Goal: Task Accomplishment & Management: Complete application form

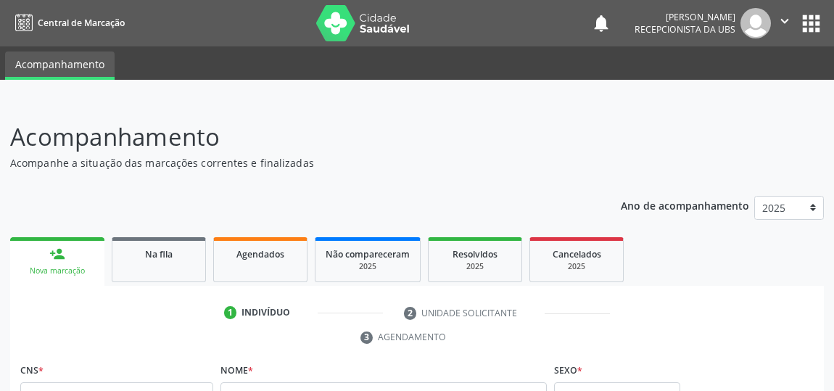
scroll to position [216, 0]
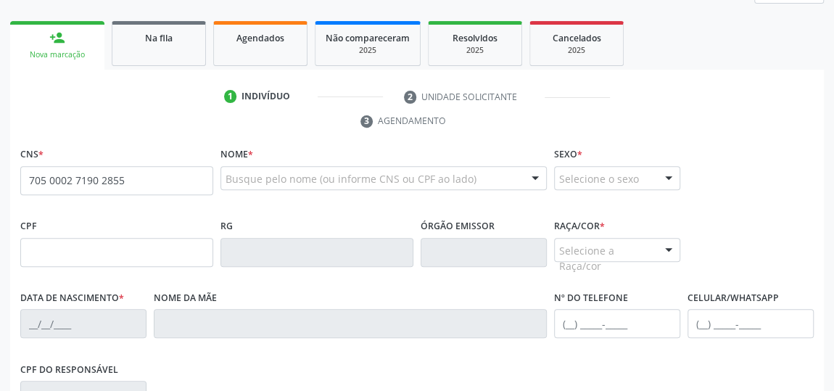
type input "705 0002 7190 2855"
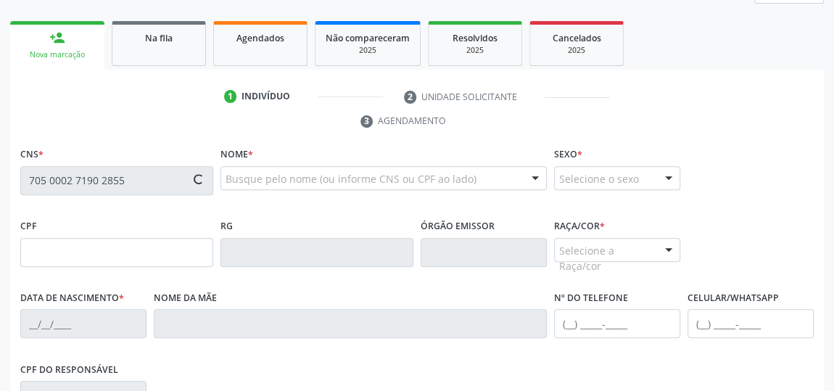
type input "725.412.374-72"
type input "[DATE]"
type input "[PERSON_NAME]"
type input "(82) 98113-9926"
type input "9"
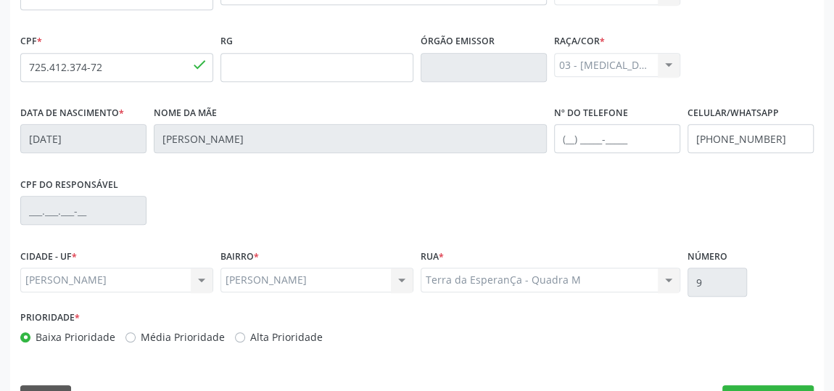
scroll to position [372, 0]
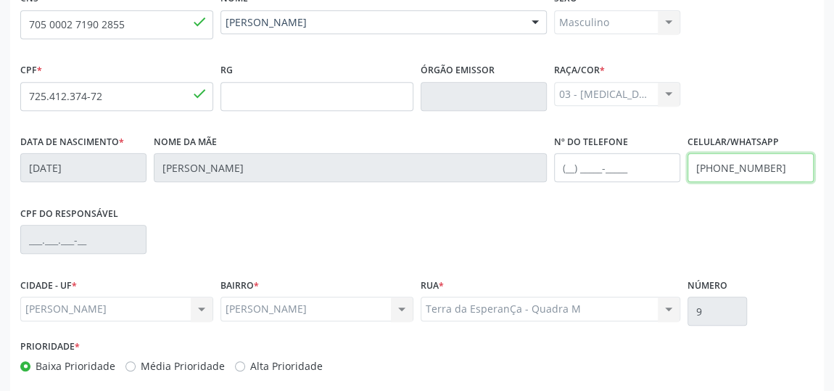
click at [797, 168] on input "(82) 98113-9926" at bounding box center [751, 167] width 126 height 29
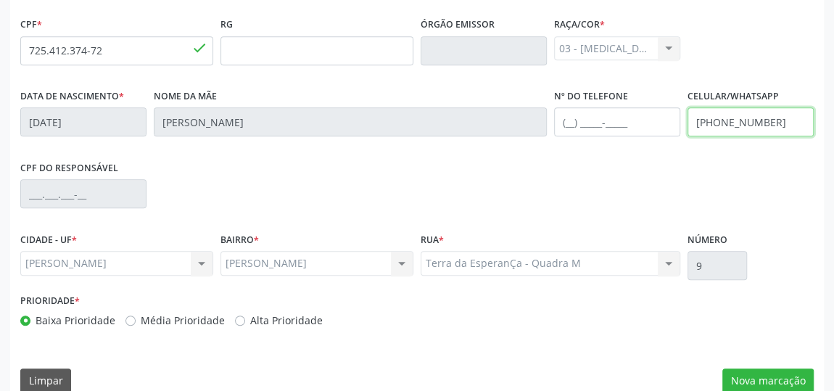
scroll to position [438, 0]
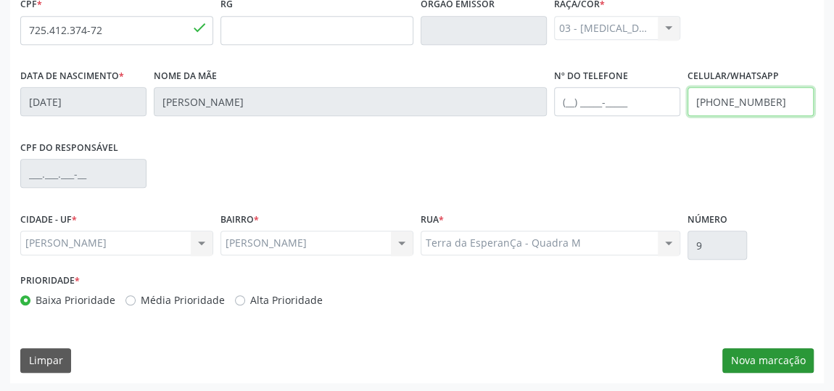
type input "(82) 99367-9727"
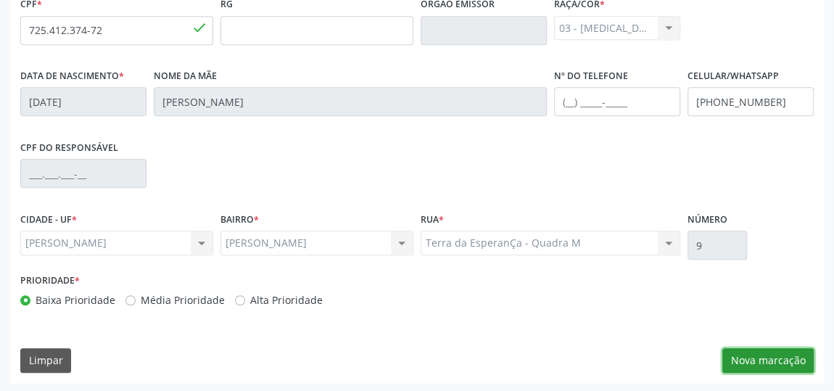
click at [771, 361] on button "Nova marcação" at bounding box center [767, 360] width 91 height 25
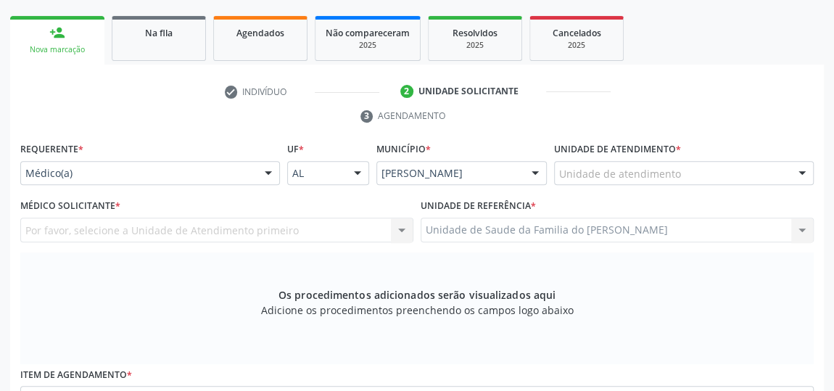
scroll to position [174, 0]
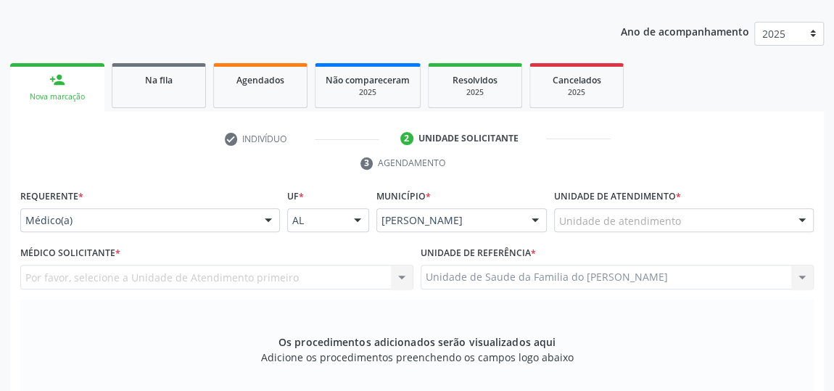
click at [268, 219] on div at bounding box center [269, 221] width 22 height 25
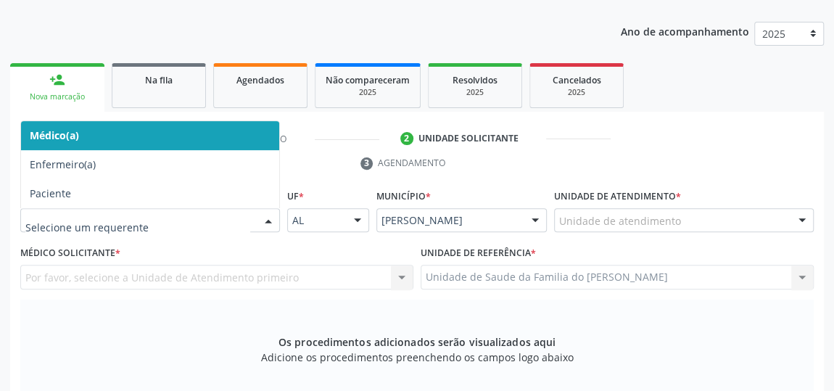
click at [115, 130] on span "Médico(a)" at bounding box center [150, 135] width 258 height 29
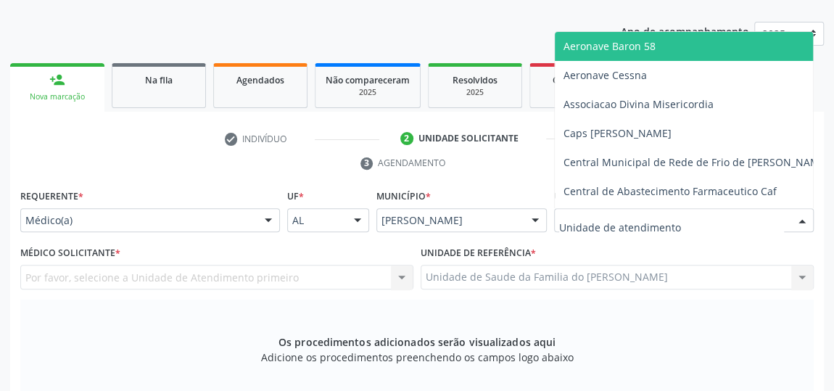
type input "j"
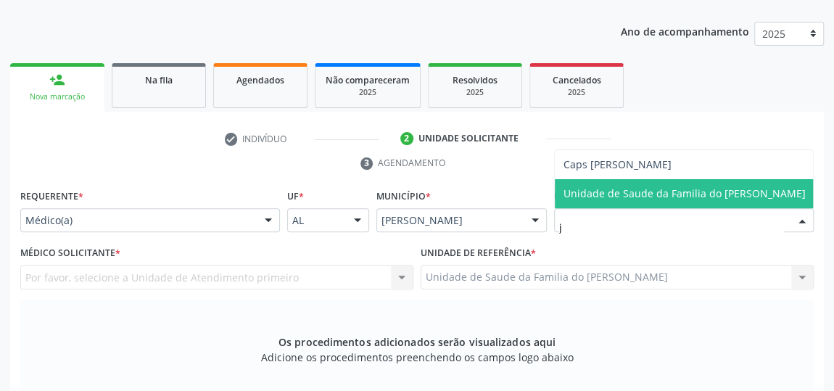
click at [635, 186] on span "Unidade de Saude da Familia do [PERSON_NAME]" at bounding box center [685, 193] width 242 height 14
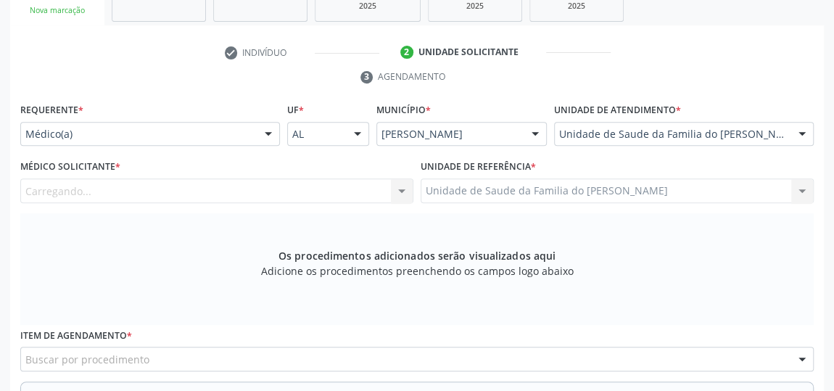
scroll to position [306, 0]
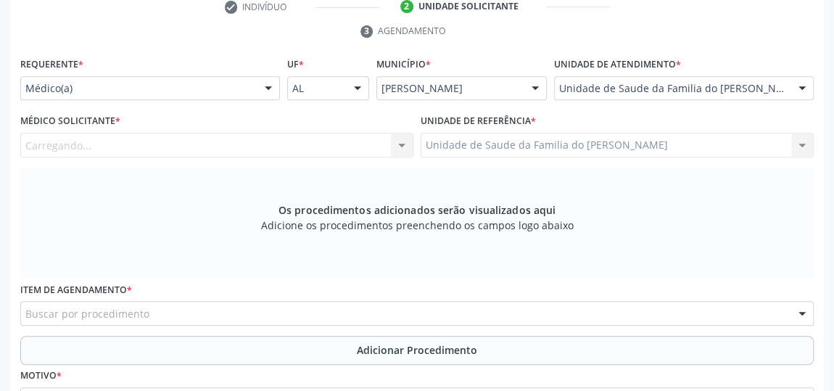
click at [403, 141] on div "Carregando... Nenhum resultado encontrado para: " " Não há nenhuma opção para s…" at bounding box center [216, 145] width 393 height 25
click at [403, 143] on div at bounding box center [402, 145] width 22 height 25
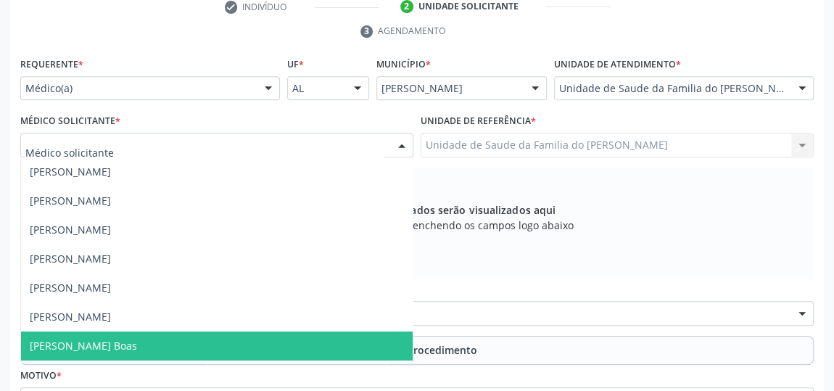
click at [242, 337] on span "[PERSON_NAME] Boas" at bounding box center [217, 345] width 392 height 29
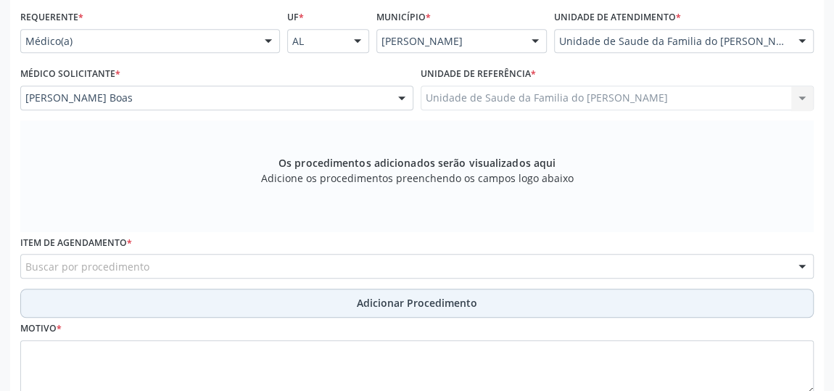
scroll to position [372, 0]
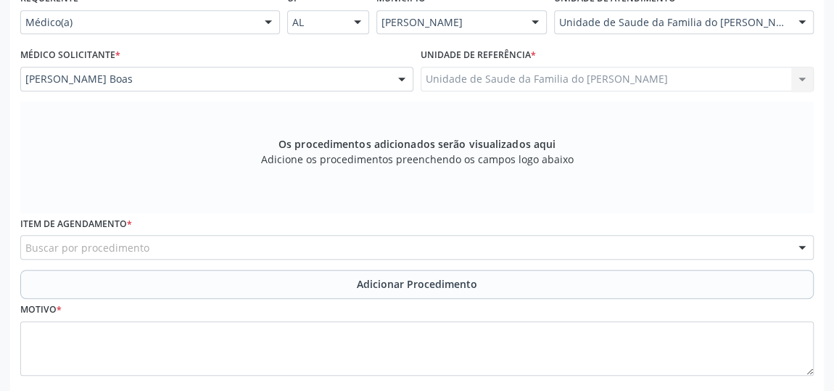
click at [268, 247] on div "Buscar por procedimento" at bounding box center [417, 247] width 794 height 25
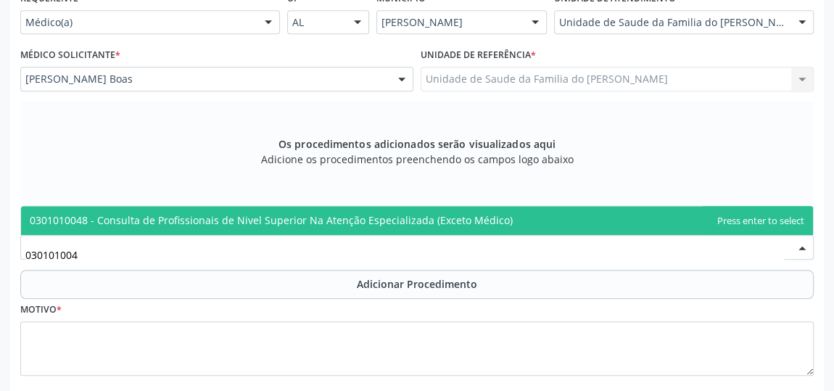
type input "0301010048"
click at [287, 218] on span "0301010048 - Consulta de Profissionais de Nivel Superior Na Atenção Especializa…" at bounding box center [271, 220] width 483 height 14
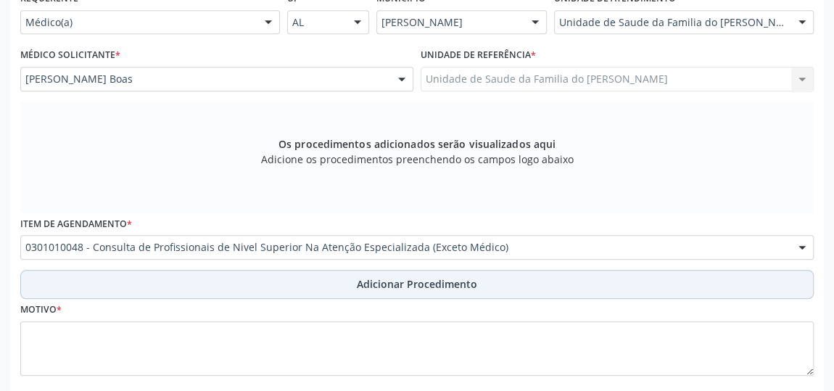
click at [266, 280] on button "Adicionar Procedimento" at bounding box center [417, 284] width 794 height 29
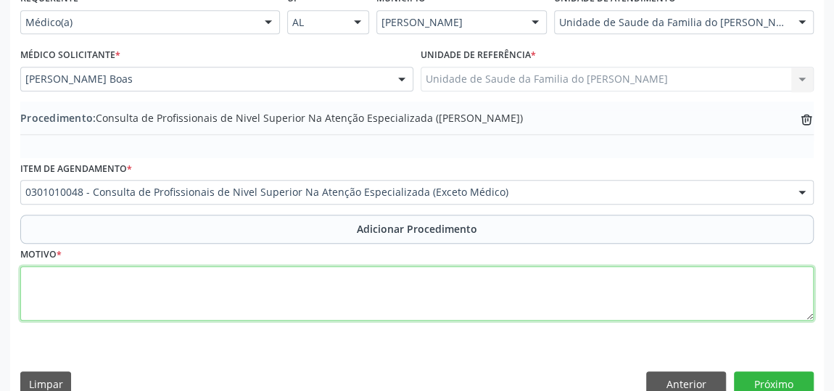
click at [258, 292] on textarea at bounding box center [417, 293] width 794 height 55
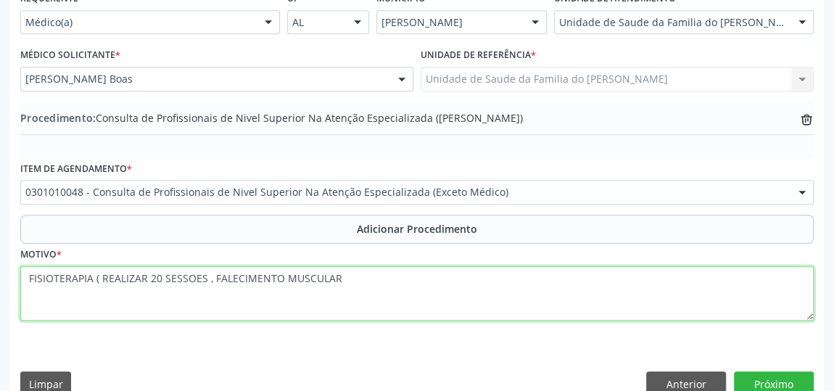
click at [255, 291] on textarea "FISIOTERAPIA ( REALIZAR 20 SESSOES , FALECIMENTO MUSCULAR" at bounding box center [417, 293] width 794 height 55
click at [343, 277] on textarea "FISIOTERAPIA ( REALIZAR 20 SESSOES , FALECIMENTO MUSCULAR" at bounding box center [417, 293] width 794 height 55
click at [194, 278] on textarea "FISIOTERAPIA ( REALIZAR 20 SESSOES , FALECIMENTO MUSCULAR)" at bounding box center [417, 293] width 794 height 55
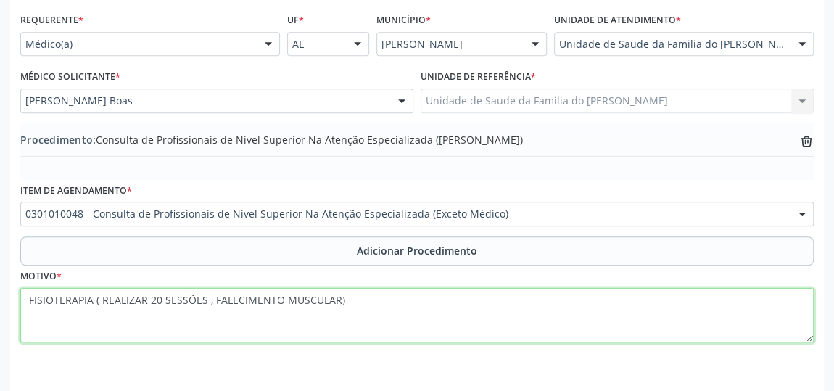
scroll to position [395, 0]
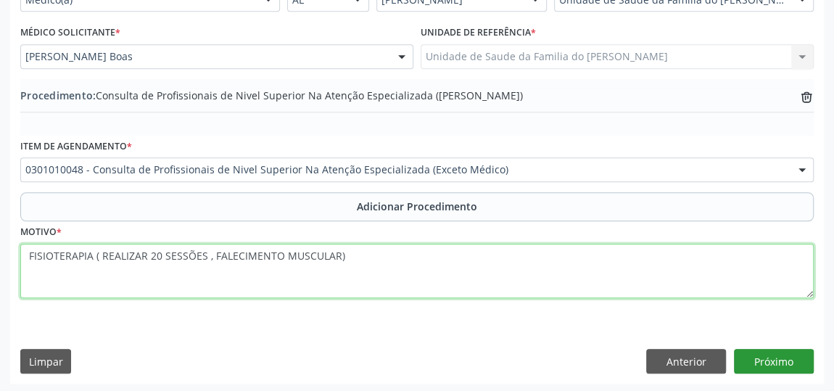
type textarea "FISIOTERAPIA ( REALIZAR 20 SESSÕES , FALECIMENTO MUSCULAR)"
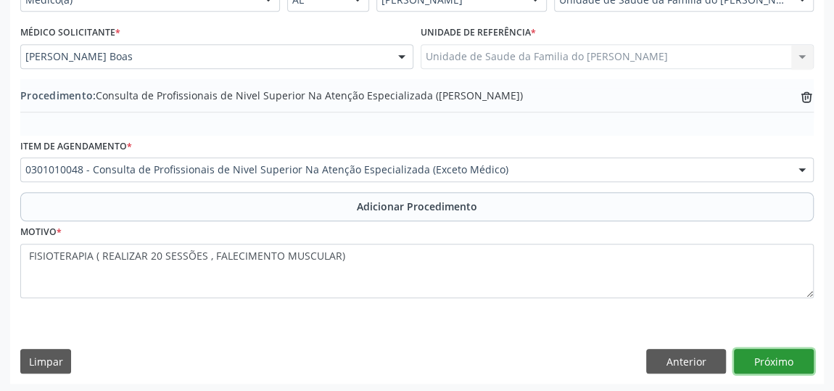
click at [778, 363] on button "Próximo" at bounding box center [774, 361] width 80 height 25
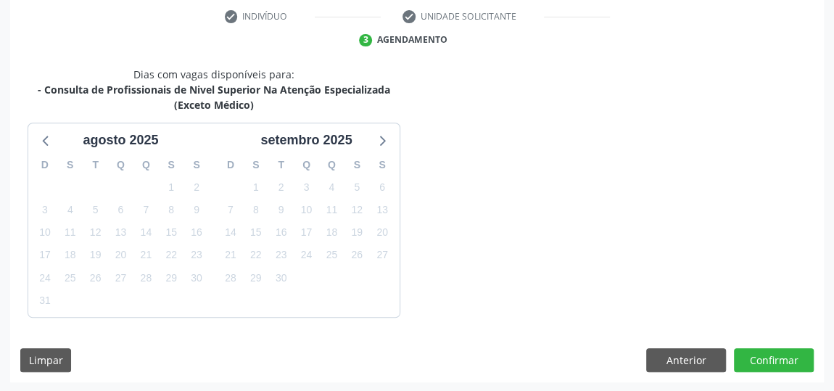
scroll to position [339, 0]
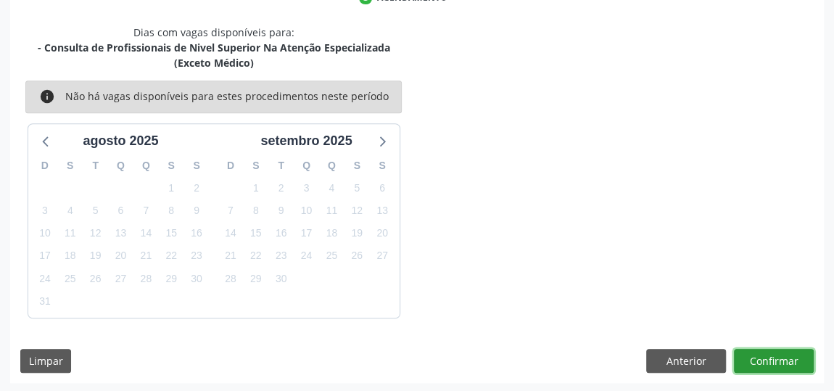
click at [776, 363] on button "Confirmar" at bounding box center [774, 361] width 80 height 25
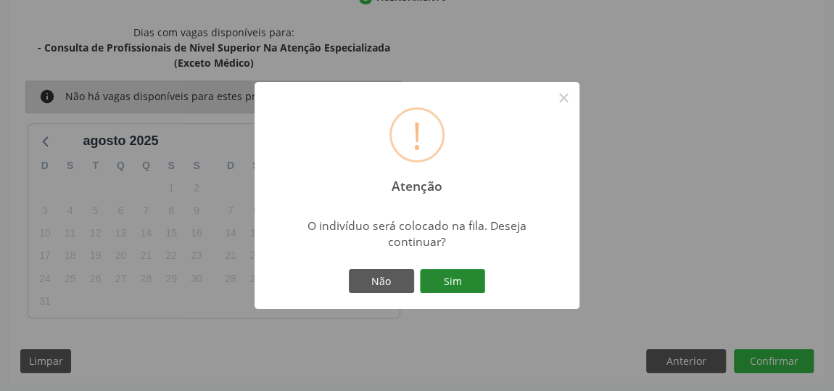
click at [469, 278] on button "Sim" at bounding box center [452, 281] width 65 height 25
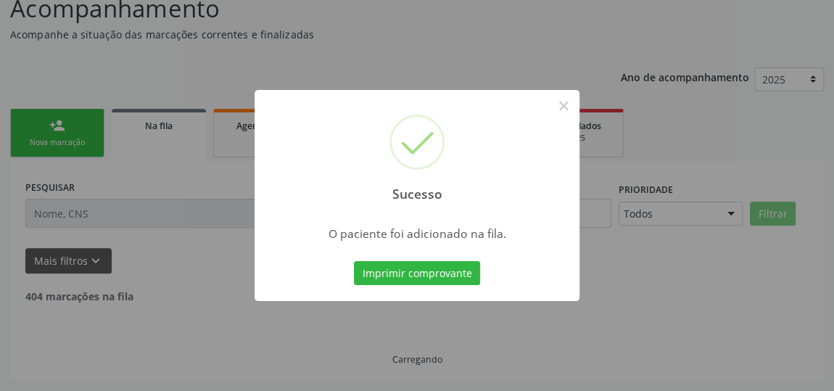
scroll to position [111, 0]
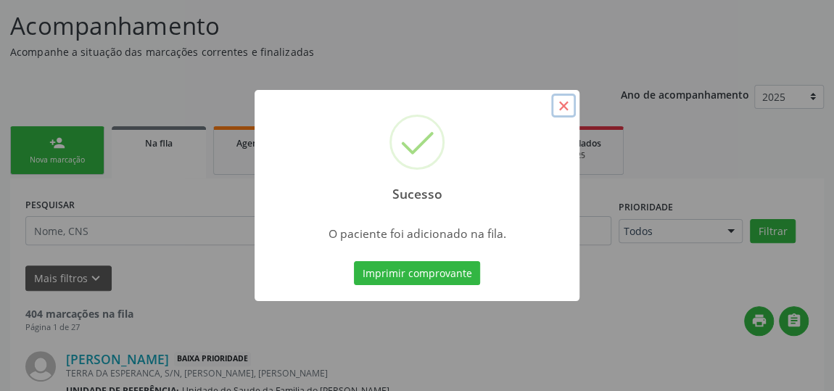
click at [561, 108] on button "×" at bounding box center [563, 106] width 25 height 25
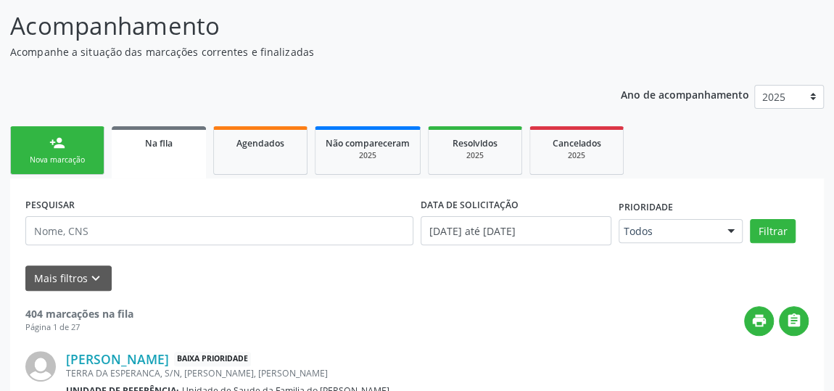
click at [57, 152] on link "person_add Nova marcação" at bounding box center [57, 150] width 94 height 49
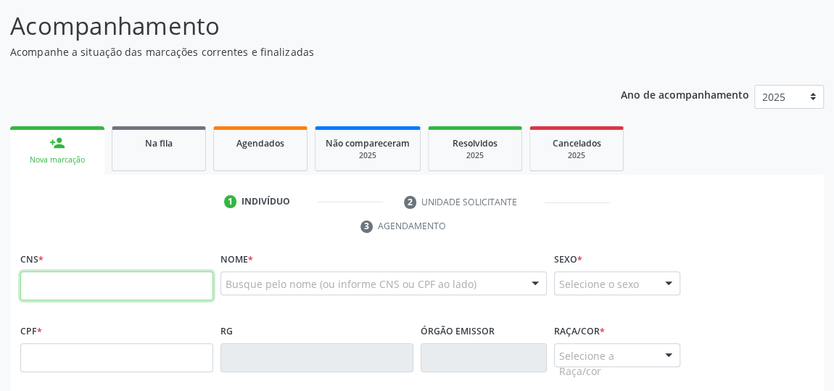
click at [71, 287] on input "text" at bounding box center [116, 285] width 193 height 29
type input "705 0002 7190 2855"
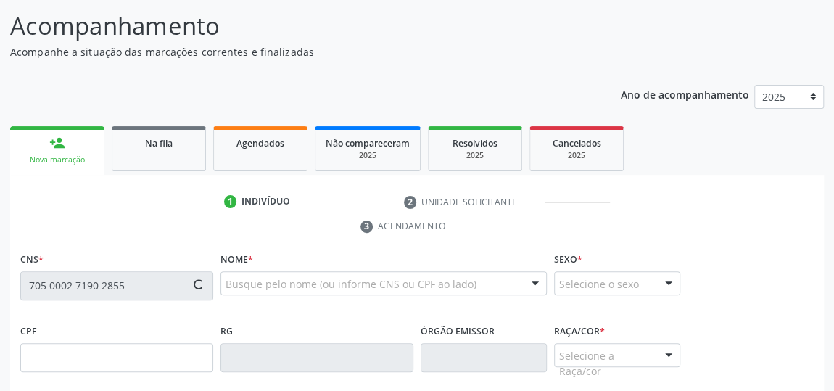
type input "725.412.374-72"
type input "14/06/1960"
type input "Maria Bezerra dos Santos"
type input "(82) 99367-9727"
type input "9"
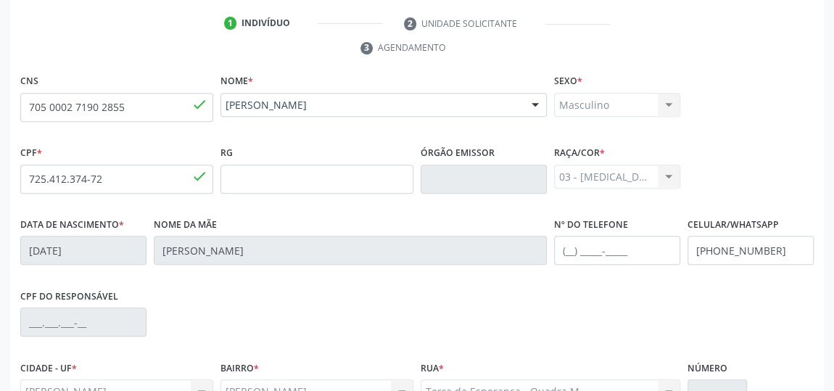
scroll to position [438, 0]
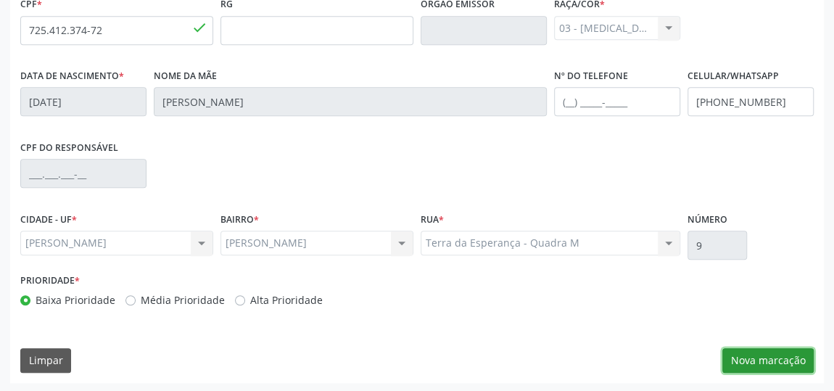
click at [766, 357] on button "Nova marcação" at bounding box center [767, 360] width 91 height 25
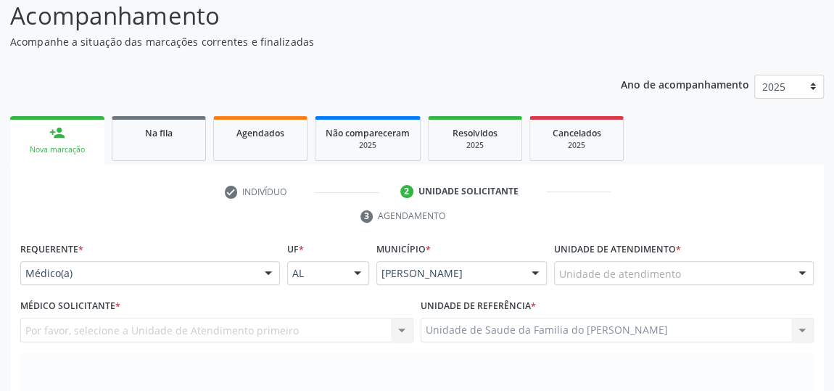
scroll to position [108, 0]
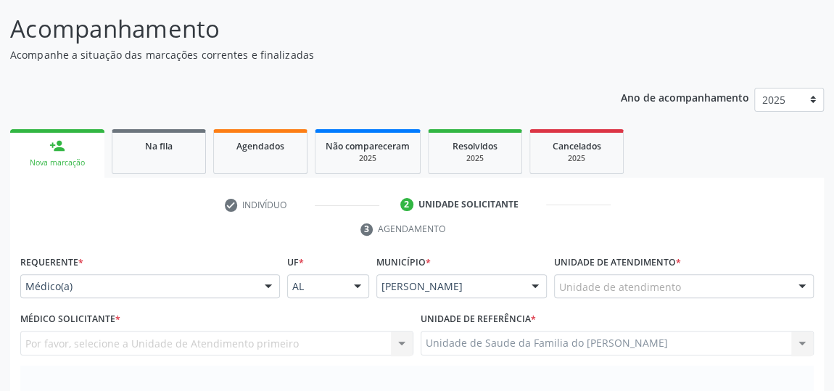
click at [268, 285] on div at bounding box center [269, 287] width 22 height 25
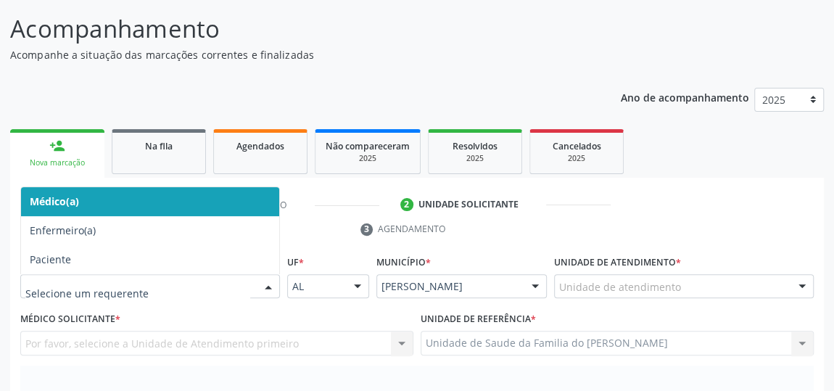
click at [260, 195] on span "Médico(a)" at bounding box center [150, 201] width 258 height 29
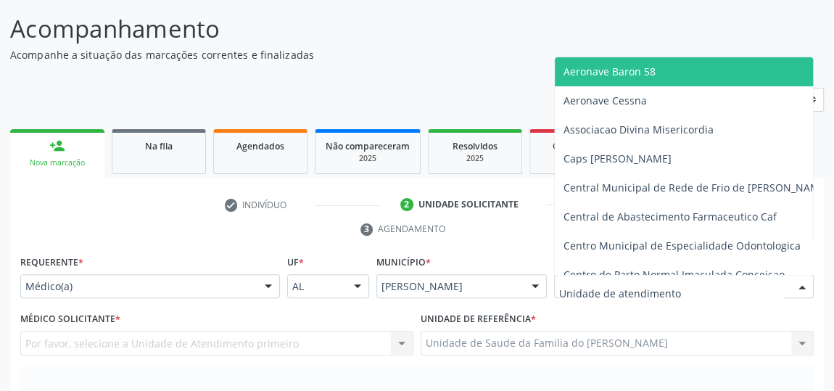
type input "J"
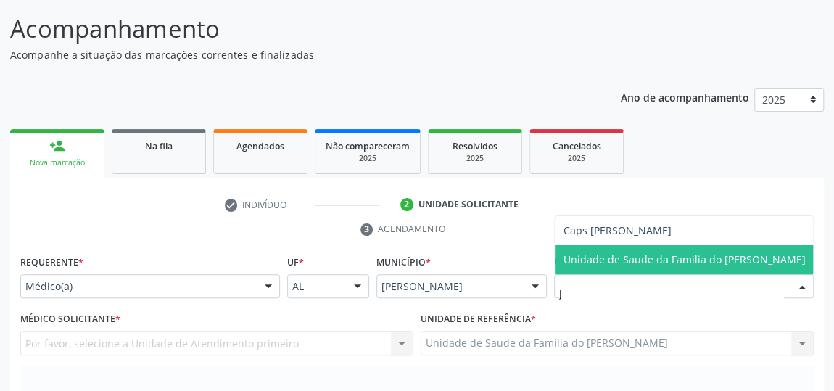
click at [670, 263] on span "Unidade de Saude da Familia do [PERSON_NAME]" at bounding box center [685, 259] width 242 height 14
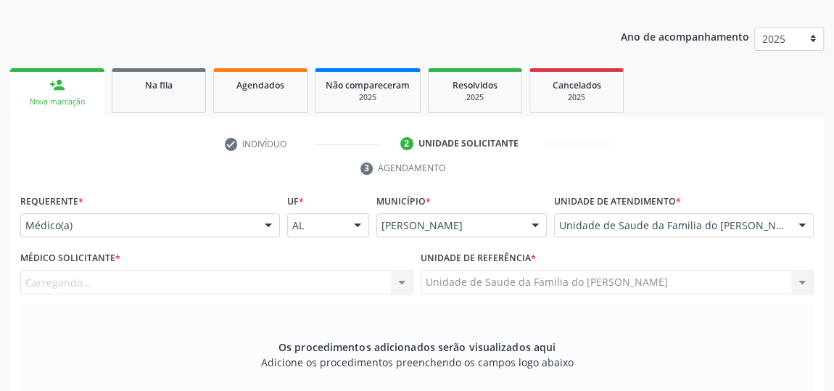
scroll to position [240, 0]
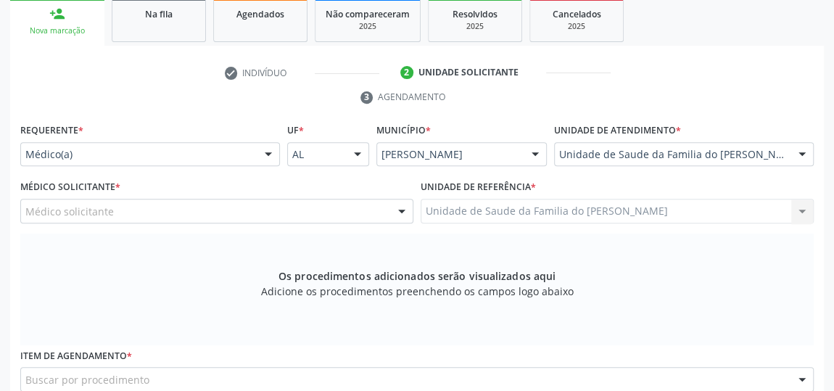
click at [404, 213] on div at bounding box center [402, 211] width 22 height 25
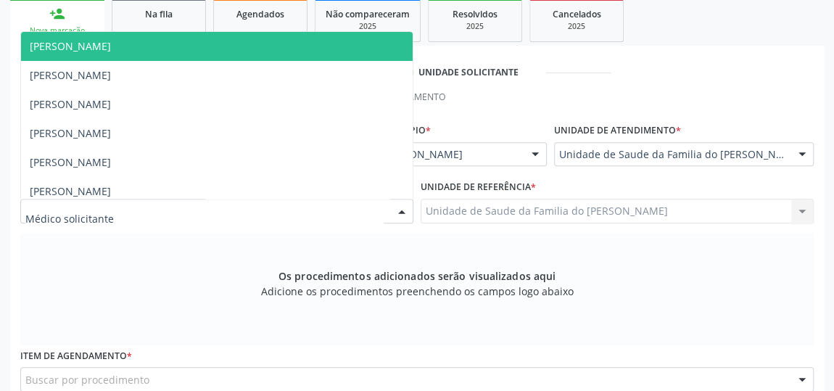
type input "J"
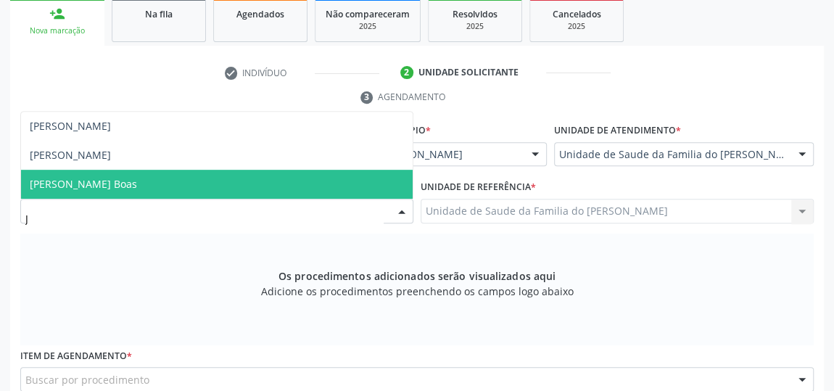
click at [338, 174] on span "[PERSON_NAME] Boas" at bounding box center [217, 184] width 392 height 29
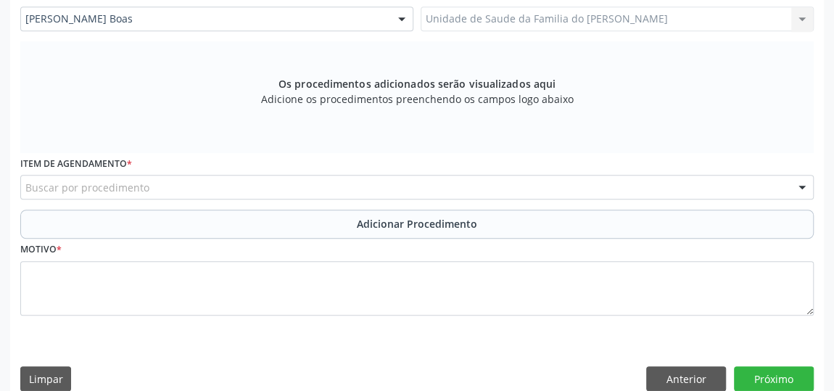
scroll to position [450, 0]
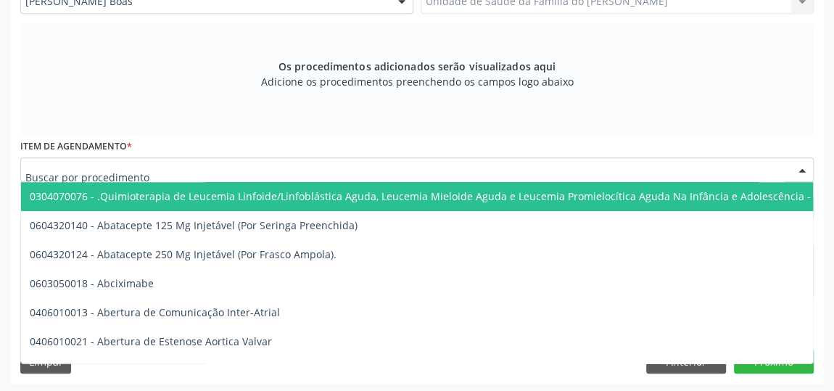
click at [352, 172] on div at bounding box center [417, 169] width 794 height 25
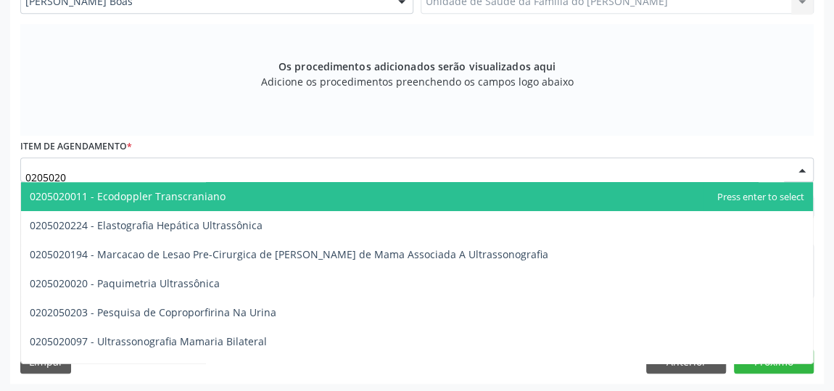
type input "02050200"
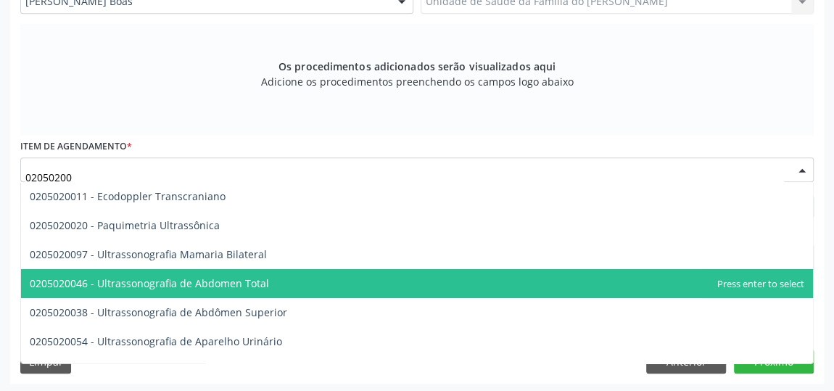
click at [370, 281] on span "0205020046 - Ultrassonografia de Abdomen Total" at bounding box center [417, 283] width 792 height 29
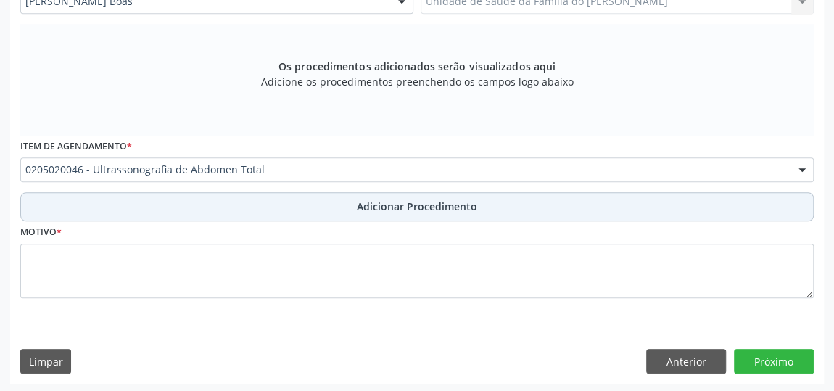
click at [382, 199] on span "Adicionar Procedimento" at bounding box center [417, 206] width 120 height 15
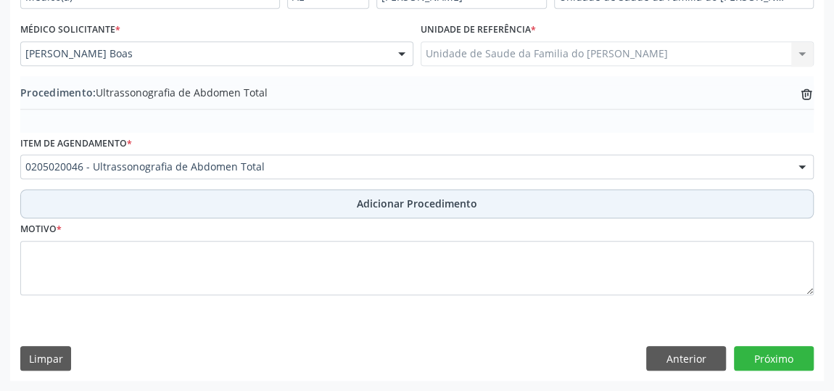
scroll to position [395, 0]
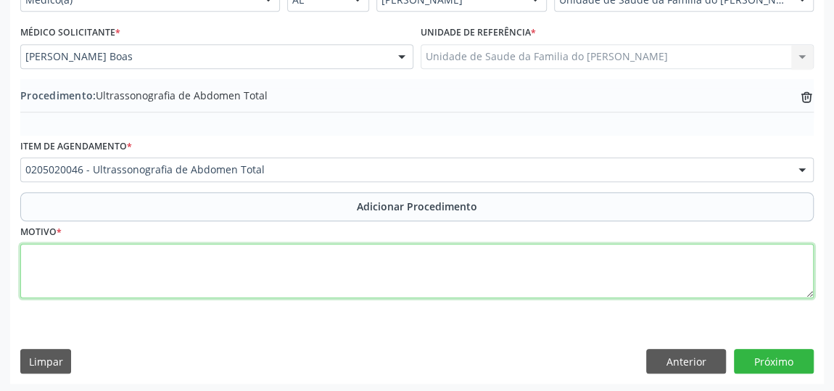
click at [340, 263] on textarea at bounding box center [417, 271] width 794 height 55
type textarea "DOR ABDOMINAIS"
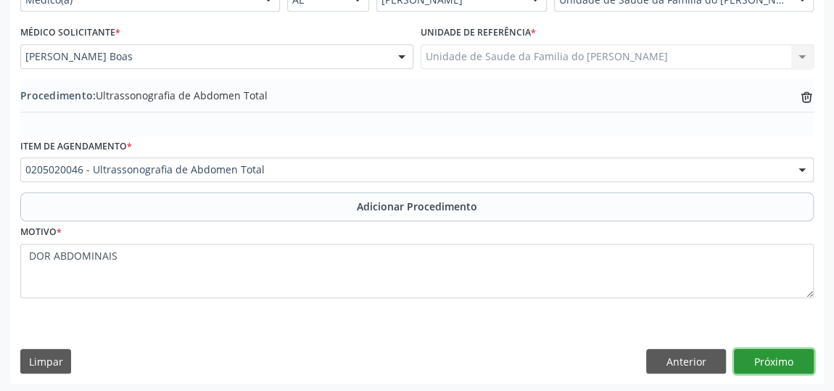
click at [791, 363] on button "Próximo" at bounding box center [774, 361] width 80 height 25
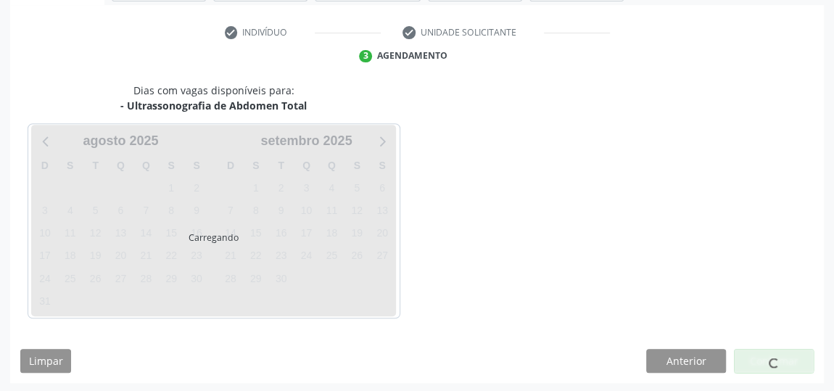
scroll to position [324, 0]
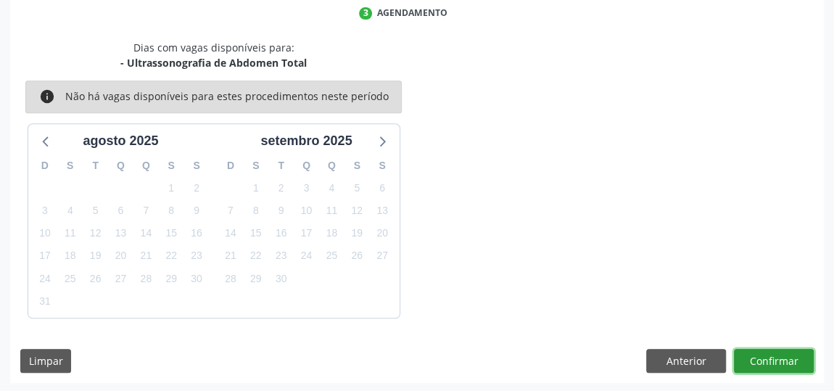
click at [786, 361] on button "Confirmar" at bounding box center [774, 361] width 80 height 25
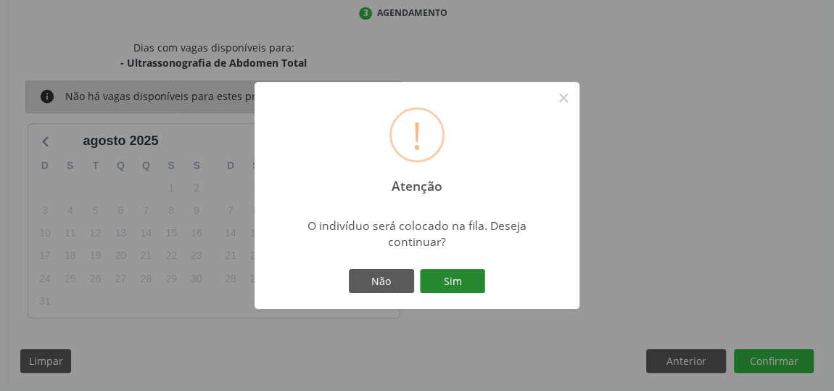
click at [461, 284] on button "Sim" at bounding box center [452, 281] width 65 height 25
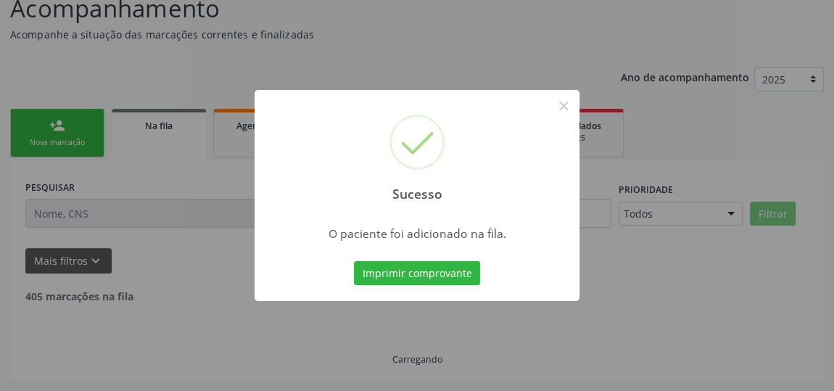
scroll to position [111, 0]
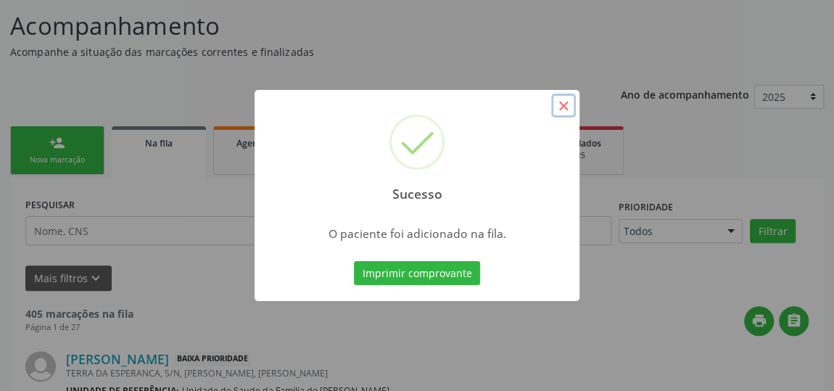
click at [564, 104] on button "×" at bounding box center [563, 106] width 25 height 25
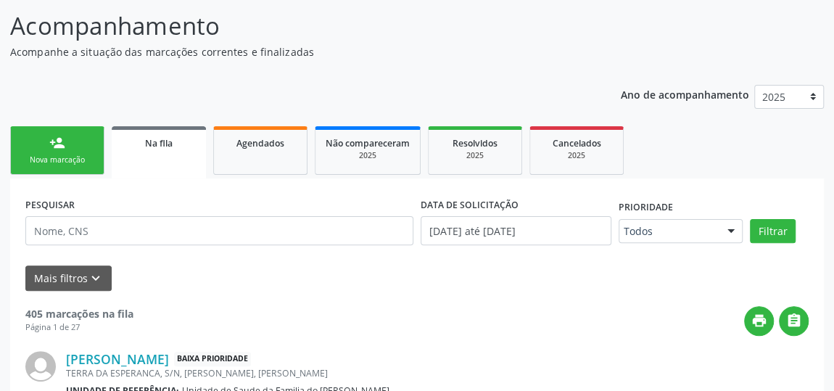
click at [48, 149] on link "person_add Nova marcação" at bounding box center [57, 150] width 94 height 49
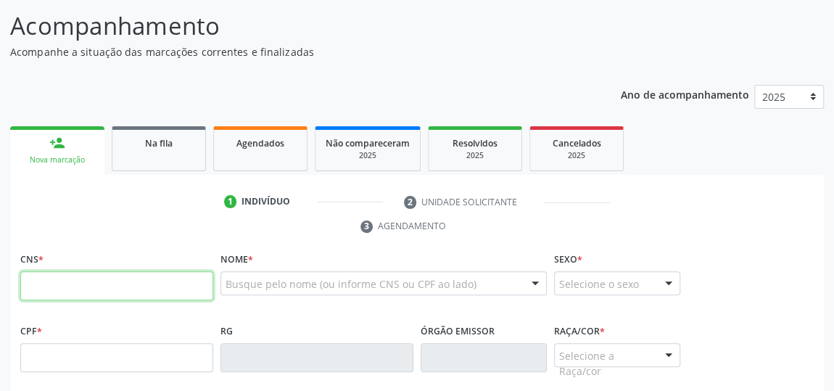
click at [72, 281] on input "text" at bounding box center [116, 285] width 193 height 29
type input "708 6060 7460 5488"
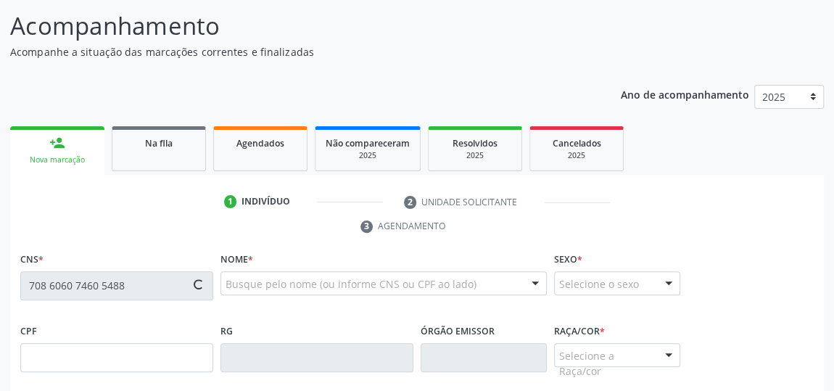
type input "125.241.304-10"
type input "17/09/1999"
type input "Rosineide Alves Maranduba"
type input "(82) 98701-2312"
type input "S/N"
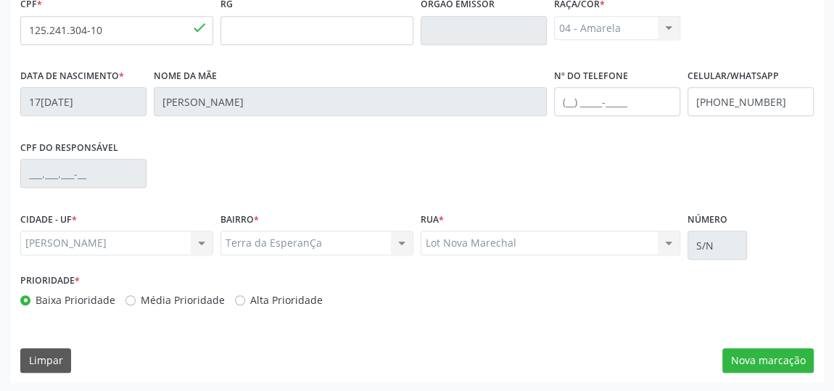
scroll to position [174, 0]
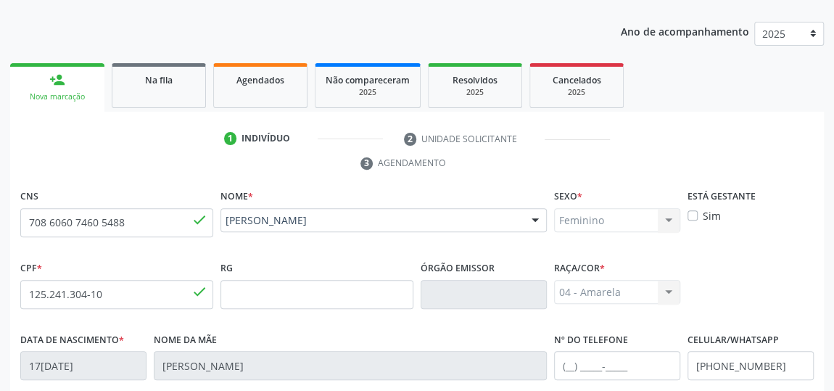
click at [703, 215] on label "Sim" at bounding box center [712, 215] width 18 height 15
click at [689, 215] on input "Sim" at bounding box center [693, 214] width 10 height 13
checkbox input "true"
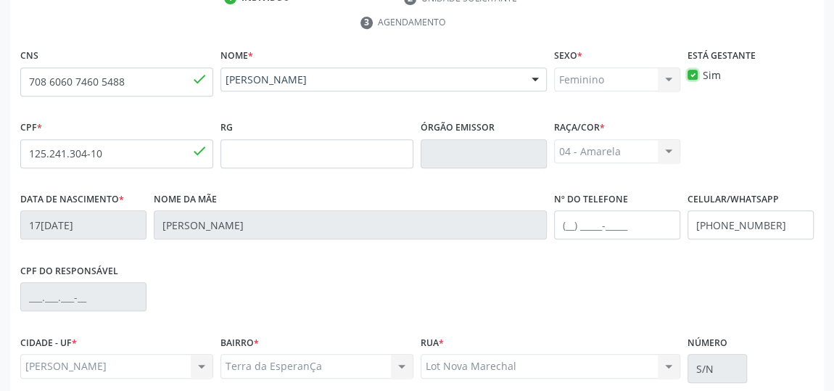
scroll to position [438, 0]
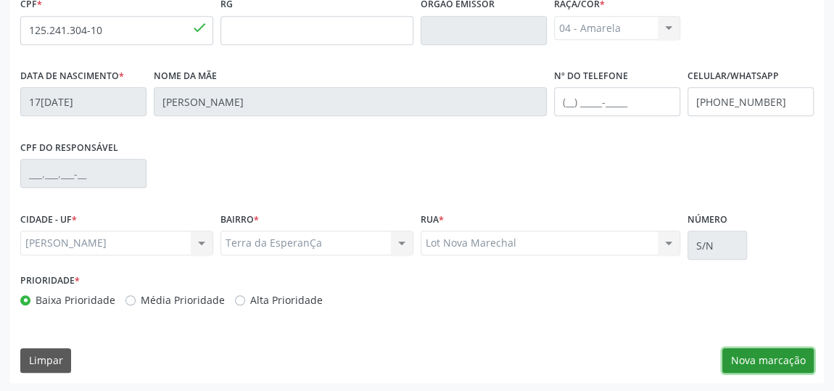
click at [755, 361] on button "Nova marcação" at bounding box center [767, 360] width 91 height 25
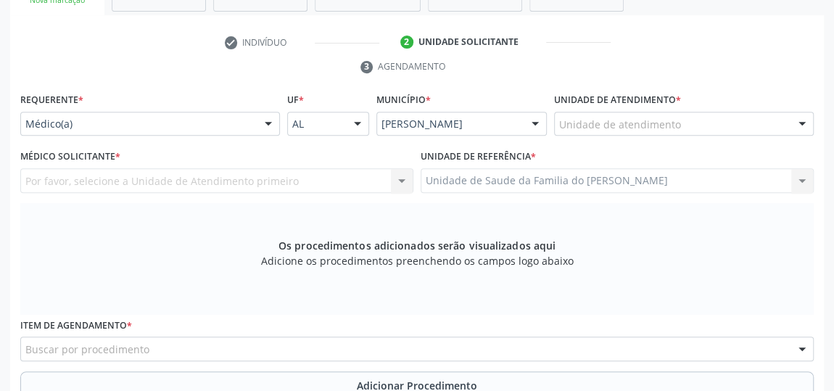
scroll to position [240, 0]
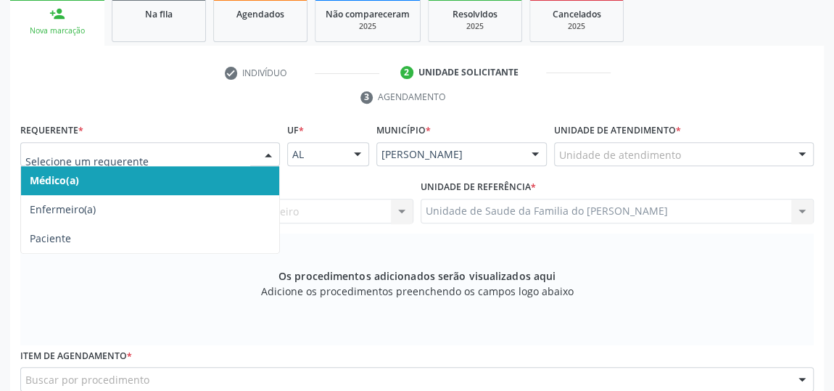
click at [260, 152] on div at bounding box center [269, 155] width 22 height 25
click at [233, 182] on span "Médico(a)" at bounding box center [150, 180] width 258 height 29
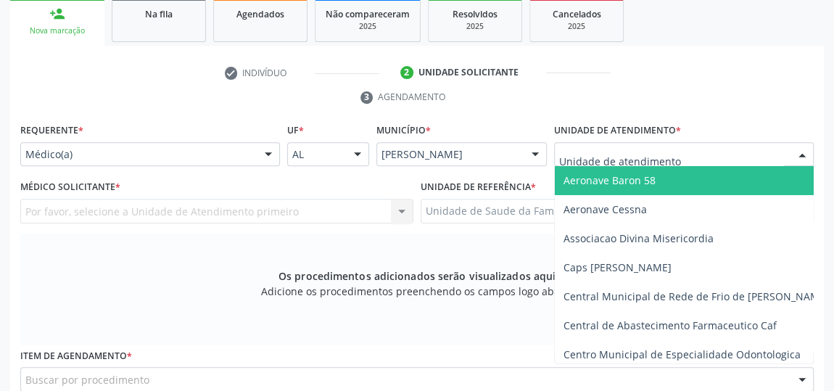
type input "J"
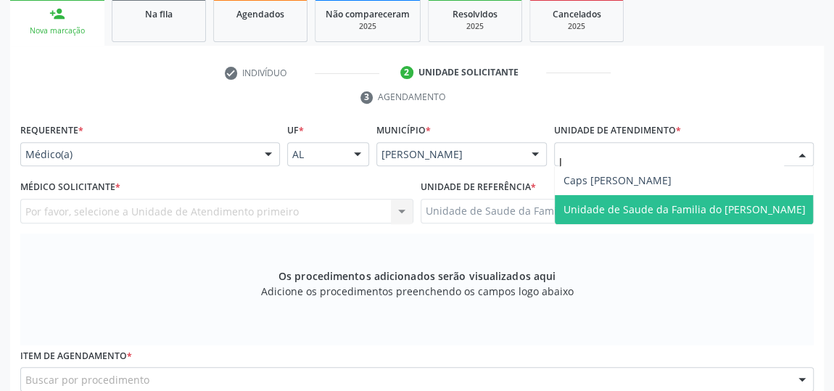
click at [646, 205] on span "Unidade de Saude da Familia do [PERSON_NAME]" at bounding box center [685, 209] width 242 height 14
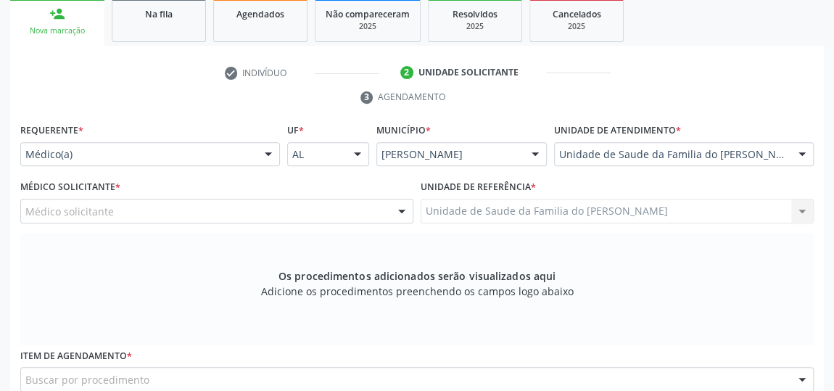
click at [396, 209] on div at bounding box center [402, 211] width 22 height 25
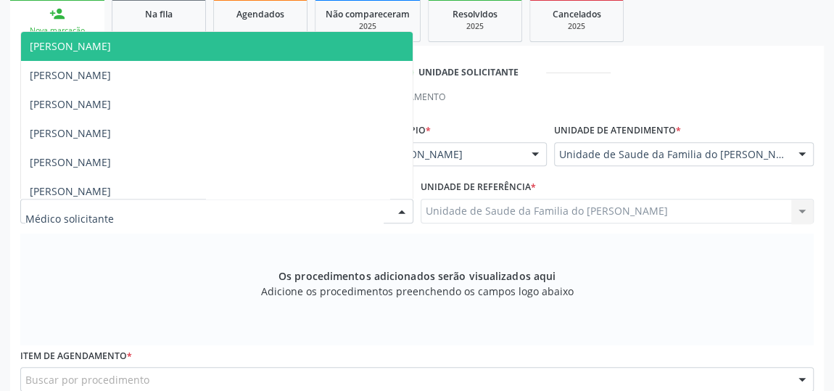
drag, startPoint x: 405, startPoint y: 207, endPoint x: 320, endPoint y: 218, distance: 85.6
click at [320, 218] on div at bounding box center [216, 211] width 393 height 25
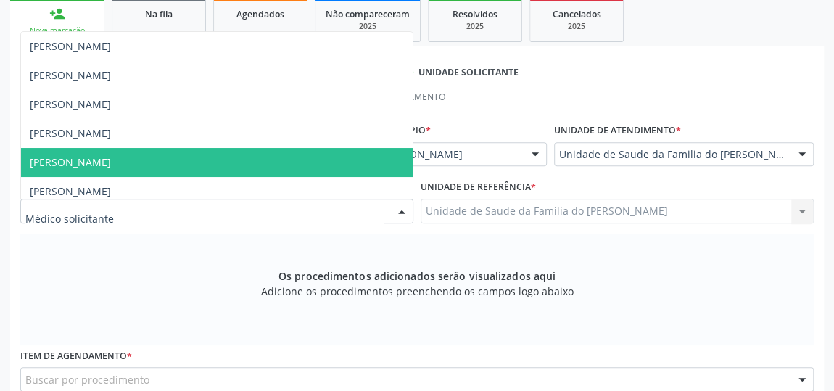
click at [322, 158] on span "[PERSON_NAME]" at bounding box center [217, 162] width 392 height 29
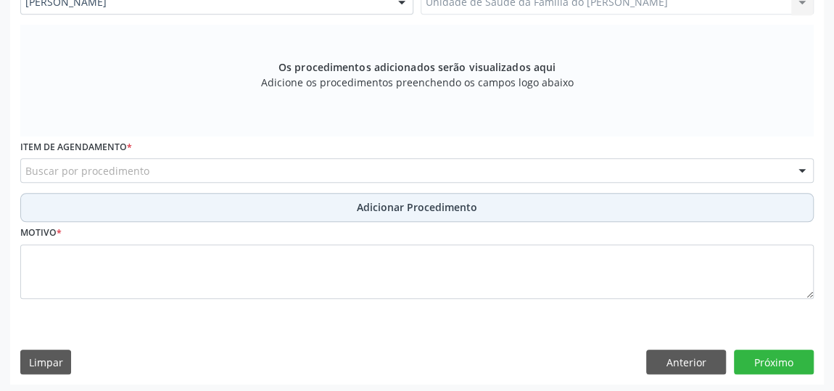
scroll to position [450, 0]
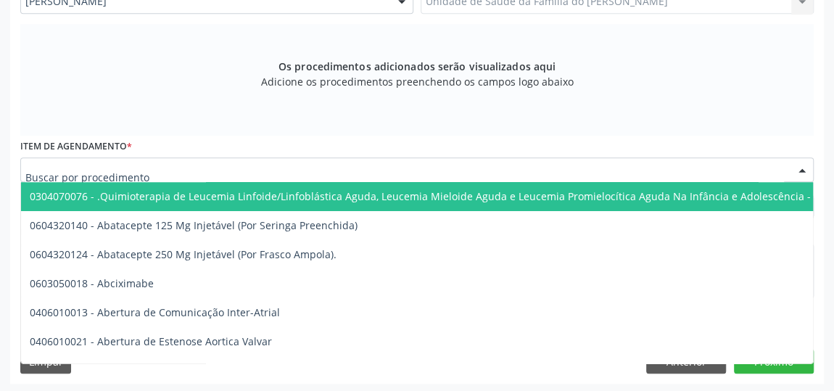
click at [335, 171] on div at bounding box center [417, 169] width 794 height 25
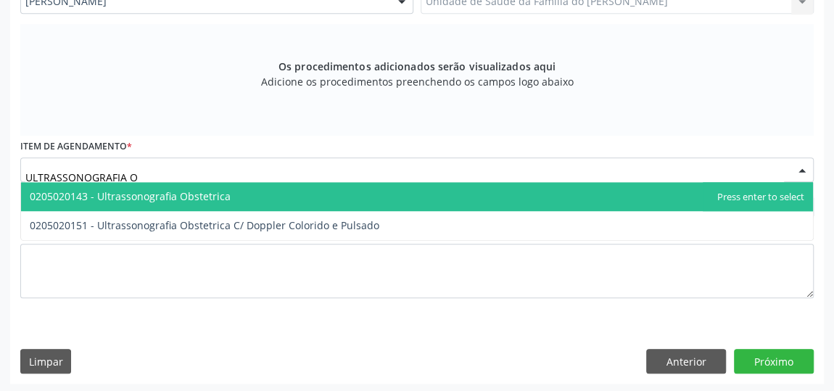
type input "ULTRASSONOGRAFIA OB"
click at [318, 196] on span "0205020143 - Ultrassonografia Obstetrica" at bounding box center [417, 196] width 792 height 29
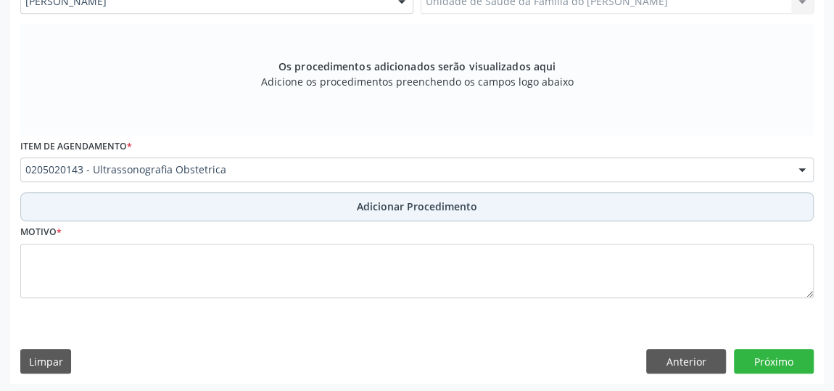
click at [318, 205] on button "Adicionar Procedimento" at bounding box center [417, 206] width 794 height 29
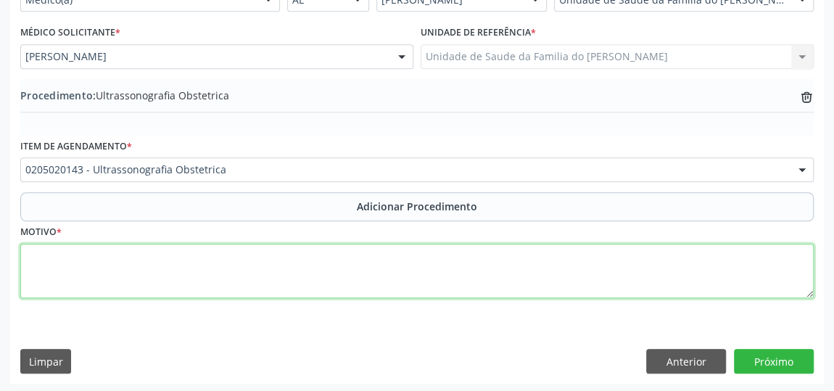
click at [314, 268] on textarea at bounding box center [417, 271] width 794 height 55
type textarea "GESTANTE"
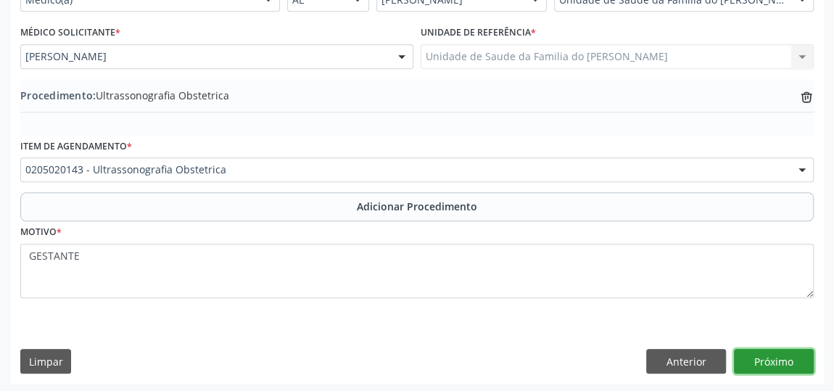
click at [800, 358] on button "Próximo" at bounding box center [774, 361] width 80 height 25
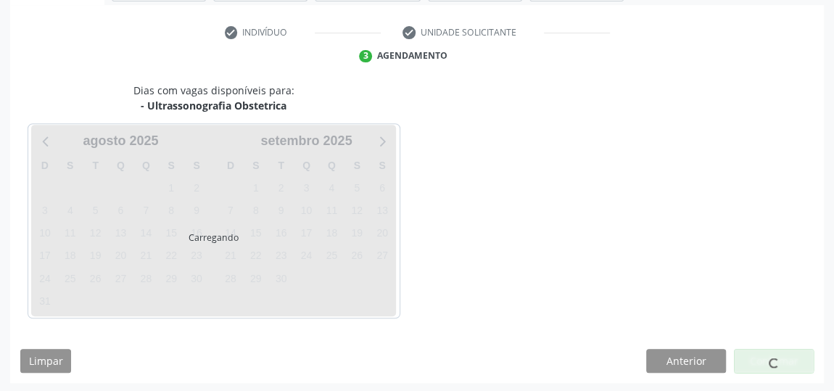
scroll to position [324, 0]
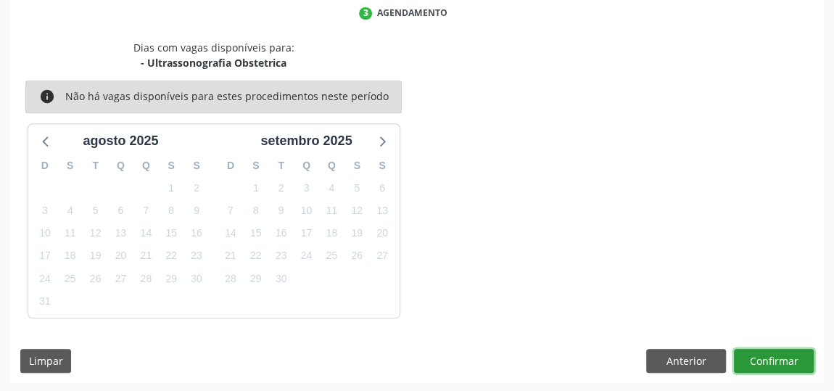
click at [767, 356] on button "Confirmar" at bounding box center [774, 361] width 80 height 25
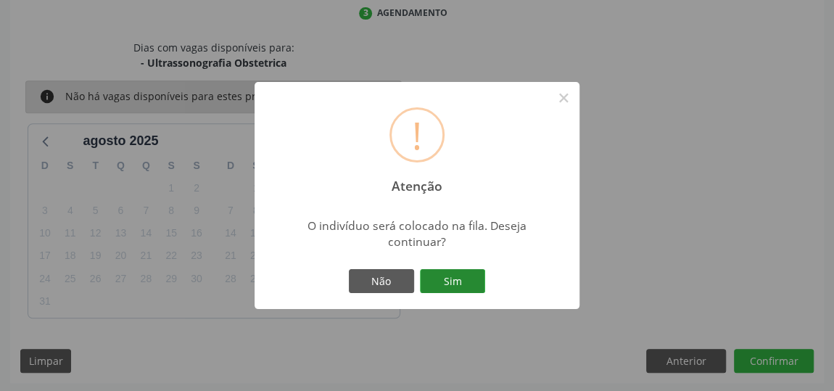
click at [465, 282] on button "Sim" at bounding box center [452, 281] width 65 height 25
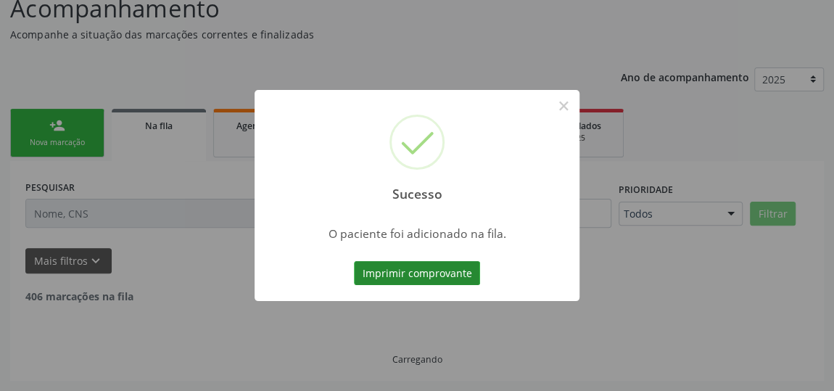
scroll to position [111, 0]
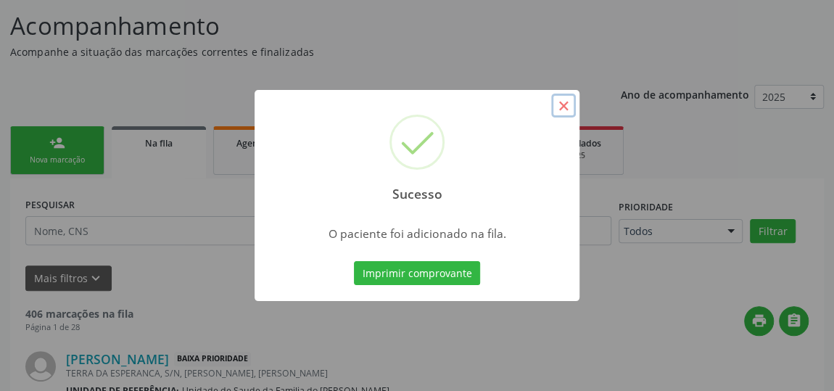
click at [565, 105] on button "×" at bounding box center [563, 106] width 25 height 25
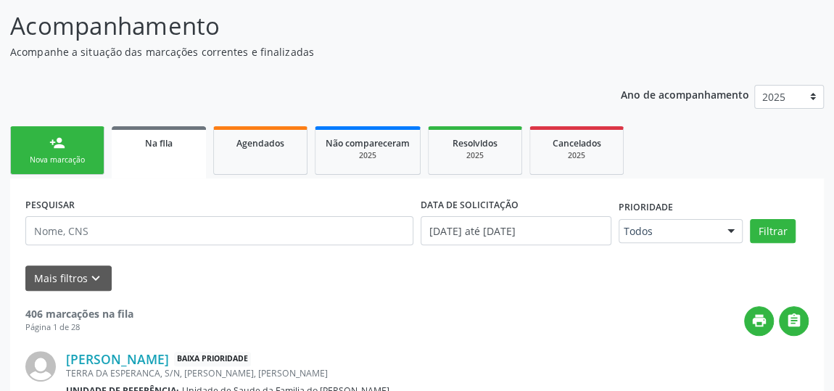
click at [42, 151] on link "person_add Nova marcação" at bounding box center [57, 150] width 94 height 49
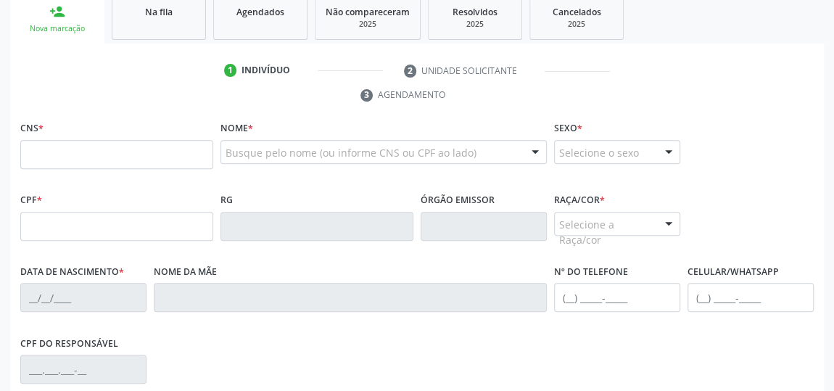
scroll to position [243, 0]
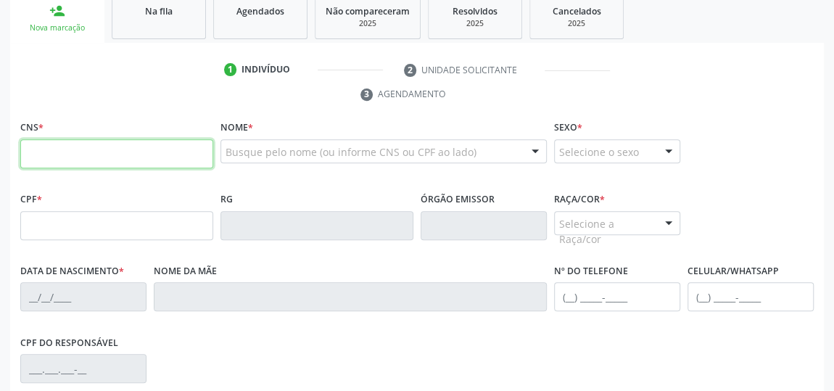
click at [75, 157] on input "text" at bounding box center [116, 153] width 193 height 29
type input "705 0064 1013 7651"
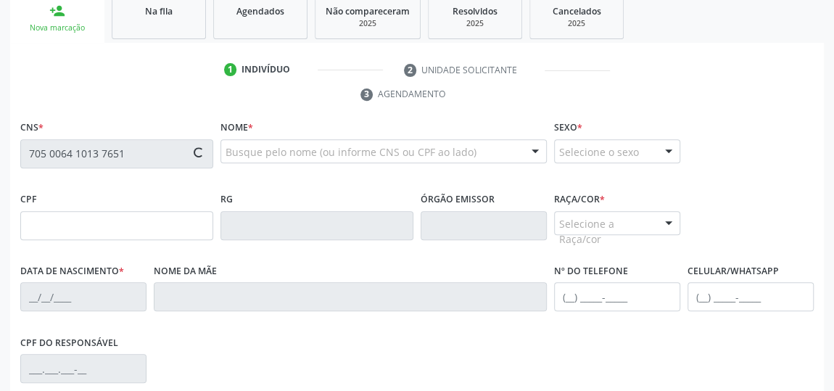
type input "154.333.264-11"
type input "06/02/2013"
type input "Katiana Maria da Silva"
type input "(82) 99313-1853"
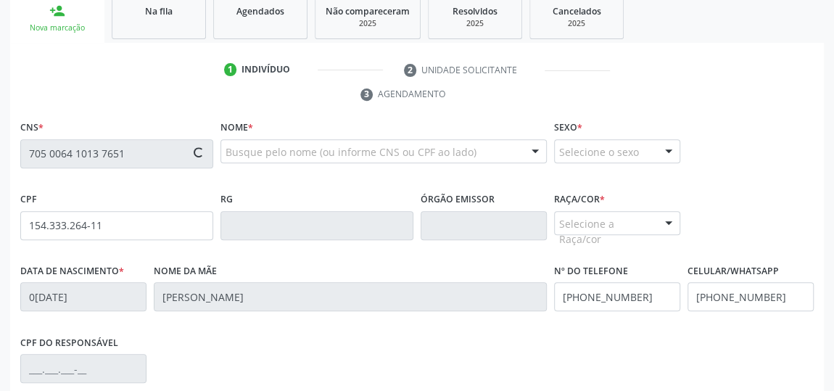
type input "S/N"
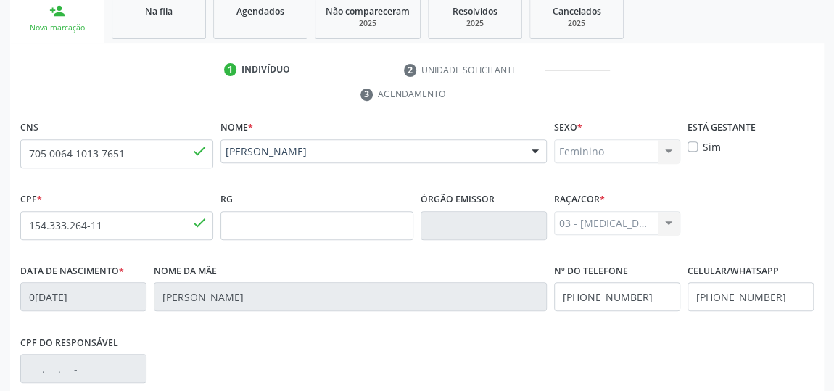
scroll to position [438, 0]
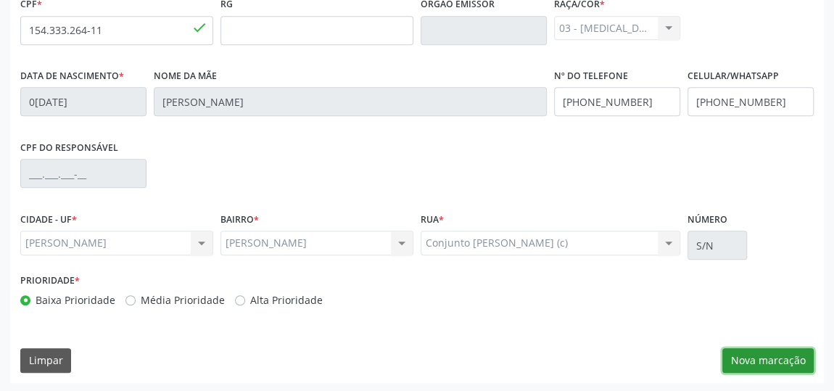
click at [750, 364] on button "Nova marcação" at bounding box center [767, 360] width 91 height 25
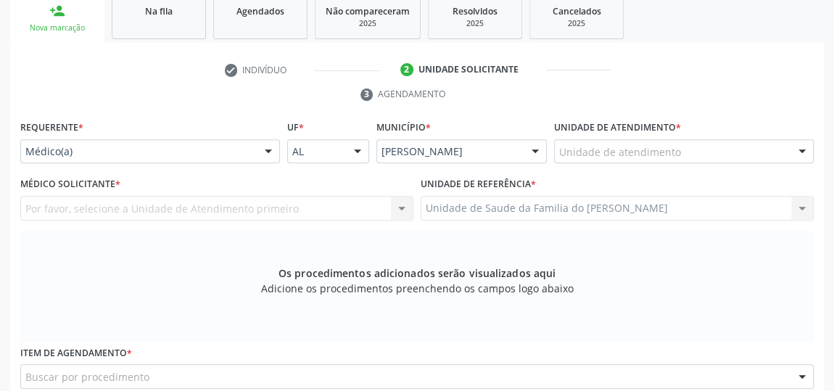
scroll to position [240, 0]
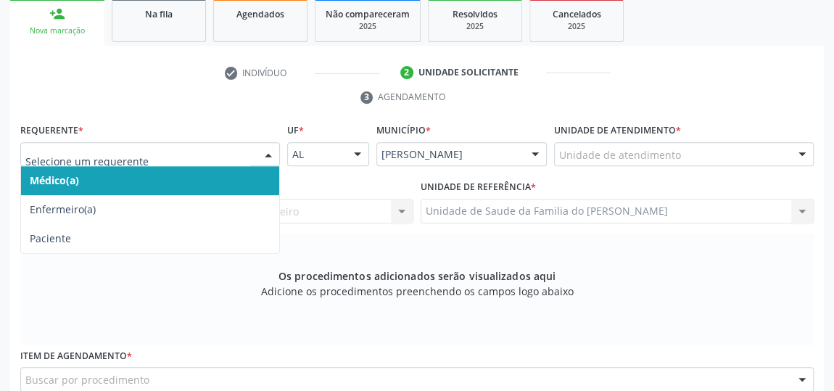
click at [265, 150] on div at bounding box center [269, 155] width 22 height 25
click at [239, 178] on span "Médico(a)" at bounding box center [150, 180] width 258 height 29
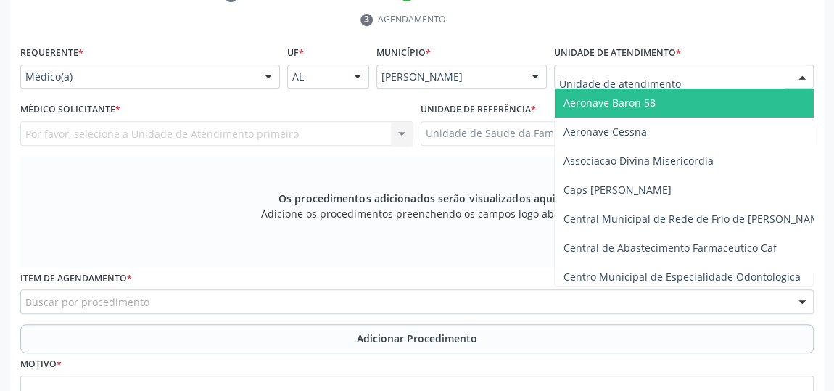
scroll to position [186, 0]
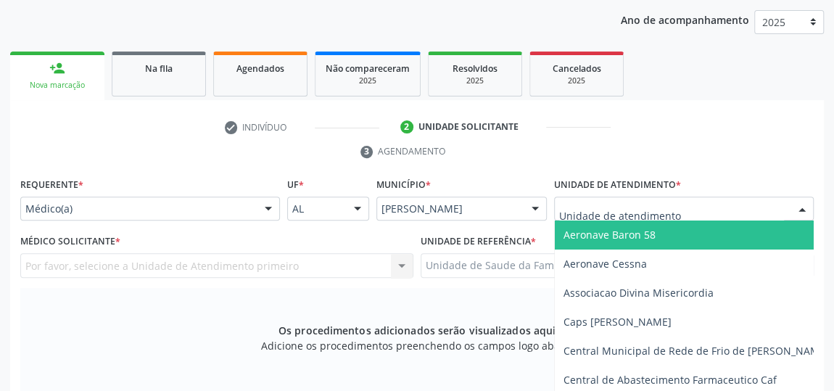
click at [659, 207] on input "text" at bounding box center [671, 216] width 225 height 29
type input "J"
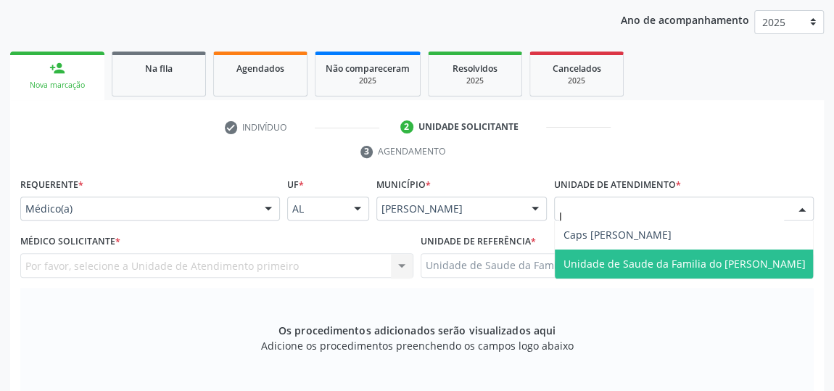
click at [659, 262] on span "Unidade de Saude da Familia do [PERSON_NAME]" at bounding box center [685, 264] width 242 height 14
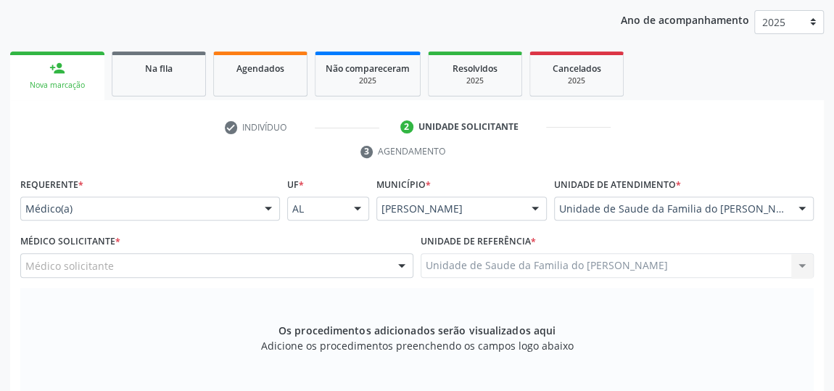
click at [396, 260] on div at bounding box center [402, 266] width 22 height 25
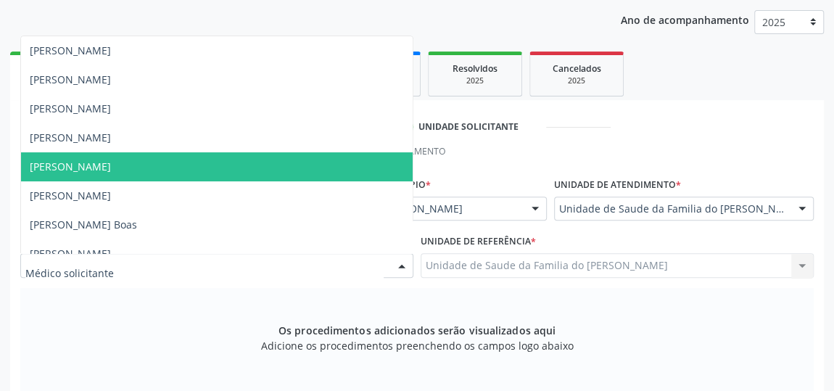
click at [305, 165] on span "[PERSON_NAME]" at bounding box center [217, 166] width 392 height 29
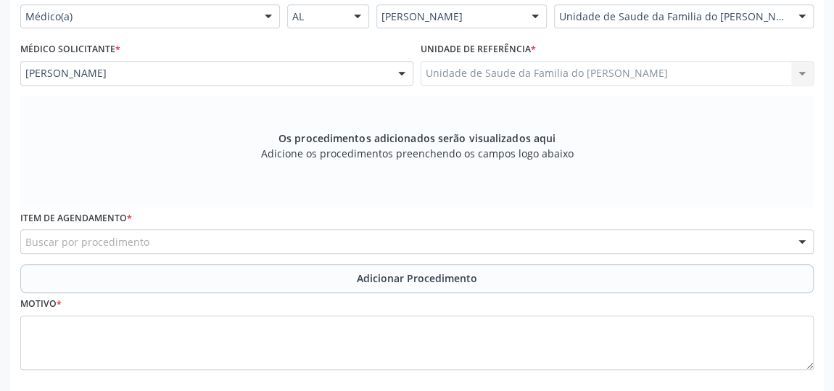
scroll to position [384, 0]
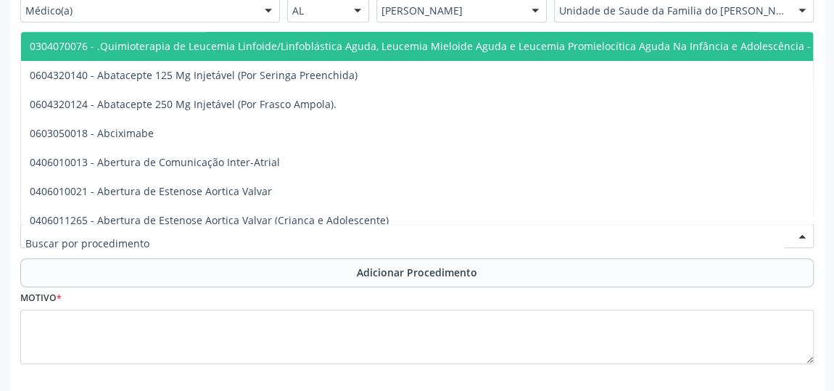
click at [317, 232] on div at bounding box center [417, 235] width 794 height 25
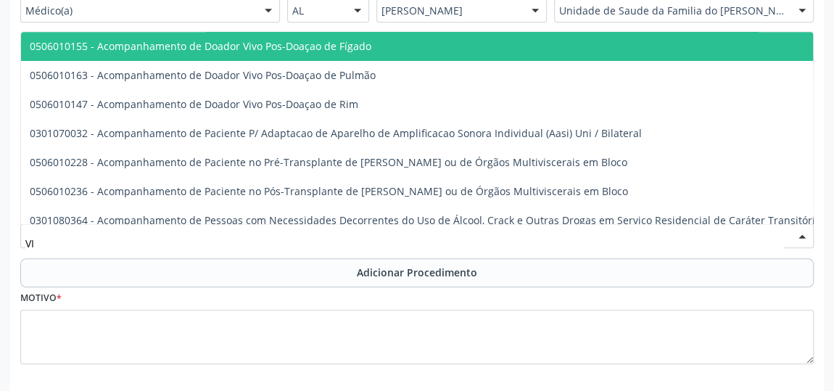
type input "V"
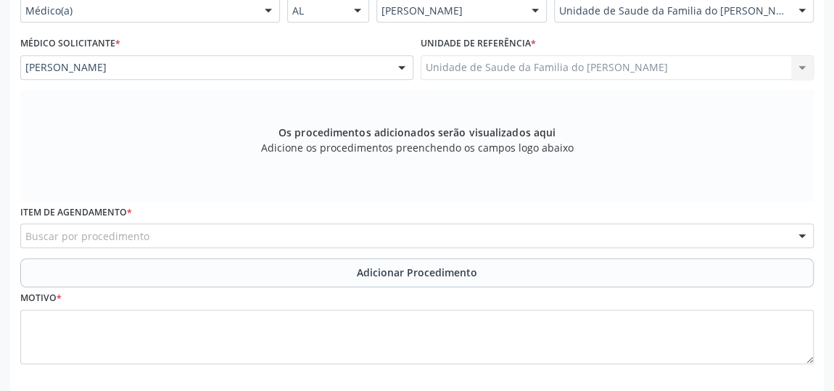
click at [200, 231] on div "Buscar por procedimento" at bounding box center [417, 235] width 794 height 25
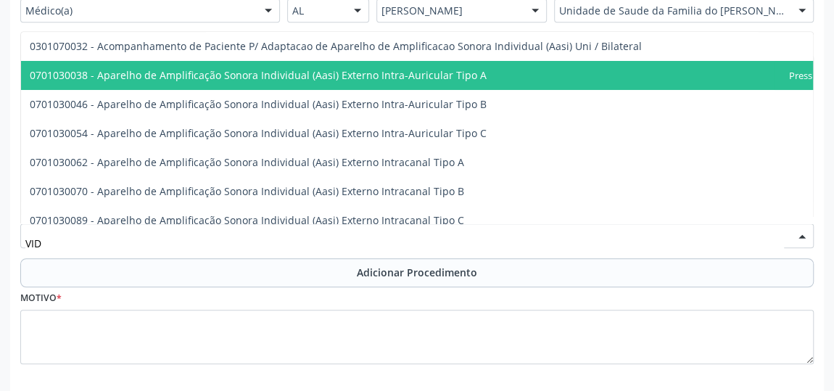
type input "VIDE"
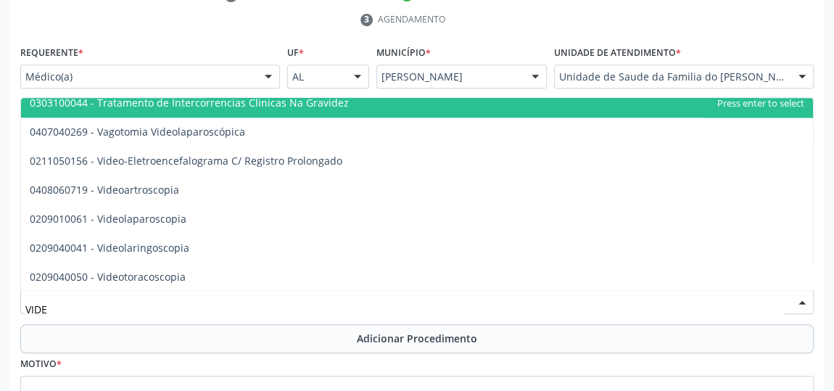
scroll to position [939, 0]
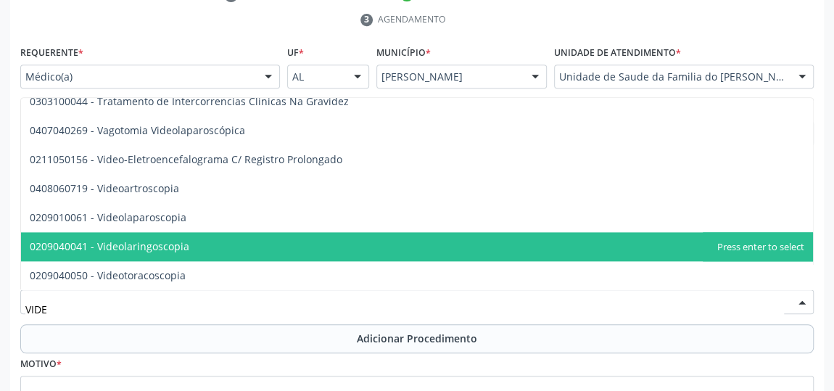
click at [237, 239] on span "0209040041 - Videolaringoscopia" at bounding box center [417, 246] width 792 height 29
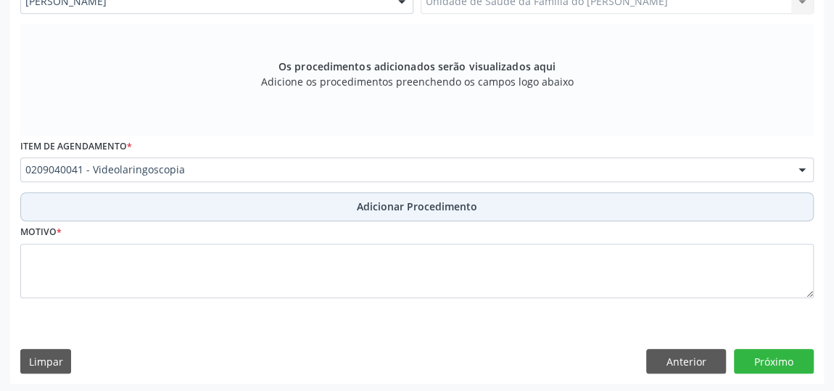
click at [429, 209] on span "Adicionar Procedimento" at bounding box center [417, 206] width 120 height 15
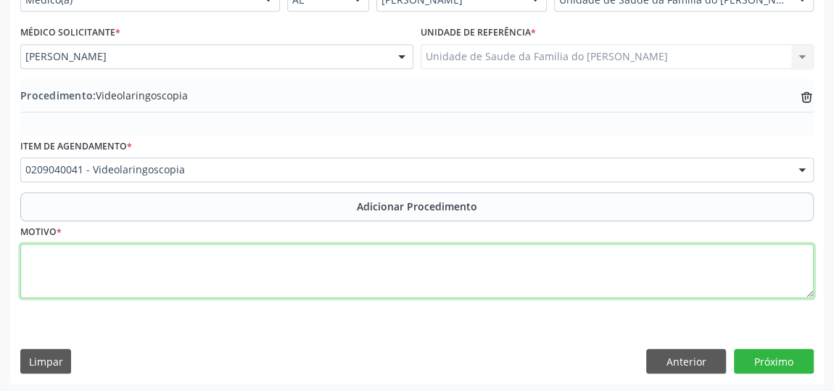
click at [374, 269] on textarea at bounding box center [417, 271] width 794 height 55
type textarea "HIPERTROFIA DE ADENOIDE"
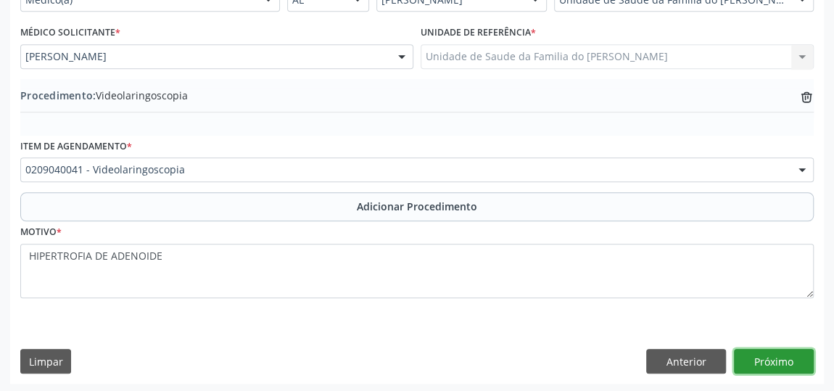
click at [768, 360] on button "Próximo" at bounding box center [774, 361] width 80 height 25
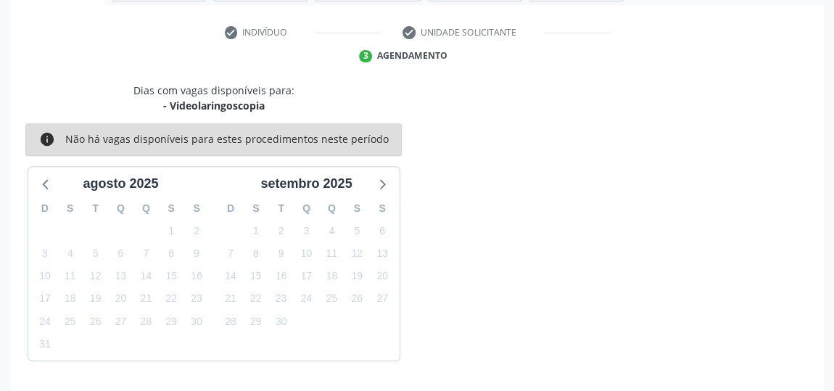
scroll to position [324, 0]
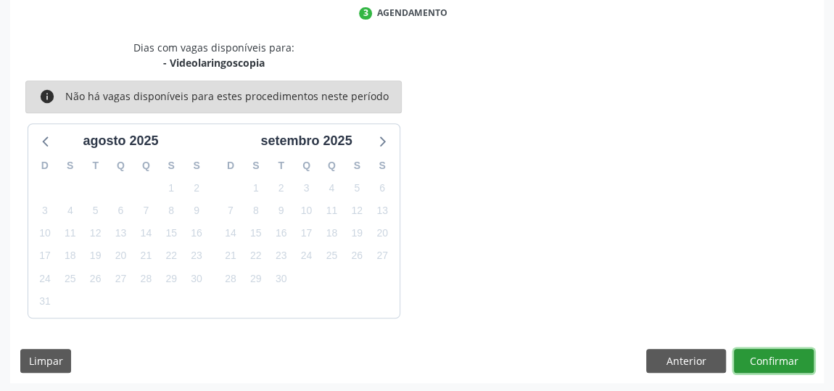
click at [770, 358] on button "Confirmar" at bounding box center [774, 361] width 80 height 25
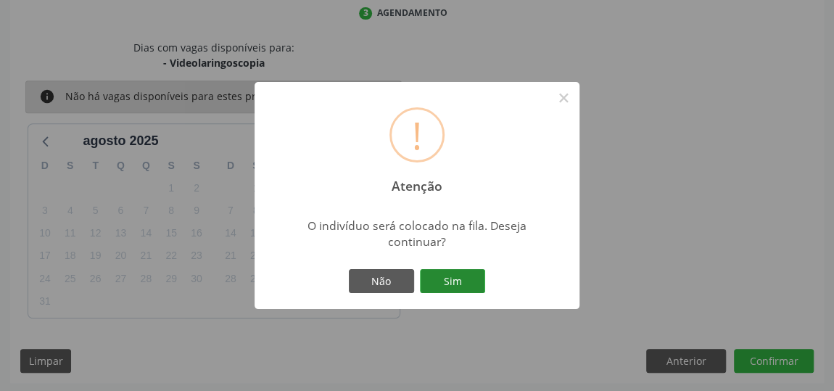
click at [452, 280] on button "Sim" at bounding box center [452, 281] width 65 height 25
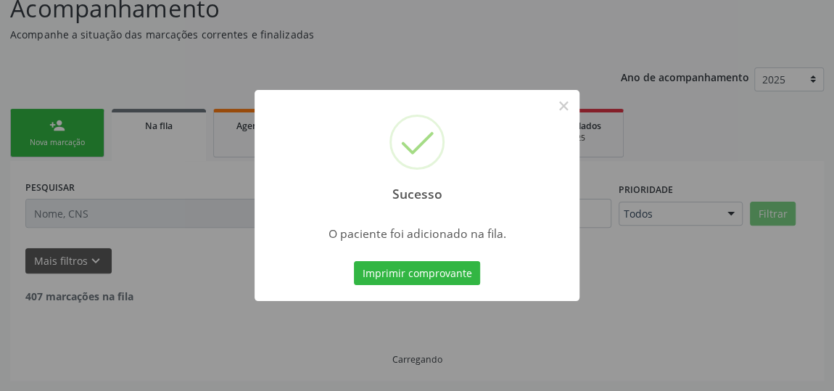
scroll to position [111, 0]
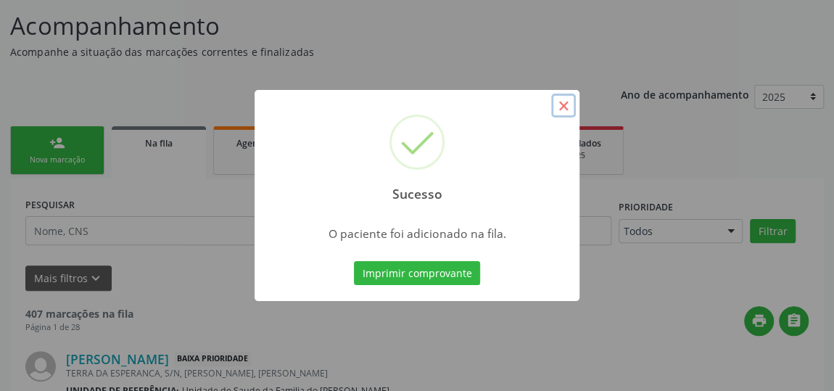
click at [564, 105] on button "×" at bounding box center [563, 106] width 25 height 25
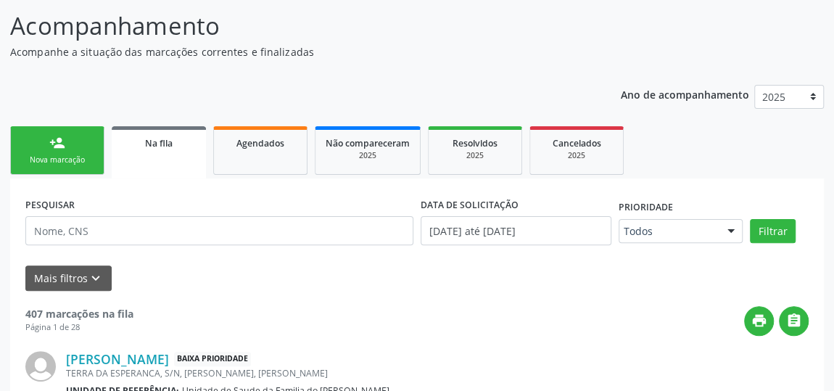
click at [91, 148] on link "person_add Nova marcação" at bounding box center [57, 150] width 94 height 49
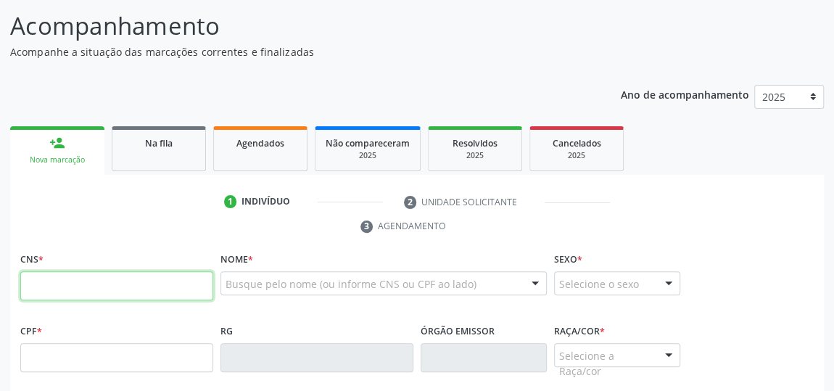
click at [67, 286] on input "text" at bounding box center [116, 285] width 193 height 29
type input "705 0064 1013 7651"
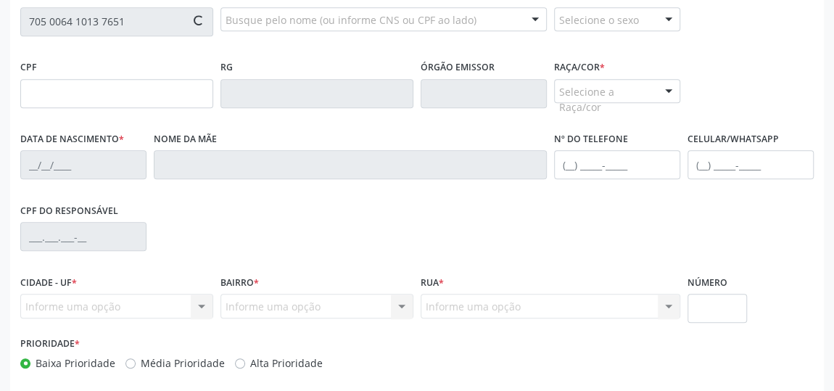
type input "154.333.264-11"
type input "06/02/2013"
type input "Katiana Maria da Silva"
type input "(82) 99313-1853"
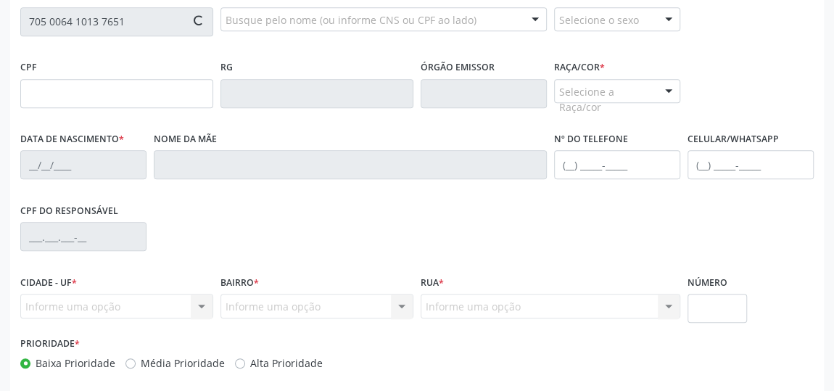
type input "S/N"
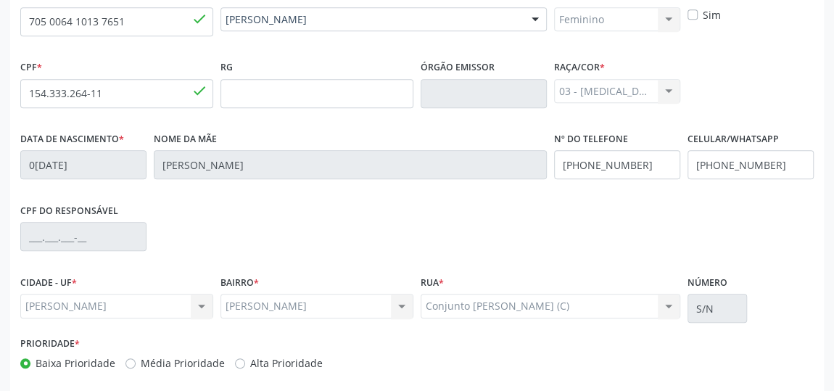
scroll to position [438, 0]
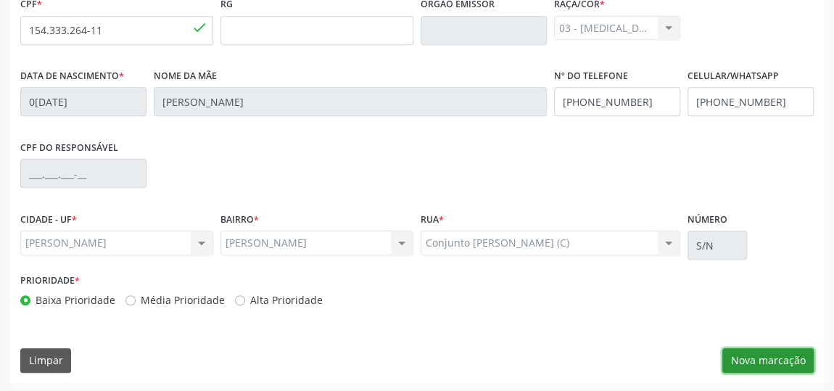
click at [757, 358] on button "Nova marcação" at bounding box center [767, 360] width 91 height 25
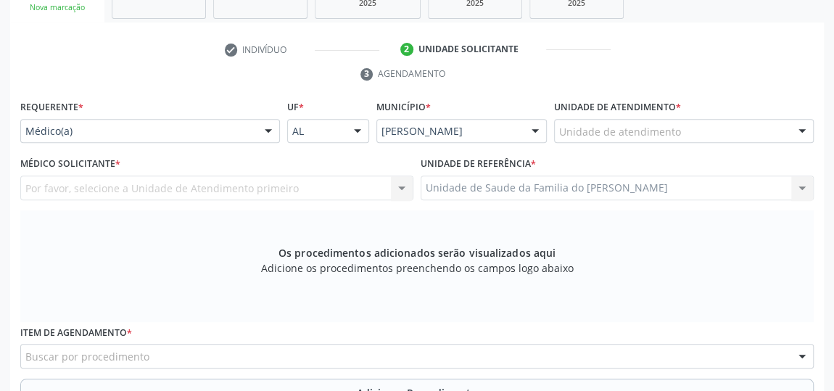
scroll to position [240, 0]
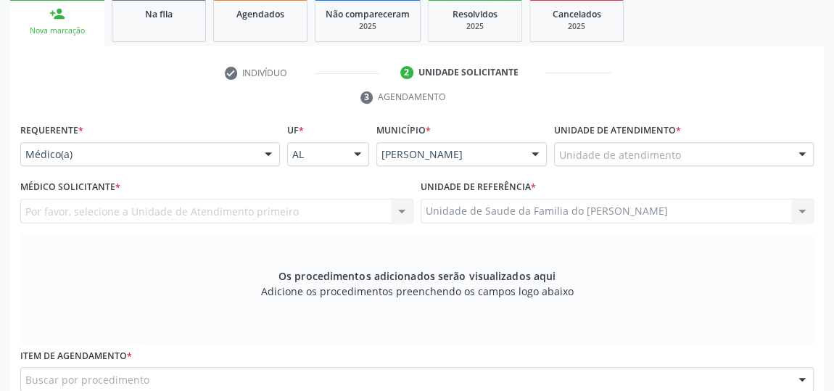
click at [268, 155] on div at bounding box center [269, 155] width 22 height 25
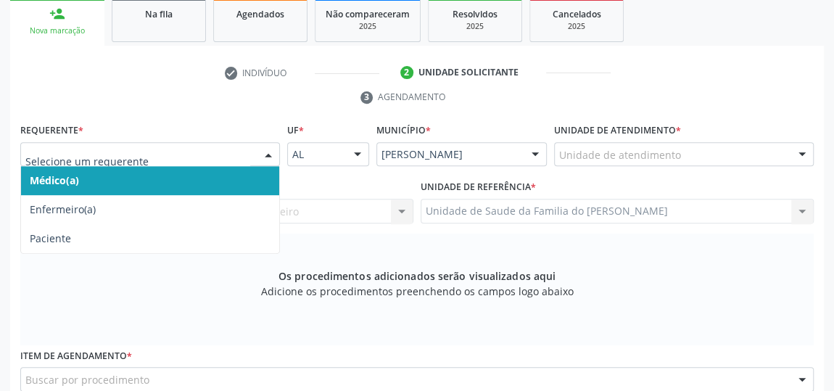
click at [216, 176] on span "Médico(a)" at bounding box center [150, 180] width 258 height 29
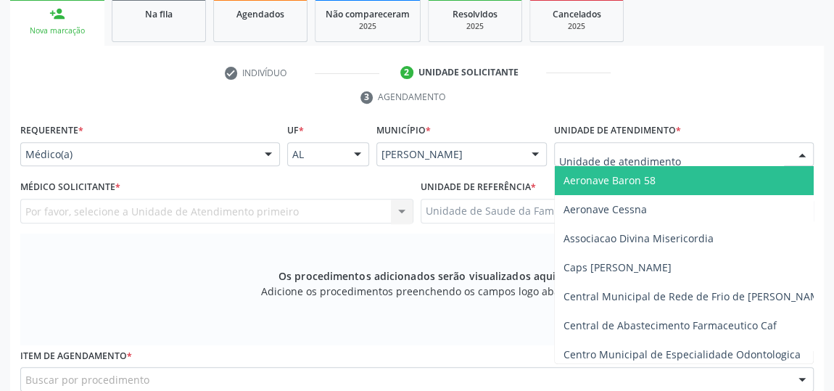
type input "J"
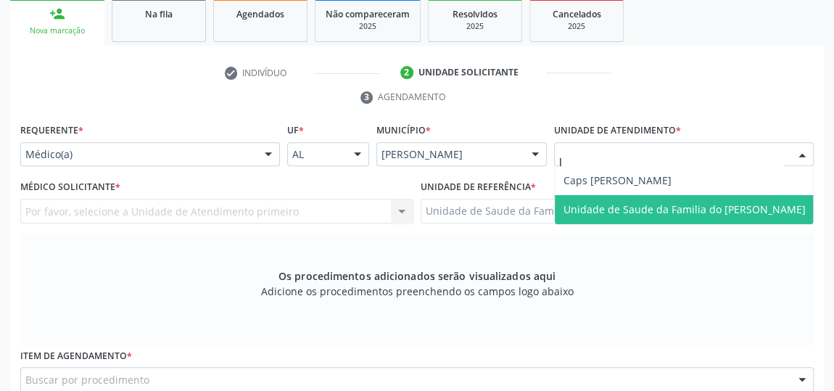
click at [669, 209] on span "Unidade de Saude da Familia do [PERSON_NAME]" at bounding box center [685, 209] width 242 height 14
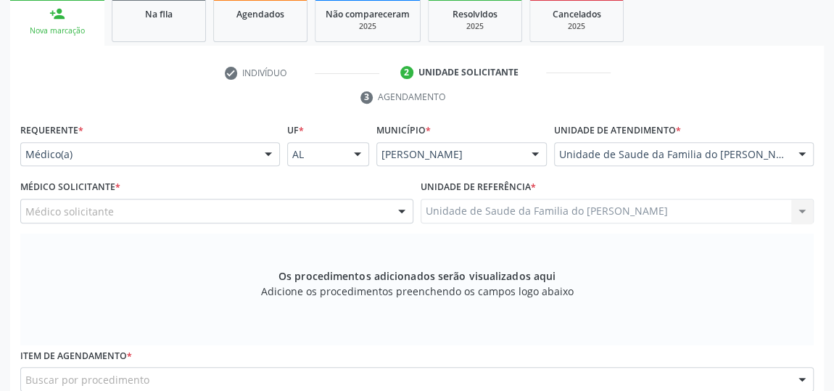
click at [394, 211] on div at bounding box center [402, 211] width 22 height 25
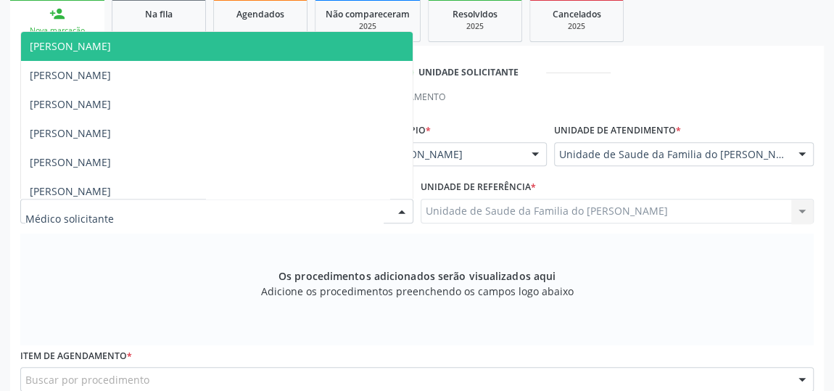
type input "J"
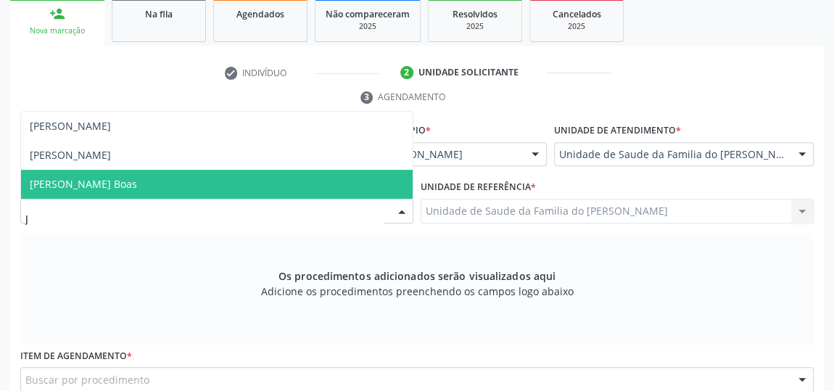
click at [242, 186] on span "[PERSON_NAME] Boas" at bounding box center [217, 184] width 392 height 29
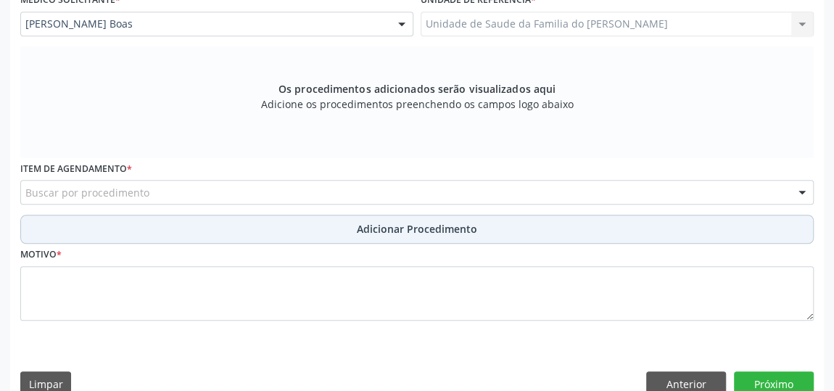
scroll to position [438, 0]
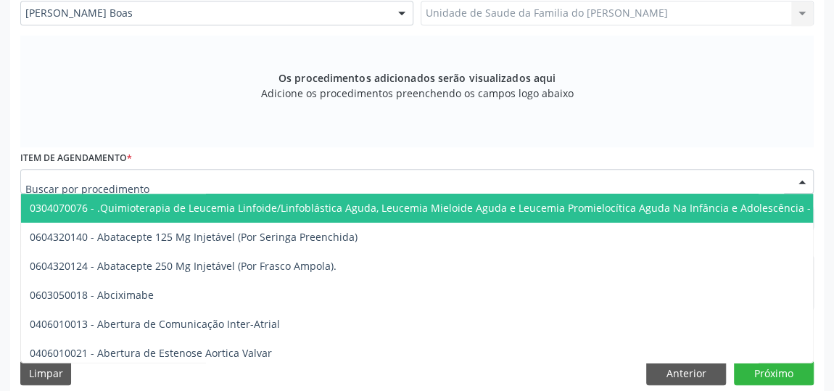
click at [231, 184] on div at bounding box center [417, 181] width 794 height 25
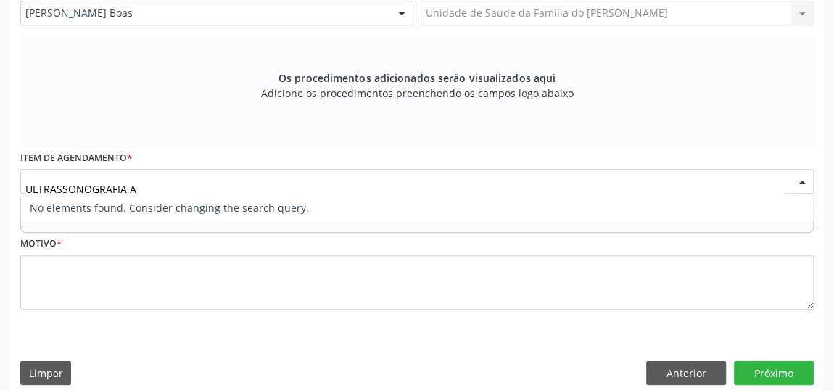
type input "ULTRASSONOGRAFIA"
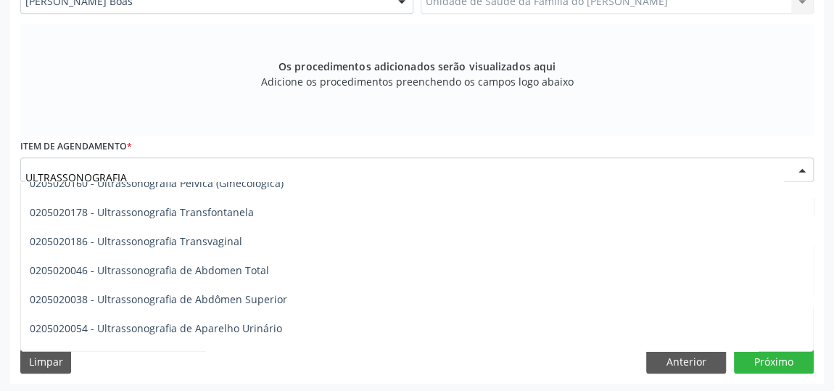
scroll to position [263, 0]
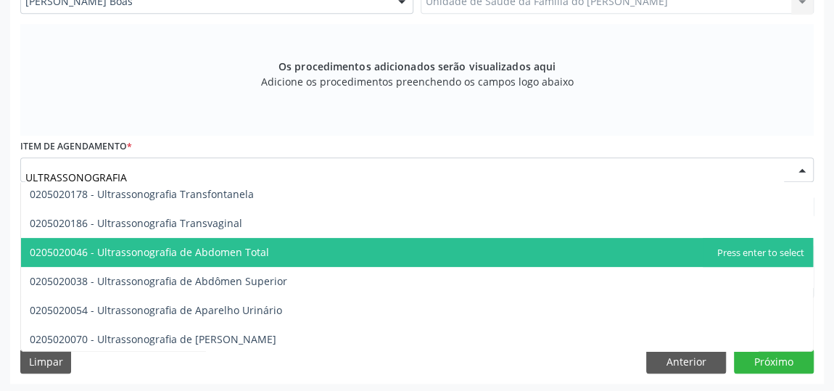
click at [353, 255] on span "0205020046 - Ultrassonografia de Abdomen Total" at bounding box center [417, 252] width 792 height 29
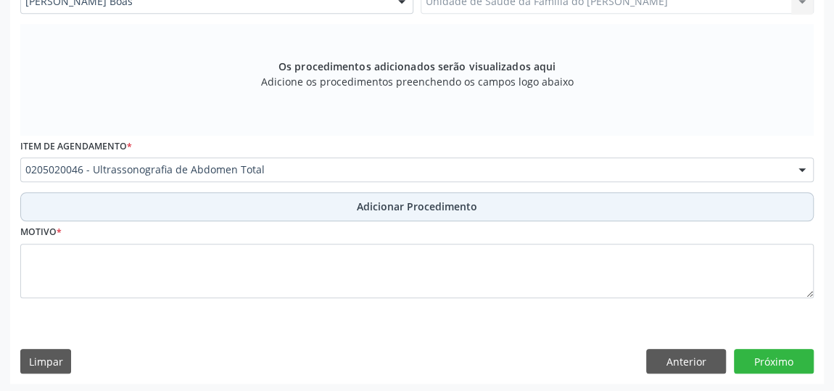
click at [366, 195] on button "Adicionar Procedimento" at bounding box center [417, 206] width 794 height 29
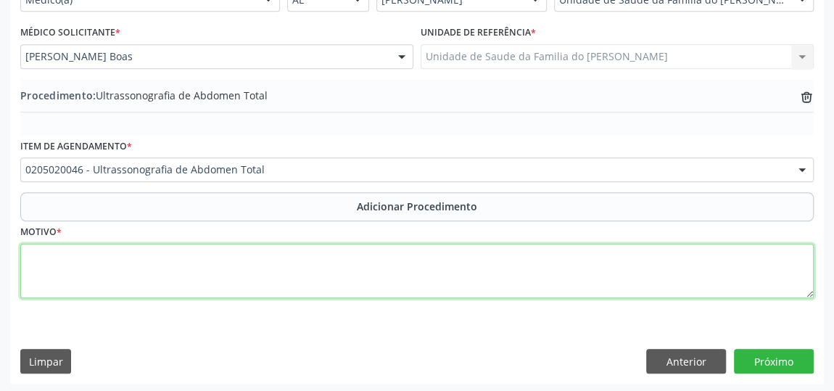
click at [338, 273] on textarea at bounding box center [417, 271] width 794 height 55
type textarea "DOR PELVICA"
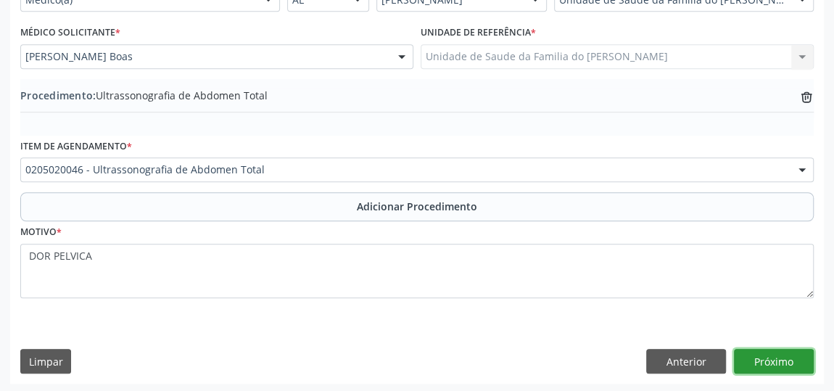
click at [755, 355] on button "Próximo" at bounding box center [774, 361] width 80 height 25
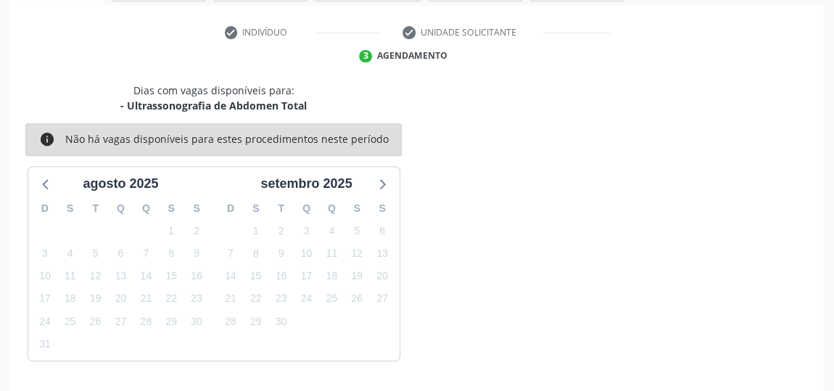
scroll to position [324, 0]
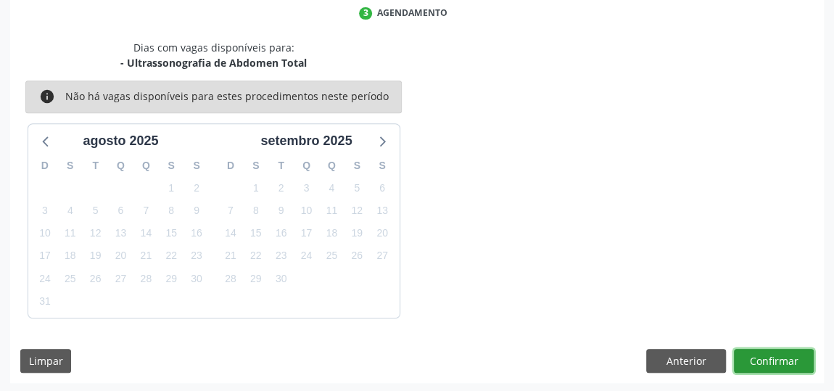
click at [763, 362] on button "Confirmar" at bounding box center [774, 361] width 80 height 25
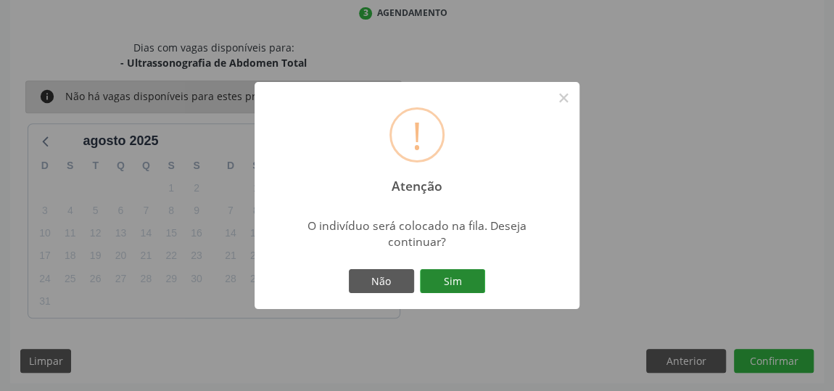
click at [445, 281] on button "Sim" at bounding box center [452, 281] width 65 height 25
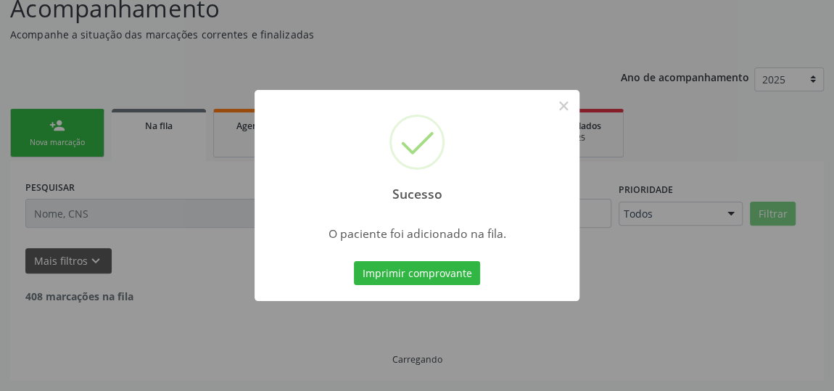
scroll to position [111, 0]
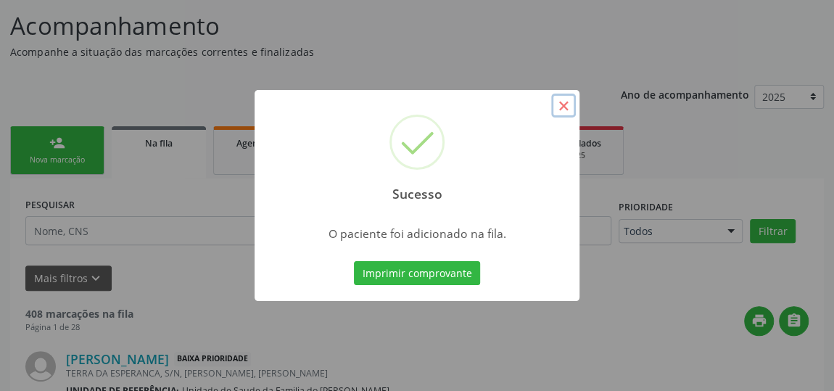
click at [563, 105] on button "×" at bounding box center [563, 106] width 25 height 25
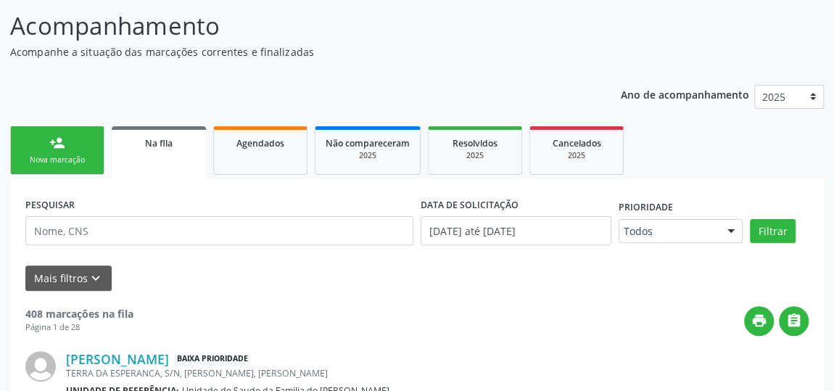
click at [42, 155] on div "Nova marcação" at bounding box center [57, 160] width 73 height 11
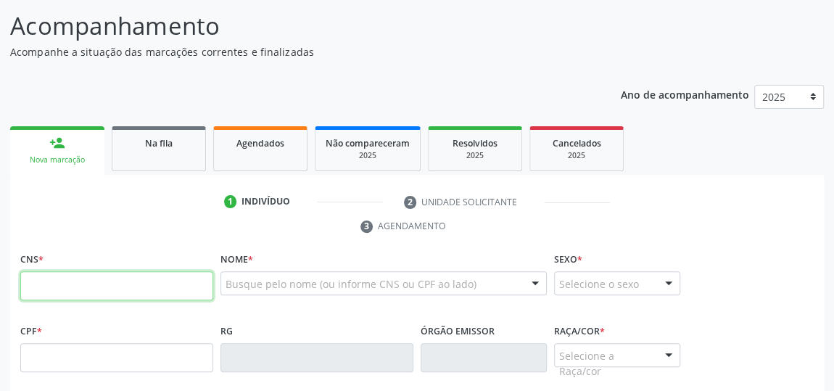
click at [81, 286] on input "text" at bounding box center [116, 285] width 193 height 29
type input "706 8052 3265 6828"
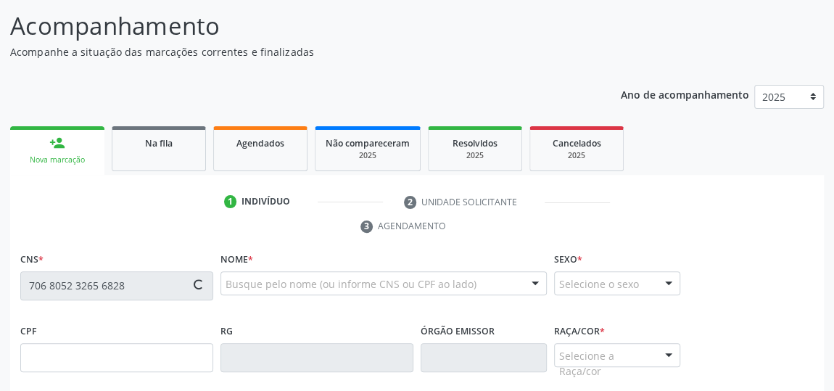
type input "150.072.734-22"
type input "26/08/2002"
type input "Maria das Dores Santos"
type input "(82) 99130-0054"
type input "(82) 99180-4784"
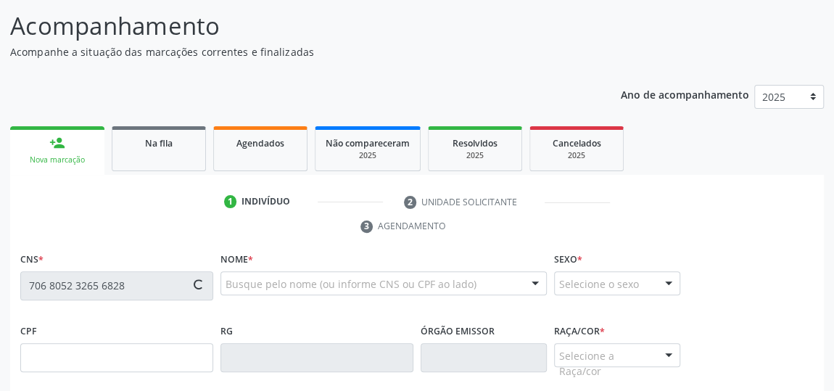
type input "S/N"
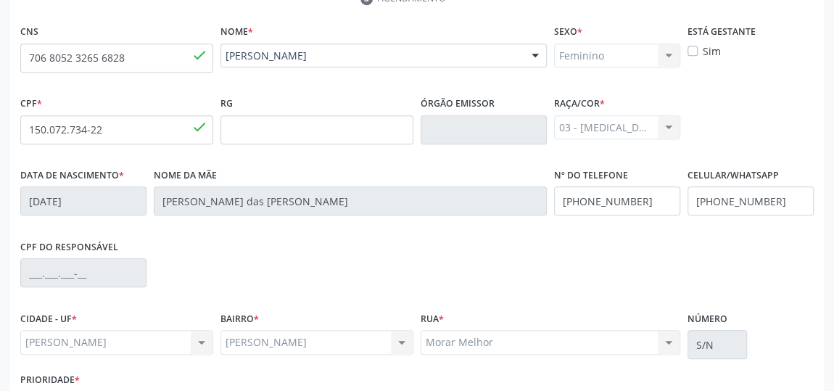
scroll to position [438, 0]
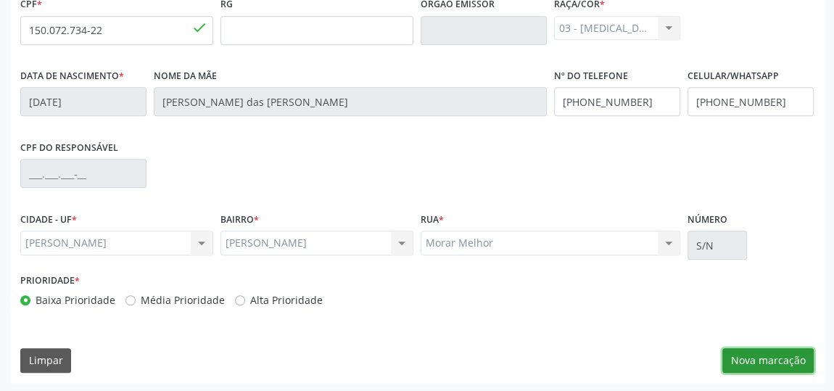
click at [768, 354] on button "Nova marcação" at bounding box center [767, 360] width 91 height 25
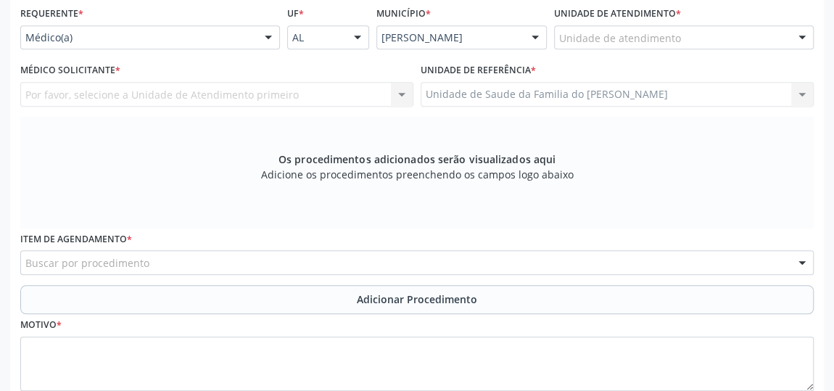
scroll to position [174, 0]
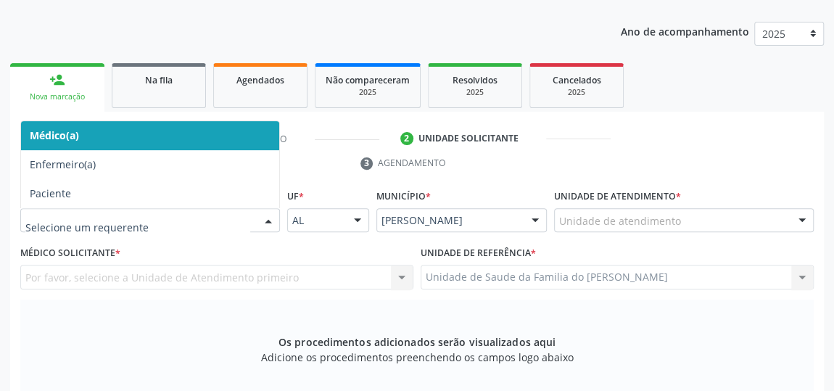
click at [266, 221] on div at bounding box center [269, 221] width 22 height 25
click at [214, 135] on span "Médico(a)" at bounding box center [150, 135] width 258 height 29
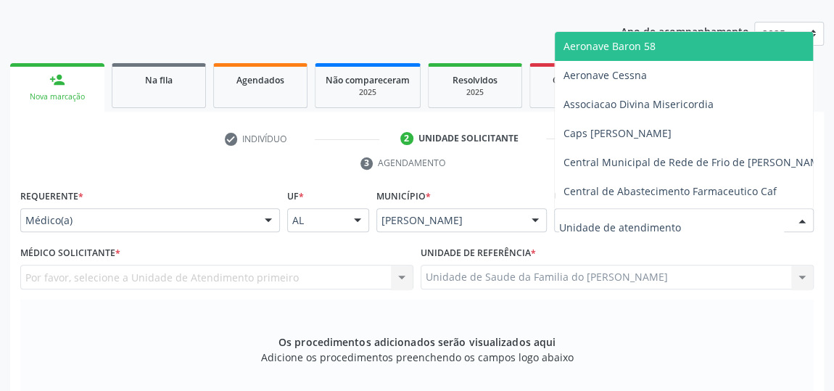
click at [727, 221] on div at bounding box center [684, 220] width 260 height 25
type input "J"
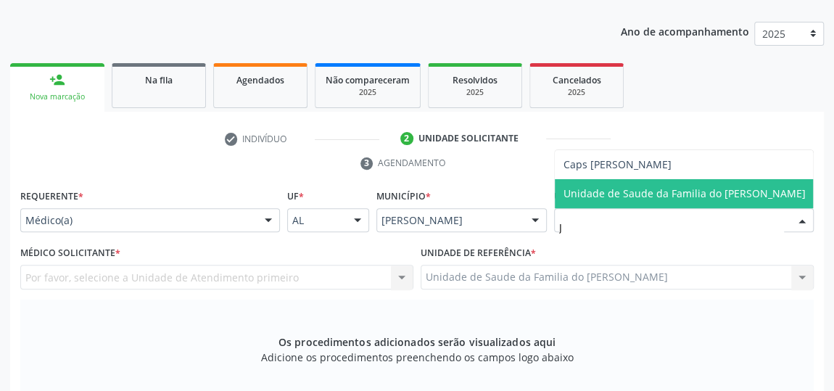
click at [727, 197] on span "Unidade de Saude da Familia do [PERSON_NAME]" at bounding box center [685, 193] width 242 height 14
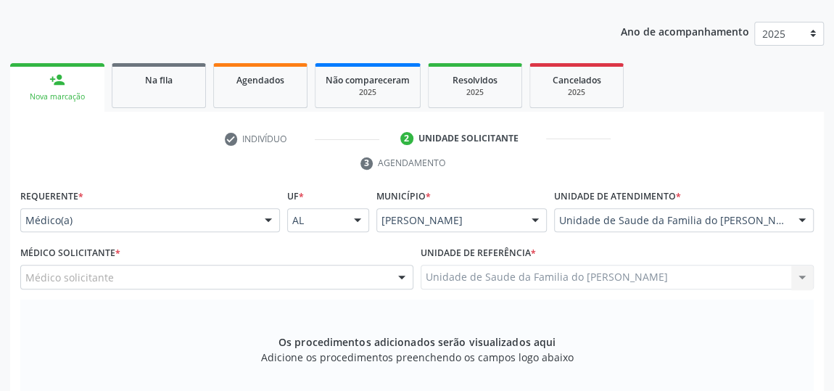
click at [408, 274] on div at bounding box center [402, 277] width 22 height 25
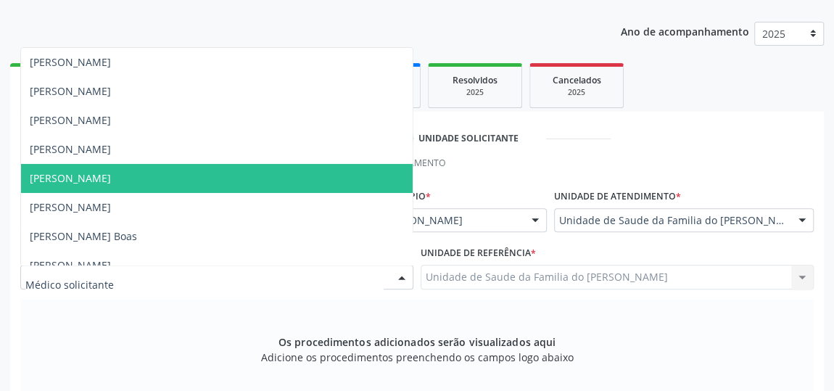
click at [316, 189] on span "[PERSON_NAME]" at bounding box center [217, 178] width 392 height 29
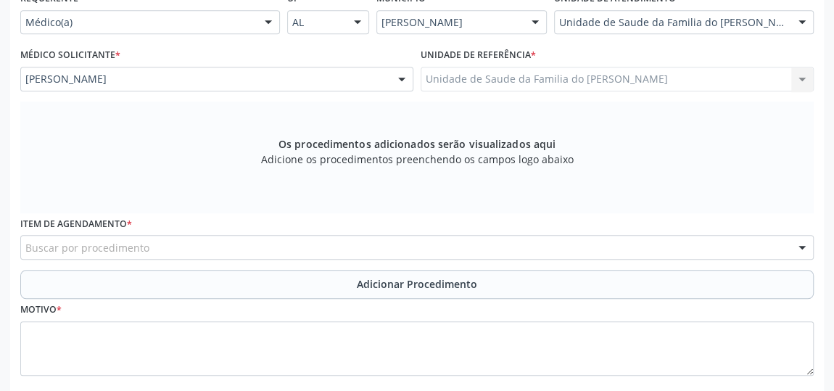
scroll to position [438, 0]
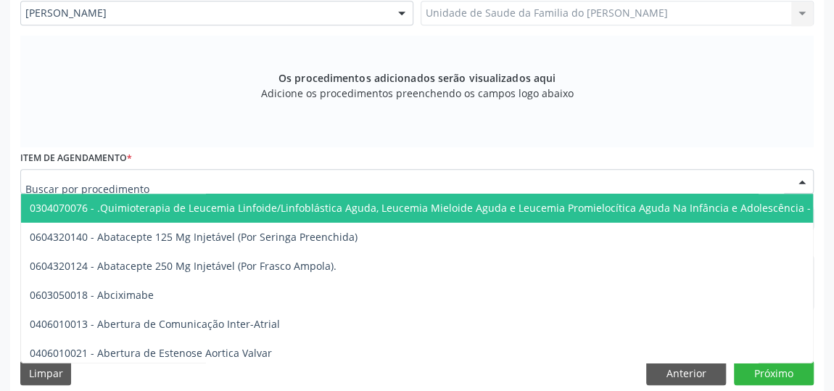
click at [318, 181] on div at bounding box center [417, 181] width 794 height 25
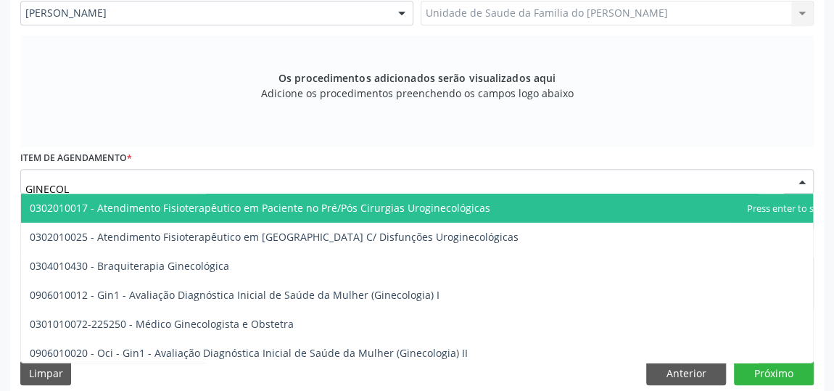
type input "GINECOLO"
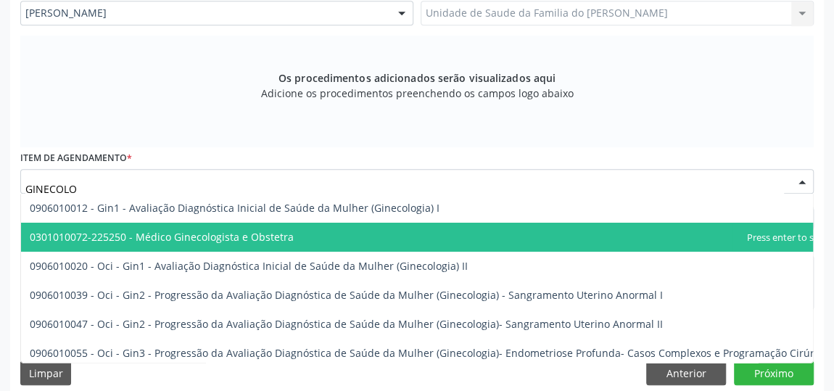
click at [355, 236] on span "0301010072-225250 - Médico Ginecologista e Obstetra" at bounding box center [432, 237] width 822 height 29
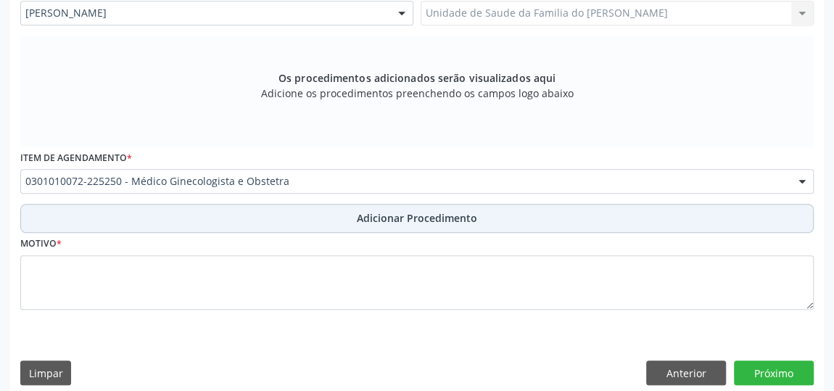
click at [361, 218] on span "Adicionar Procedimento" at bounding box center [417, 217] width 120 height 15
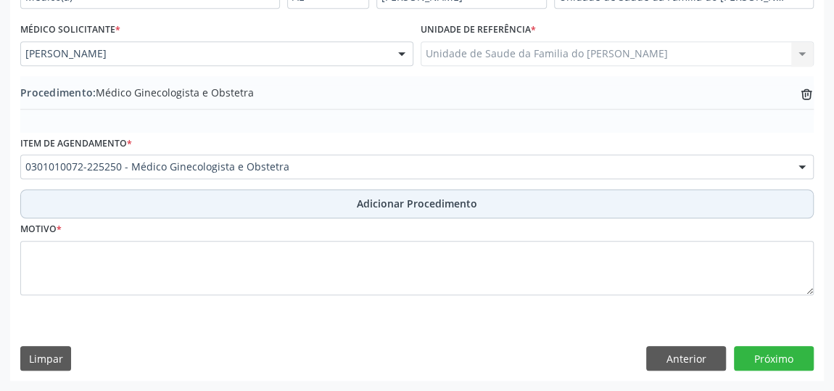
scroll to position [395, 0]
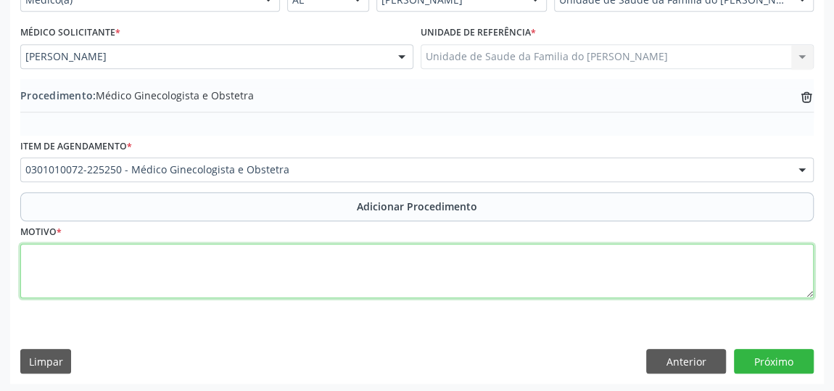
click at [314, 271] on textarea at bounding box center [417, 271] width 794 height 55
click at [63, 254] on textarea "PLANEJAMNETO FAMILIAR" at bounding box center [417, 271] width 794 height 55
click at [86, 253] on textarea "PLANEJAMNETO FAMILIAR" at bounding box center [417, 271] width 794 height 55
click at [86, 252] on textarea "PLANEJAMETO FAMILIAR" at bounding box center [417, 271] width 794 height 55
type textarea "PLANEJAMENTO FAMILIAR"
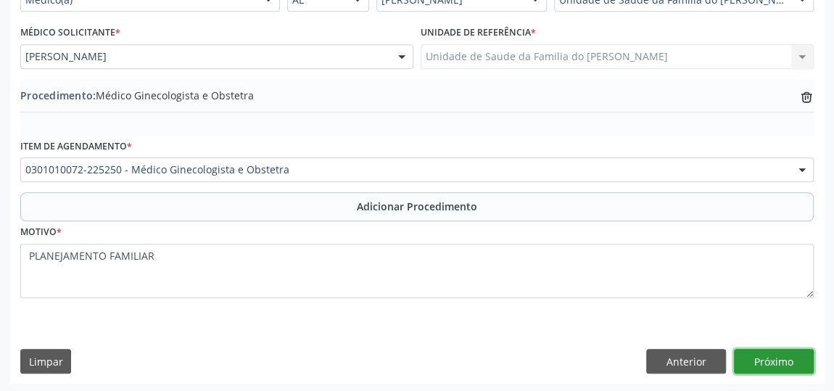
click at [772, 353] on button "Próximo" at bounding box center [774, 361] width 80 height 25
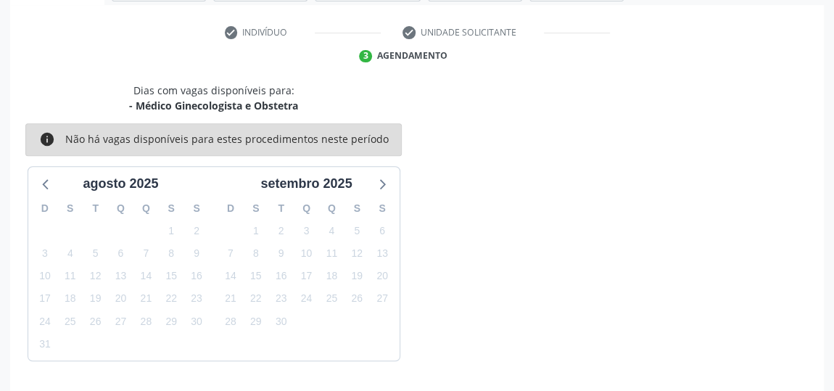
scroll to position [324, 0]
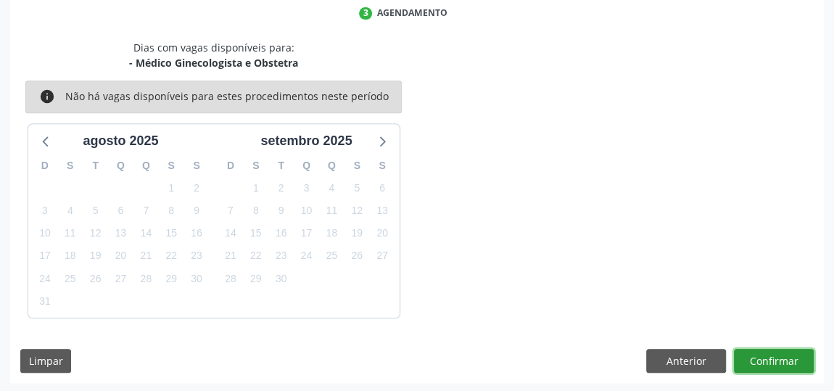
click at [761, 355] on button "Confirmar" at bounding box center [774, 361] width 80 height 25
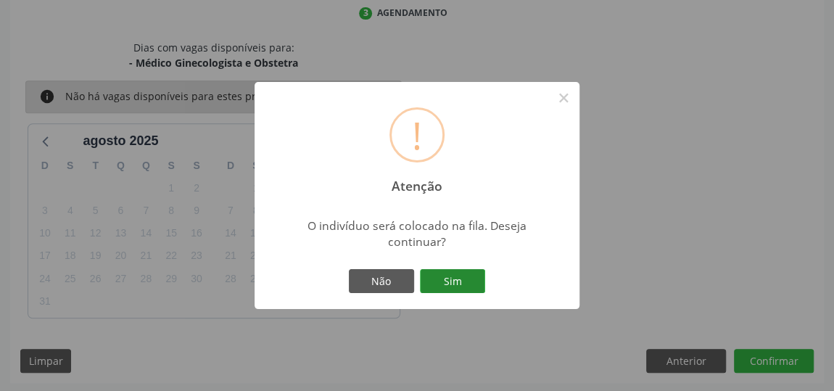
click at [435, 277] on button "Sim" at bounding box center [452, 281] width 65 height 25
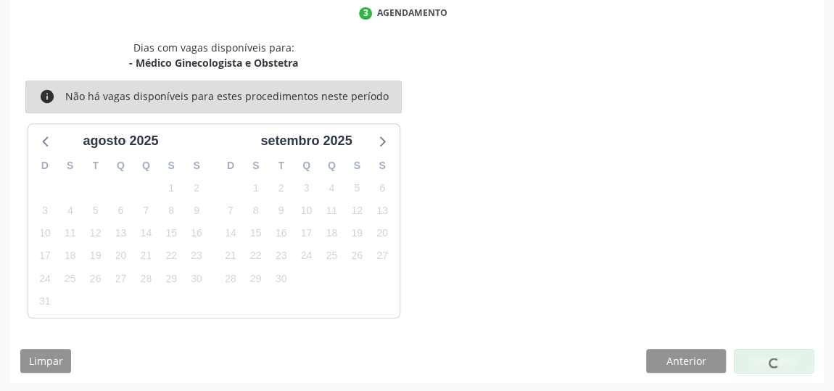
scroll to position [111, 0]
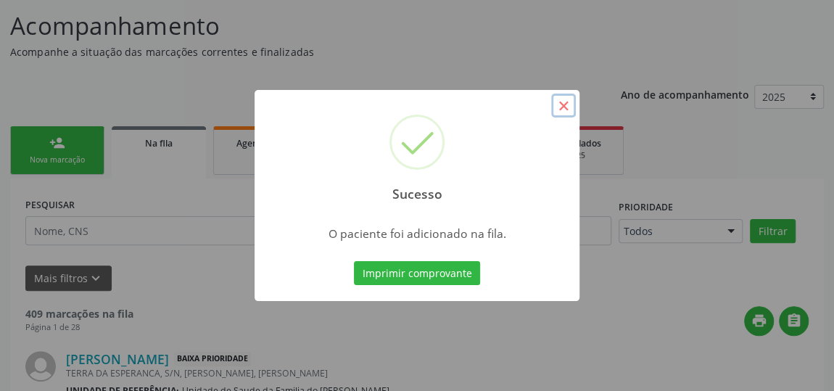
click at [567, 110] on button "×" at bounding box center [563, 106] width 25 height 25
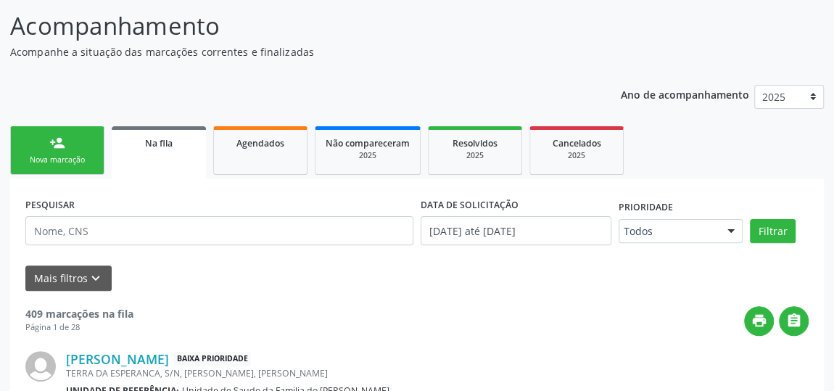
click at [52, 157] on div "Nova marcação" at bounding box center [57, 160] width 73 height 11
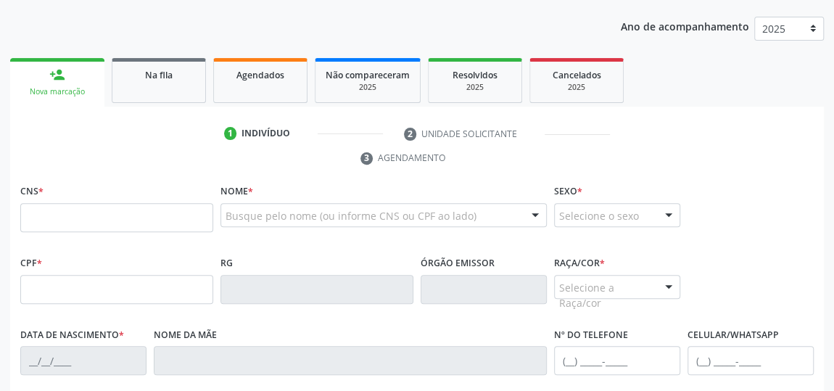
scroll to position [243, 0]
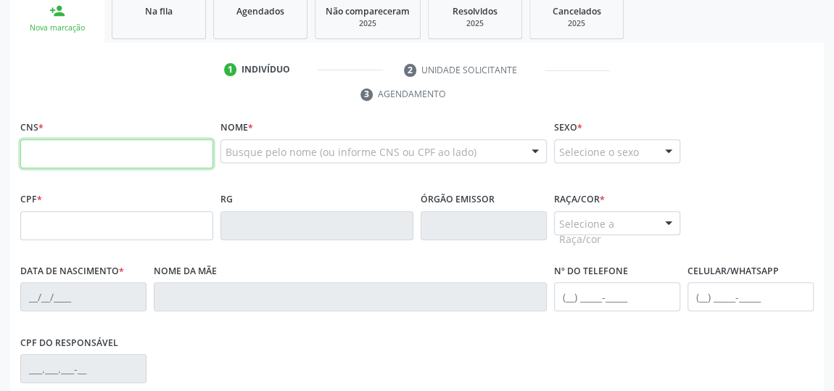
click at [149, 149] on input "text" at bounding box center [116, 153] width 193 height 29
type input "898 0058 1121 0274"
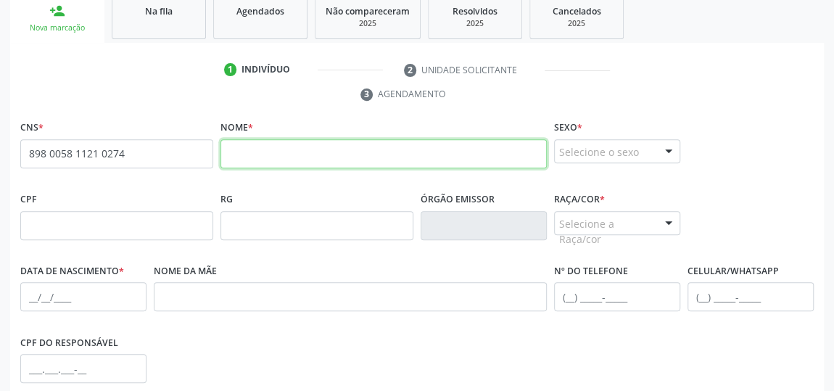
click at [299, 152] on input "text" at bounding box center [384, 153] width 326 height 29
type input "ARTHUR MIGUEL CANDIDO DOS SANTOS"
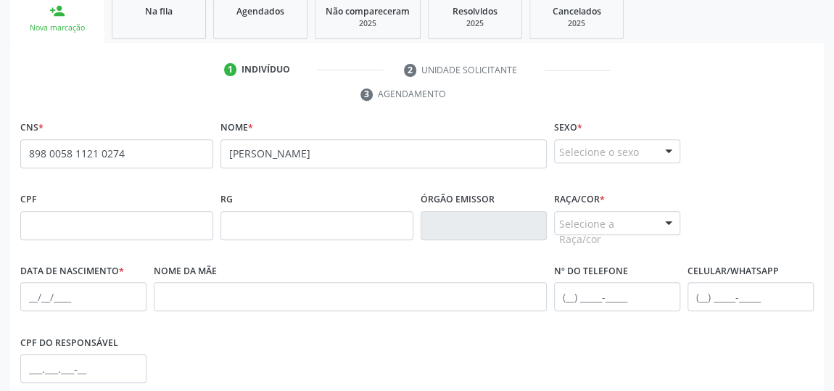
click at [661, 152] on div at bounding box center [669, 152] width 22 height 25
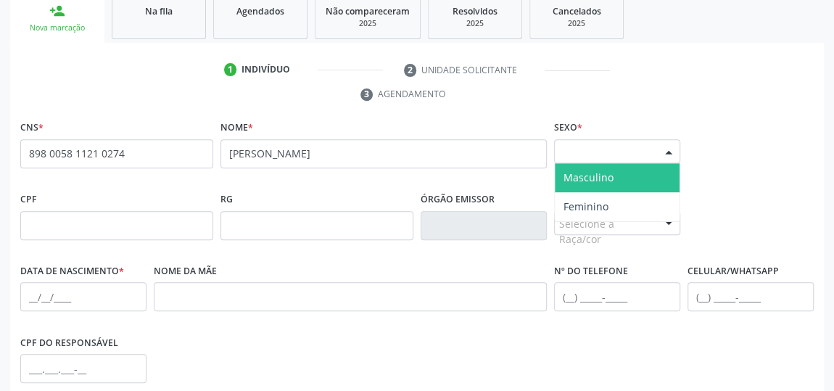
click at [643, 172] on span "Masculino" at bounding box center [617, 177] width 125 height 29
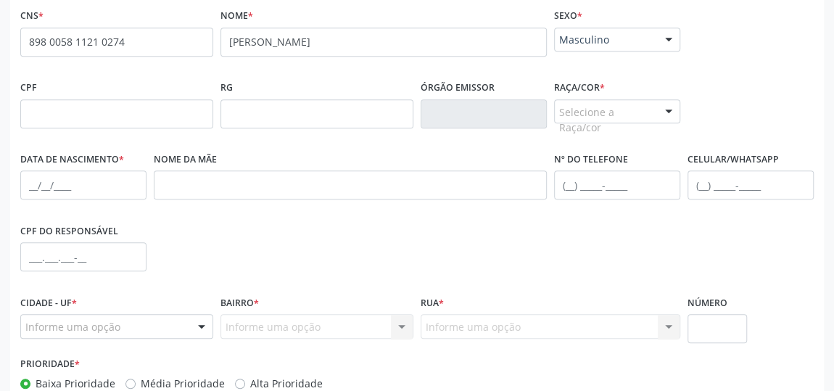
scroll to position [375, 0]
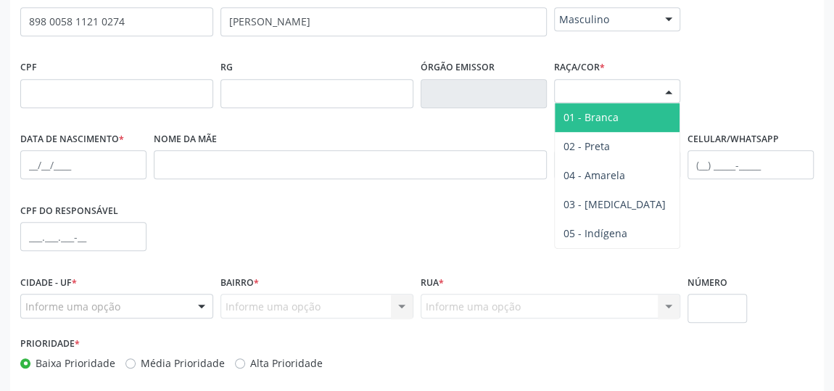
click at [667, 93] on div at bounding box center [669, 92] width 22 height 25
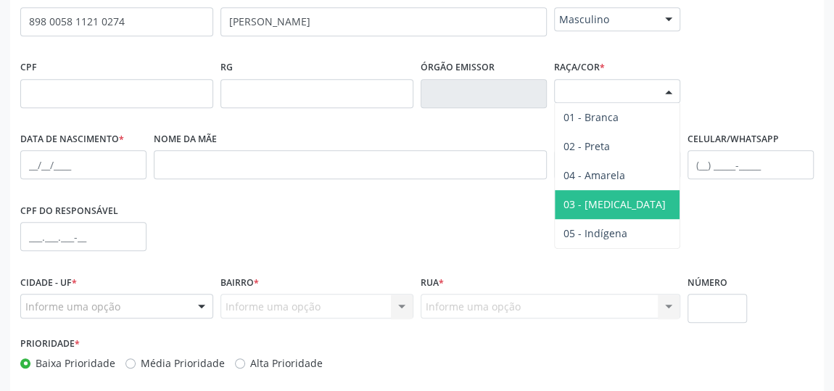
click at [614, 206] on span "03 - [MEDICAL_DATA]" at bounding box center [617, 204] width 125 height 29
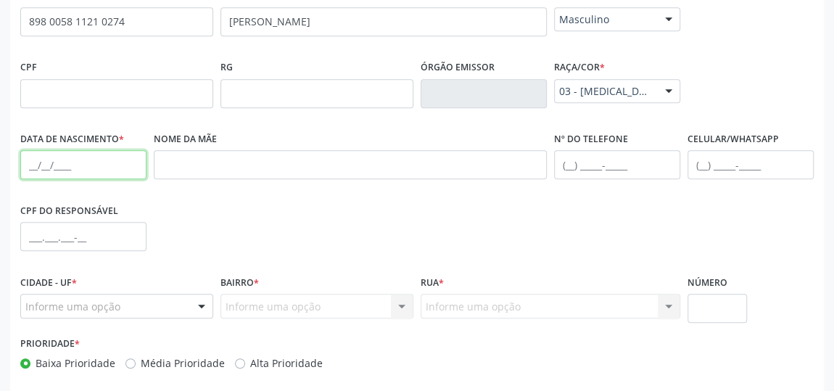
click at [29, 164] on input "text" at bounding box center [83, 164] width 126 height 29
type input "04/10/2017"
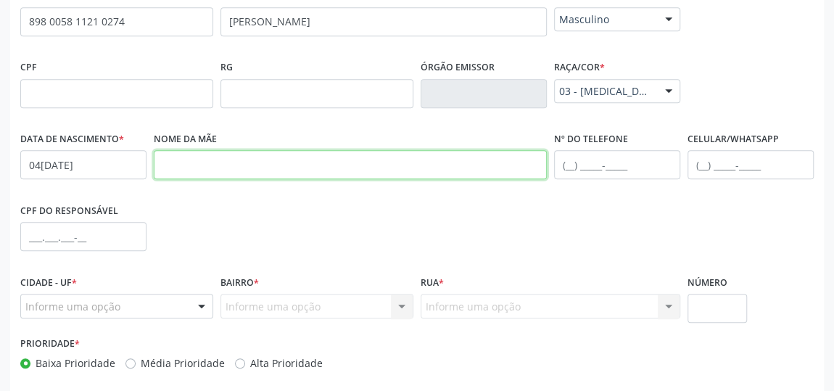
click at [179, 170] on input "text" at bounding box center [350, 164] width 393 height 29
type input "AMANDA CLAUDINO DOS SANTOS"
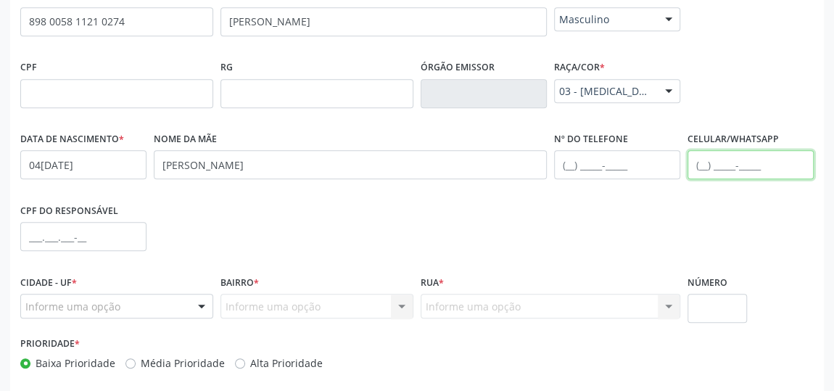
click at [699, 167] on input "text" at bounding box center [751, 164] width 126 height 29
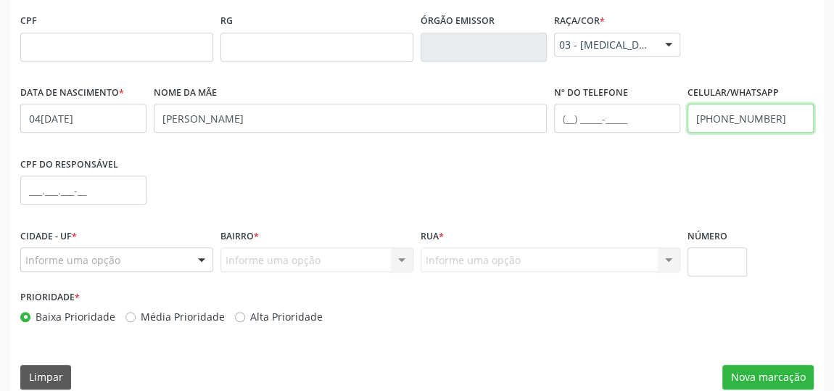
scroll to position [438, 0]
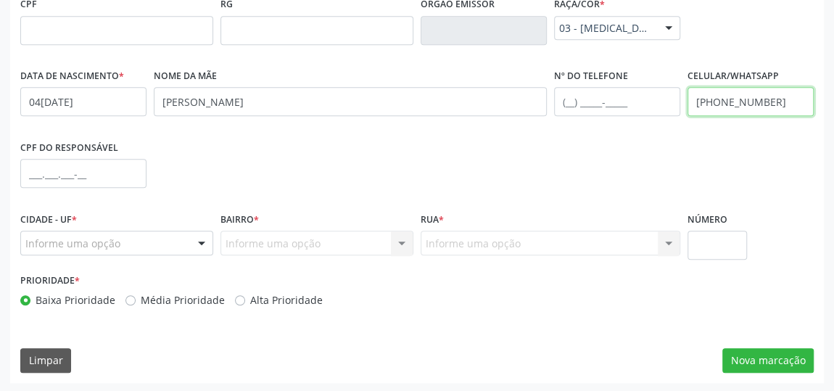
type input "(82) 99392-8711"
click at [199, 241] on div at bounding box center [202, 243] width 22 height 25
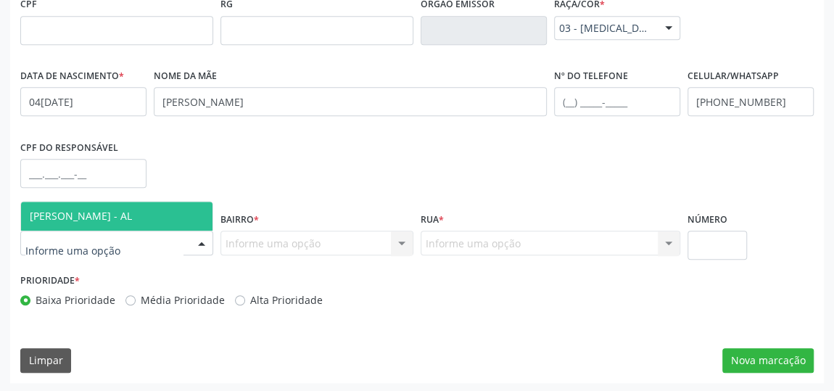
click at [166, 210] on span "[PERSON_NAME] - AL" at bounding box center [116, 216] width 191 height 29
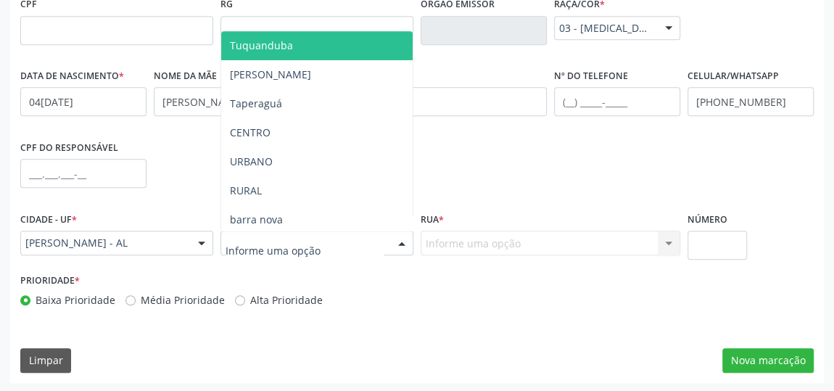
type input "J"
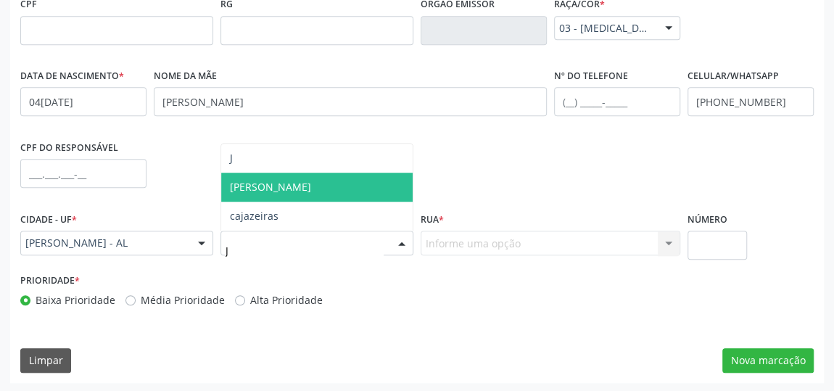
click at [263, 185] on span "[PERSON_NAME]" at bounding box center [270, 187] width 81 height 14
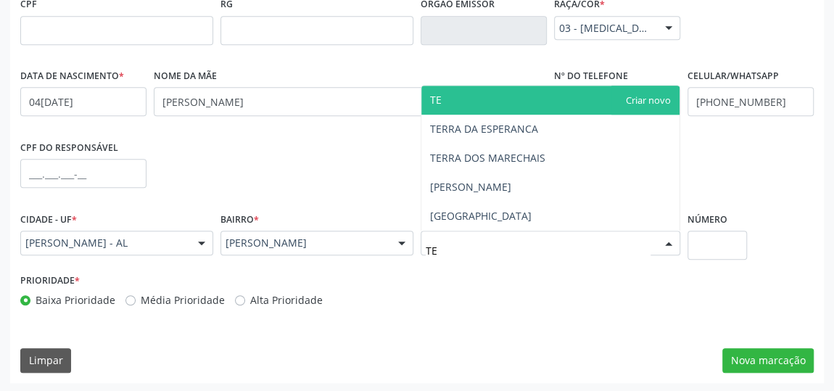
type input "TER"
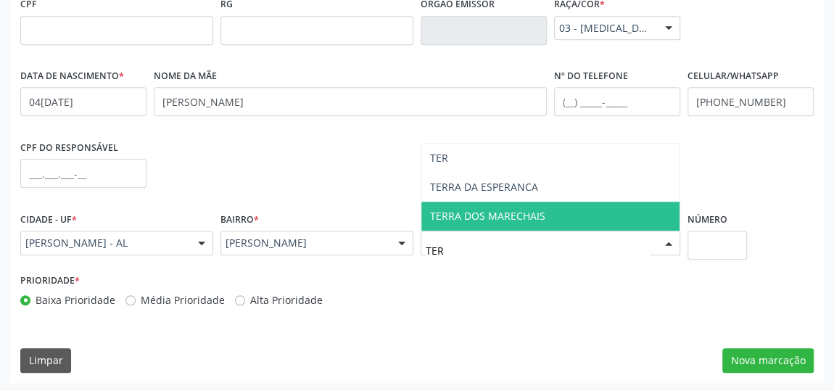
click at [469, 221] on span "TERRA DOS MARECHAIS" at bounding box center [550, 216] width 258 height 29
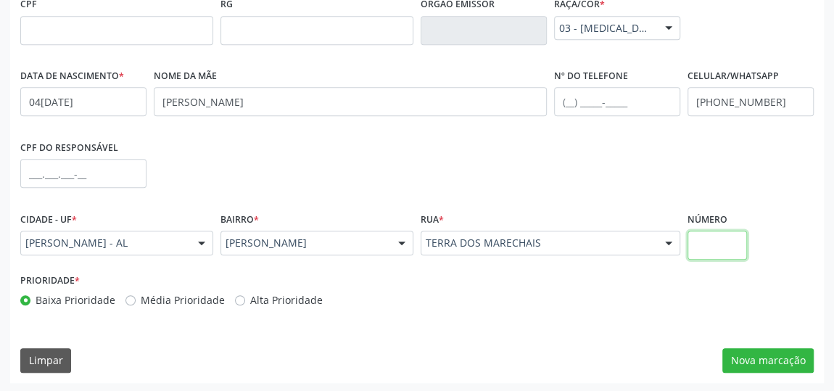
click at [722, 236] on input "text" at bounding box center [717, 245] width 59 height 29
type input "S/N"
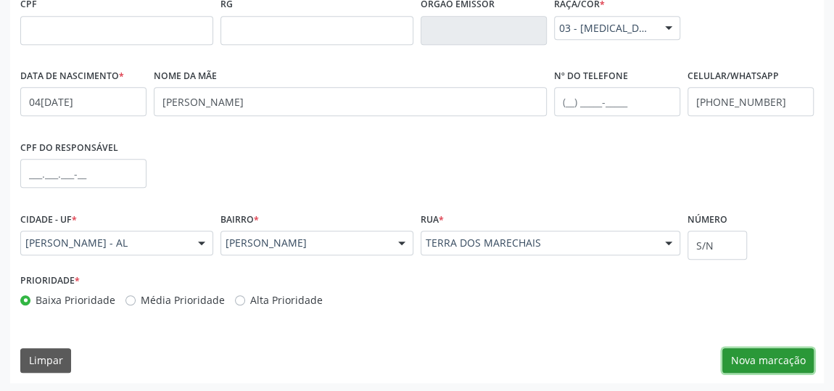
click at [781, 363] on button "Nova marcação" at bounding box center [767, 360] width 91 height 25
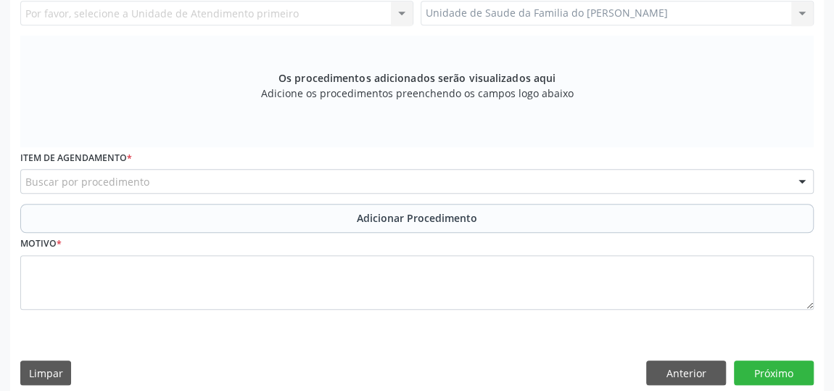
scroll to position [306, 0]
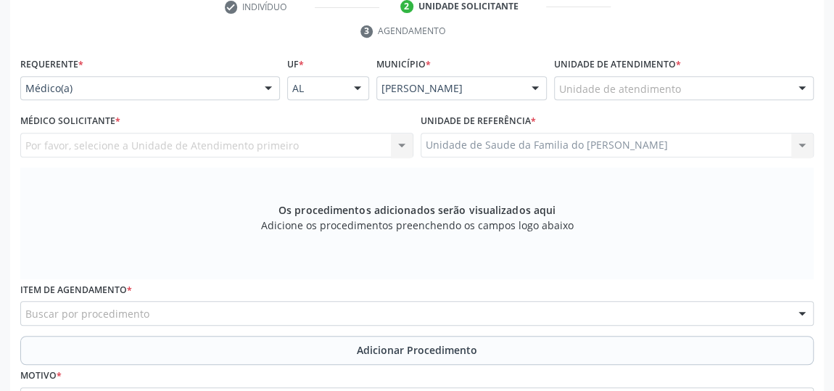
click at [260, 85] on div at bounding box center [269, 89] width 22 height 25
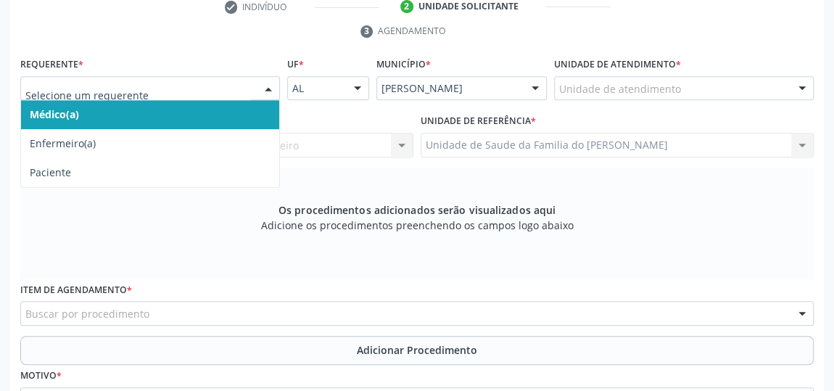
click at [208, 116] on span "Médico(a)" at bounding box center [150, 114] width 258 height 29
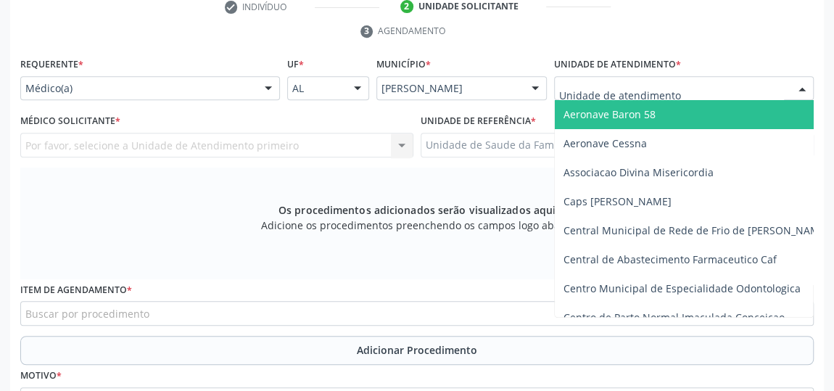
click at [679, 90] on div at bounding box center [684, 88] width 260 height 25
type input "J"
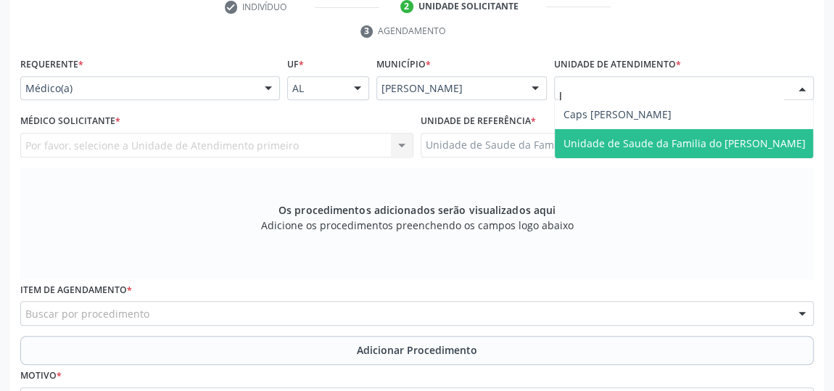
click at [672, 138] on span "Unidade de Saude da Familia do [PERSON_NAME]" at bounding box center [685, 143] width 242 height 14
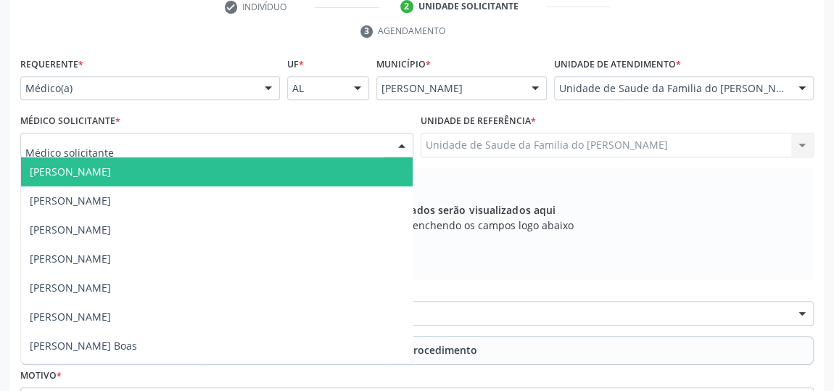
click at [400, 143] on div at bounding box center [402, 145] width 22 height 25
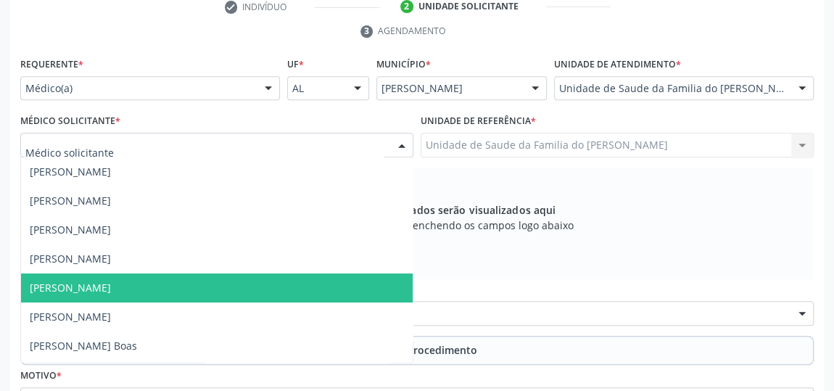
click at [245, 285] on span "[PERSON_NAME]" at bounding box center [217, 287] width 392 height 29
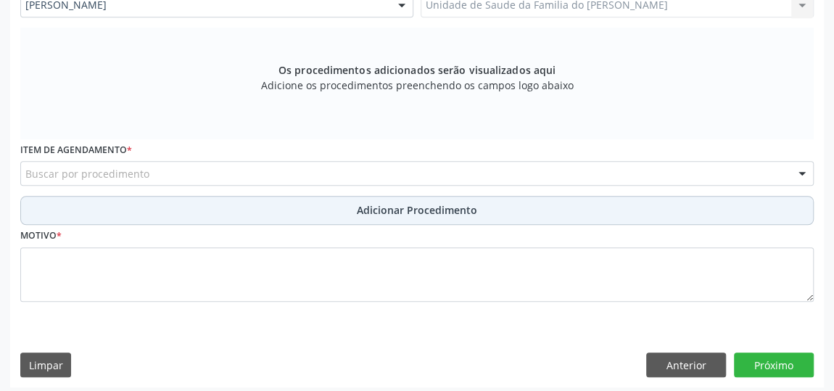
scroll to position [450, 0]
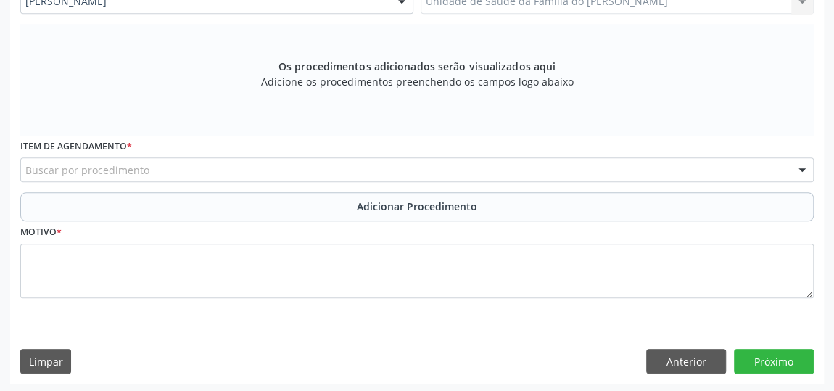
click at [281, 170] on div "Buscar por procedimento" at bounding box center [417, 169] width 794 height 25
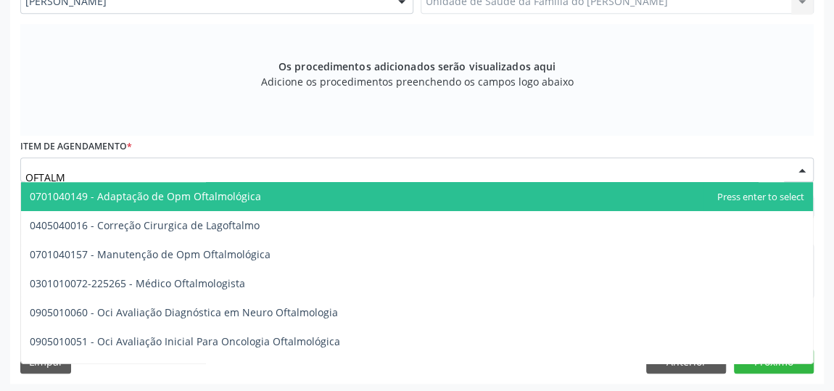
type input "OFTALMO"
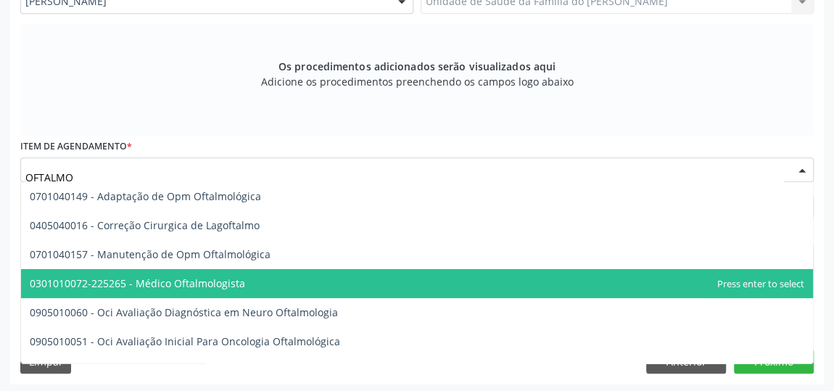
click at [203, 273] on span "0301010072-225265 - Médico Oftalmologista" at bounding box center [417, 283] width 792 height 29
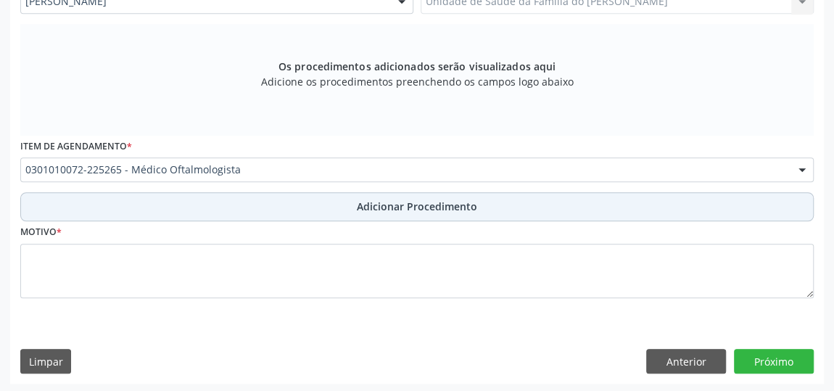
click at [297, 205] on button "Adicionar Procedimento" at bounding box center [417, 206] width 794 height 29
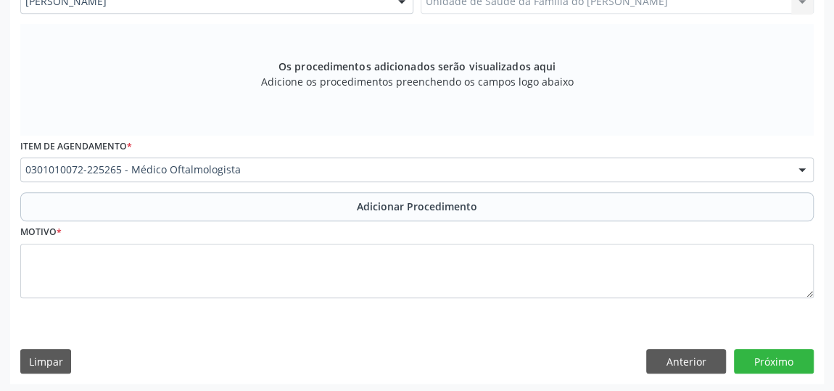
scroll to position [395, 0]
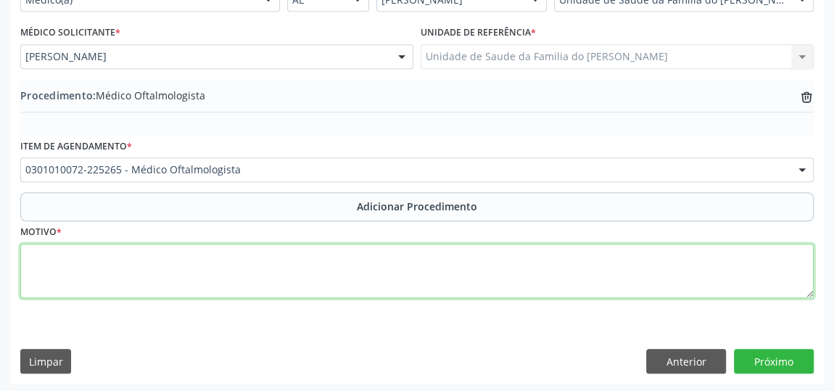
click at [276, 277] on textarea at bounding box center [417, 271] width 794 height 55
type textarea "DIFICULDADE VISUAL"
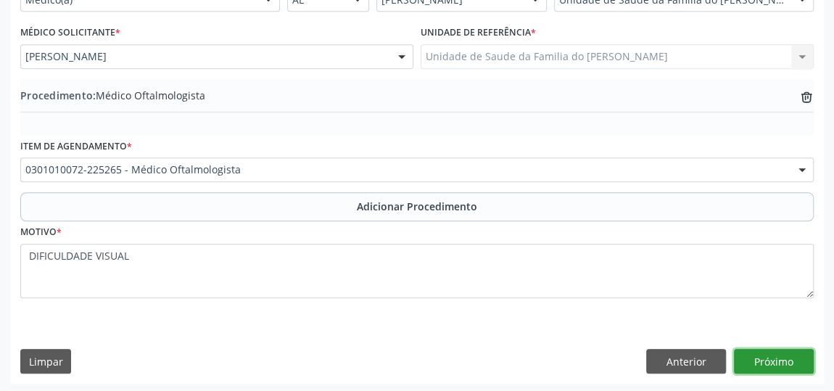
click at [788, 362] on button "Próximo" at bounding box center [774, 361] width 80 height 25
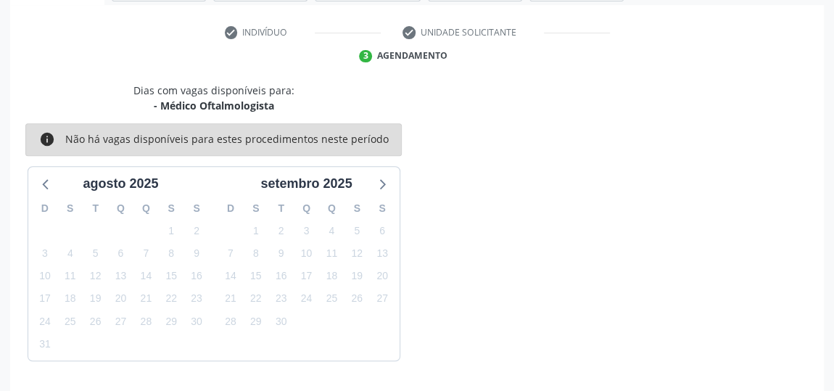
scroll to position [324, 0]
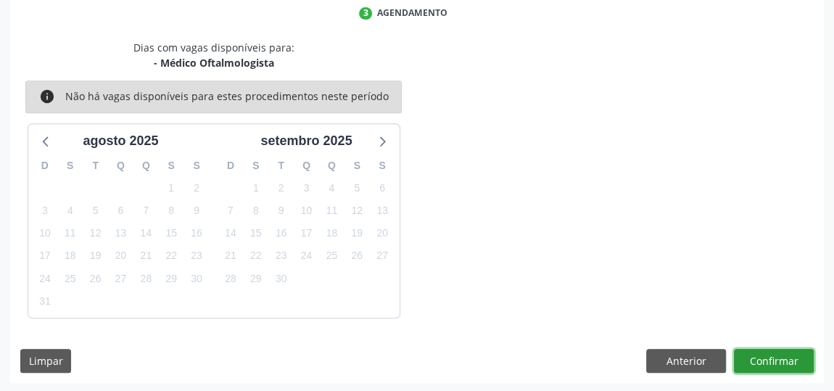
click at [788, 361] on button "Confirmar" at bounding box center [774, 361] width 80 height 25
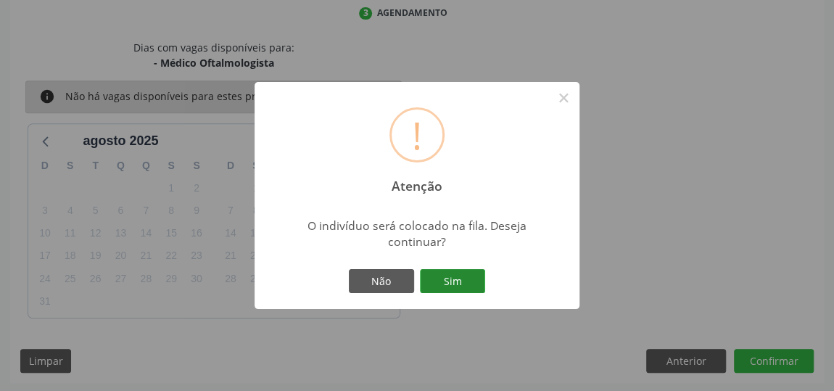
click at [458, 282] on button "Sim" at bounding box center [452, 281] width 65 height 25
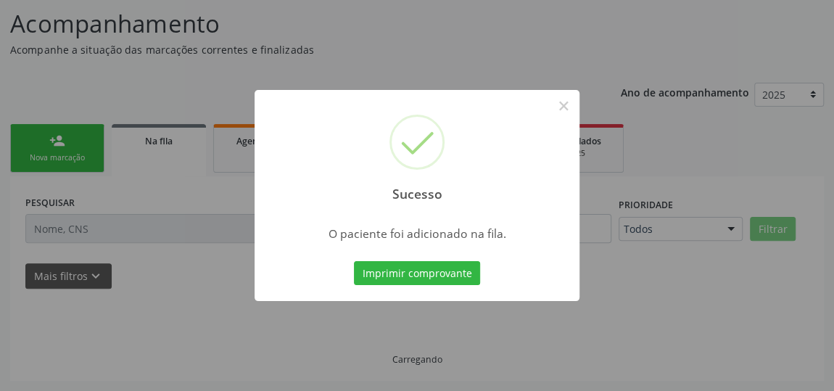
scroll to position [111, 0]
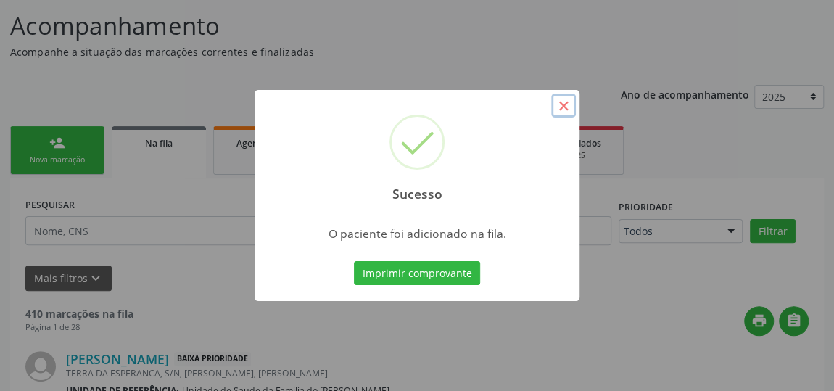
click at [564, 107] on button "×" at bounding box center [563, 106] width 25 height 25
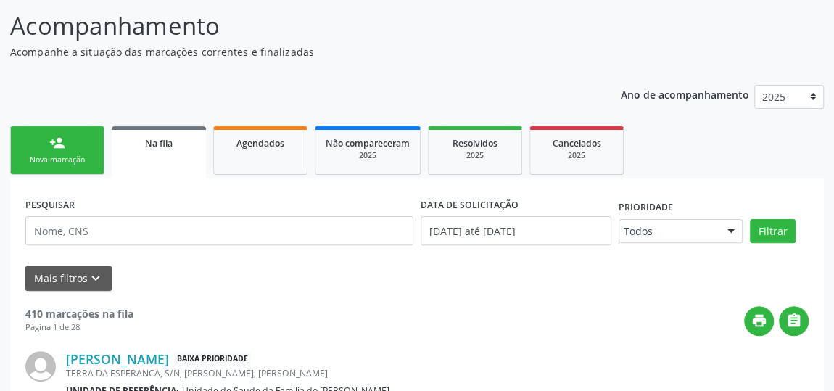
click at [49, 155] on div "Nova marcação" at bounding box center [57, 160] width 73 height 11
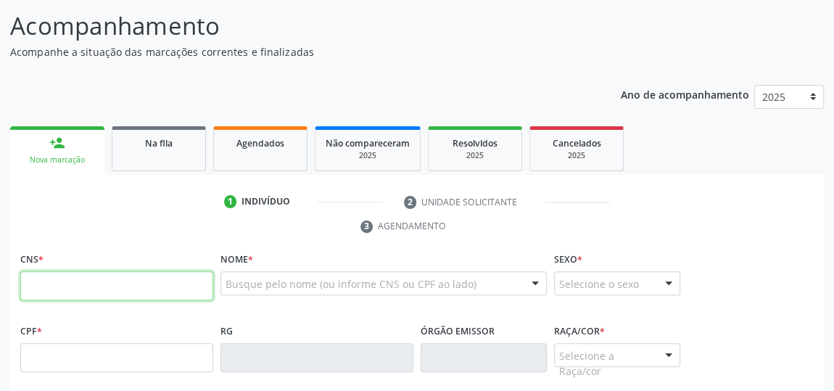
click at [57, 292] on input "text" at bounding box center [116, 285] width 193 height 29
type input "706 8062 0856 6629"
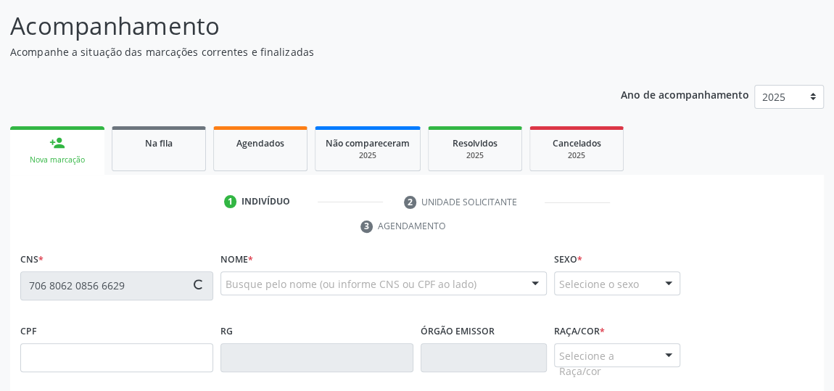
type input "119.820.504-03"
type input "29/06/1994"
type input "Maria Odete Paulino"
type input "(82) 99147-4968"
type input "39"
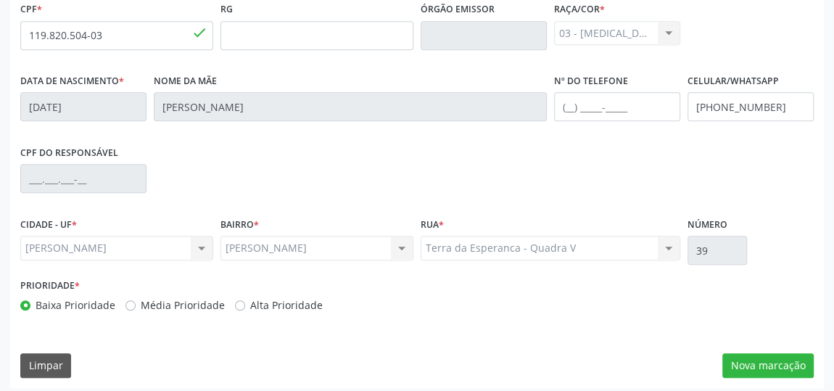
scroll to position [438, 0]
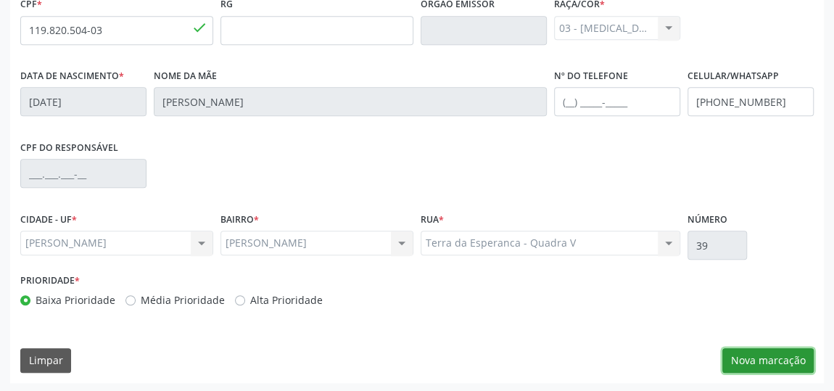
click at [776, 367] on button "Nova marcação" at bounding box center [767, 360] width 91 height 25
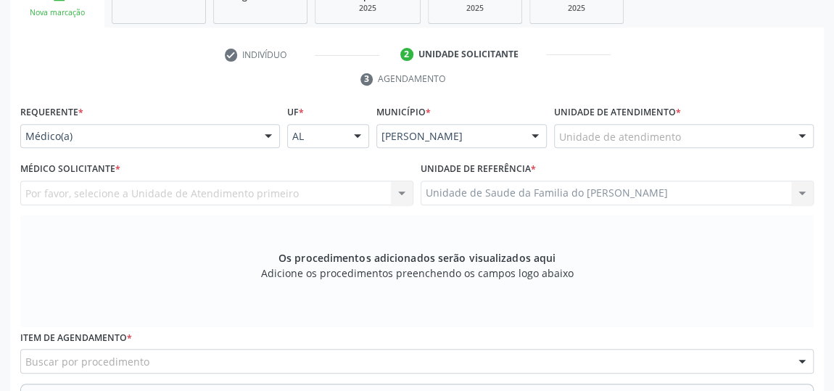
scroll to position [240, 0]
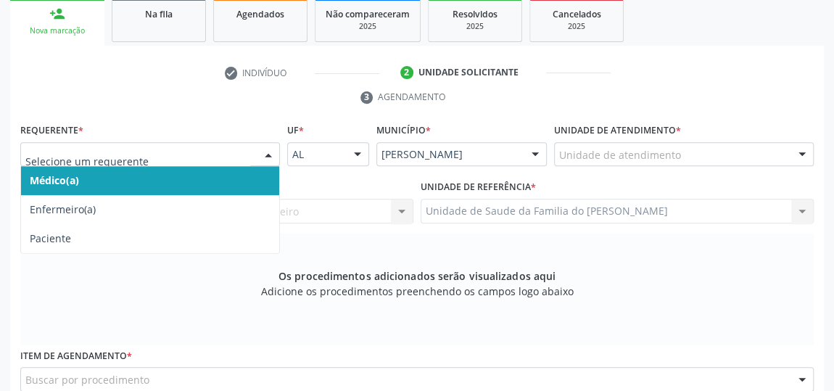
click at [260, 152] on div at bounding box center [269, 155] width 22 height 25
click at [215, 178] on span "Médico(a)" at bounding box center [150, 180] width 258 height 29
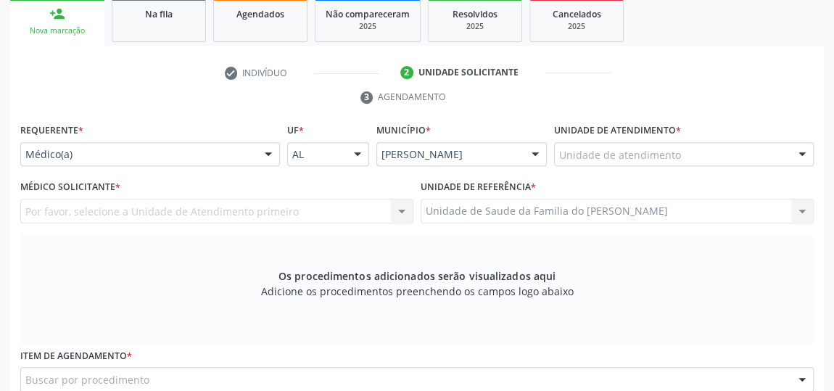
click at [725, 157] on div "Unidade de atendimento" at bounding box center [684, 154] width 260 height 25
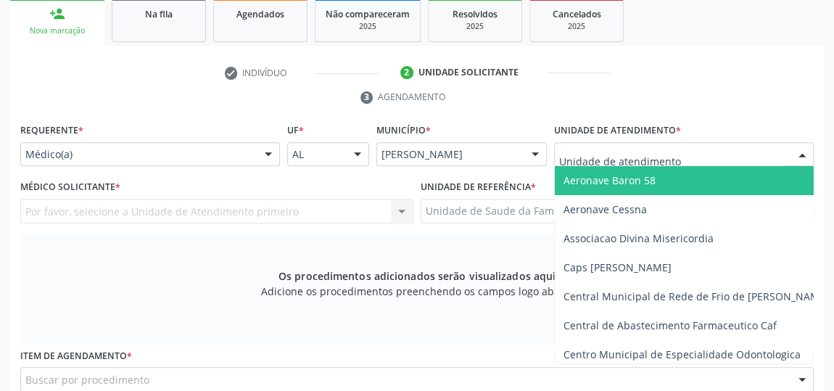
type input "J"
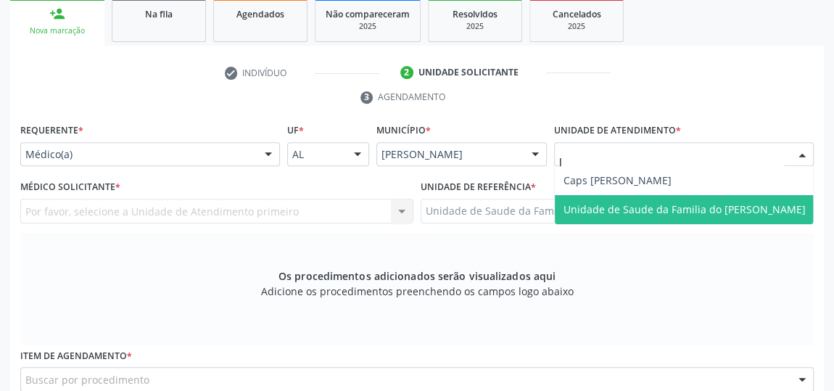
click at [730, 210] on span "Unidade de Saude da Familia do [PERSON_NAME]" at bounding box center [685, 209] width 242 height 14
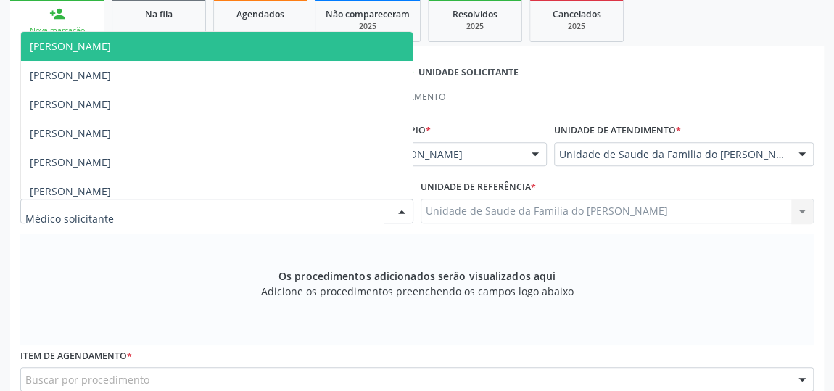
click at [399, 211] on div at bounding box center [402, 211] width 22 height 25
type input "J"
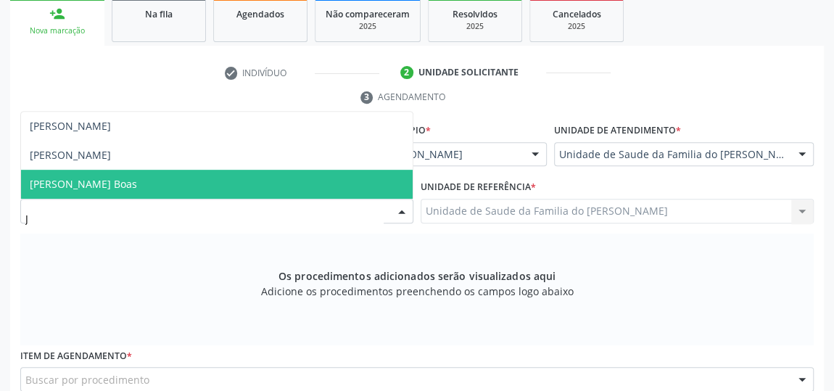
click at [345, 180] on span "[PERSON_NAME] Boas" at bounding box center [217, 184] width 392 height 29
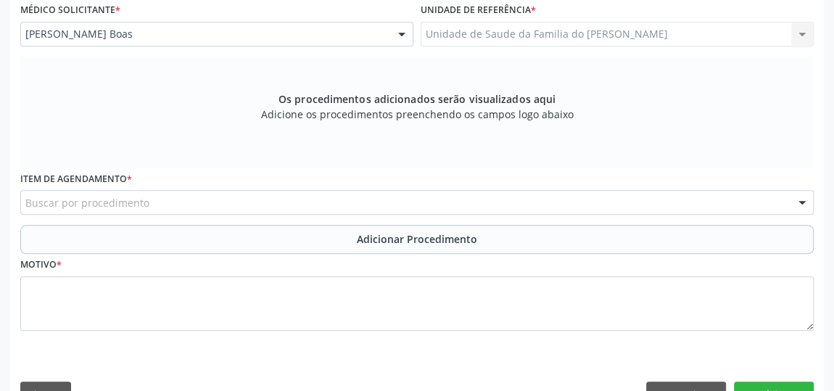
scroll to position [438, 0]
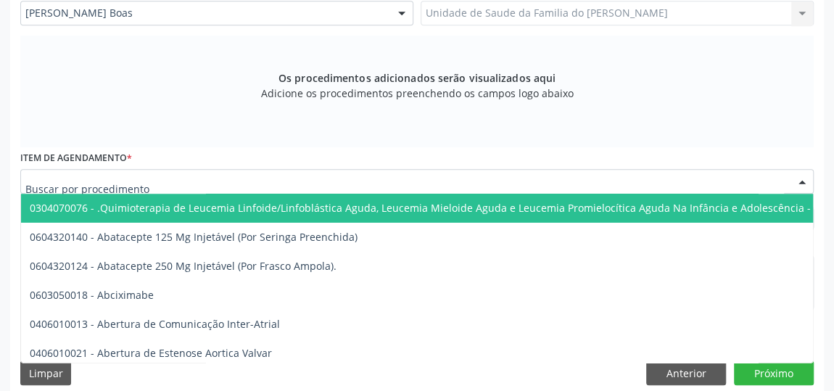
click at [368, 176] on div at bounding box center [417, 181] width 794 height 25
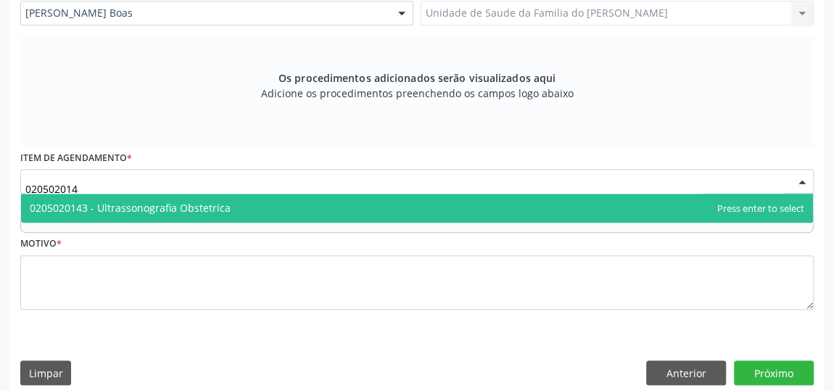
type input "0205020143"
click at [352, 205] on span "0205020143 - Ultrassonografia Obstetrica" at bounding box center [417, 208] width 792 height 29
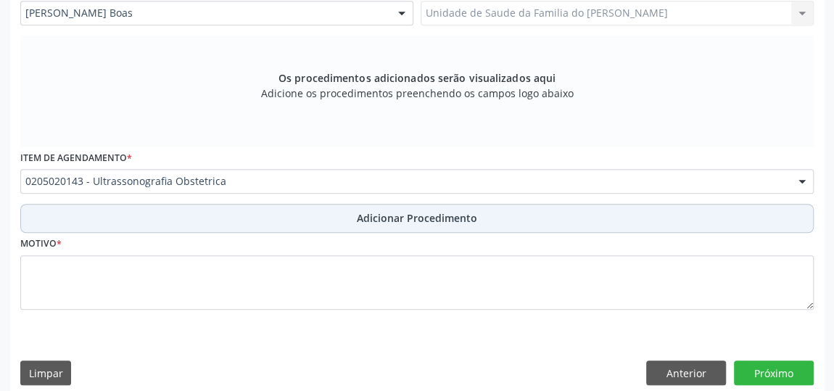
click at [309, 220] on button "Adicionar Procedimento" at bounding box center [417, 218] width 794 height 29
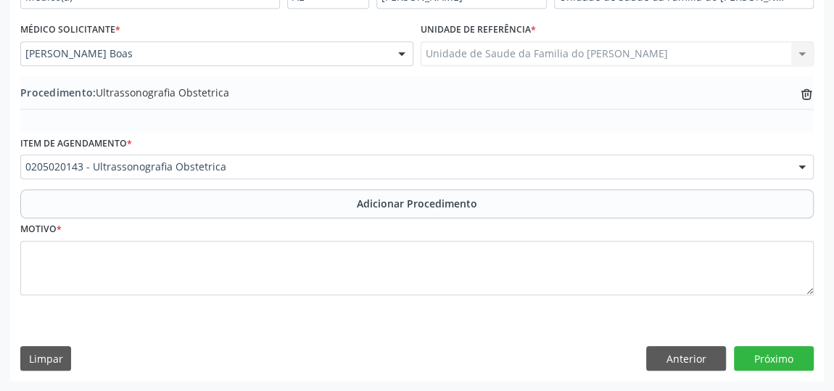
scroll to position [395, 0]
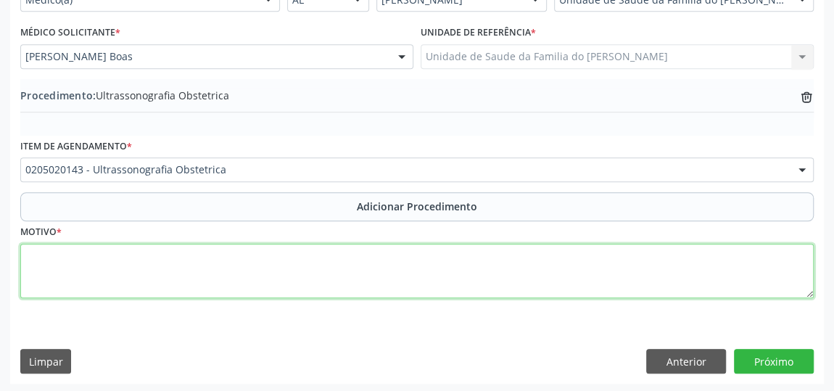
click at [281, 268] on textarea at bounding box center [417, 271] width 794 height 55
type textarea "GESTANTES HA 8 MESES"
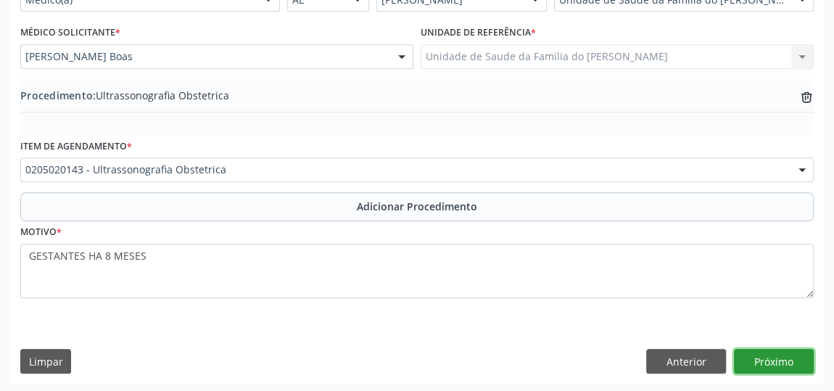
click at [768, 362] on button "Próximo" at bounding box center [774, 361] width 80 height 25
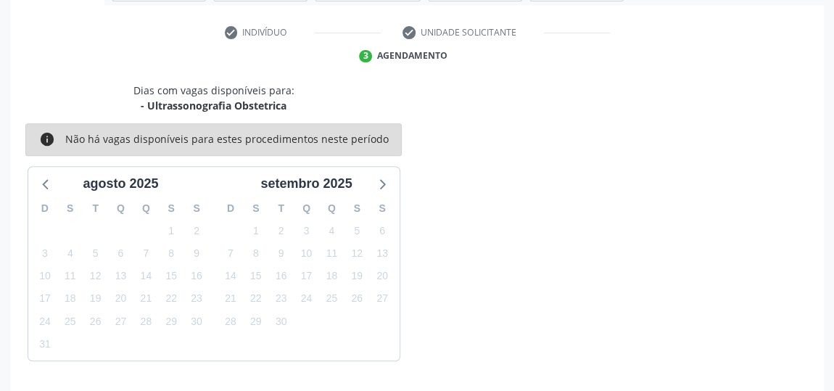
scroll to position [324, 0]
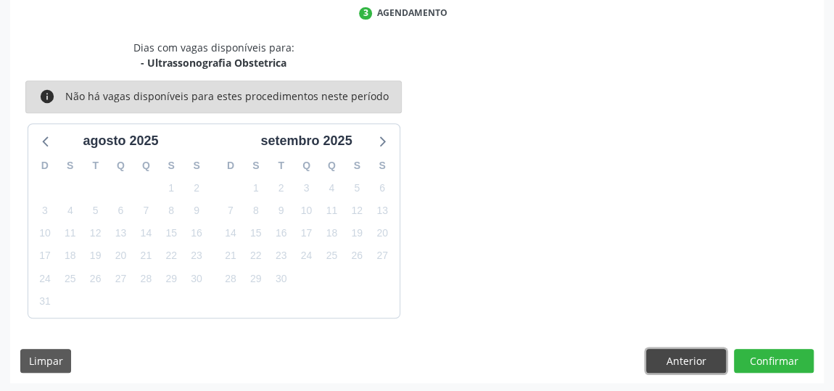
click at [693, 364] on button "Anterior" at bounding box center [686, 361] width 80 height 25
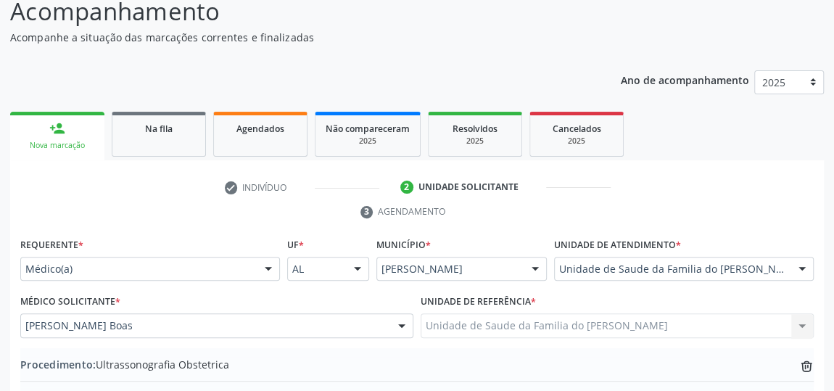
scroll to position [395, 0]
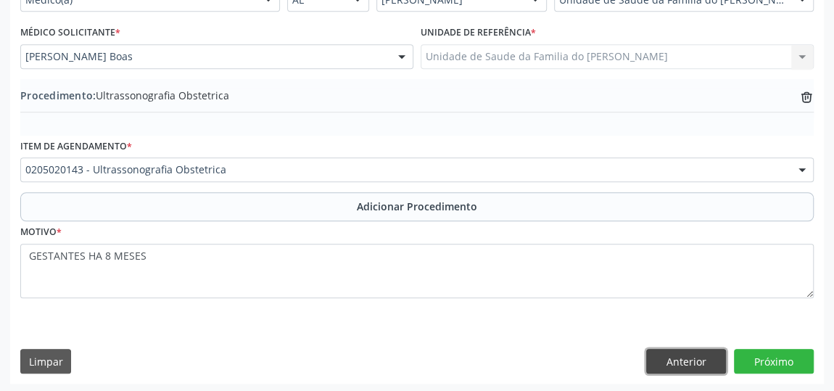
click at [685, 350] on button "Anterior" at bounding box center [686, 361] width 80 height 25
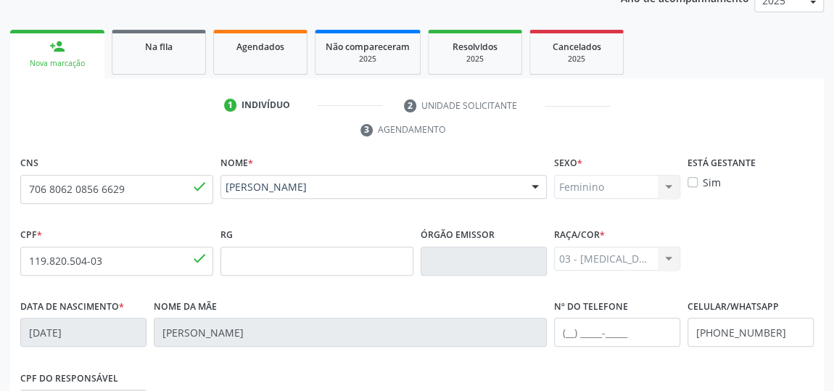
scroll to position [197, 0]
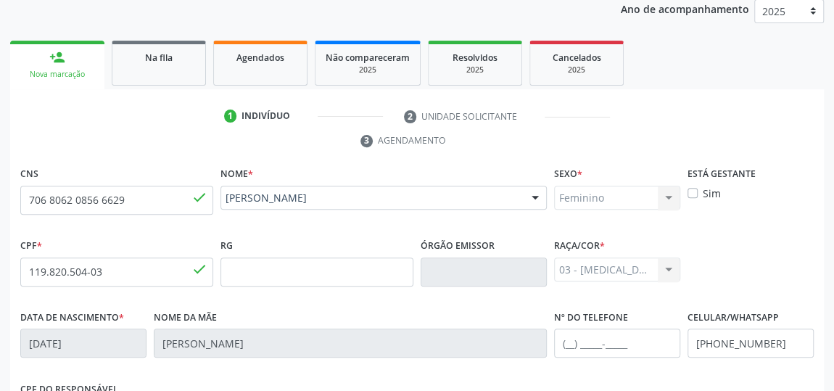
click at [703, 192] on label "Sim" at bounding box center [712, 193] width 18 height 15
click at [693, 192] on input "Sim" at bounding box center [693, 192] width 10 height 13
checkbox input "true"
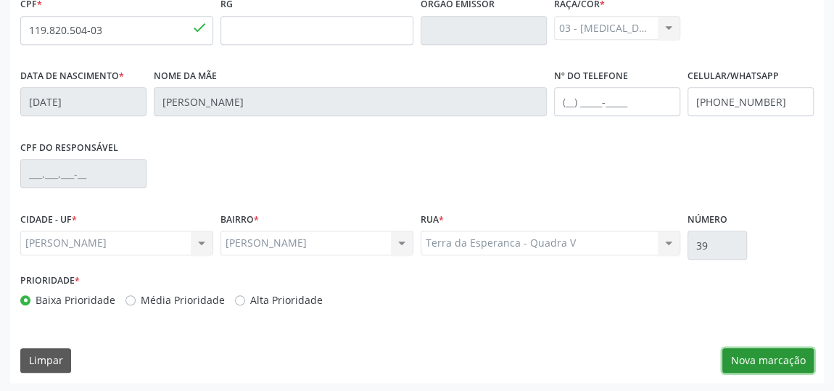
click at [740, 360] on button "Nova marcação" at bounding box center [767, 360] width 91 height 25
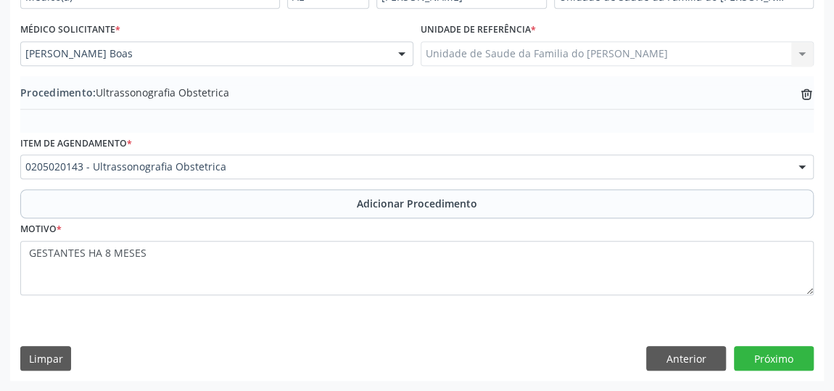
scroll to position [395, 0]
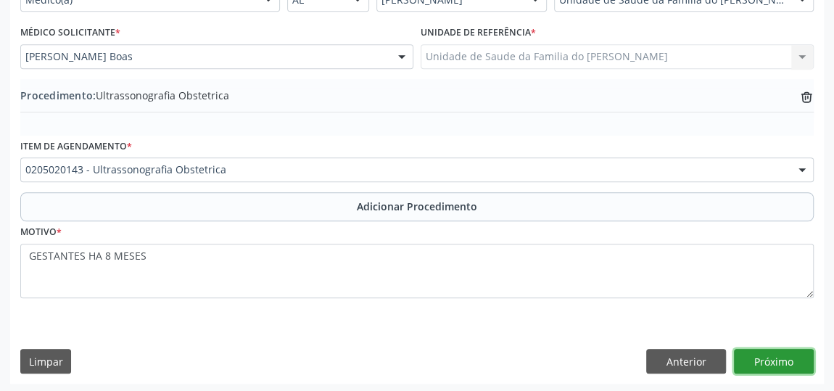
click at [775, 358] on button "Próximo" at bounding box center [774, 361] width 80 height 25
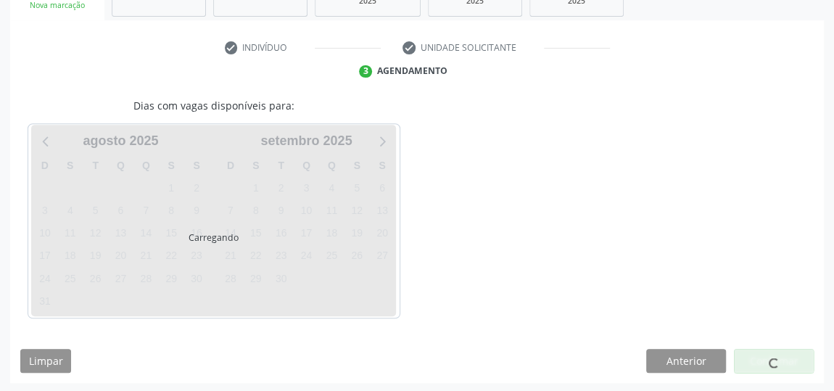
scroll to position [308, 0]
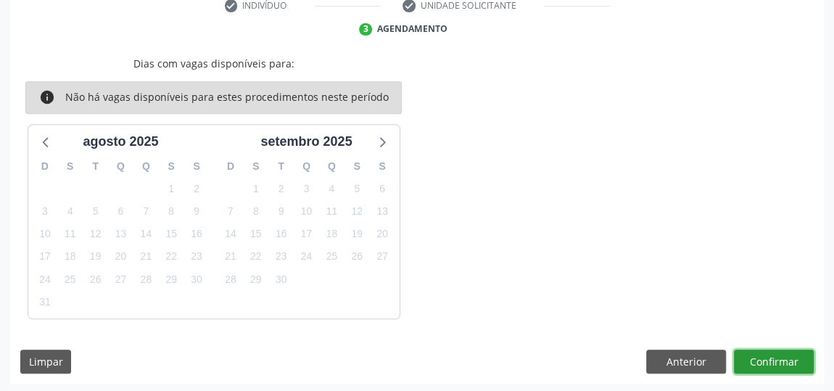
click at [767, 354] on button "Confirmar" at bounding box center [774, 362] width 80 height 25
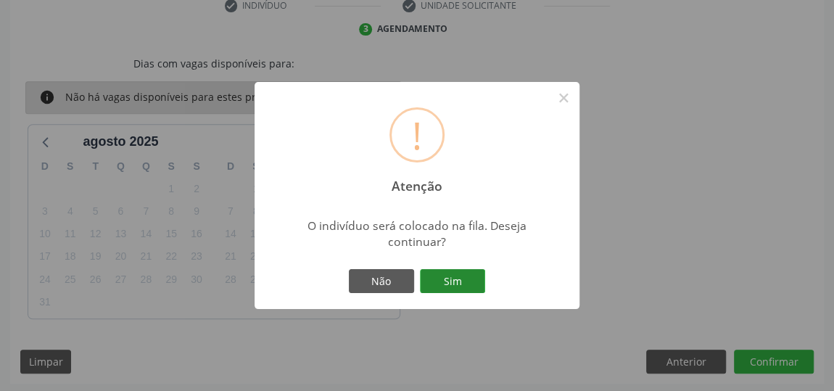
click at [455, 280] on button "Sim" at bounding box center [452, 281] width 65 height 25
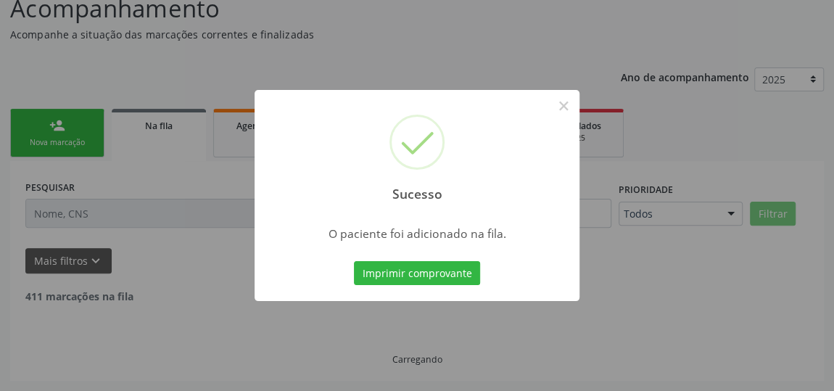
scroll to position [111, 0]
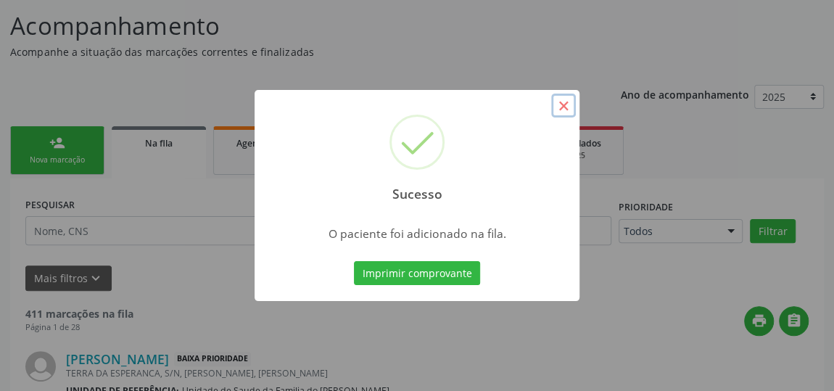
click at [569, 110] on button "×" at bounding box center [563, 106] width 25 height 25
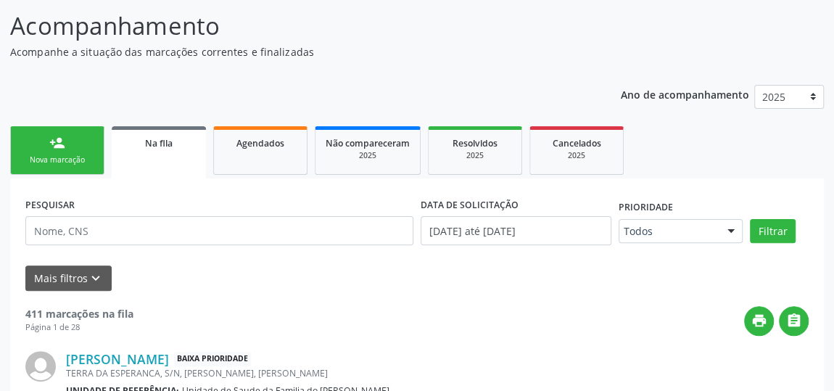
click at [361, 331] on div "print " at bounding box center [470, 321] width 675 height 30
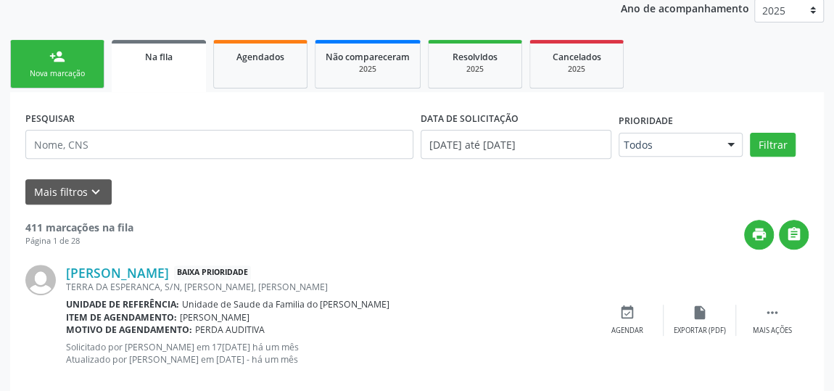
scroll to position [131, 0]
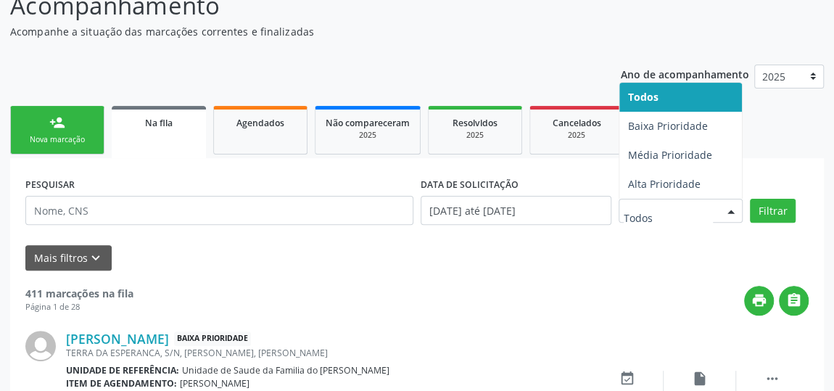
click at [735, 213] on div at bounding box center [731, 211] width 22 height 25
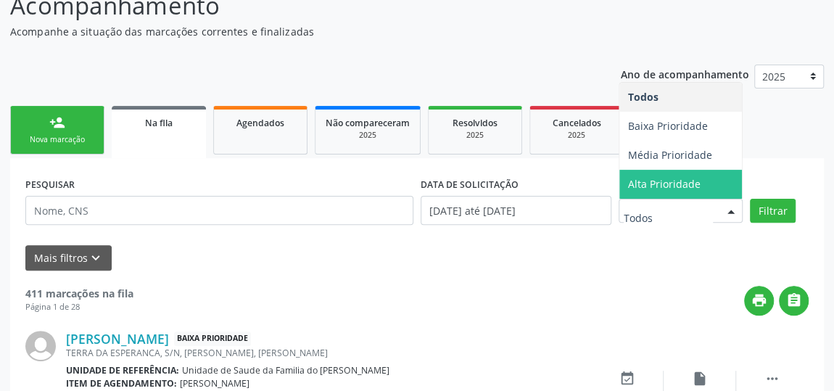
click at [158, 128] on link "Na fila" at bounding box center [159, 132] width 94 height 52
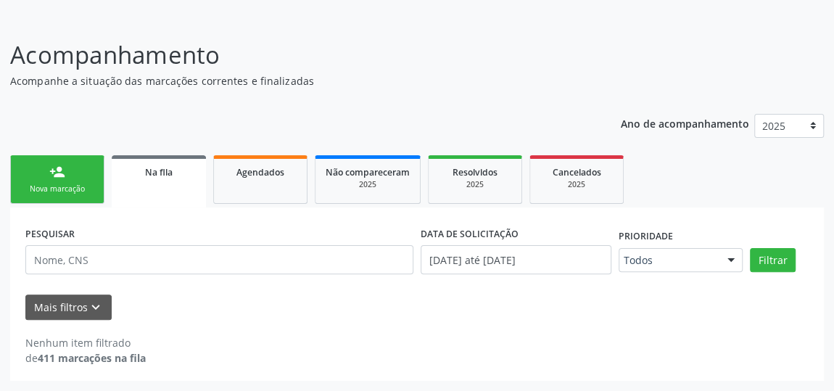
scroll to position [80, 0]
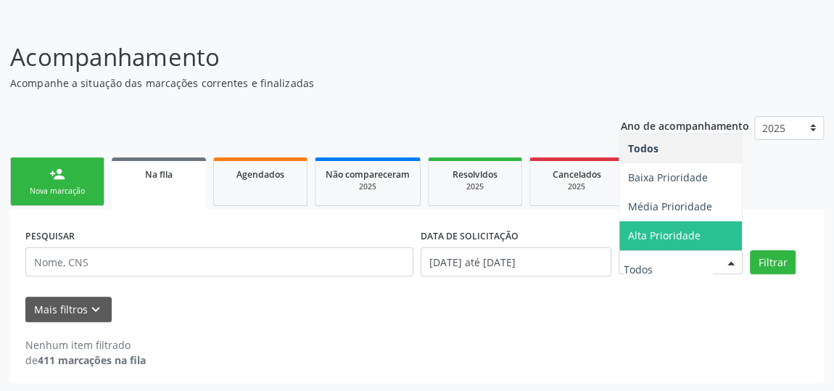
click at [730, 263] on div at bounding box center [731, 263] width 22 height 25
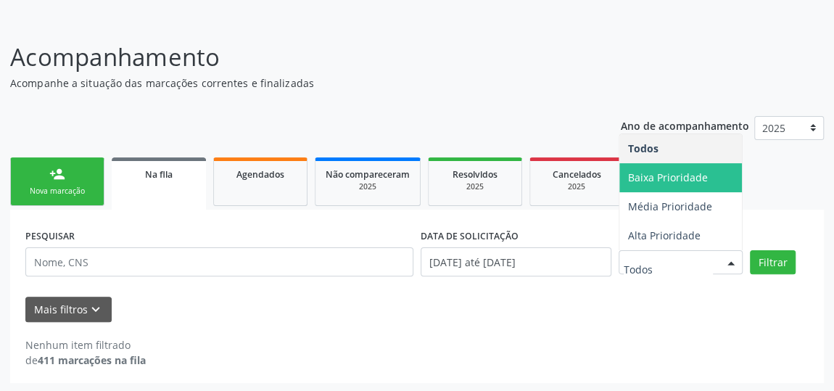
click at [702, 170] on span "Baixa Prioridade" at bounding box center [668, 177] width 80 height 14
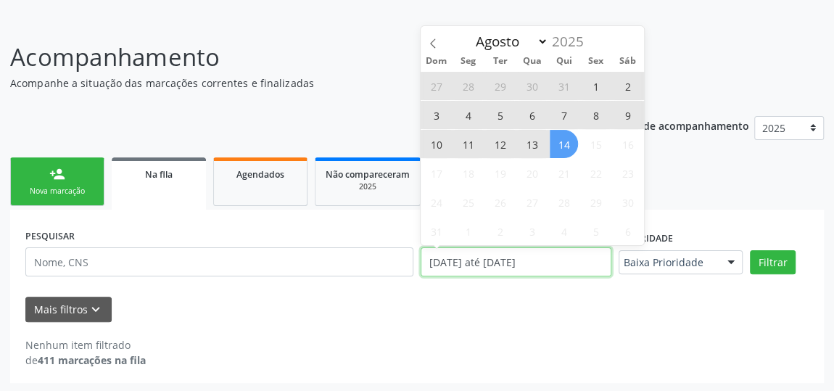
click at [586, 256] on input "01/01/2025 até 14/08/2025" at bounding box center [516, 261] width 191 height 29
click at [436, 40] on icon at bounding box center [433, 43] width 10 height 10
select select "6"
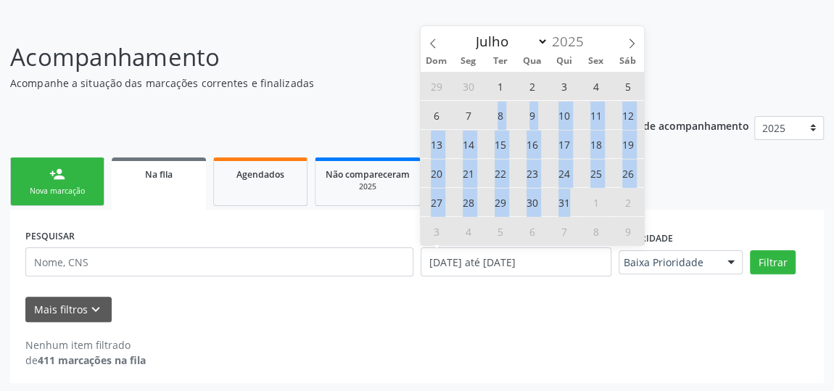
drag, startPoint x: 496, startPoint y: 112, endPoint x: 570, endPoint y: 208, distance: 121.6
click at [570, 208] on div "29 30 1 2 3 4 5 6 7 8 9 10 11 12 13 14 15 16 17 18 19 20 21 22 23 24 25 26 27 2…" at bounding box center [532, 158] width 223 height 174
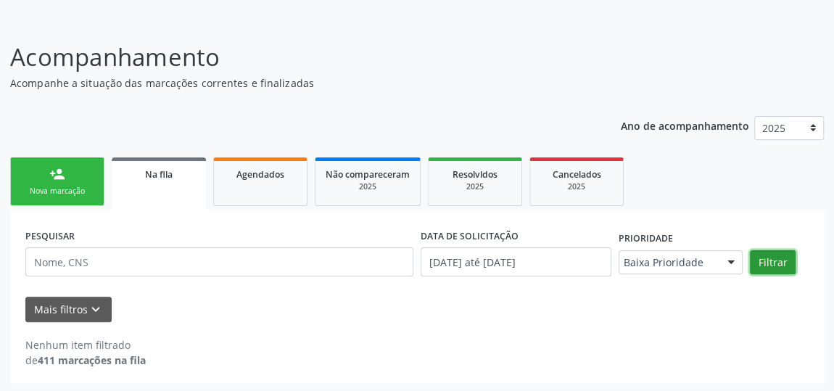
click at [766, 261] on button "Filtrar" at bounding box center [773, 262] width 46 height 25
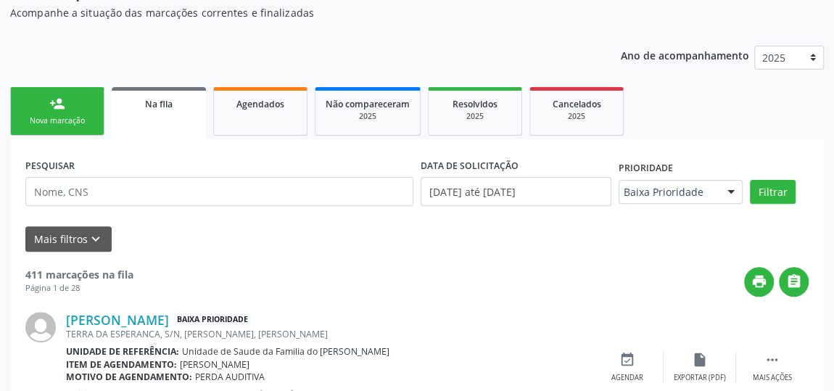
scroll to position [212, 0]
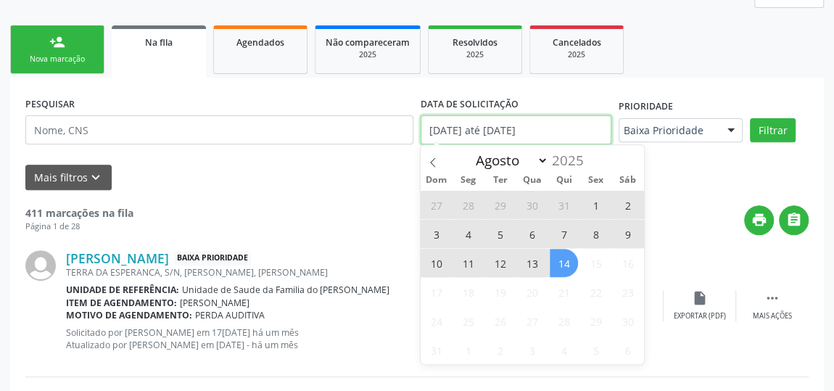
click at [553, 131] on input "01/01/2025 até 14/08/2025" at bounding box center [516, 129] width 191 height 29
click at [436, 159] on icon at bounding box center [433, 162] width 10 height 10
select select "6"
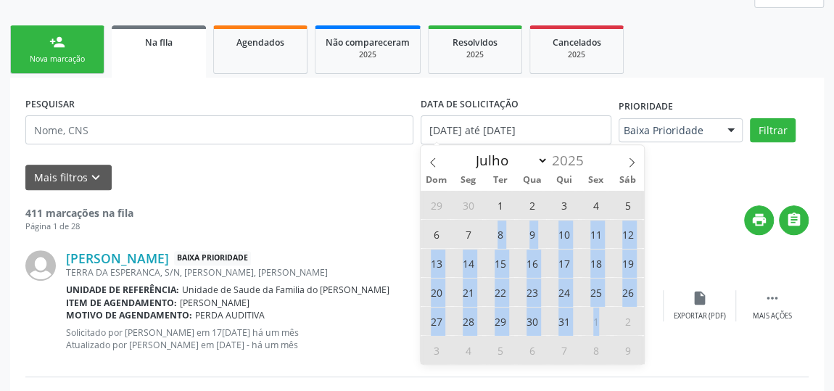
drag, startPoint x: 495, startPoint y: 229, endPoint x: 602, endPoint y: 329, distance: 146.3
click at [602, 329] on div "29 30 1 2 3 4 5 6 7 8 9 10 11 12 13 14 15 16 17 18 19 20 21 22 23 24 25 26 27 2…" at bounding box center [532, 277] width 223 height 174
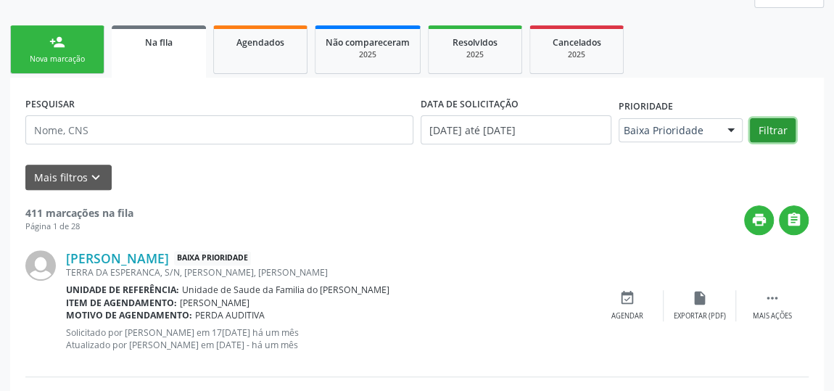
click at [771, 125] on button "Filtrar" at bounding box center [773, 130] width 46 height 25
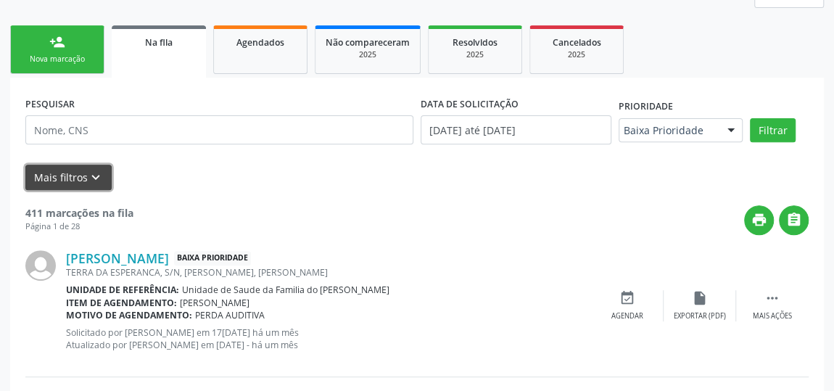
click at [72, 180] on button "Mais filtros keyboard_arrow_down" at bounding box center [68, 177] width 86 height 25
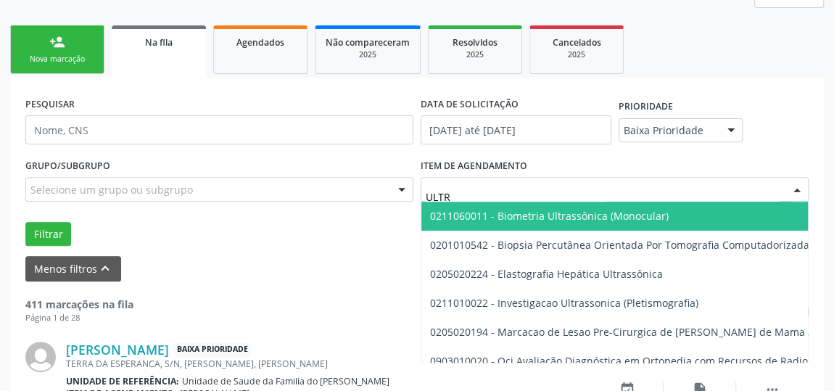
type input "ULTRA"
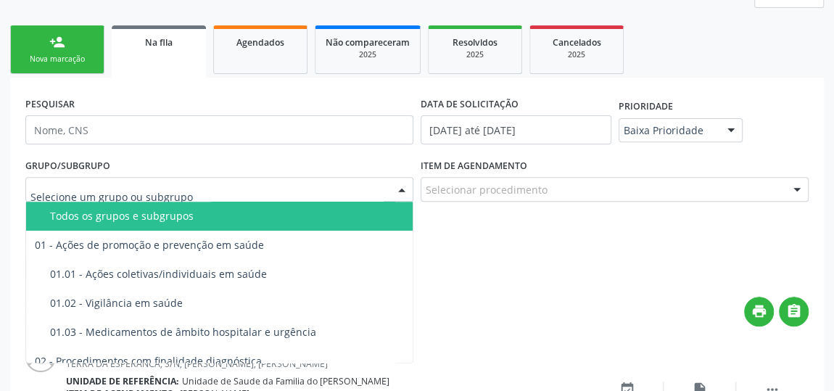
click at [326, 199] on div at bounding box center [219, 189] width 388 height 25
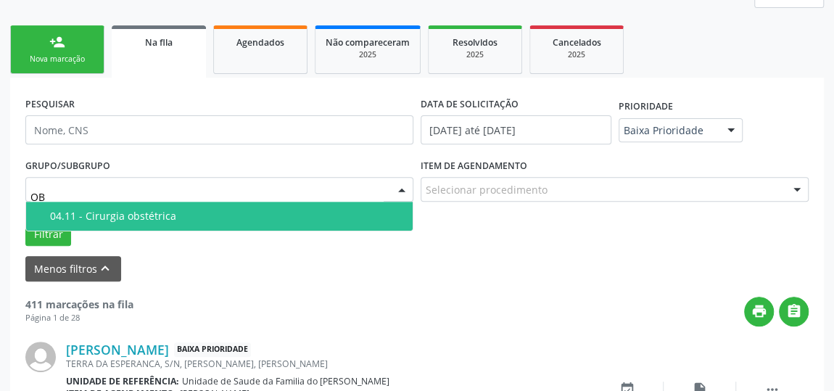
type input "O"
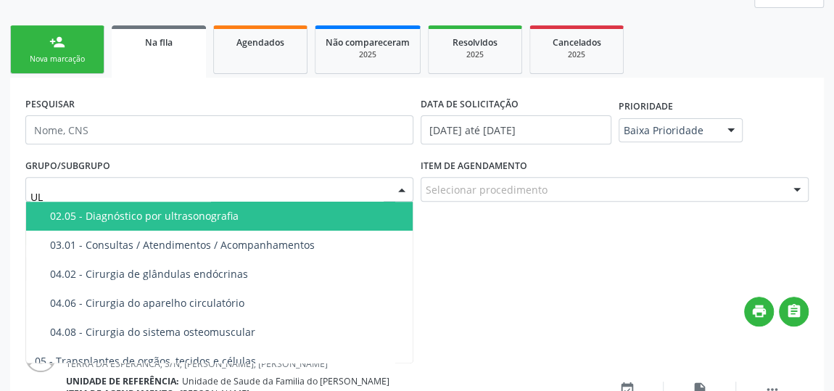
type input "ULT"
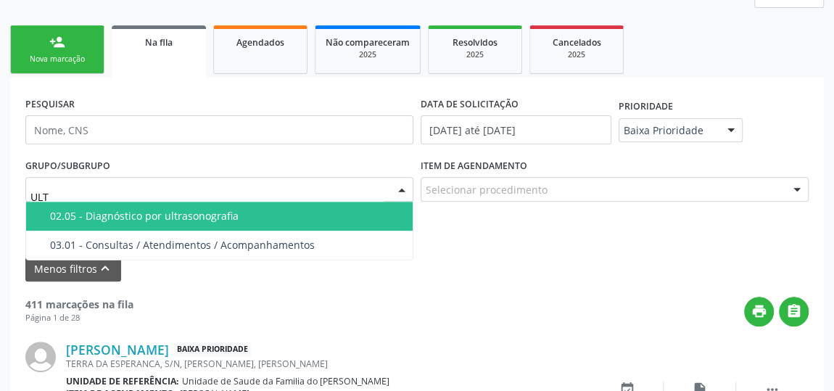
click at [340, 213] on div "02.05 - Diagnóstico por ultrasonografia" at bounding box center [227, 216] width 354 height 12
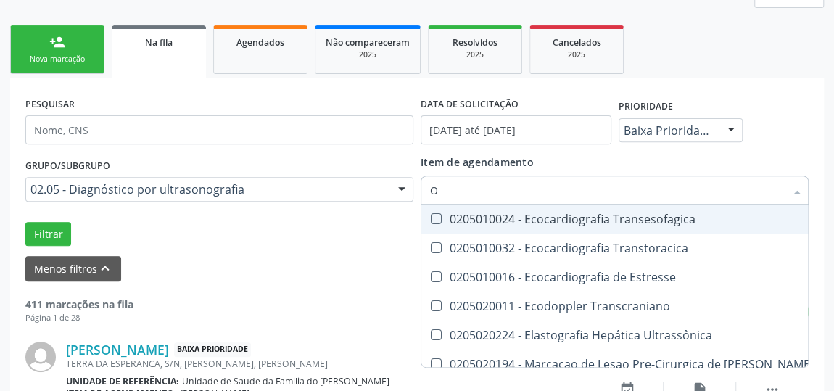
type input "OB"
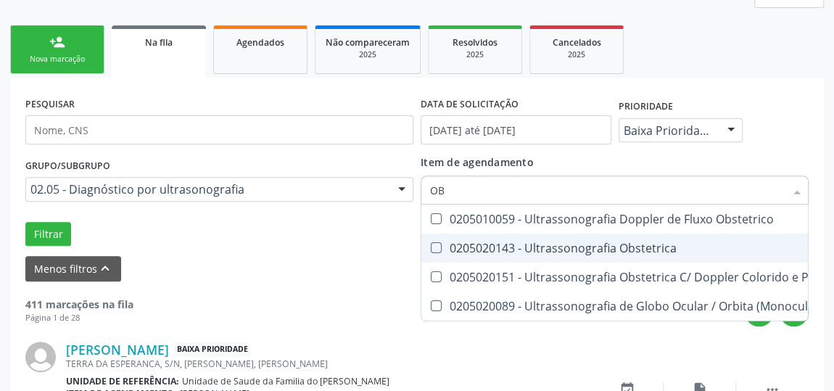
click at [440, 248] on Obstetrica at bounding box center [436, 247] width 11 height 11
click at [431, 248] on Obstetrica "checkbox" at bounding box center [425, 247] width 9 height 9
checkbox Obstetrica "true"
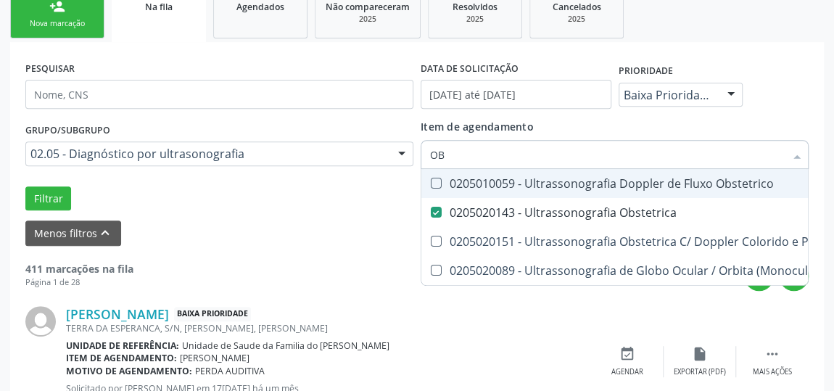
scroll to position [344, 0]
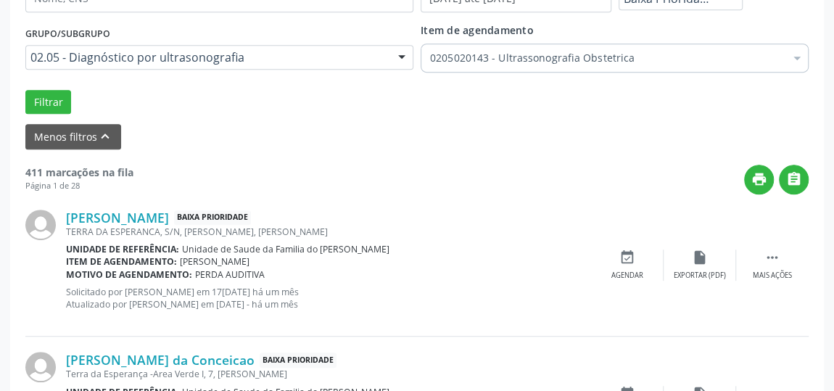
click at [568, 277] on div "Motivo de agendamento: PERDA AUDITIVA" at bounding box center [328, 274] width 525 height 12
click at [60, 99] on button "Filtrar" at bounding box center [48, 102] width 46 height 25
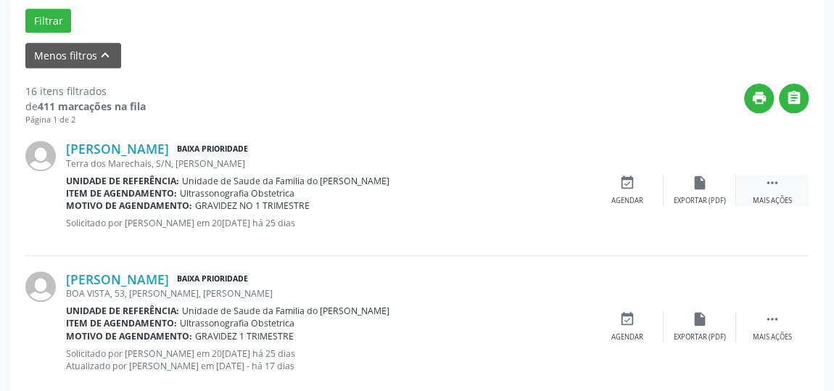
scroll to position [491, 0]
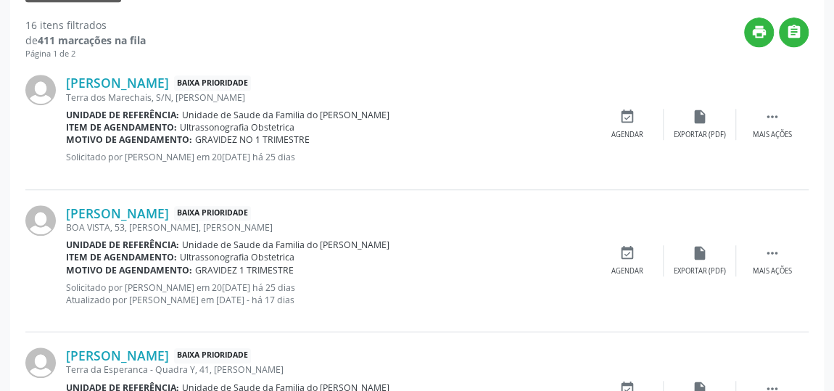
drag, startPoint x: 12, startPoint y: 70, endPoint x: 33, endPoint y: 184, distance: 115.8
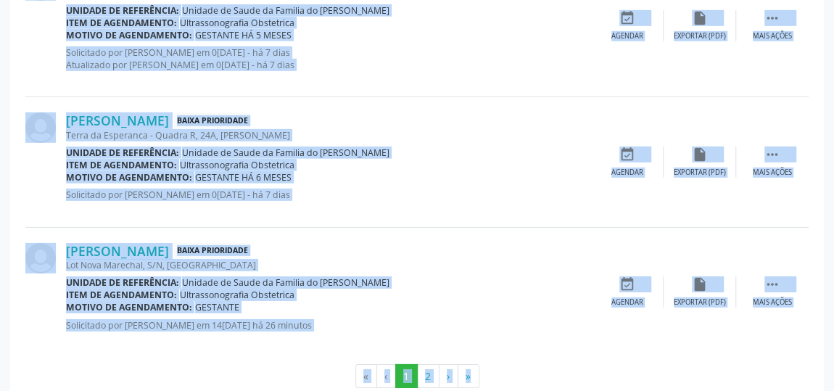
scroll to position [2206, 0]
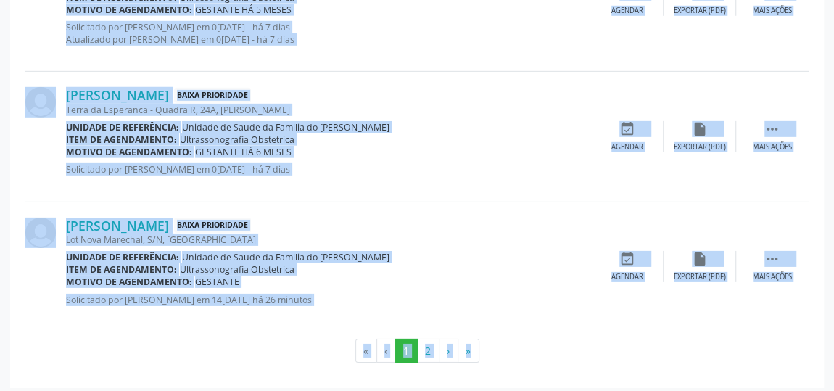
drag, startPoint x: 62, startPoint y: 71, endPoint x: 522, endPoint y: 310, distance: 518.5
click at [425, 342] on button "2" at bounding box center [428, 351] width 22 height 25
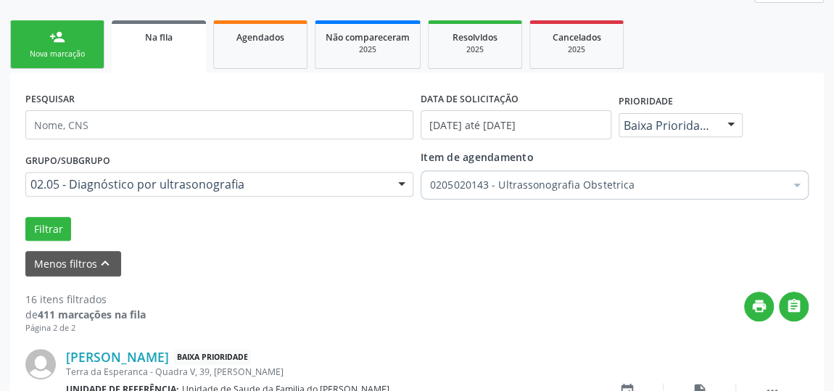
scroll to position [353, 0]
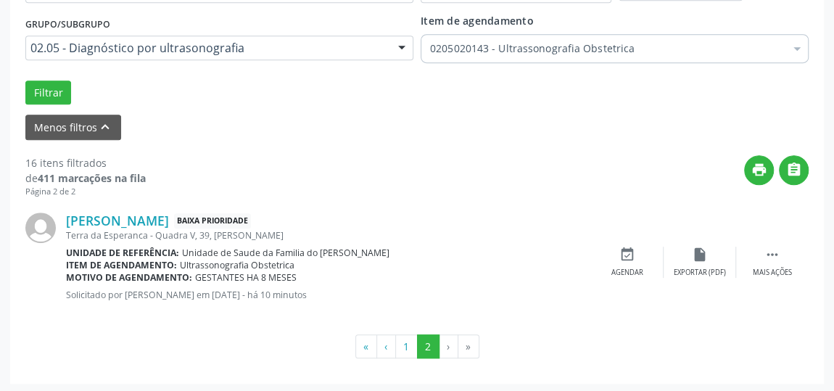
drag, startPoint x: 59, startPoint y: 205, endPoint x: 370, endPoint y: 303, distance: 325.8
click at [370, 303] on div "Tainara Paulino Dias Baixa Prioridade Terra da Esperanca - Quadra V, 39, Jose D…" at bounding box center [416, 261] width 783 height 129
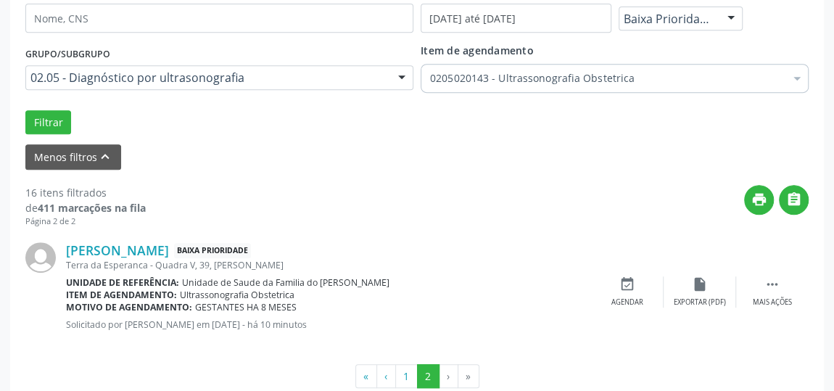
click at [461, 273] on div "Tainara Paulino Dias Baixa Prioridade Terra da Esperanca - Quadra V, 39, Jose D…" at bounding box center [328, 291] width 525 height 99
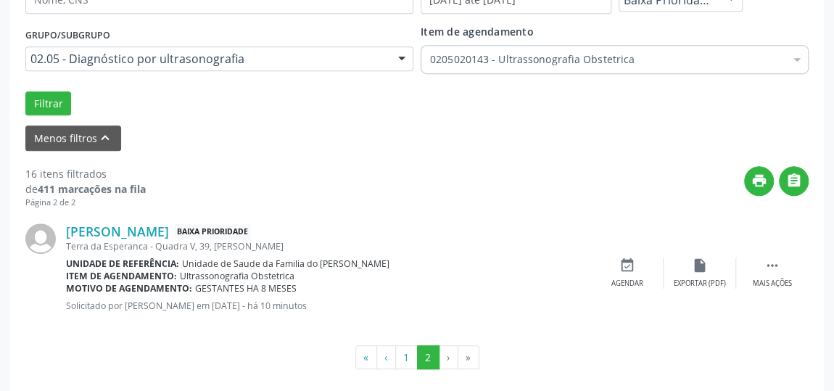
scroll to position [353, 0]
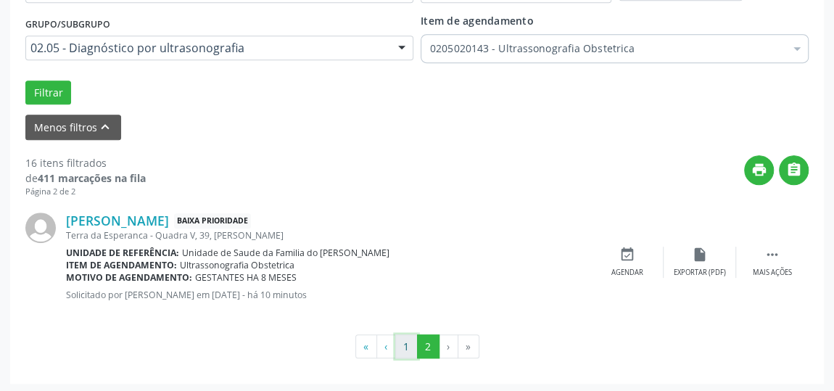
click at [406, 338] on button "1" at bounding box center [406, 346] width 22 height 25
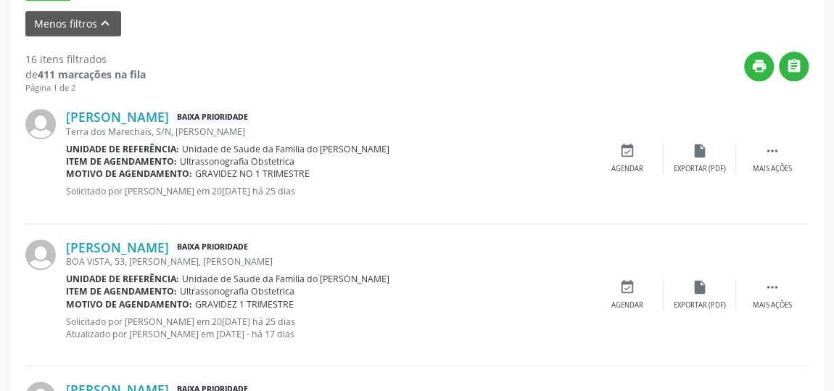
scroll to position [461, 0]
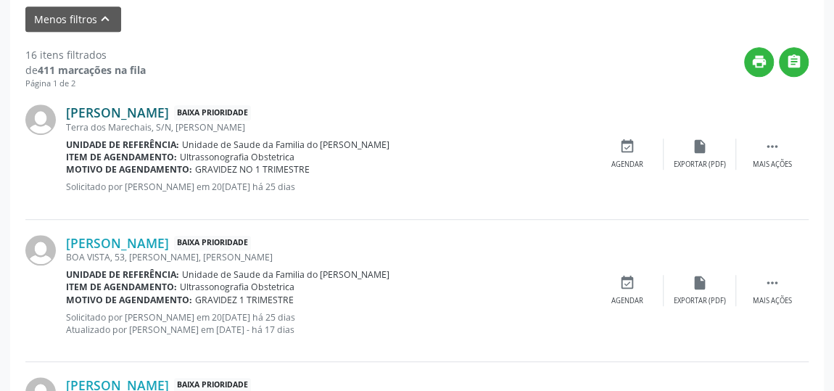
click at [169, 115] on link "Erica Maria da Silva Souza" at bounding box center [117, 112] width 103 height 16
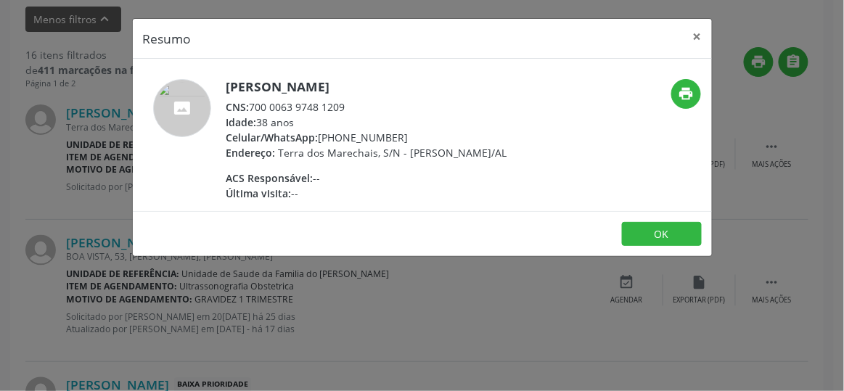
drag, startPoint x: 224, startPoint y: 86, endPoint x: 411, endPoint y: 82, distance: 186.5
click at [411, 82] on div "Erica Maria da Silva Souza CNS: 700 0063 9748 1209 Idade: 38 anos Celular/Whats…" at bounding box center [326, 140] width 386 height 122
copy h5 "Erica Maria da Silva Souza"
drag, startPoint x: 346, startPoint y: 105, endPoint x: 252, endPoint y: 102, distance: 93.6
click at [252, 102] on div "CNS: 700 0063 9748 1209" at bounding box center [366, 106] width 281 height 15
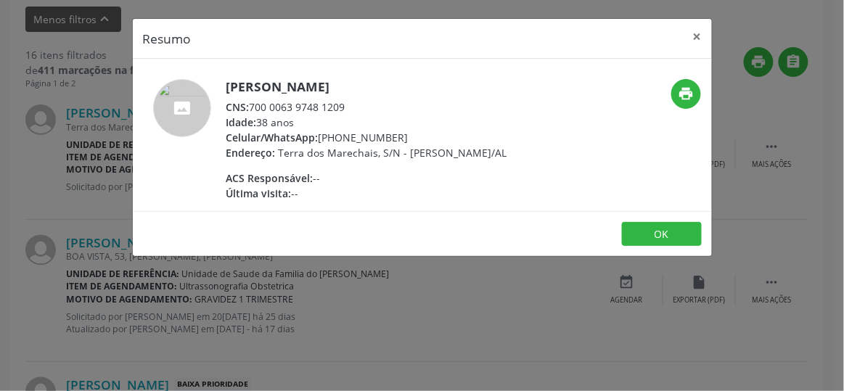
copy div "700 0063 9748 1209"
click at [696, 35] on button "×" at bounding box center [697, 37] width 29 height 36
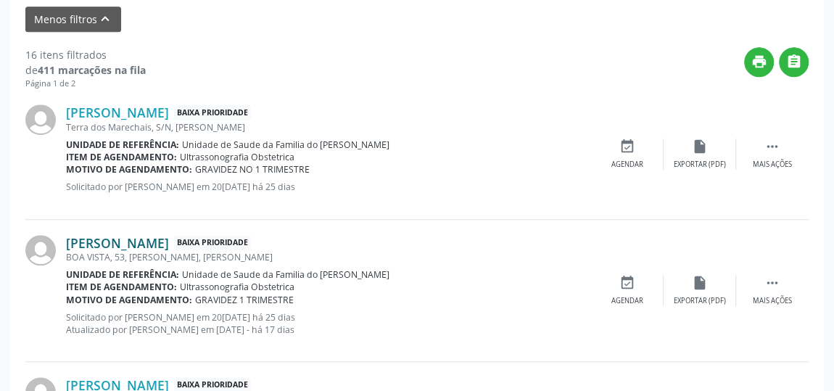
click at [169, 246] on link "Luciana Melo da Silva" at bounding box center [117, 243] width 103 height 16
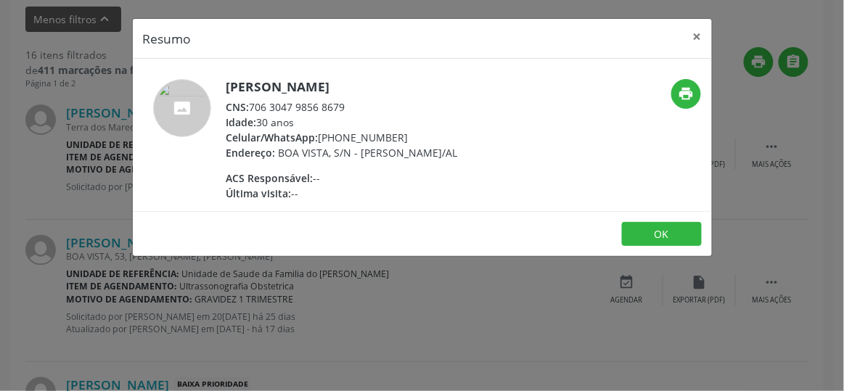
drag, startPoint x: 389, startPoint y: 84, endPoint x: 228, endPoint y: 86, distance: 160.3
click at [228, 86] on h5 "Luciana Melo da Silva" at bounding box center [341, 86] width 231 height 15
copy h5 "Luciana Melo da Silva"
drag, startPoint x: 344, startPoint y: 103, endPoint x: 253, endPoint y: 103, distance: 90.7
click at [253, 103] on div "CNS: 706 3047 9856 8679" at bounding box center [341, 106] width 231 height 15
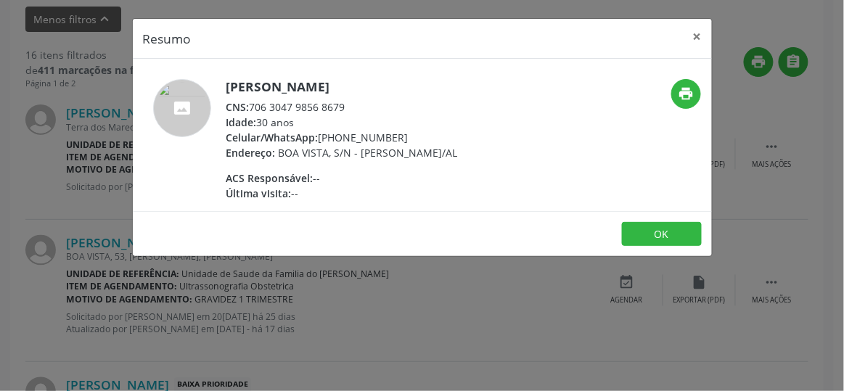
copy div "706 3047 9856 8679"
click at [699, 30] on button "×" at bounding box center [697, 37] width 29 height 36
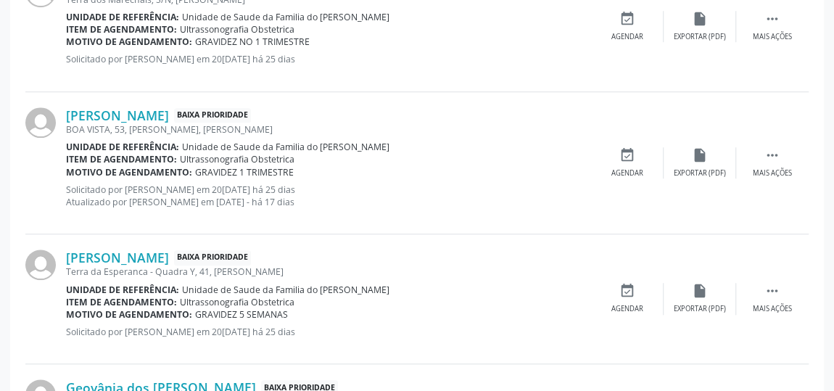
scroll to position [593, 0]
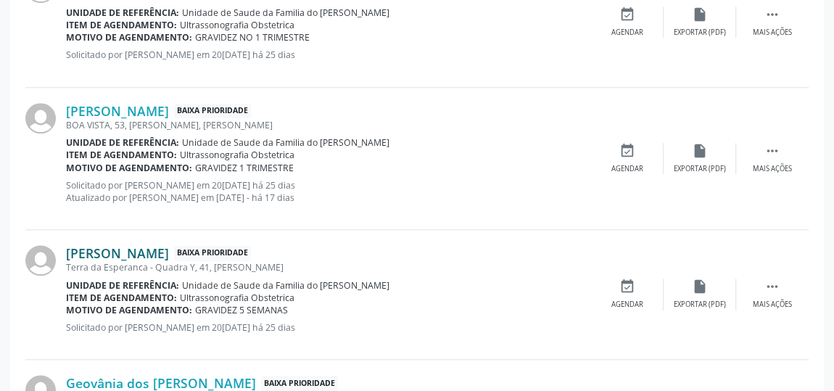
click at [141, 248] on link "Valquiria Silva Santos" at bounding box center [117, 253] width 103 height 16
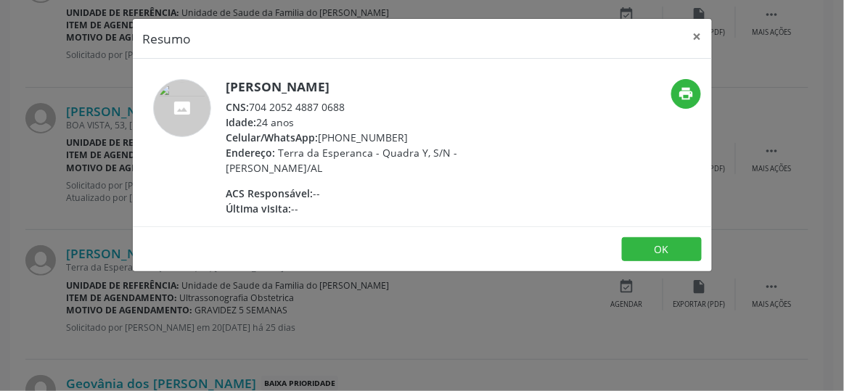
drag, startPoint x: 390, startPoint y: 86, endPoint x: 218, endPoint y: 78, distance: 172.1
click at [218, 79] on div "Valquiria Silva Santos CNS: 704 2052 4887 0688 Idade: 24 anos Celular/WhatsApp:…" at bounding box center [326, 147] width 386 height 137
copy div "Valquiria Silva Santos"
click at [693, 32] on button "×" at bounding box center [697, 37] width 29 height 36
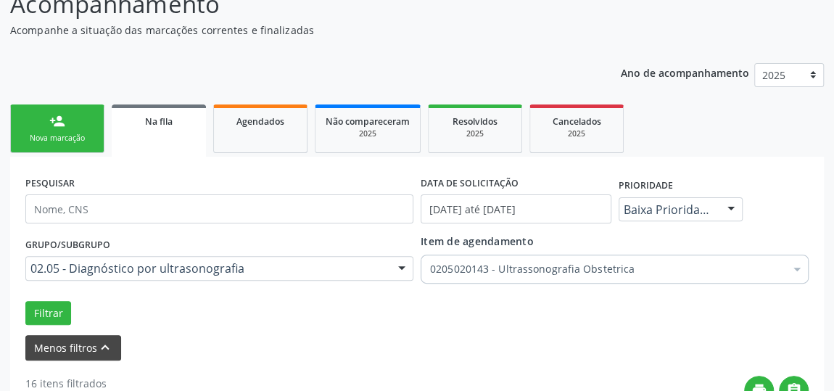
scroll to position [131, 0]
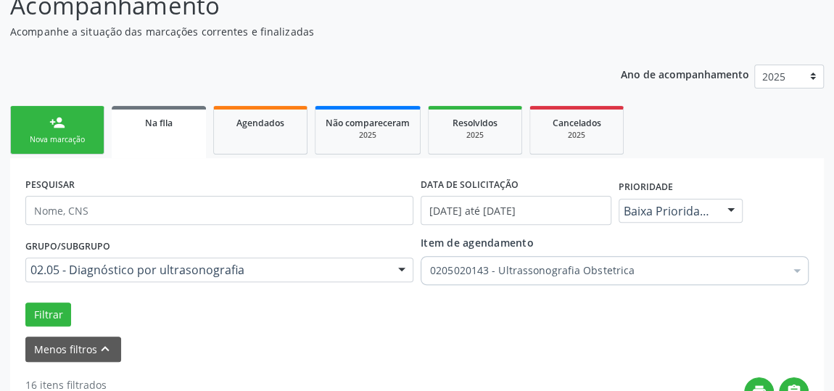
click at [53, 128] on div "person_add" at bounding box center [57, 123] width 16 height 16
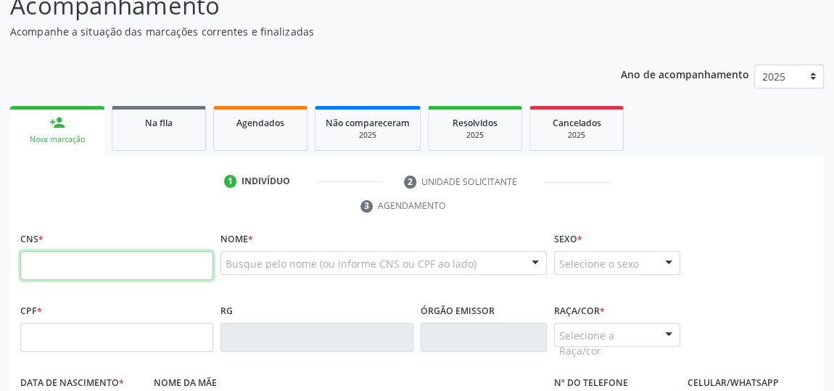
click at [119, 269] on input "text" at bounding box center [116, 265] width 193 height 29
type input "702 6037 9581 4249"
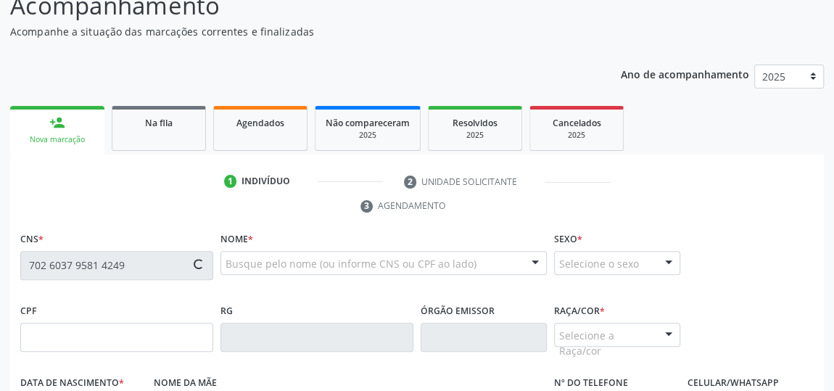
type input "150.431.204-01"
type input "08/09/2001"
type input "Luciene dos Santos"
type input "(82) 99418-5198"
type input "01"
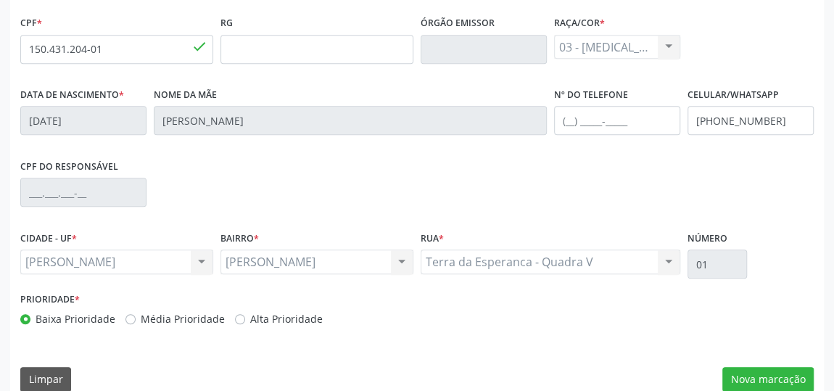
scroll to position [438, 0]
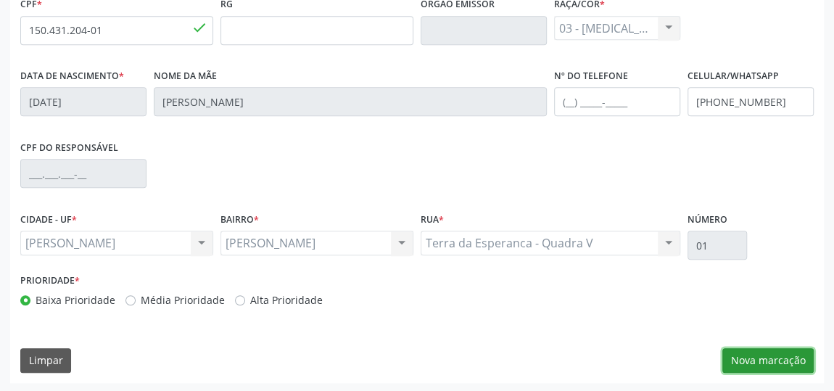
click at [754, 359] on button "Nova marcação" at bounding box center [767, 360] width 91 height 25
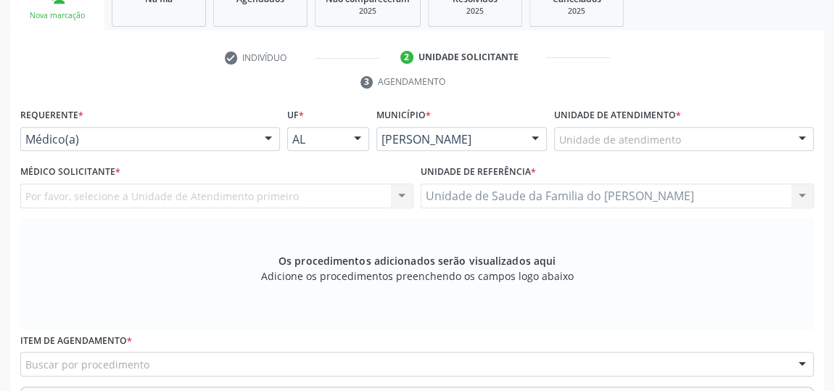
scroll to position [240, 0]
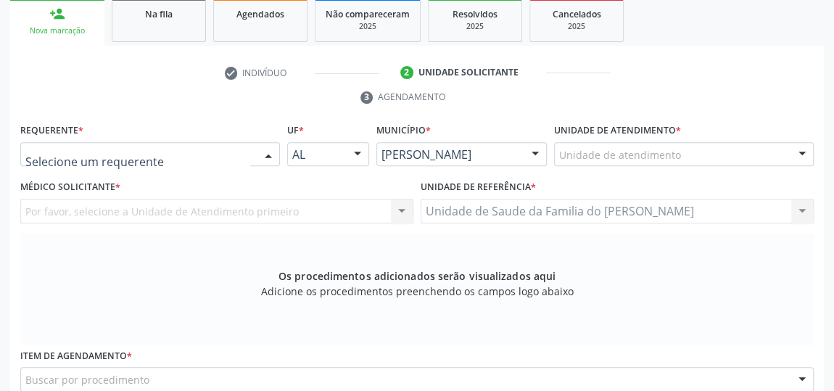
click at [264, 149] on div at bounding box center [269, 155] width 22 height 25
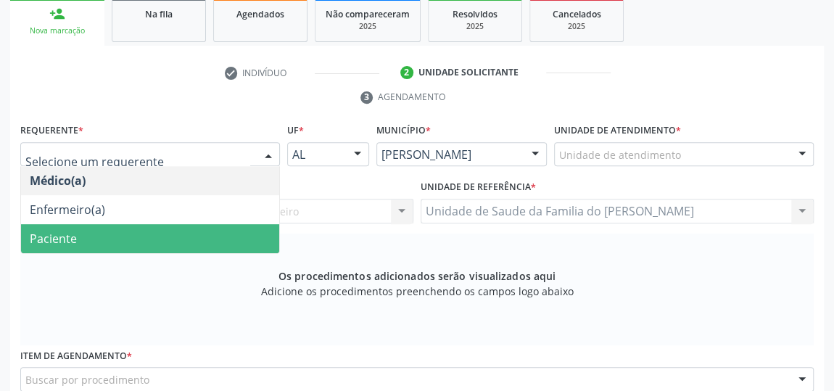
click at [198, 239] on span "Paciente" at bounding box center [150, 238] width 258 height 29
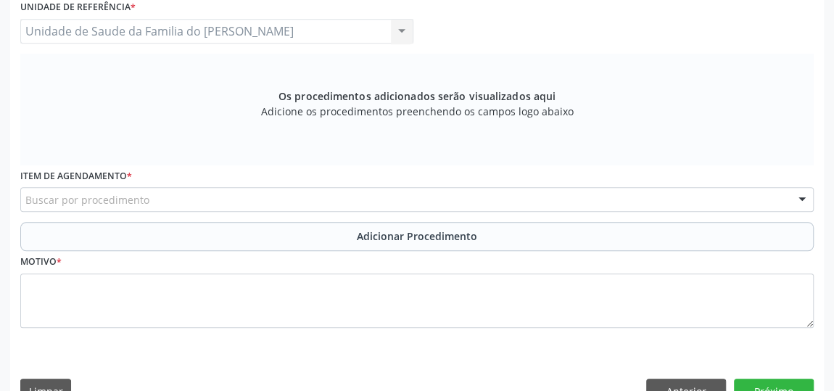
scroll to position [438, 0]
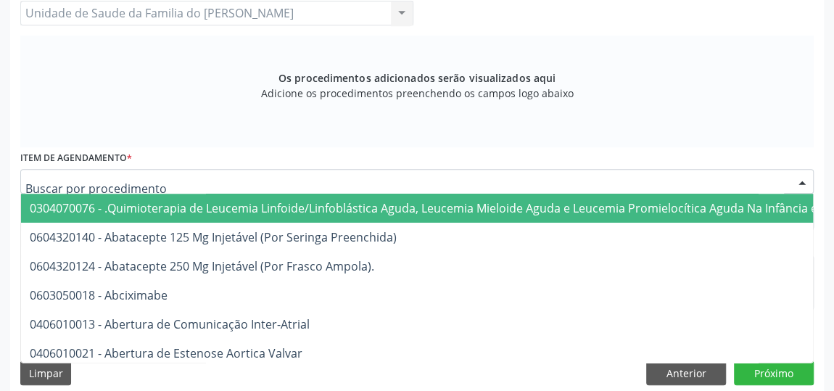
click at [214, 185] on div at bounding box center [417, 181] width 794 height 25
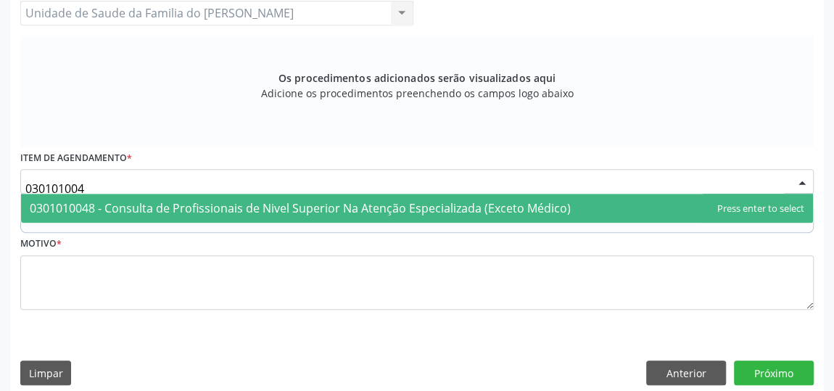
type input "0301010048"
click at [217, 203] on span "0301010048 - Consulta de Profissionais de Nivel Superior Na Atenção Especializa…" at bounding box center [300, 208] width 541 height 16
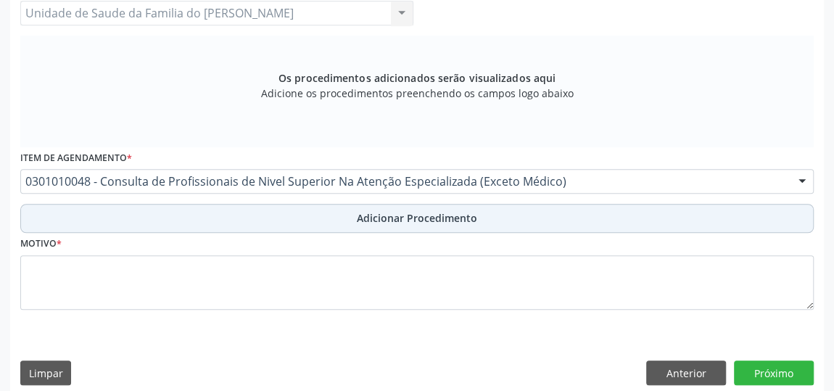
click at [217, 225] on button "Adicionar Procedimento" at bounding box center [417, 218] width 794 height 29
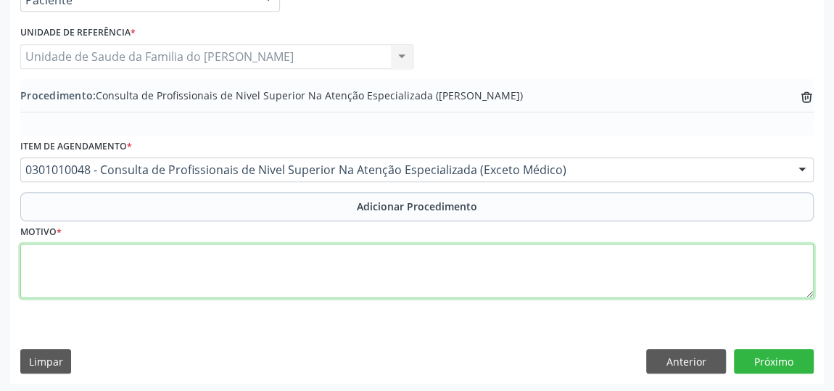
click at [186, 263] on textarea at bounding box center [417, 271] width 794 height 55
click at [128, 258] on textarea "CEO ( REALIZAR RX" at bounding box center [417, 271] width 794 height 55
type textarea "CEO ( REALIZAR RX)"
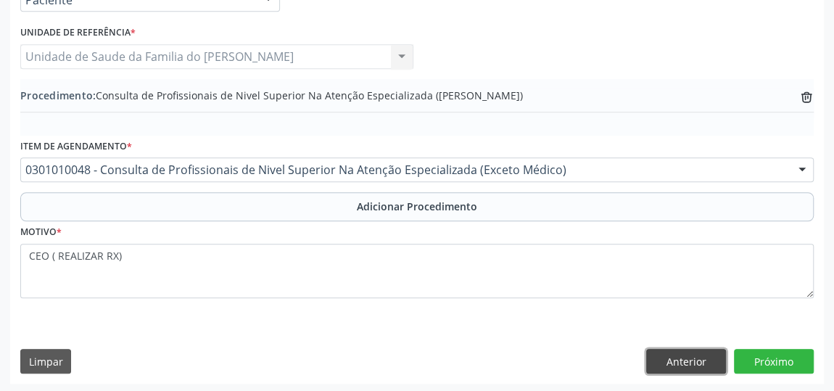
click at [667, 368] on button "Anterior" at bounding box center [686, 361] width 80 height 25
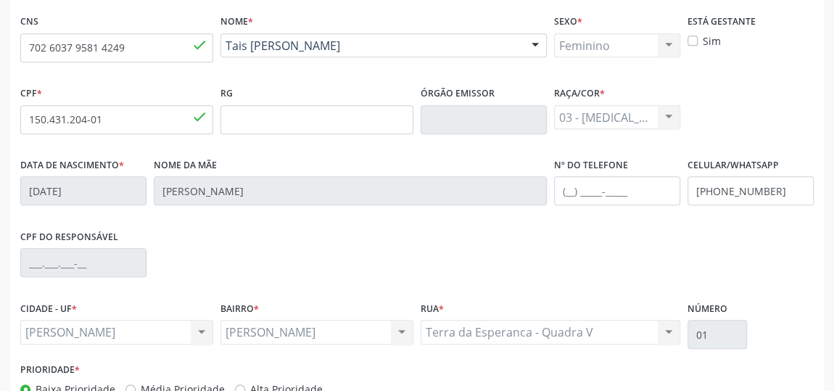
scroll to position [329, 0]
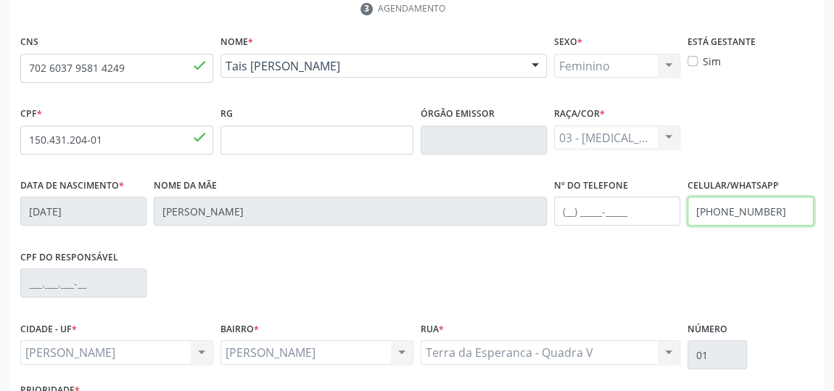
drag, startPoint x: 776, startPoint y: 212, endPoint x: 720, endPoint y: 210, distance: 56.6
click at [720, 210] on input "(82) 99418-5198" at bounding box center [751, 211] width 126 height 29
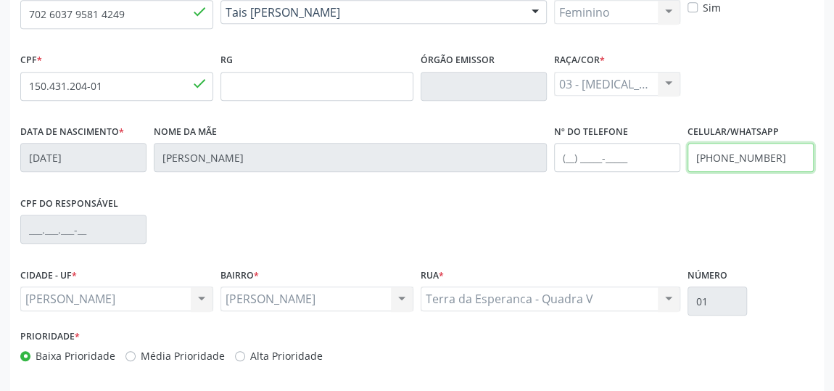
scroll to position [438, 0]
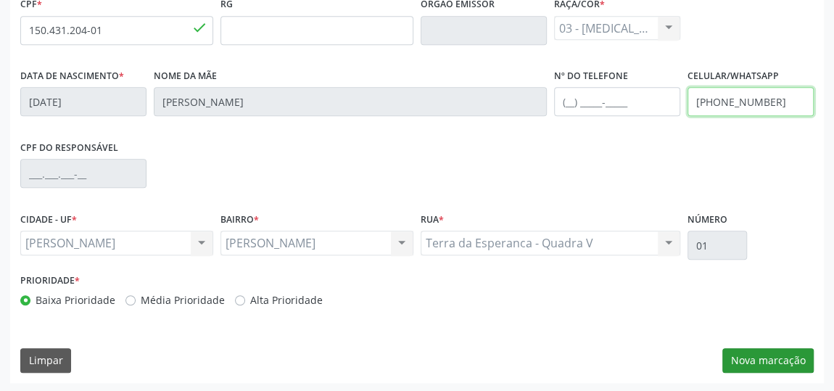
type input "(82) 99365-9022"
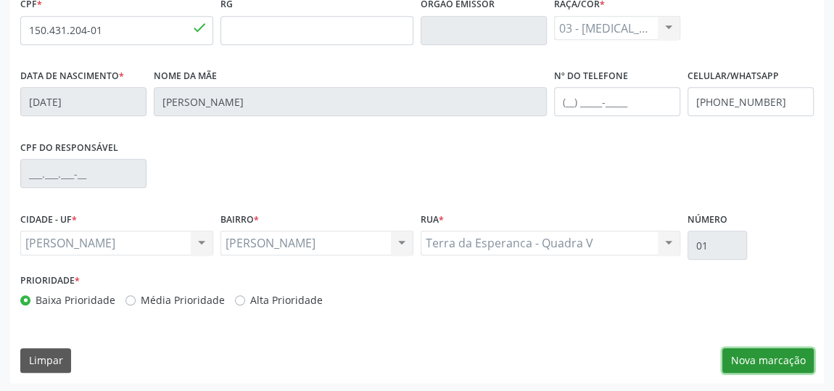
click at [786, 362] on button "Nova marcação" at bounding box center [767, 360] width 91 height 25
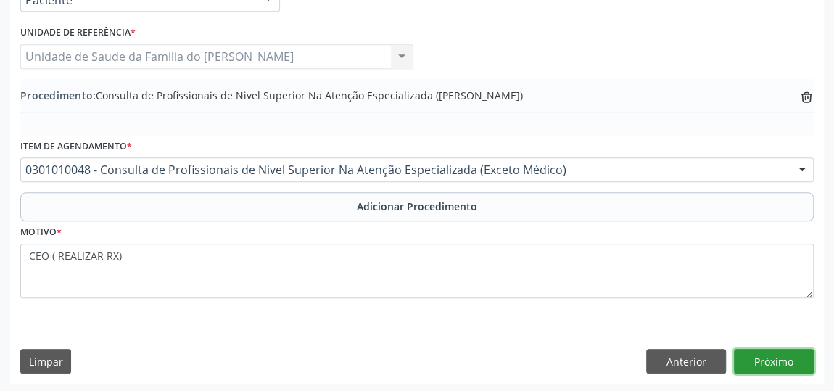
click at [786, 361] on button "Próximo" at bounding box center [774, 361] width 80 height 25
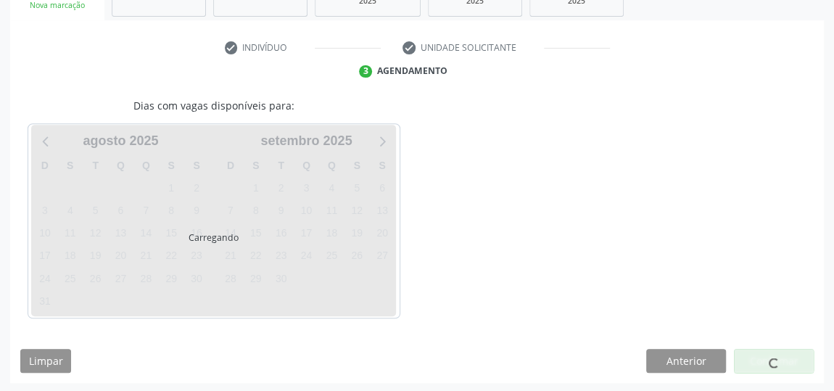
scroll to position [308, 0]
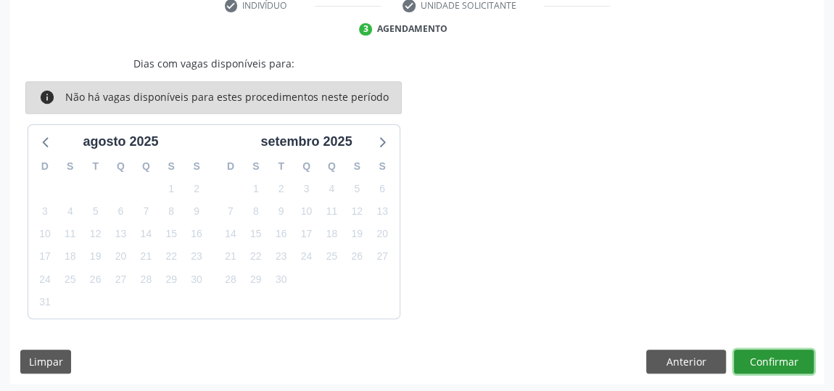
click at [786, 361] on button "Confirmar" at bounding box center [774, 362] width 80 height 25
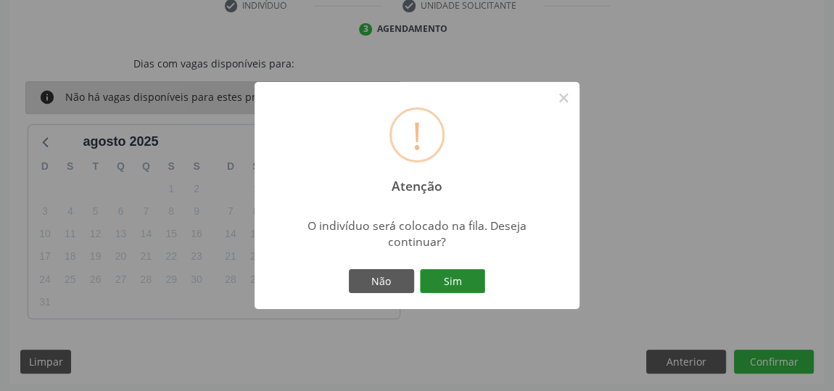
click at [443, 272] on button "Sim" at bounding box center [452, 281] width 65 height 25
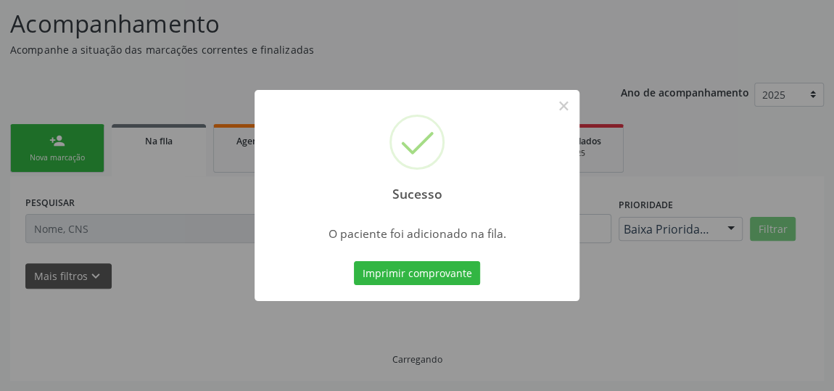
scroll to position [111, 0]
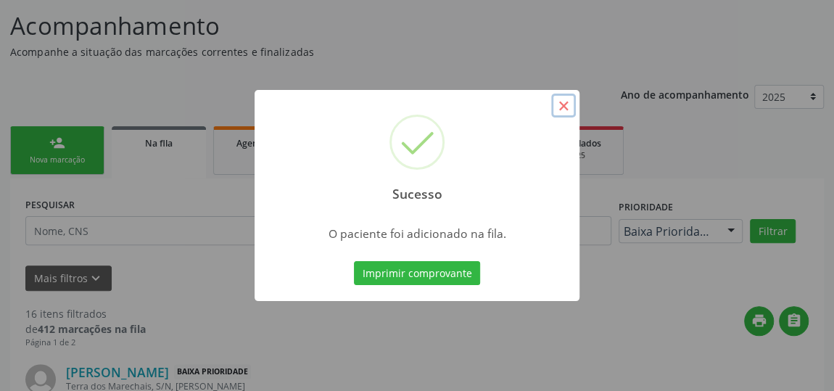
click at [562, 102] on button "×" at bounding box center [563, 106] width 25 height 25
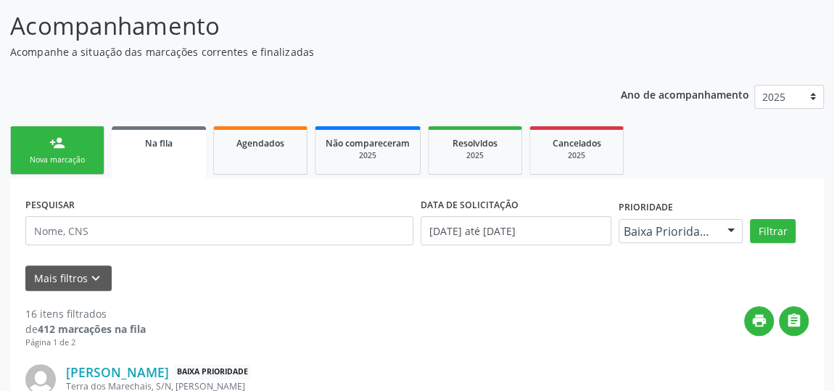
click at [193, 147] on div "Na fila" at bounding box center [159, 142] width 74 height 15
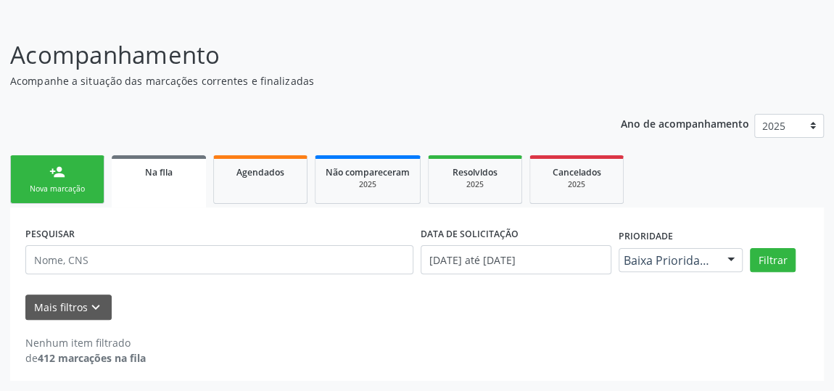
scroll to position [80, 0]
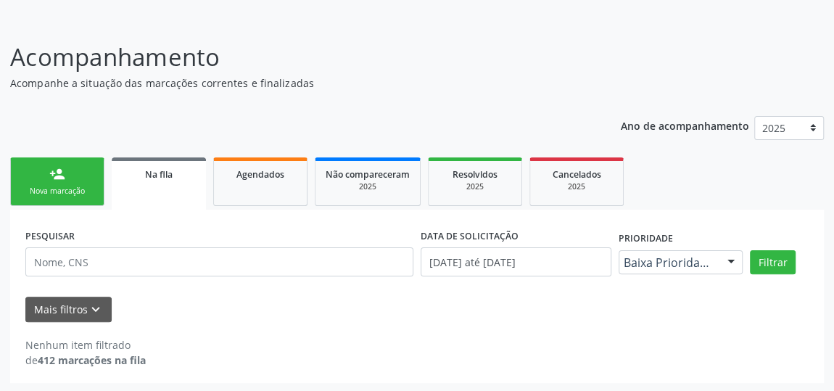
click at [83, 175] on link "person_add Nova marcação" at bounding box center [57, 181] width 94 height 49
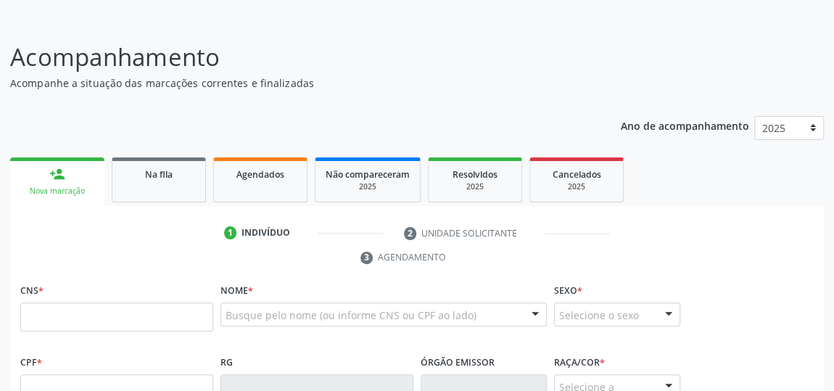
click at [82, 188] on div "Nova marcação" at bounding box center [57, 191] width 74 height 11
click at [157, 184] on link "Na fila" at bounding box center [159, 179] width 94 height 45
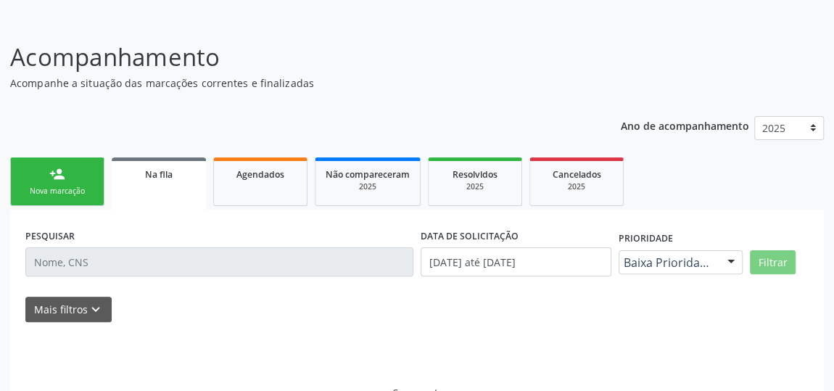
scroll to position [111, 0]
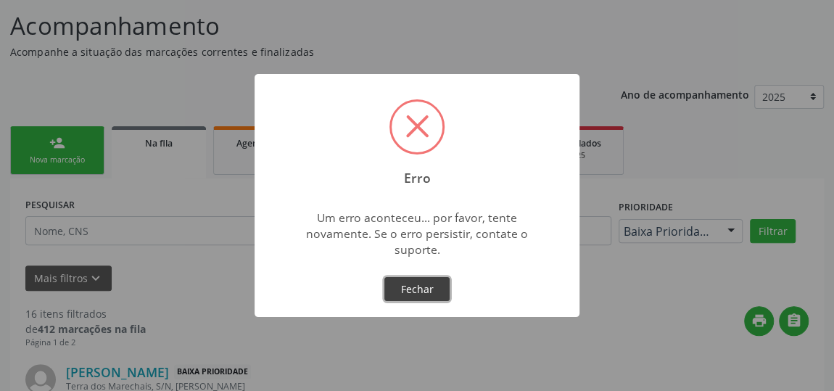
click at [424, 291] on button "Fechar" at bounding box center [416, 289] width 65 height 25
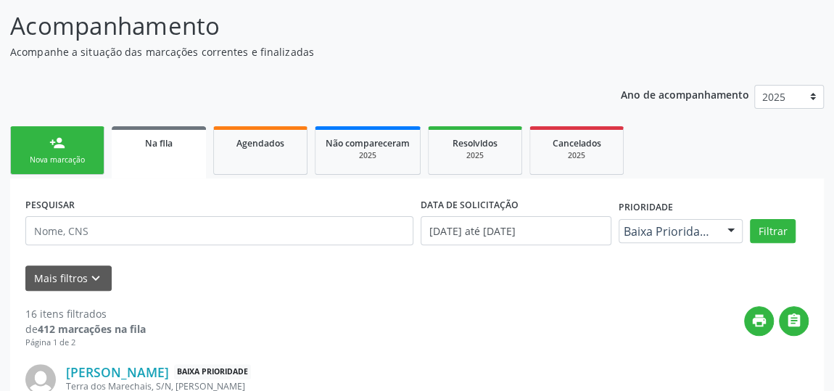
click at [68, 157] on div "Nova marcação" at bounding box center [57, 160] width 73 height 11
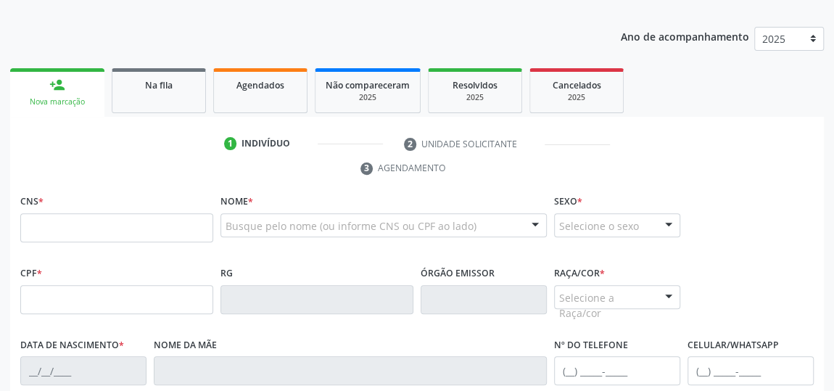
scroll to position [243, 0]
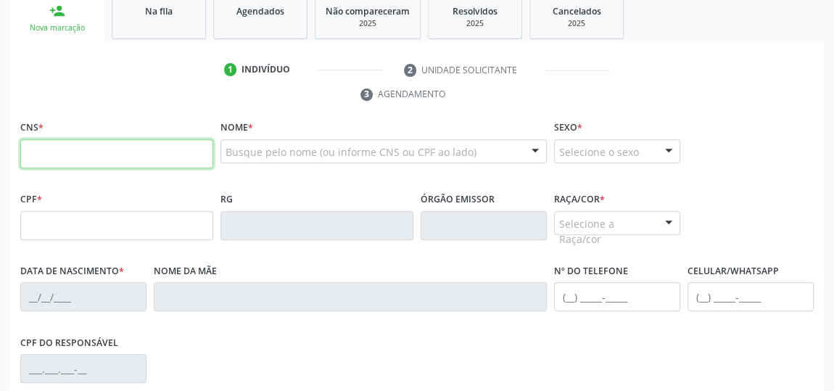
click at [136, 155] on input "text" at bounding box center [116, 153] width 193 height 29
type input "700 0001 3205 8000"
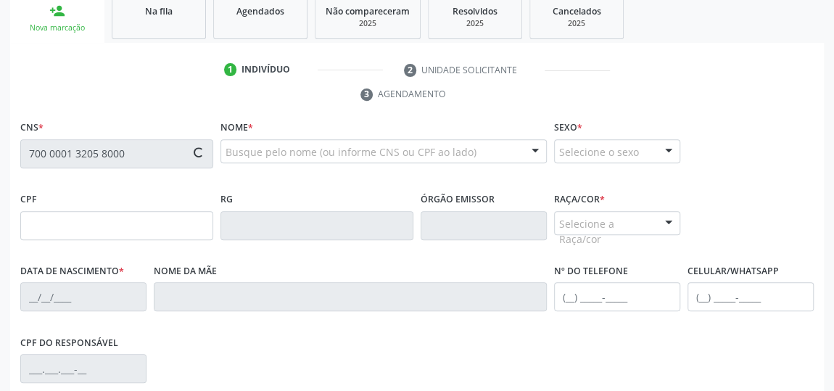
type input "157.804.714-52"
type input "06/08/2015"
type input "Rafaela Maria dos Santos"
type input "(82) 99304-3517"
type input "S/N"
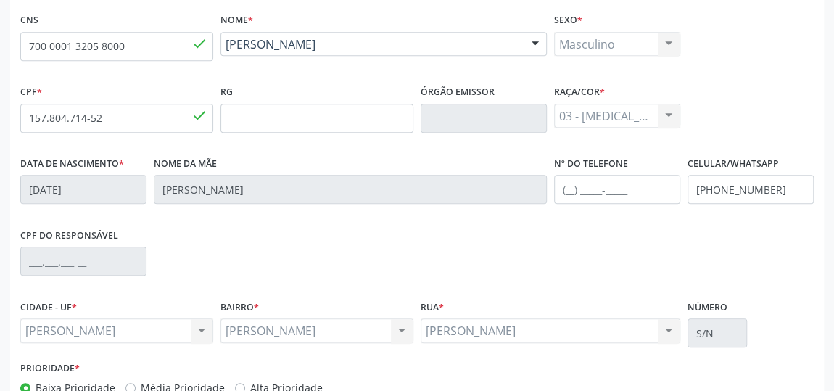
scroll to position [438, 0]
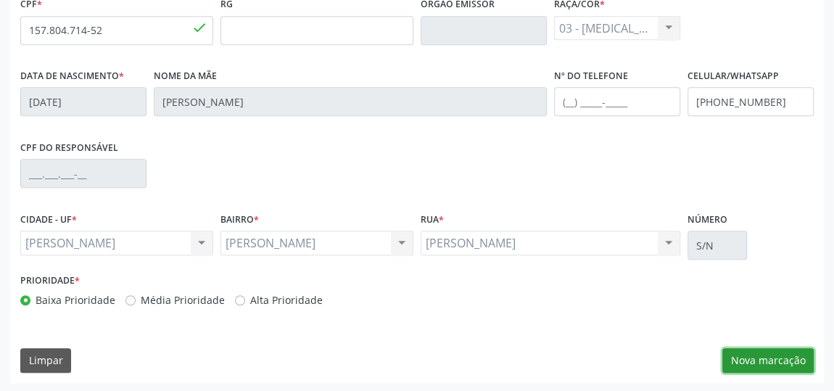
click at [751, 361] on button "Nova marcação" at bounding box center [767, 360] width 91 height 25
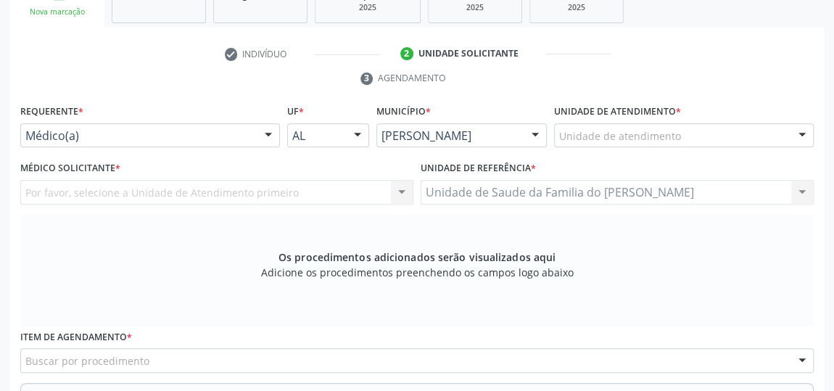
scroll to position [240, 0]
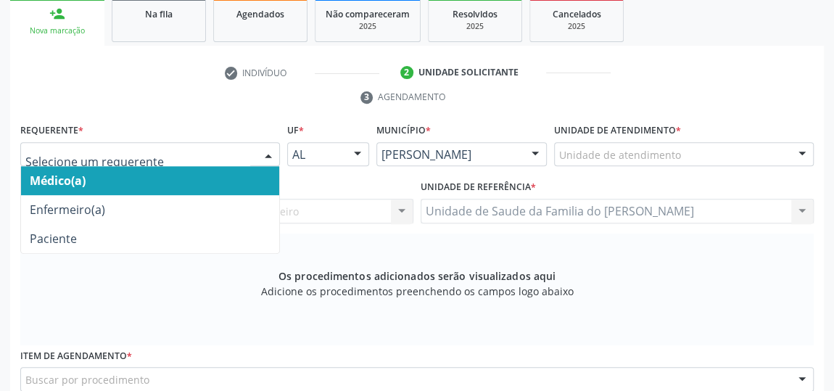
click at [268, 150] on div at bounding box center [269, 155] width 22 height 25
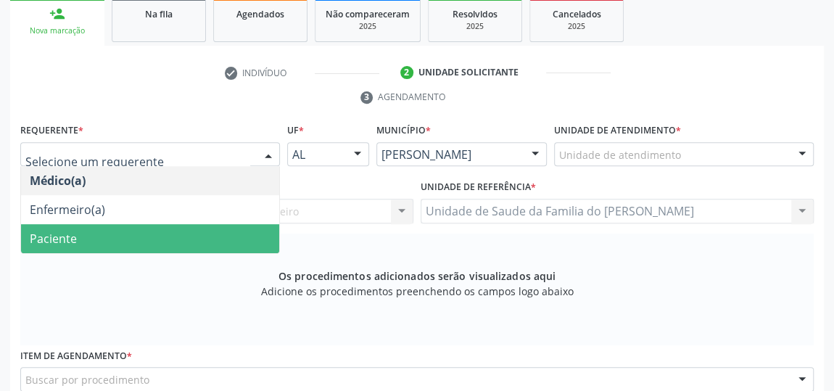
click at [177, 233] on span "Paciente" at bounding box center [150, 238] width 258 height 29
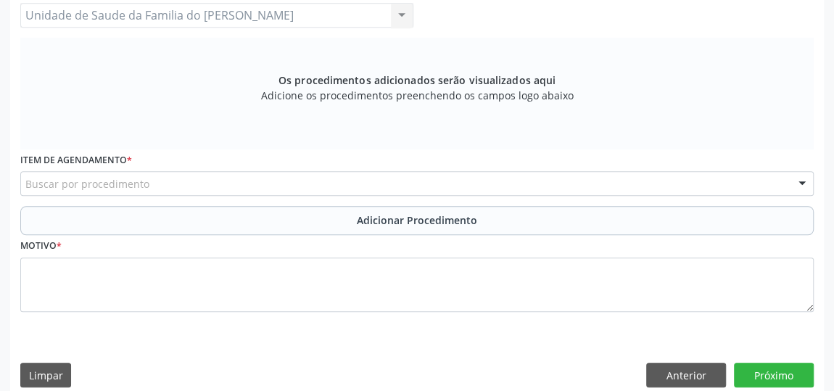
scroll to position [438, 0]
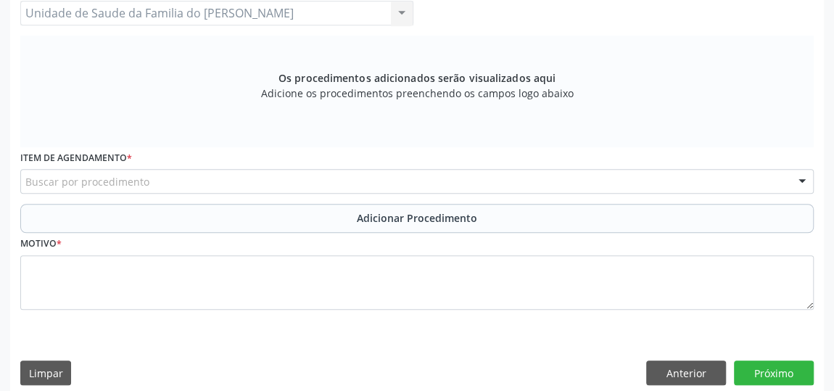
click at [239, 178] on div "Buscar por procedimento" at bounding box center [417, 181] width 794 height 25
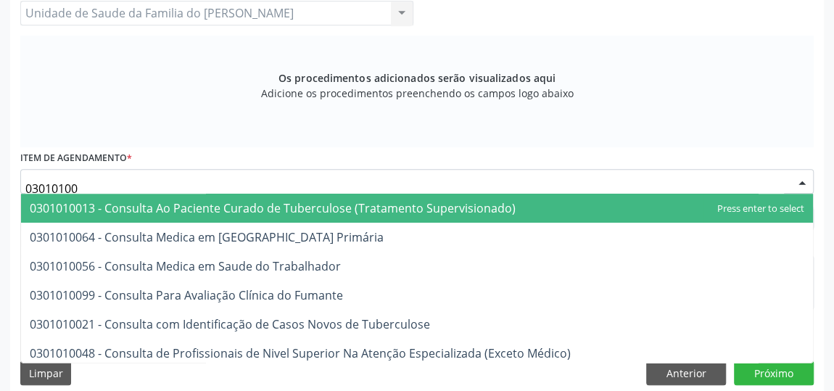
type input "030101004"
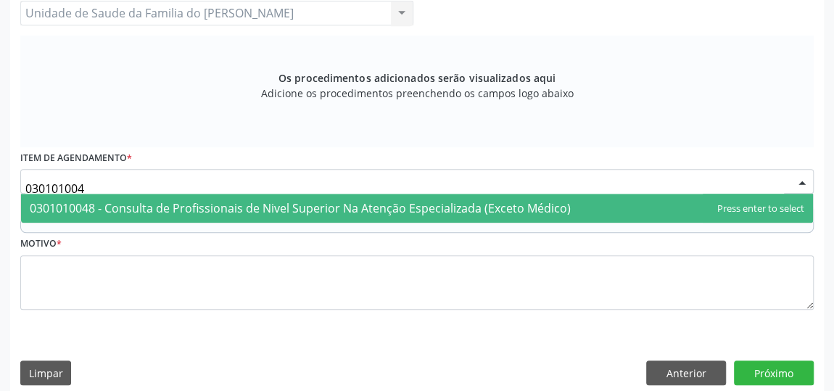
click at [236, 202] on span "0301010048 - Consulta de Profissionais de Nivel Superior Na Atenção Especializa…" at bounding box center [300, 208] width 541 height 16
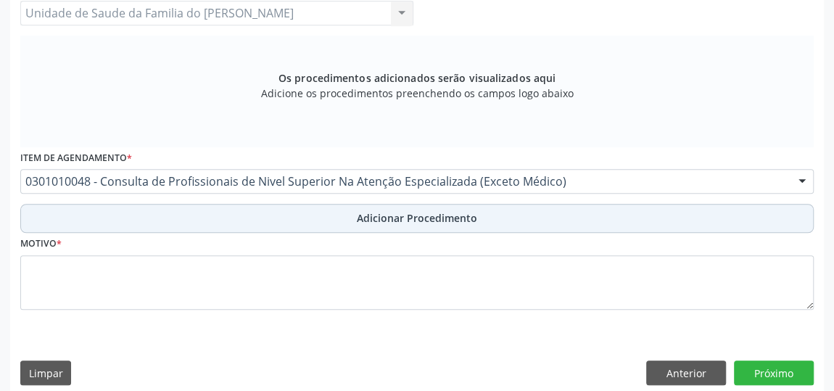
click at [234, 215] on button "Adicionar Procedimento" at bounding box center [417, 218] width 794 height 29
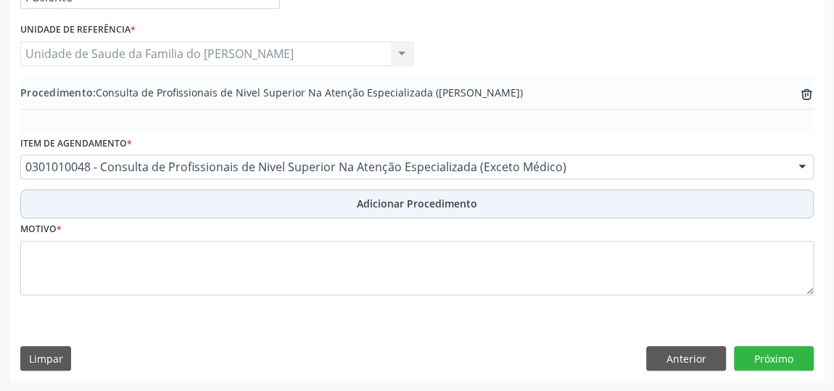
scroll to position [395, 0]
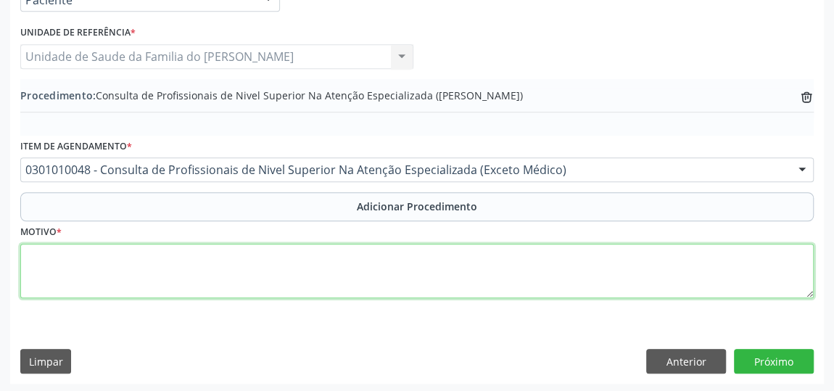
click at [229, 265] on textarea at bounding box center [417, 271] width 794 height 55
click at [66, 251] on textarea "AVALIACAO DE COMPORTAMENTO" at bounding box center [417, 271] width 794 height 55
type textarea "AVALIAÇÃO DE COMPORTAMENTO"
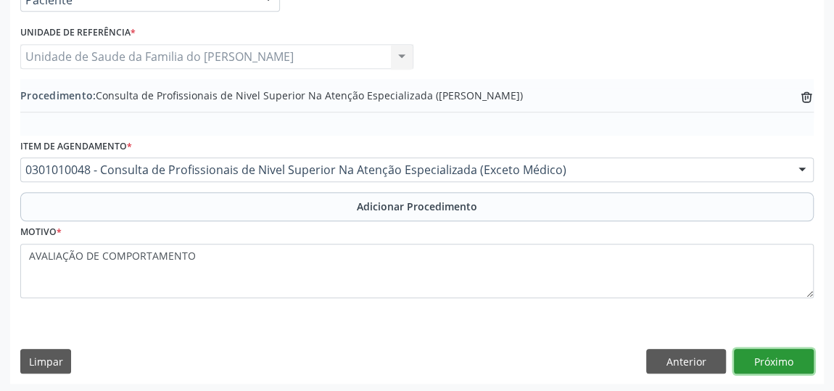
click at [786, 361] on button "Próximo" at bounding box center [774, 361] width 80 height 25
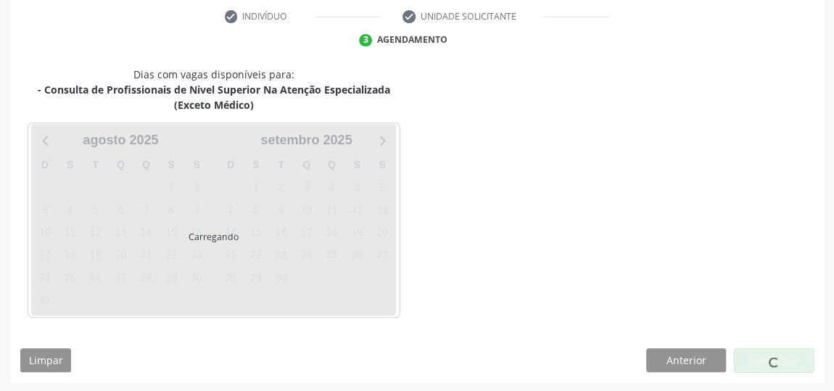
scroll to position [339, 0]
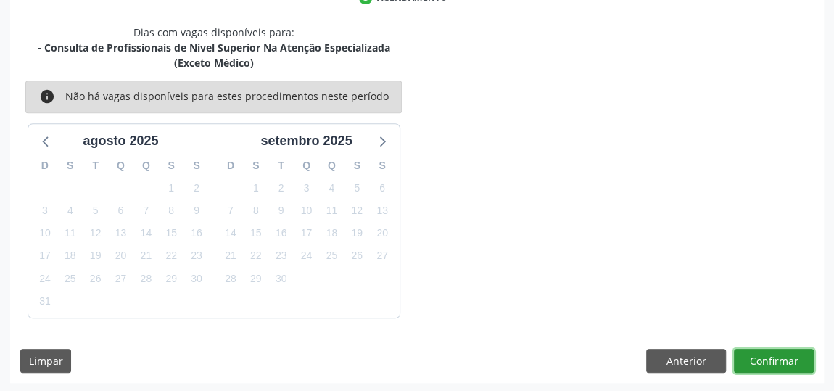
click at [778, 358] on button "Confirmar" at bounding box center [774, 361] width 80 height 25
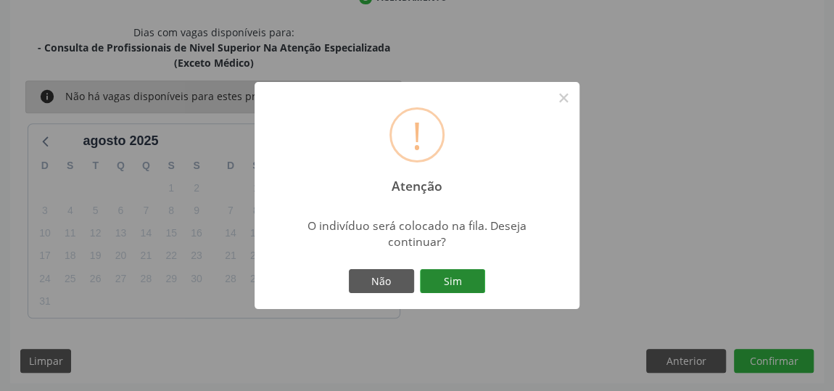
click at [465, 280] on button "Sim" at bounding box center [452, 281] width 65 height 25
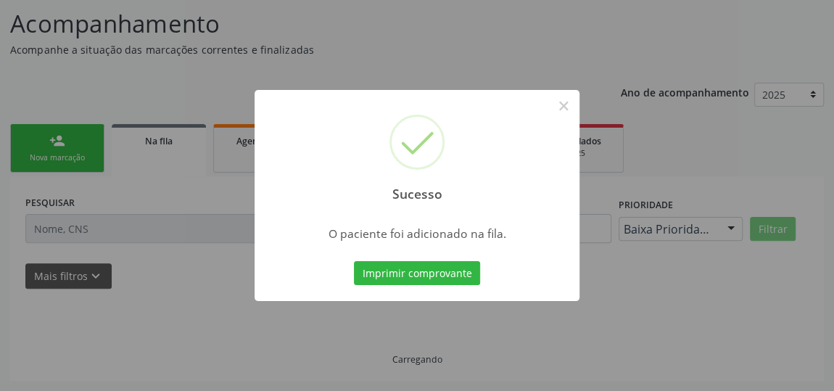
scroll to position [111, 0]
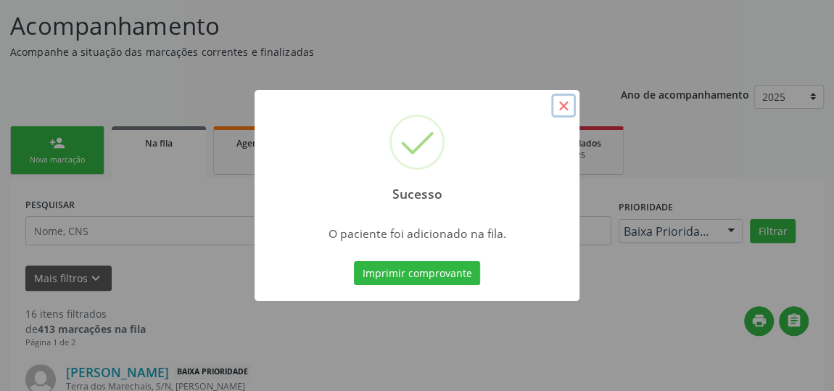
click at [564, 102] on button "×" at bounding box center [563, 106] width 25 height 25
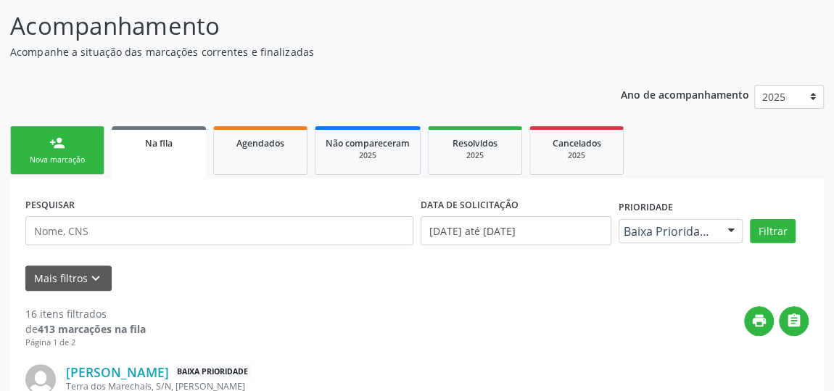
click at [71, 150] on link "person_add Nova marcação" at bounding box center [57, 150] width 94 height 49
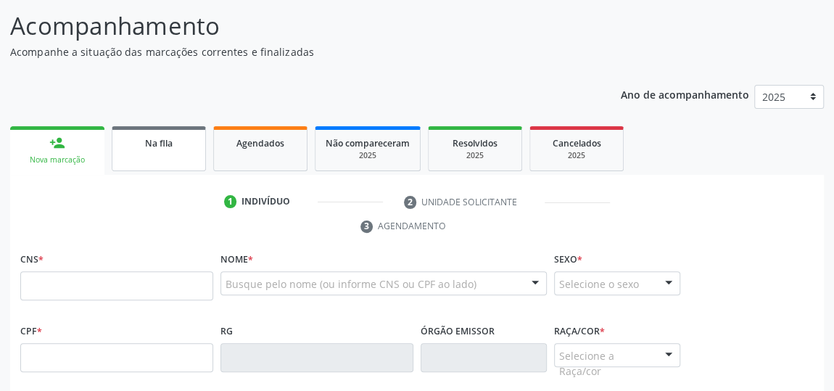
click at [144, 151] on link "Na fila" at bounding box center [159, 148] width 94 height 45
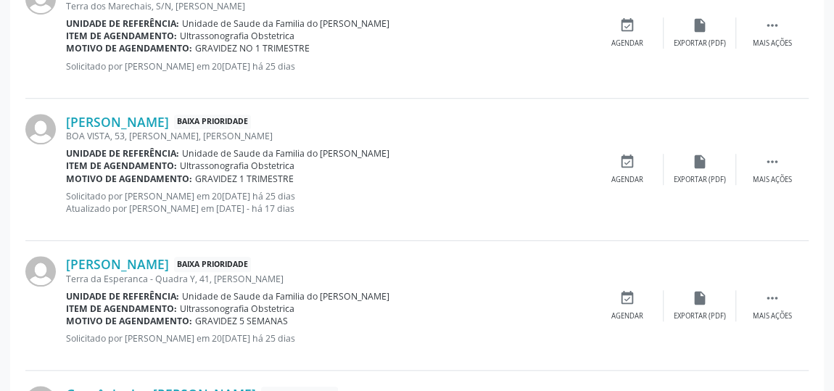
scroll to position [573, 0]
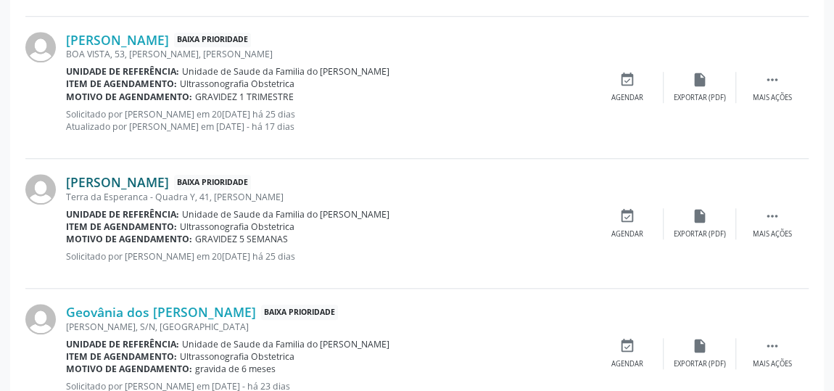
click at [161, 181] on link "Valquiria Silva Santos" at bounding box center [117, 182] width 103 height 16
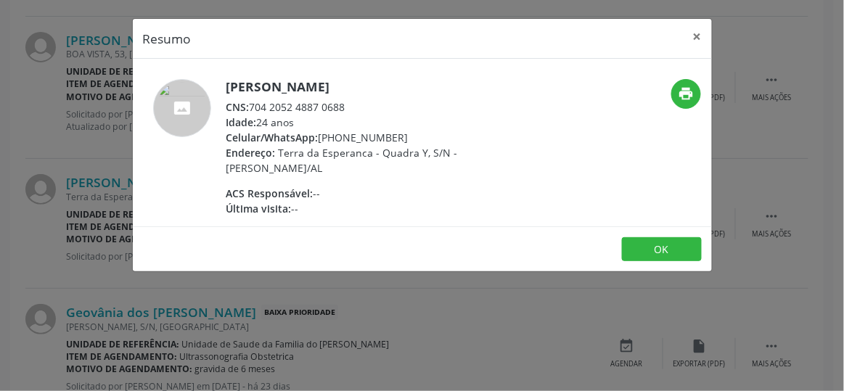
drag, startPoint x: 347, startPoint y: 107, endPoint x: 252, endPoint y: 106, distance: 95.0
click at [252, 106] on div "CNS: 704 2052 4887 0688" at bounding box center [367, 106] width 282 height 15
copy div "704 2052 4887 0688"
click at [695, 38] on button "×" at bounding box center [697, 37] width 29 height 36
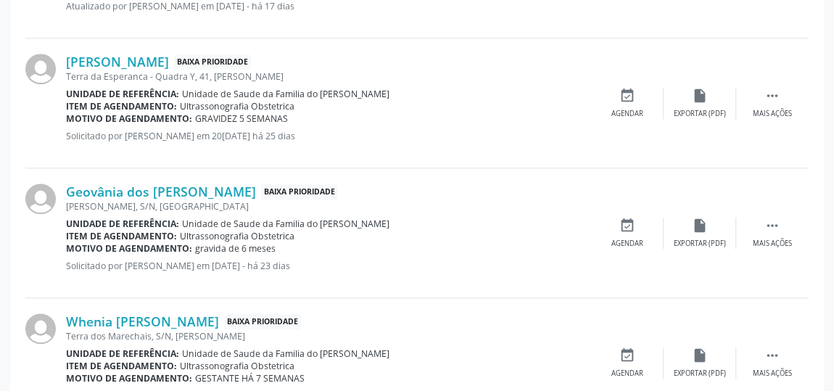
scroll to position [705, 0]
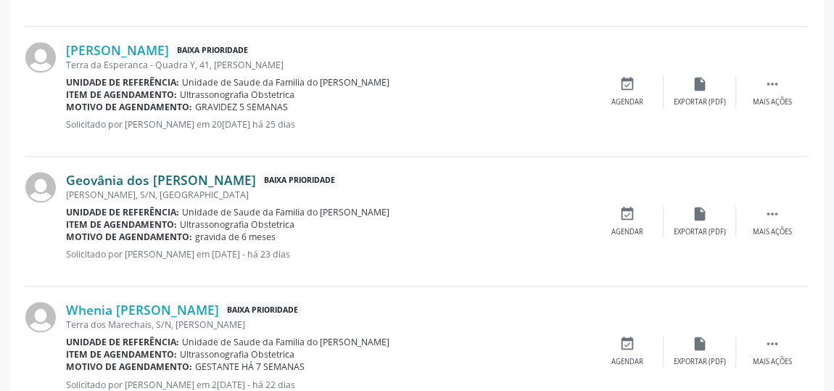
click at [187, 180] on link "Geovânia dos Santos Silva" at bounding box center [161, 180] width 190 height 16
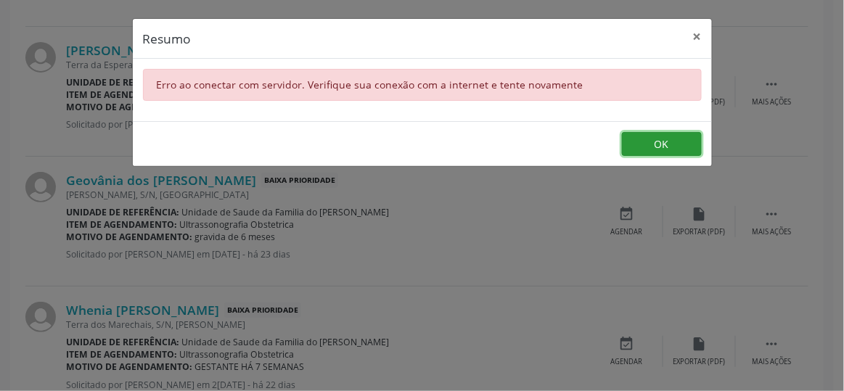
click at [667, 142] on button "OK" at bounding box center [662, 144] width 80 height 25
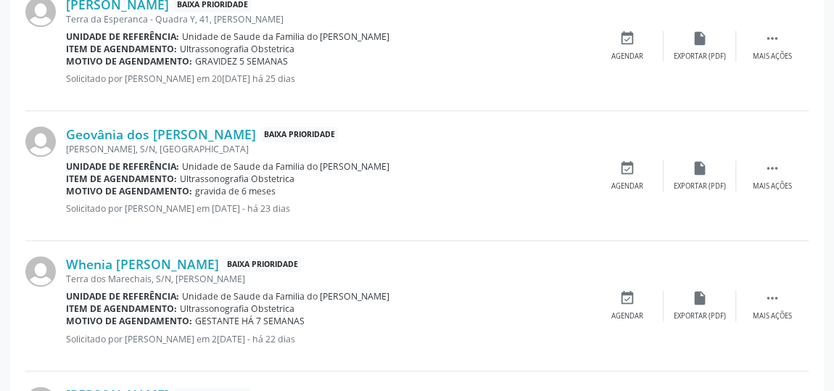
scroll to position [771, 0]
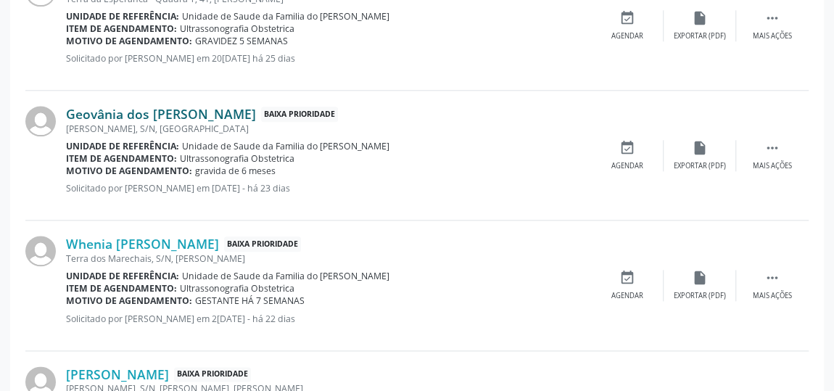
click at [160, 111] on link "Geovânia dos Santos Silva" at bounding box center [161, 114] width 190 height 16
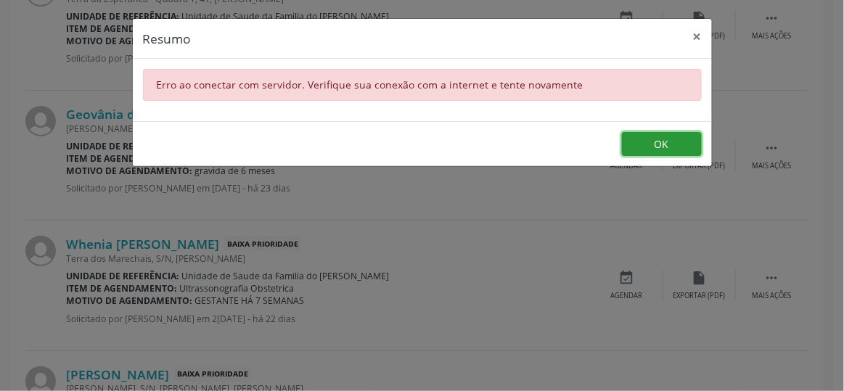
click at [676, 141] on button "OK" at bounding box center [662, 144] width 80 height 25
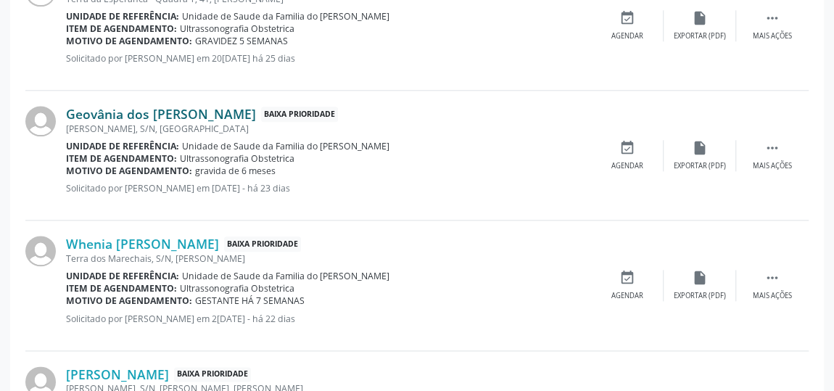
click at [177, 112] on link "Geovânia dos Santos Silva" at bounding box center [161, 114] width 190 height 16
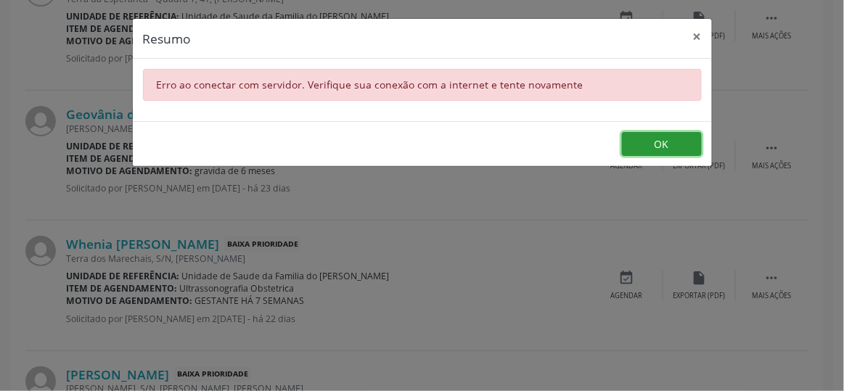
click at [664, 145] on button "OK" at bounding box center [662, 144] width 80 height 25
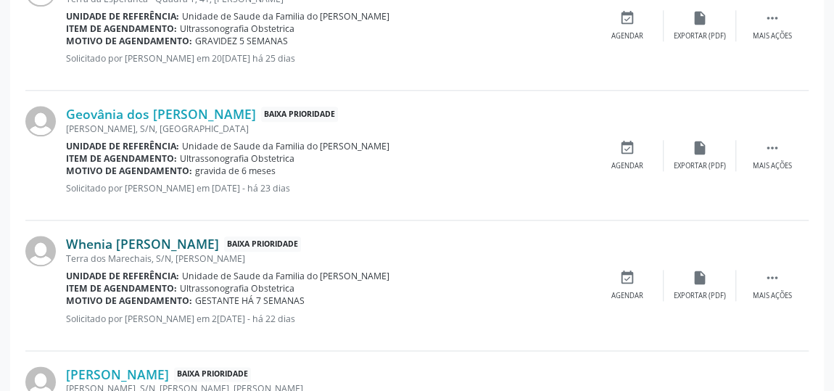
click at [219, 244] on link "Whenia Fernanda dos Santos Barbosa" at bounding box center [142, 244] width 153 height 16
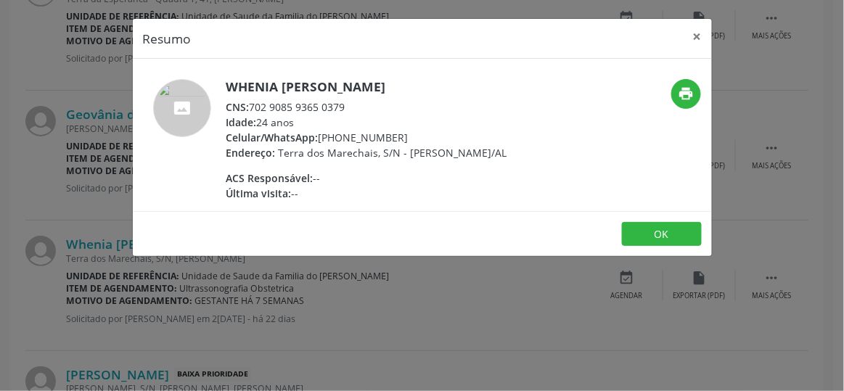
drag, startPoint x: 251, startPoint y: 105, endPoint x: 353, endPoint y: 104, distance: 102.3
click at [353, 104] on div "CNS: 702 9085 9365 0379" at bounding box center [366, 106] width 281 height 15
copy div "702 9085 9365 0379"
click at [697, 33] on button "×" at bounding box center [697, 37] width 29 height 36
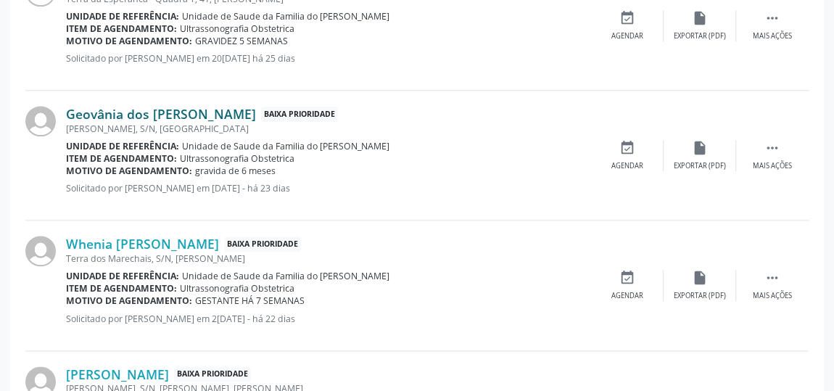
click at [165, 115] on link "Geovânia dos Santos Silva" at bounding box center [161, 114] width 190 height 16
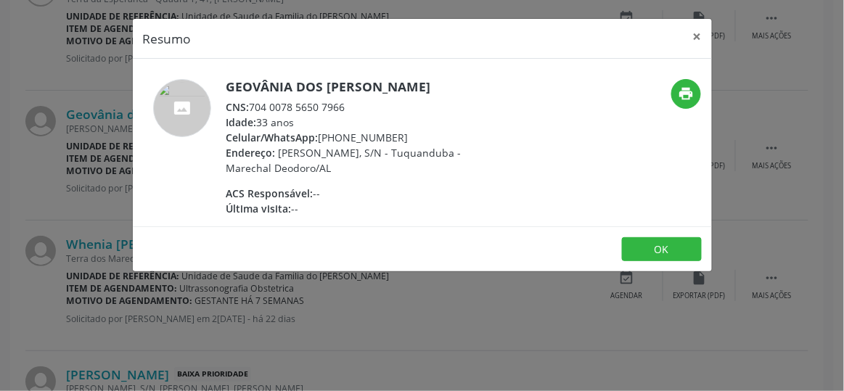
drag, startPoint x: 345, startPoint y: 109, endPoint x: 250, endPoint y: 107, distance: 95.0
click at [250, 107] on div "CNS: 704 0078 5650 7966" at bounding box center [367, 106] width 282 height 15
copy div "704 0078 5650 7966"
click at [699, 37] on button "×" at bounding box center [697, 37] width 29 height 36
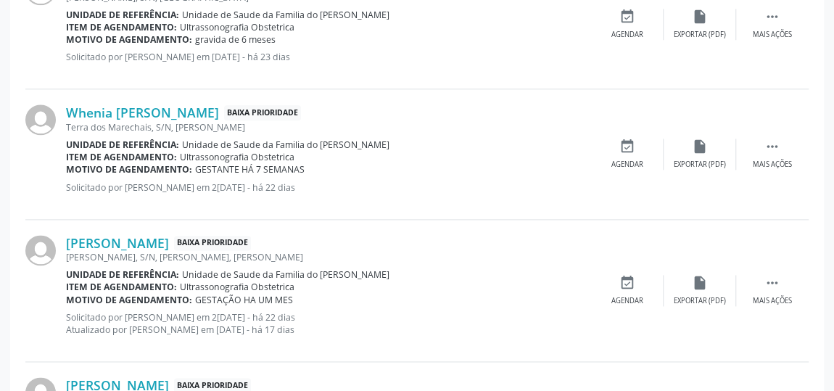
scroll to position [1034, 0]
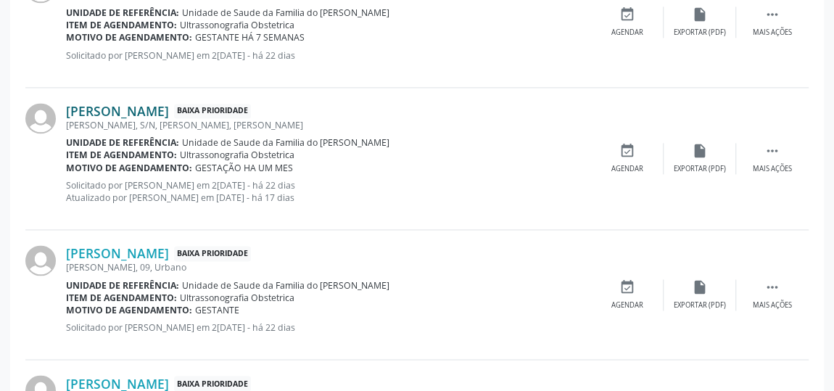
click at [121, 103] on link "Ariele dos Santos Silva" at bounding box center [117, 111] width 103 height 16
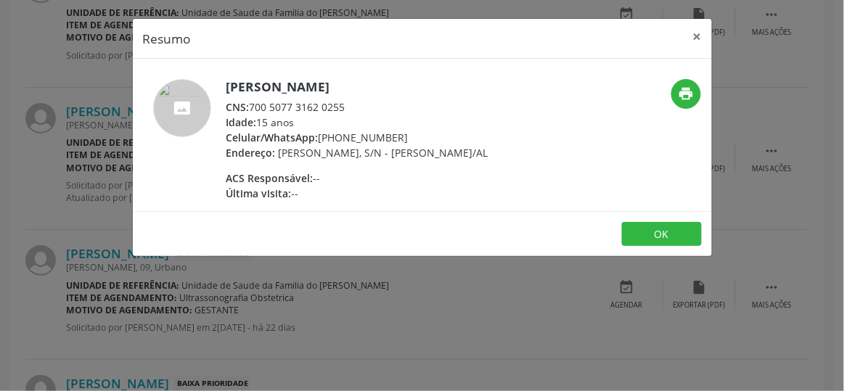
drag, startPoint x: 347, startPoint y: 105, endPoint x: 253, endPoint y: 106, distance: 93.6
click at [253, 106] on div "CNS: 700 5077 3162 0255" at bounding box center [357, 106] width 262 height 15
copy div "700 5077 3162 0255"
click at [697, 32] on button "×" at bounding box center [697, 37] width 29 height 36
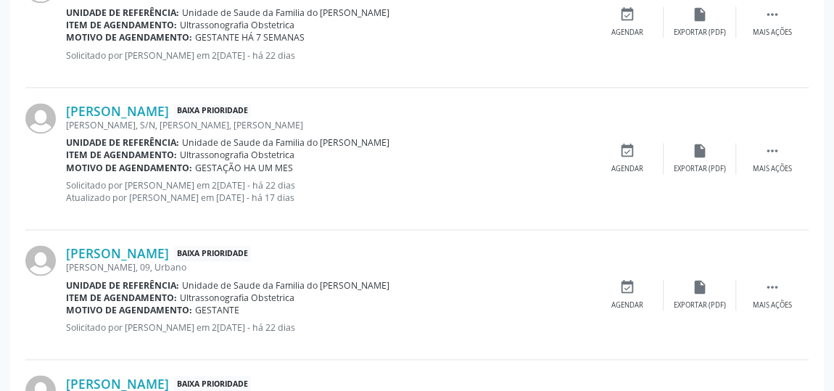
scroll to position [1100, 0]
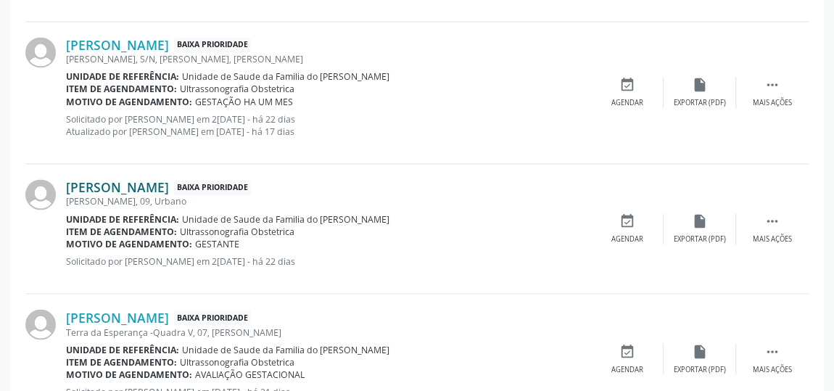
click at [169, 186] on link "Beatriz Gomes da Silva" at bounding box center [117, 187] width 103 height 16
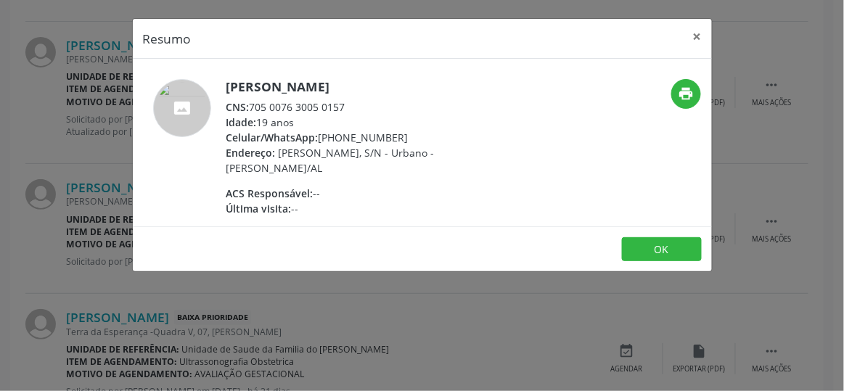
drag, startPoint x: 347, startPoint y: 105, endPoint x: 252, endPoint y: 102, distance: 95.1
click at [252, 102] on div "CNS: 705 0076 3005 0157" at bounding box center [367, 106] width 282 height 15
copy div "705 0076 3005 0157"
click at [691, 35] on button "×" at bounding box center [697, 37] width 29 height 36
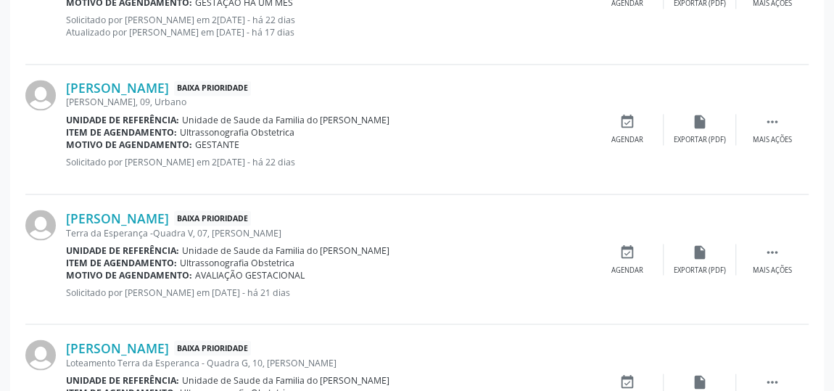
scroll to position [1232, 0]
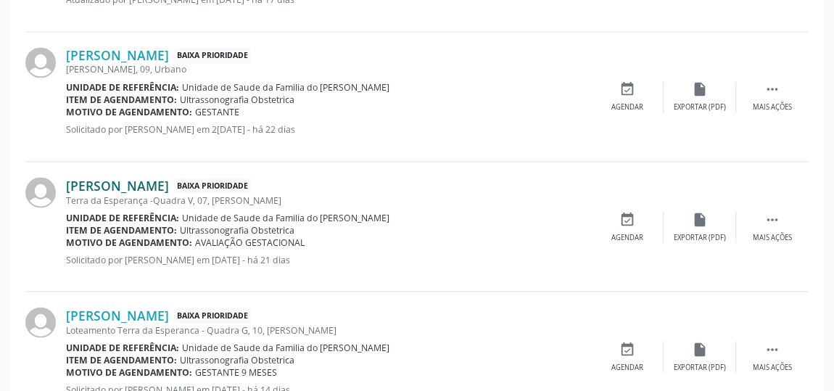
click at [169, 178] on link "Lidiane da Silva Calixto" at bounding box center [117, 185] width 103 height 16
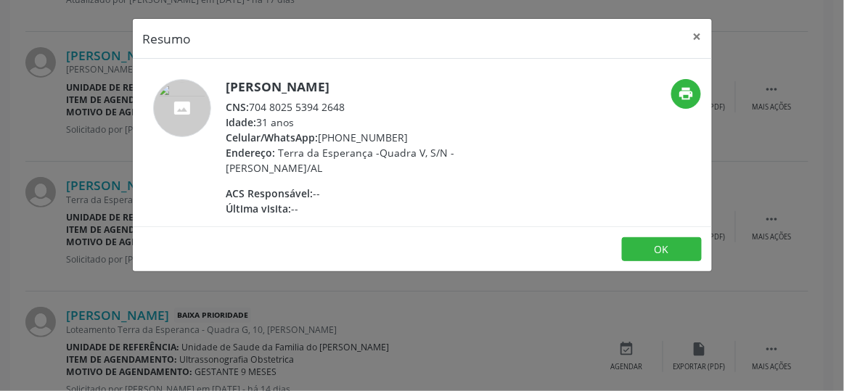
click at [343, 104] on div "CNS: 704 8025 5394 2648" at bounding box center [367, 106] width 282 height 15
drag, startPoint x: 343, startPoint y: 104, endPoint x: 253, endPoint y: 102, distance: 90.0
click at [253, 102] on div "CNS: 704 8025 5394 2648" at bounding box center [367, 106] width 282 height 15
click at [693, 35] on button "×" at bounding box center [697, 37] width 29 height 36
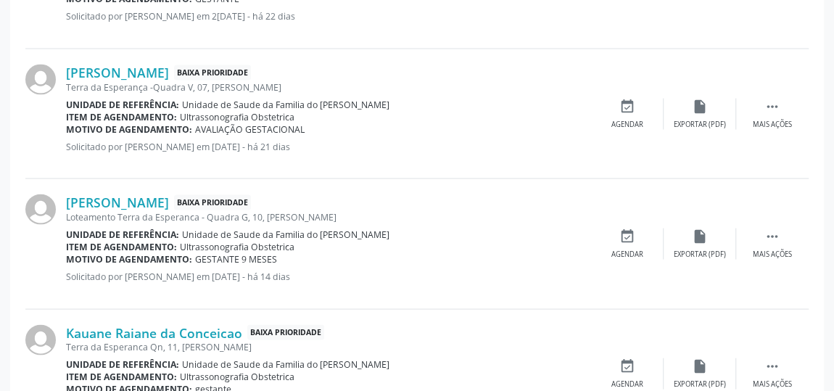
scroll to position [1364, 0]
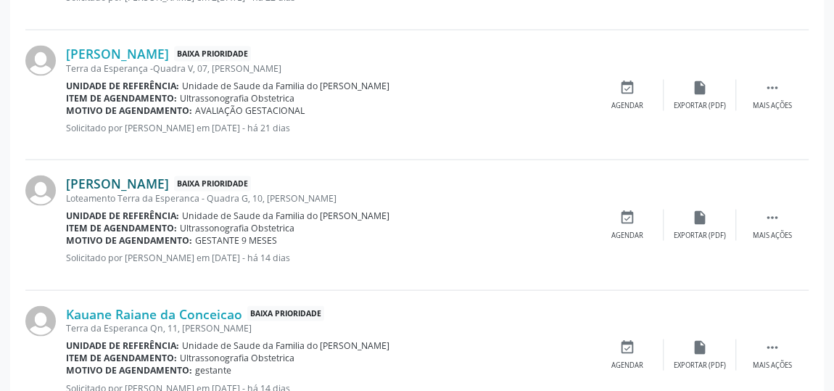
click at [169, 178] on link "Naiely da Silva Ferbonio" at bounding box center [117, 183] width 103 height 16
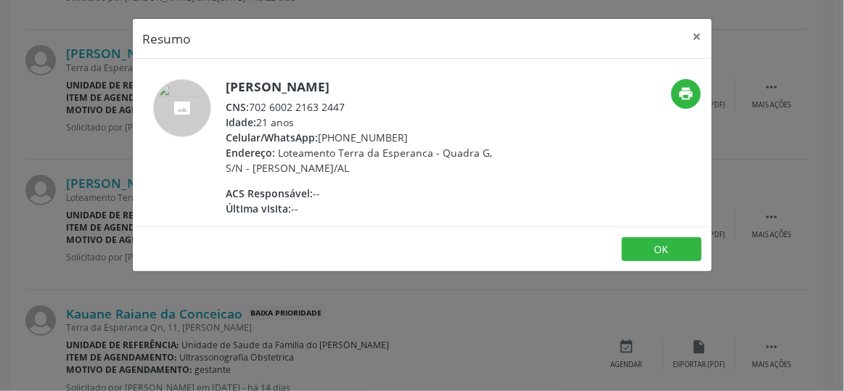
drag, startPoint x: 351, startPoint y: 104, endPoint x: 250, endPoint y: 103, distance: 100.8
click at [250, 103] on div "CNS: 702 6002 2163 2447" at bounding box center [367, 106] width 282 height 15
click at [696, 33] on button "×" at bounding box center [697, 37] width 29 height 36
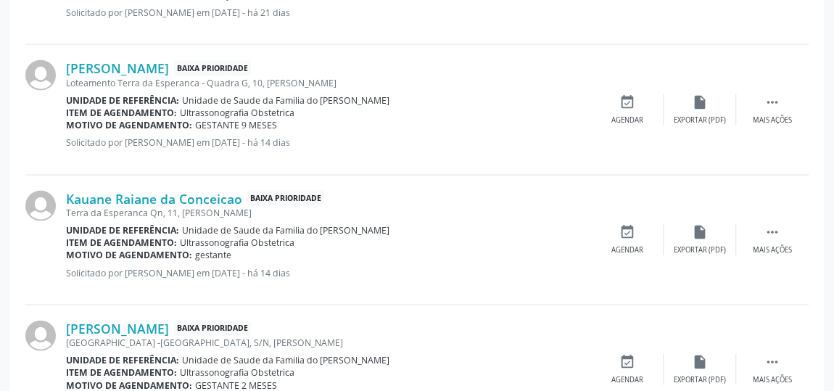
scroll to position [1496, 0]
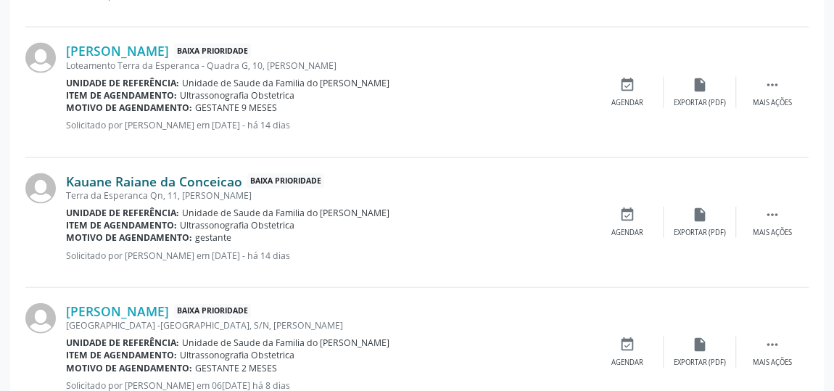
click at [137, 180] on link "Kauane Raiane da Conceicao" at bounding box center [154, 181] width 176 height 16
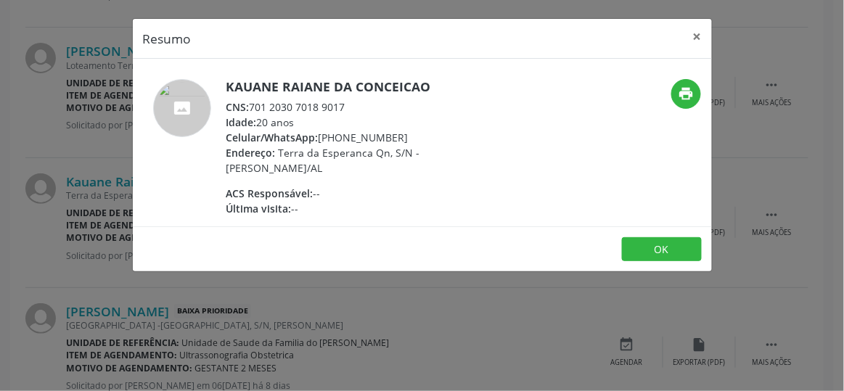
drag, startPoint x: 343, startPoint y: 106, endPoint x: 252, endPoint y: 103, distance: 90.7
click at [252, 103] on div "CNS: 701 2030 7018 9017" at bounding box center [367, 106] width 282 height 15
click at [377, 111] on div "CNS: 701 2030 7018 9017" at bounding box center [367, 106] width 282 height 15
drag, startPoint x: 353, startPoint y: 104, endPoint x: 253, endPoint y: 102, distance: 99.4
click at [253, 102] on div "CNS: 701 2030 7018 9017" at bounding box center [367, 106] width 282 height 15
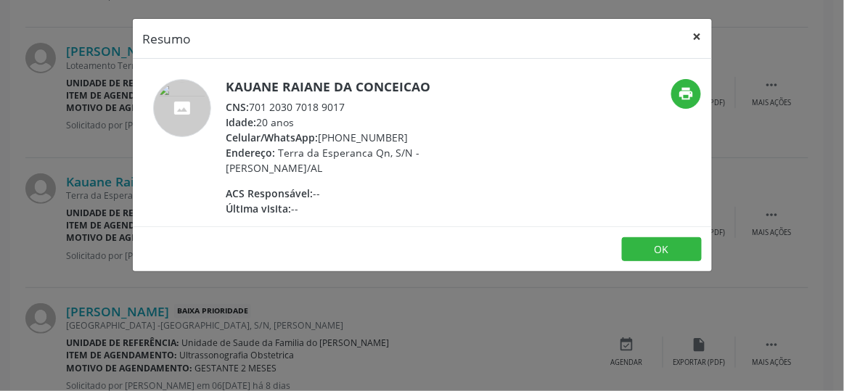
click at [701, 36] on button "×" at bounding box center [697, 37] width 29 height 36
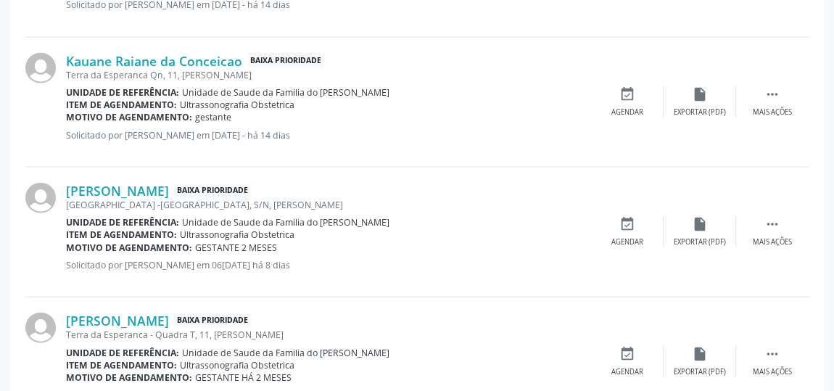
scroll to position [1628, 0]
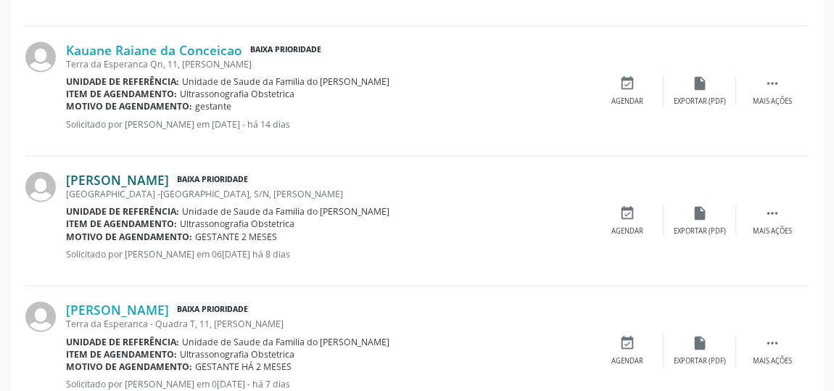
click at [169, 173] on link "Maria Elizabete Cristina dos Santos" at bounding box center [117, 180] width 103 height 16
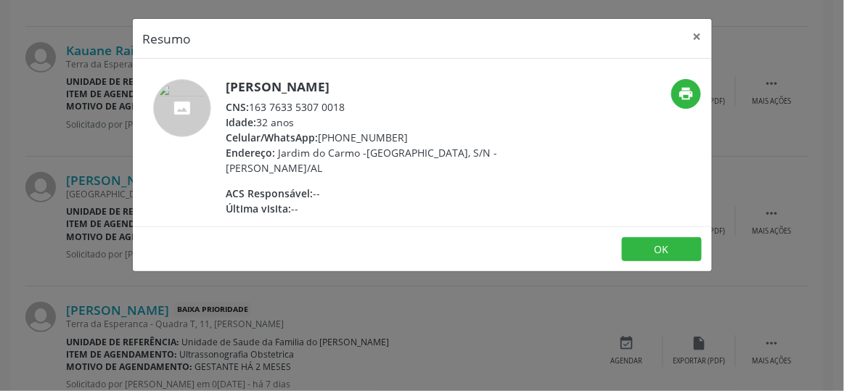
drag, startPoint x: 350, startPoint y: 105, endPoint x: 252, endPoint y: 102, distance: 97.3
click at [252, 102] on div "CNS: 163 7633 5307 0018" at bounding box center [367, 106] width 282 height 15
click at [696, 33] on button "×" at bounding box center [697, 37] width 29 height 36
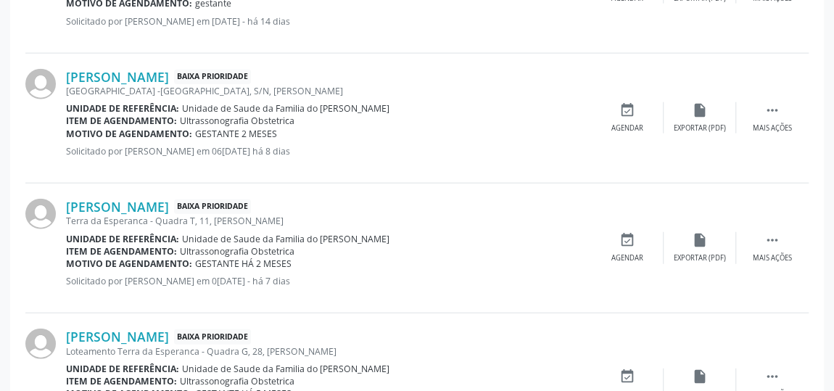
scroll to position [1760, 0]
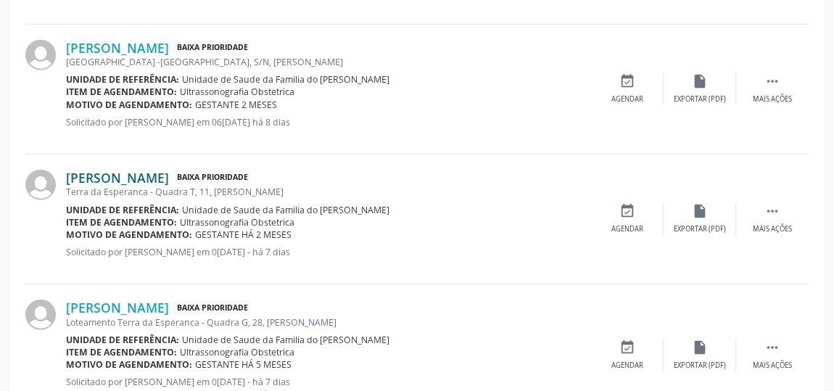
click at [152, 172] on link "Ana Paula da Silva" at bounding box center [117, 178] width 103 height 16
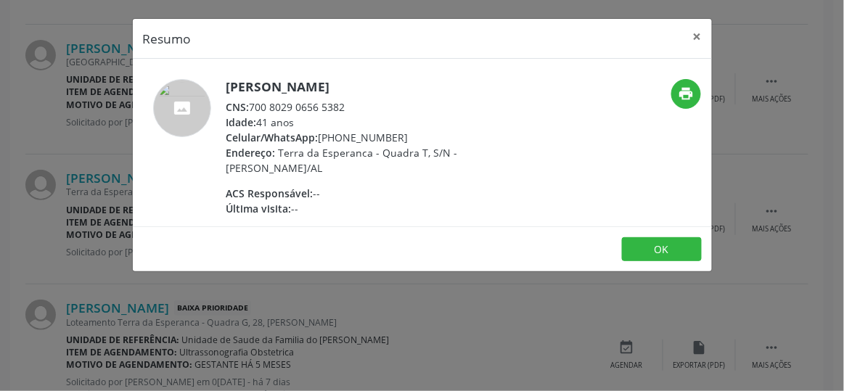
drag, startPoint x: 345, startPoint y: 108, endPoint x: 250, endPoint y: 102, distance: 96.0
click at [250, 102] on div "CNS: 700 8029 0656 5382" at bounding box center [367, 106] width 282 height 15
click at [701, 35] on button "×" at bounding box center [697, 37] width 29 height 36
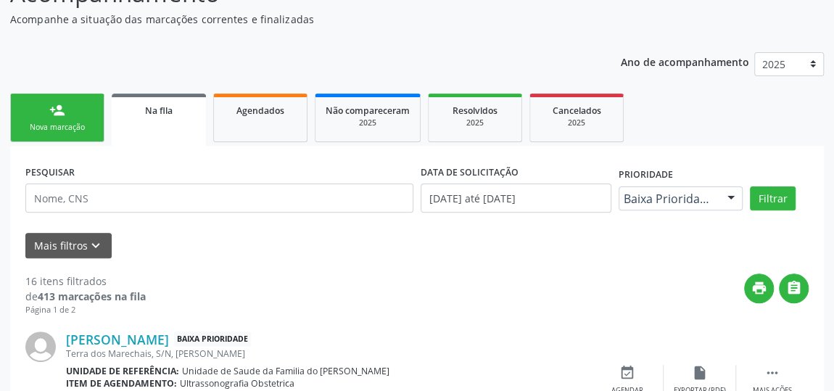
scroll to position [0, 0]
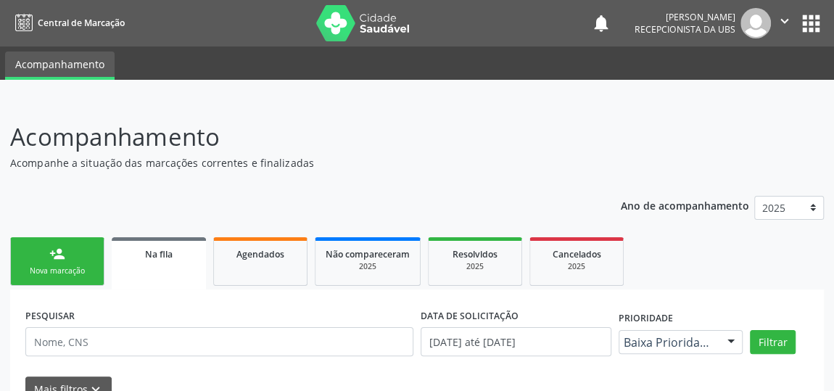
click at [43, 253] on link "person_add Nova marcação" at bounding box center [57, 261] width 94 height 49
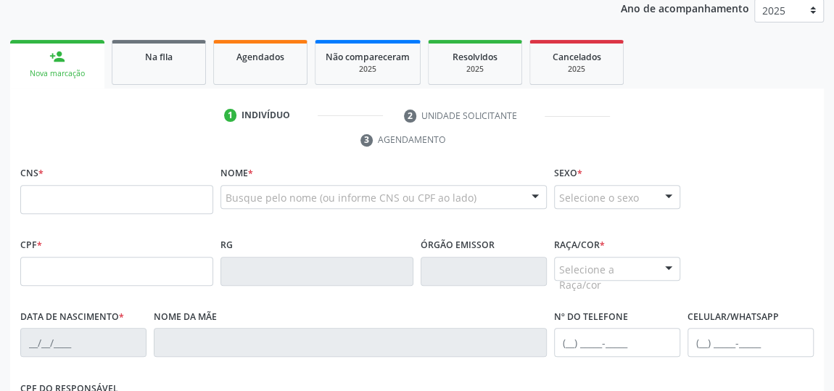
scroll to position [197, 0]
click at [139, 202] on input "text" at bounding box center [116, 199] width 193 height 29
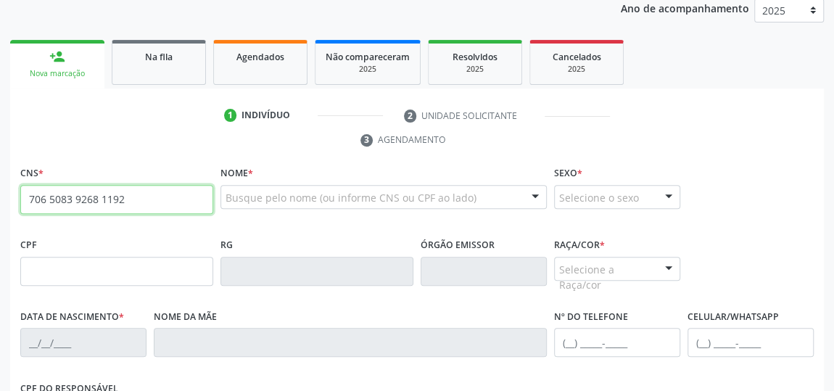
type input "706 5083 9268 1192"
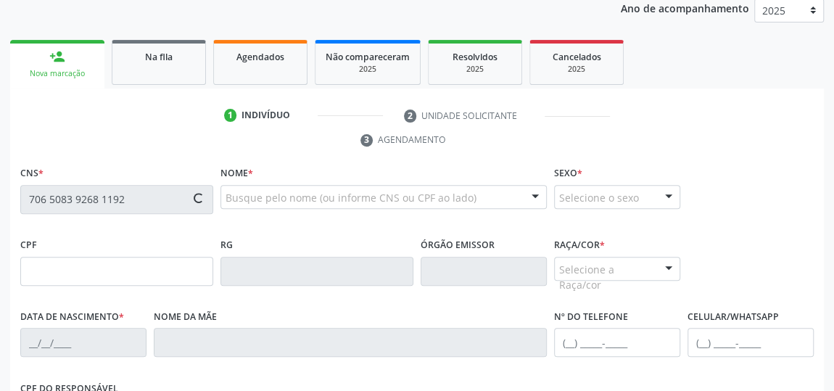
scroll to position [263, 0]
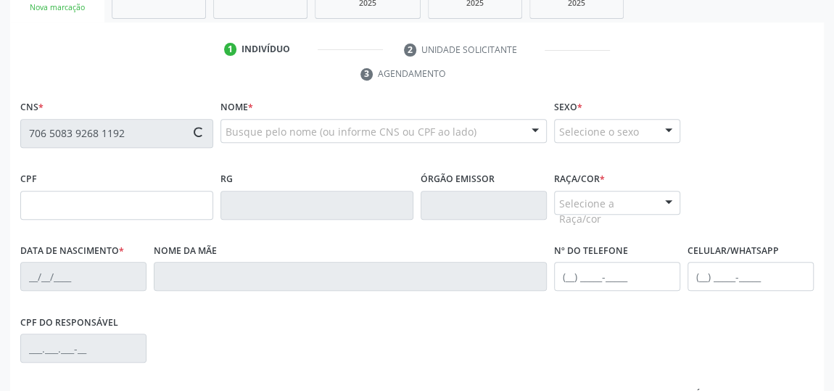
type input "175.879.634-05"
type input "08/03/2021"
type input "Waleska dos Santos Ribeiro"
type input "(82) 99609-3540"
type input "S/N"
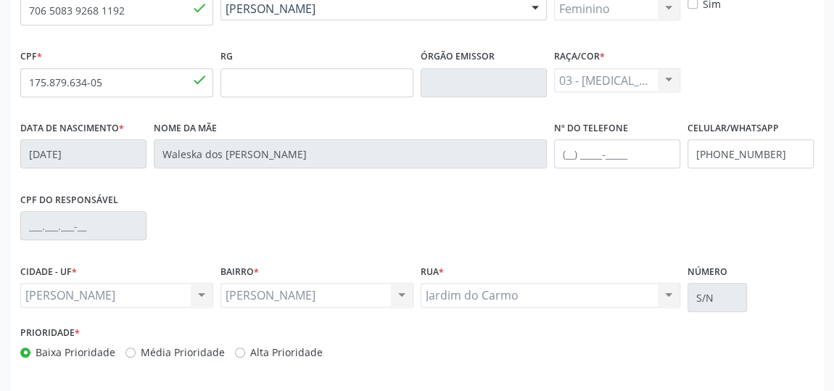
scroll to position [438, 0]
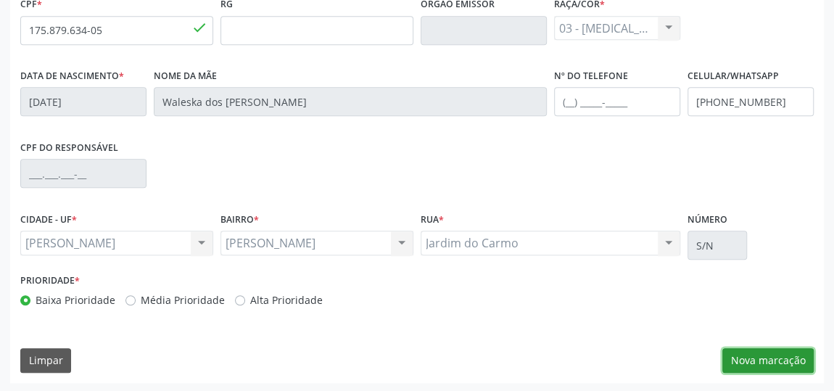
click at [772, 356] on button "Nova marcação" at bounding box center [767, 360] width 91 height 25
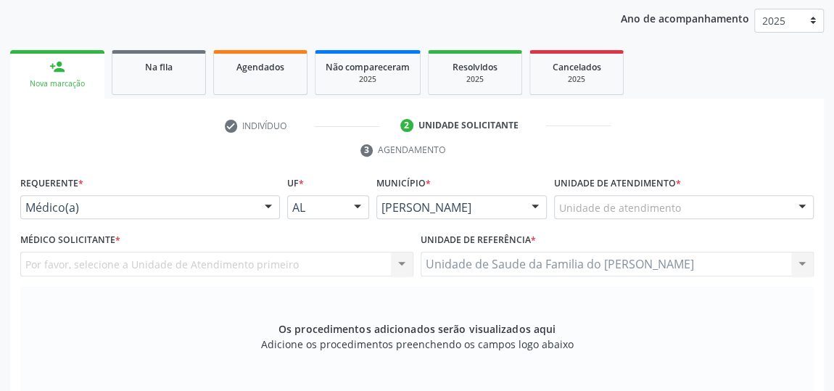
scroll to position [174, 0]
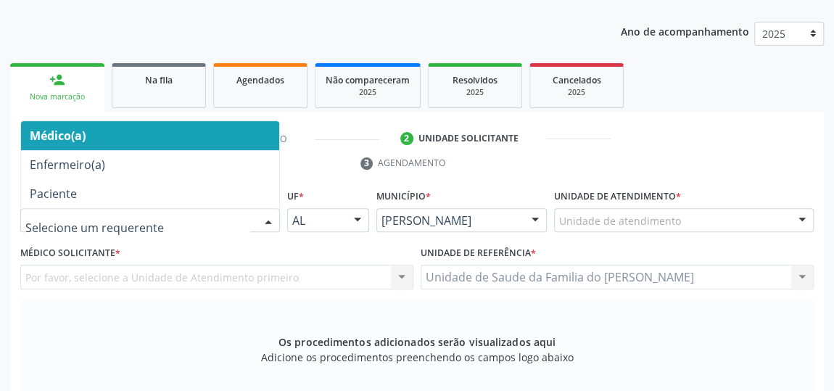
click at [258, 217] on div at bounding box center [269, 221] width 22 height 25
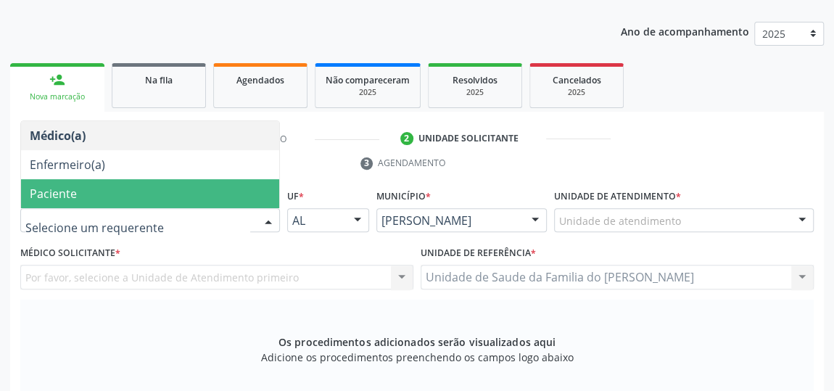
click at [206, 197] on span "Paciente" at bounding box center [150, 193] width 258 height 29
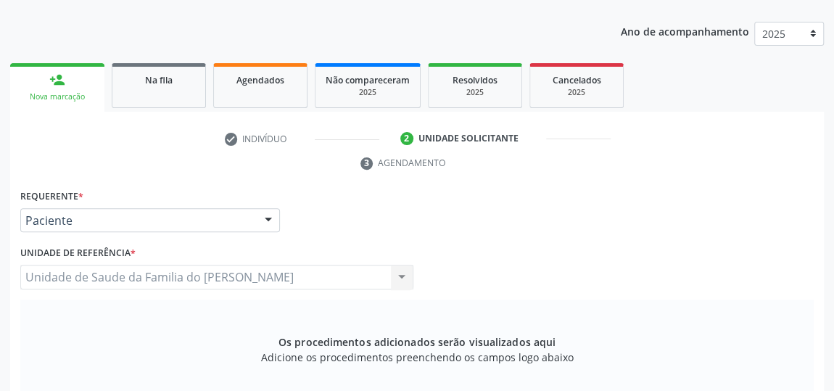
scroll to position [306, 0]
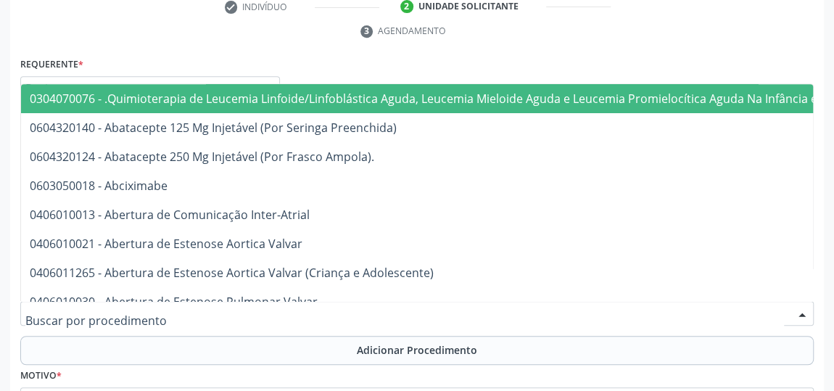
click at [266, 314] on div at bounding box center [417, 313] width 794 height 25
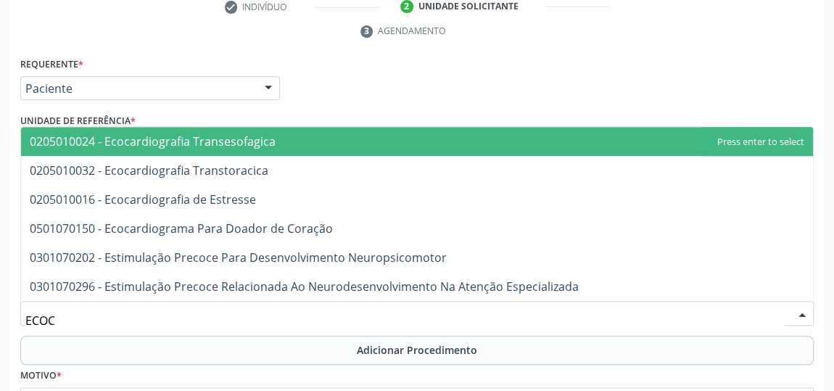
type input "ECOCA"
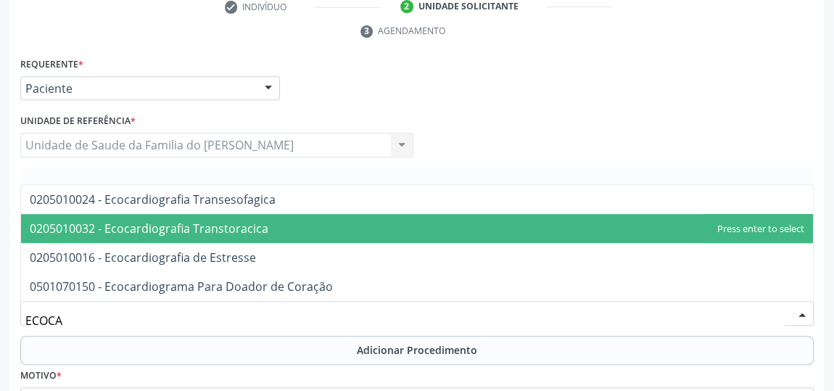
click at [275, 226] on span "0205010032 - Ecocardiografia Transtoracica" at bounding box center [417, 228] width 792 height 29
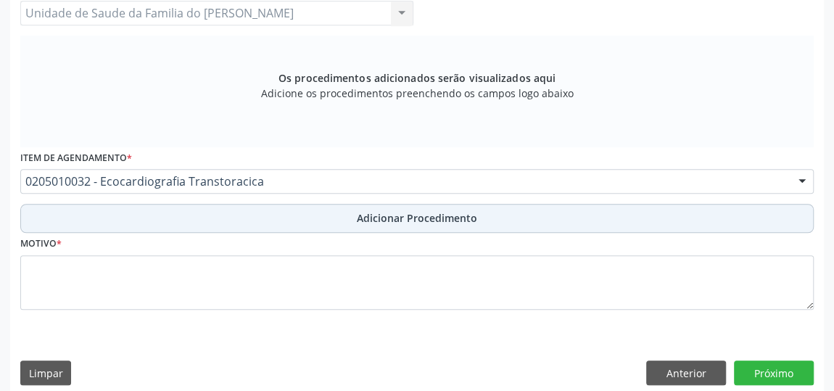
click at [276, 223] on button "Adicionar Procedimento" at bounding box center [417, 218] width 794 height 29
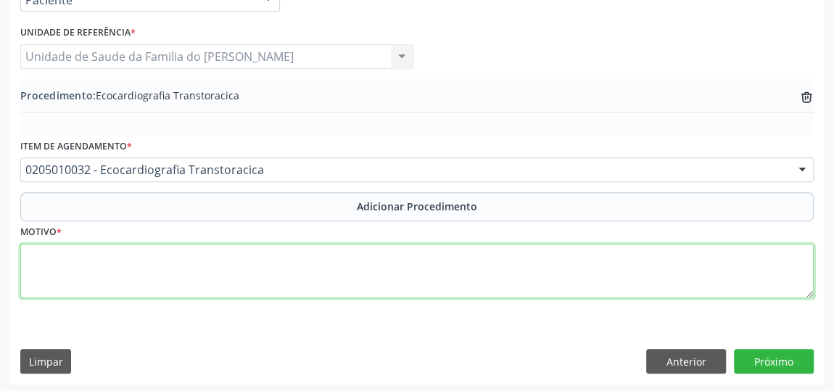
click at [254, 252] on textarea at bounding box center [417, 271] width 794 height 55
click at [173, 255] on textarea "SOPRO CARDIACO E PALPITACOES" at bounding box center [417, 271] width 794 height 55
drag, startPoint x: 173, startPoint y: 255, endPoint x: 302, endPoint y: 286, distance: 132.8
click at [302, 286] on textarea "SOPRO CARDIACO E PALPITACOES" at bounding box center [417, 271] width 794 height 55
click at [101, 256] on textarea "SOPRO CARDIACO E PALPITACOES" at bounding box center [417, 271] width 794 height 55
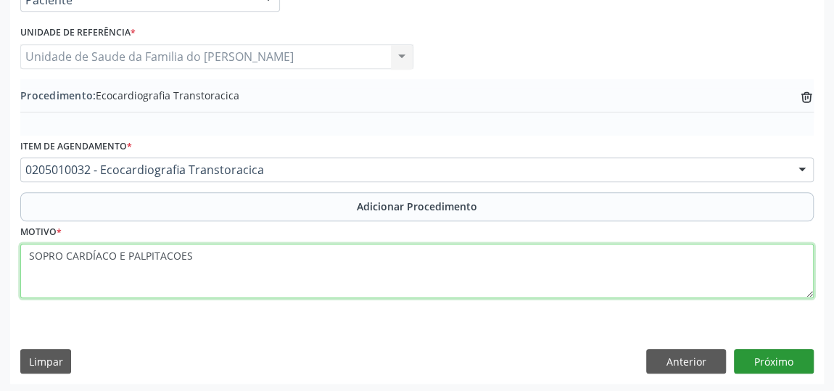
type textarea "SOPRO CARDÍACO E PALPITACOES"
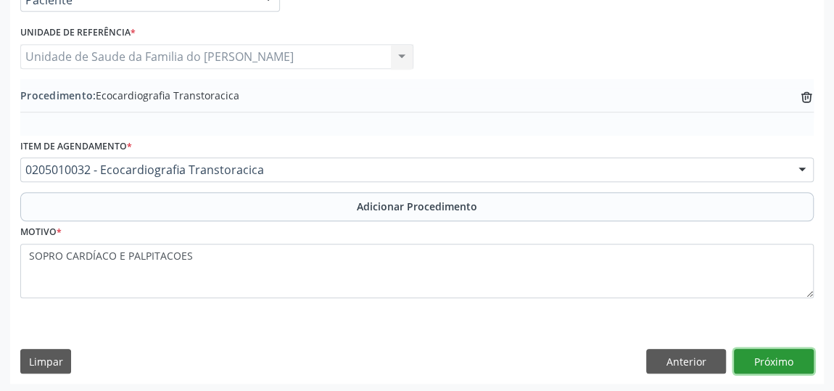
click at [780, 361] on button "Próximo" at bounding box center [774, 361] width 80 height 25
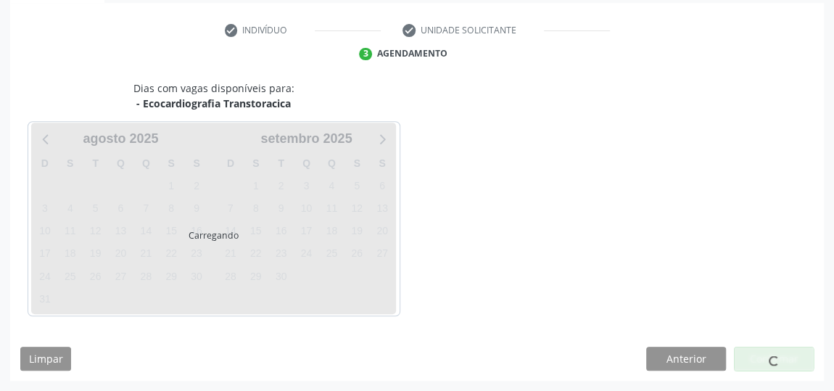
scroll to position [281, 0]
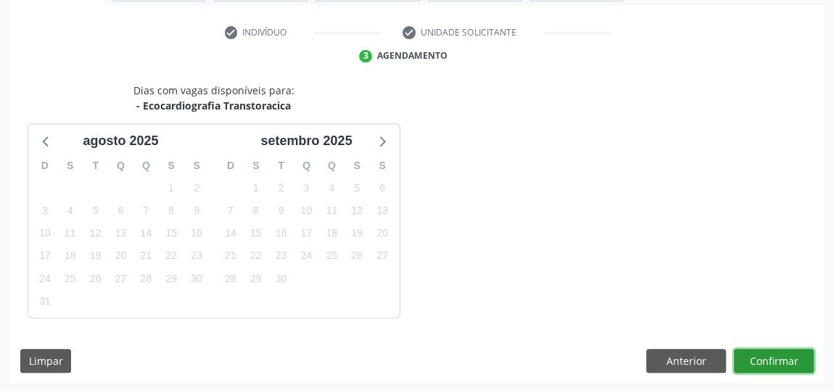
click at [780, 361] on button "Confirmar" at bounding box center [774, 361] width 80 height 25
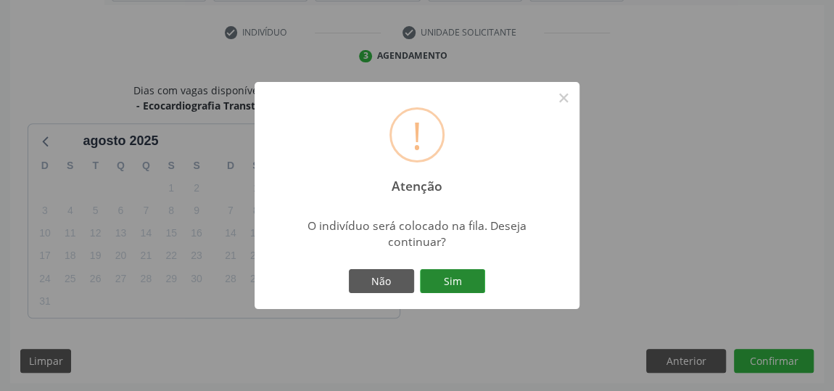
click at [445, 274] on button "Sim" at bounding box center [452, 281] width 65 height 25
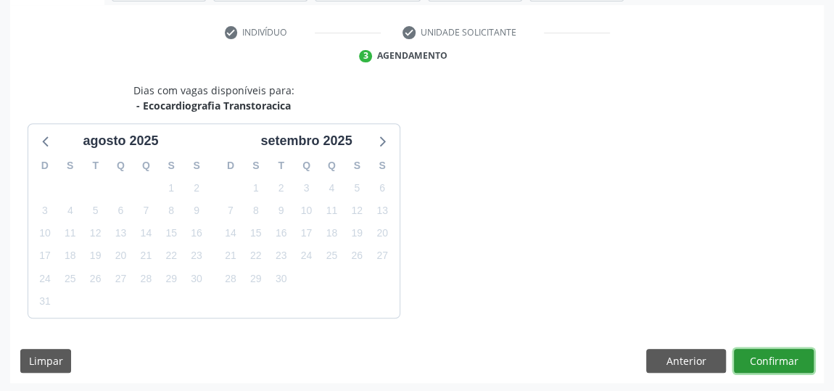
click at [749, 363] on button "Confirmar" at bounding box center [774, 361] width 80 height 25
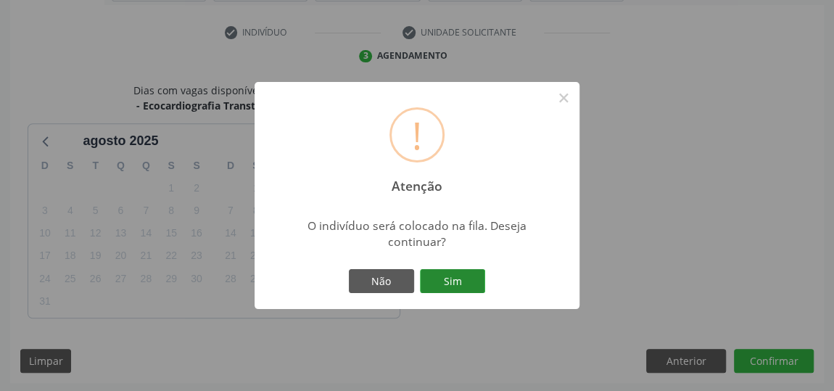
click at [469, 279] on button "Sim" at bounding box center [452, 281] width 65 height 25
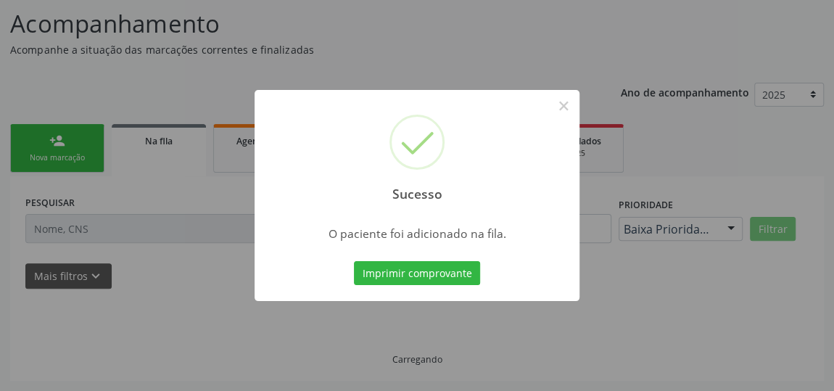
scroll to position [111, 0]
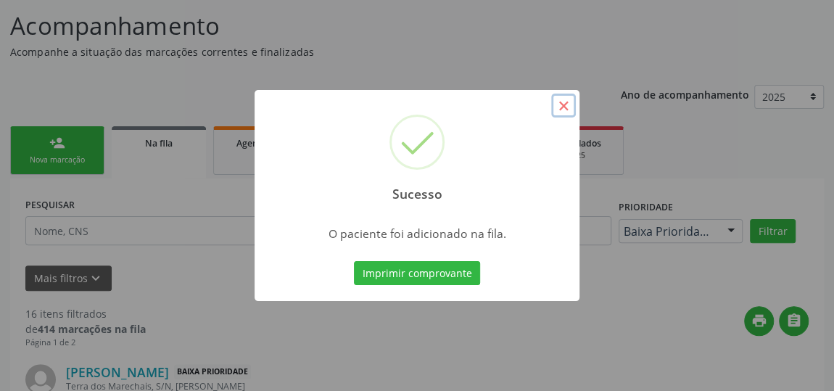
click at [562, 106] on button "×" at bounding box center [563, 106] width 25 height 25
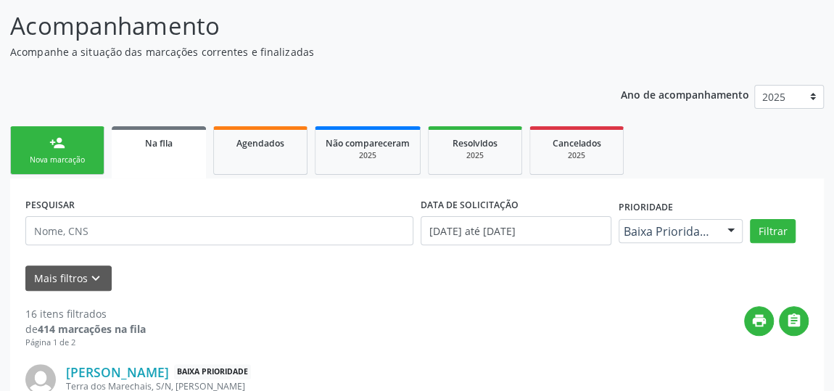
click at [52, 162] on div "Nova marcação" at bounding box center [57, 160] width 73 height 11
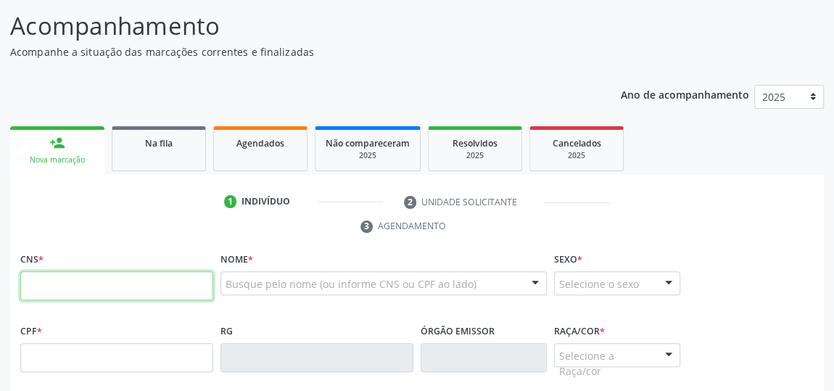
click at [60, 281] on input "text" at bounding box center [116, 285] width 193 height 29
type input "707 6022 6570 9499"
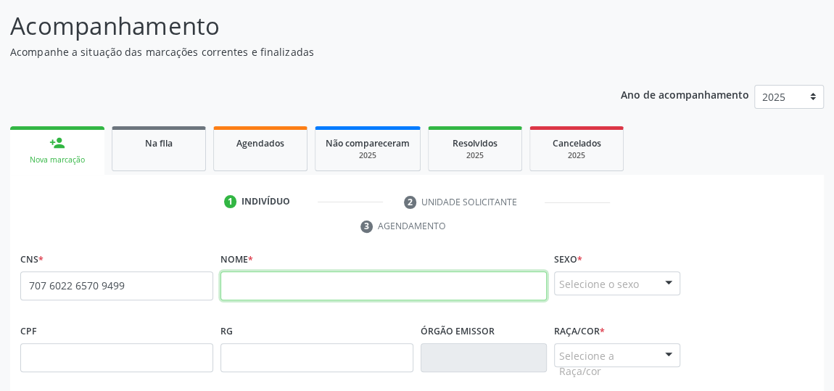
click at [300, 284] on input "text" at bounding box center [384, 285] width 326 height 29
type input "ISMAEL DOS SANTOS MIRANDA"
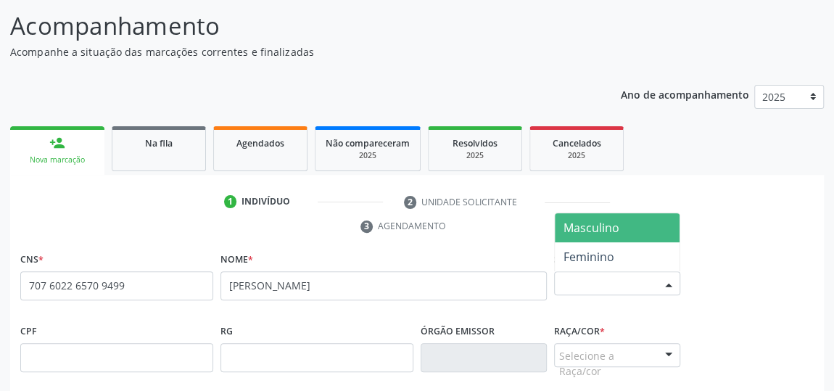
click at [662, 286] on div at bounding box center [669, 284] width 22 height 25
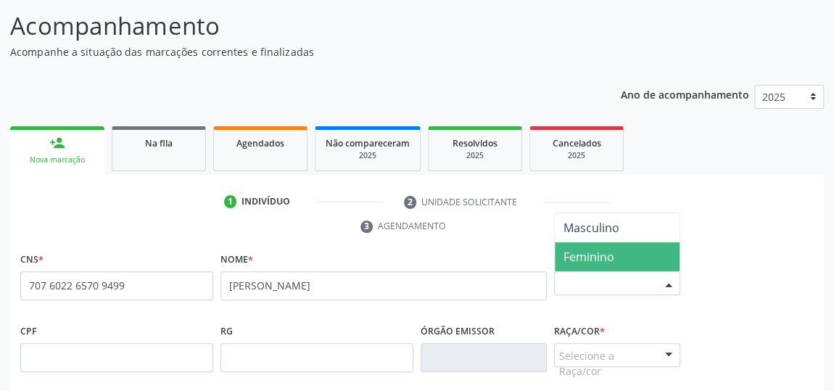
click at [627, 262] on span "Feminino" at bounding box center [617, 256] width 125 height 29
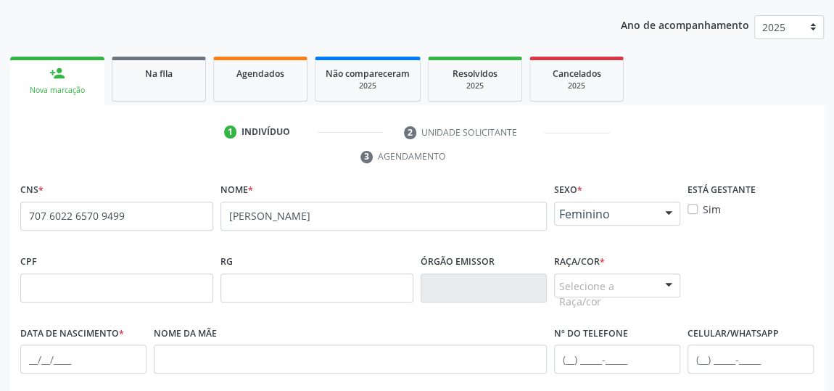
scroll to position [309, 0]
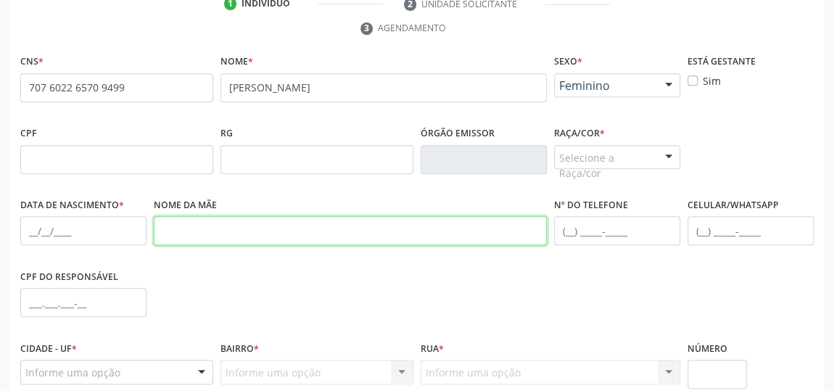
click at [187, 234] on input "text" at bounding box center [350, 230] width 393 height 29
type input "V"
type input "WALESKA DOS SANTOS RIBEIRO"
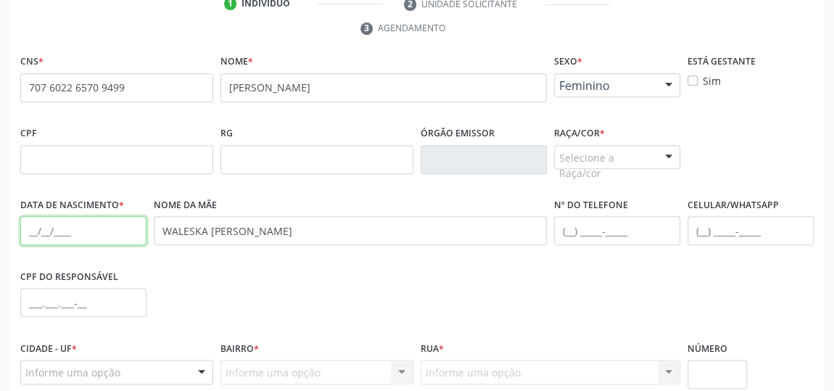
click at [33, 234] on input "text" at bounding box center [83, 230] width 126 height 29
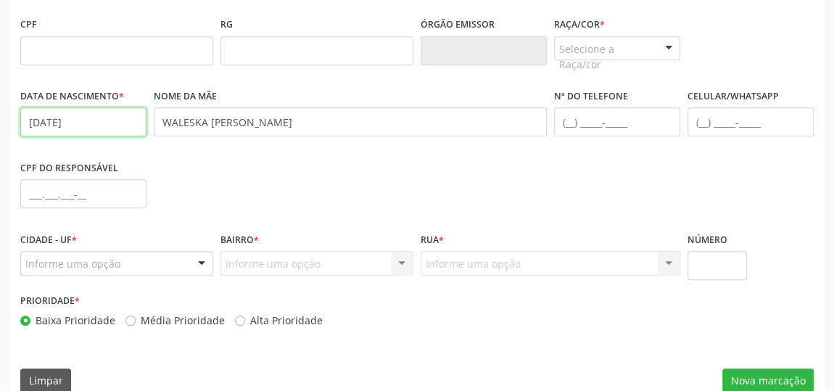
scroll to position [438, 0]
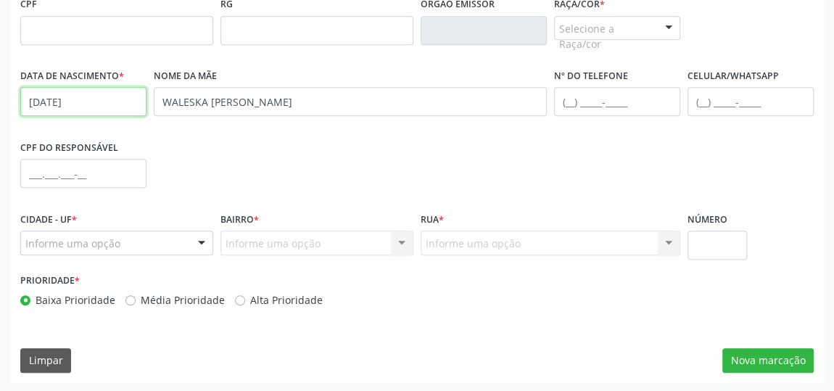
type input "23/06/2023"
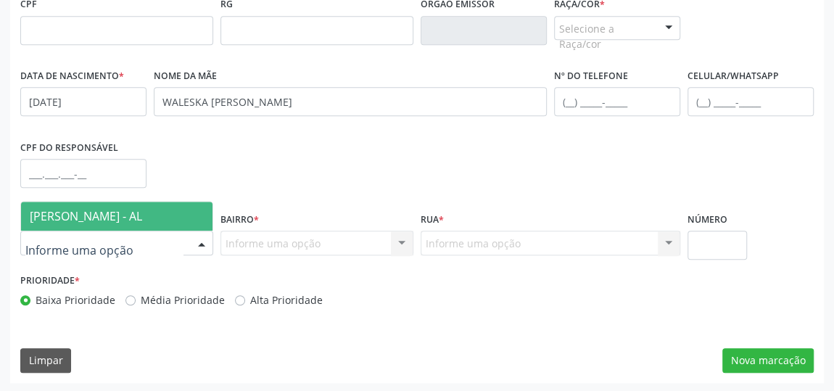
click at [208, 238] on div at bounding box center [202, 243] width 22 height 25
click at [165, 213] on span "[PERSON_NAME] - AL" at bounding box center [116, 216] width 191 height 29
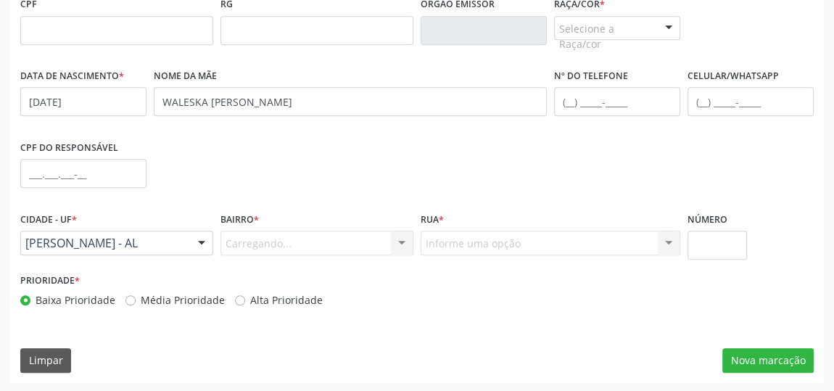
click at [400, 246] on div "Carregando... Nenhum resultado encontrado para: " " Nenhuma opção encontrada. D…" at bounding box center [317, 243] width 193 height 25
click at [400, 239] on div "Carregando... Nenhum resultado encontrado para: " " Nenhuma opção encontrada. D…" at bounding box center [317, 243] width 193 height 25
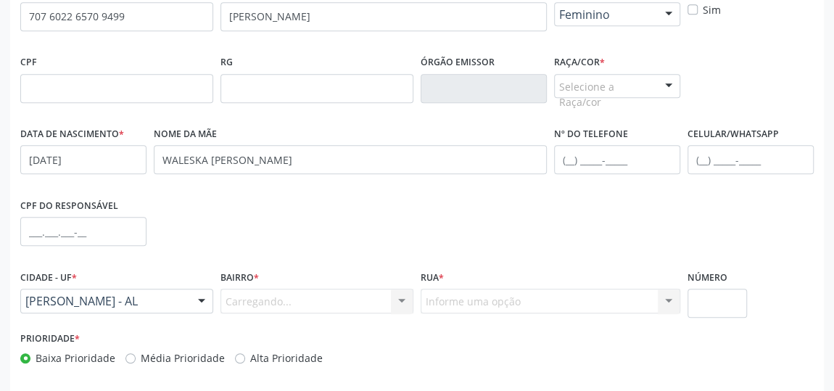
scroll to position [306, 0]
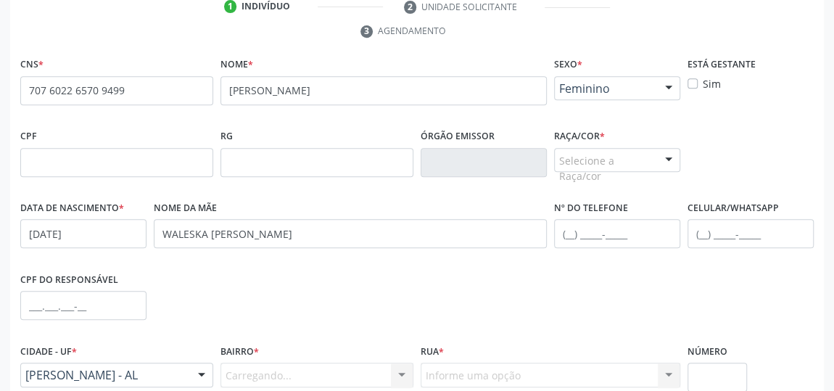
click at [670, 155] on div at bounding box center [669, 161] width 22 height 25
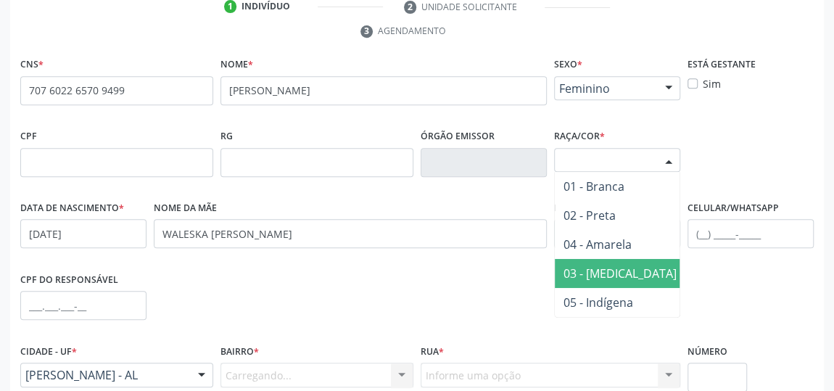
click at [622, 270] on span "03 - [MEDICAL_DATA]" at bounding box center [620, 273] width 131 height 29
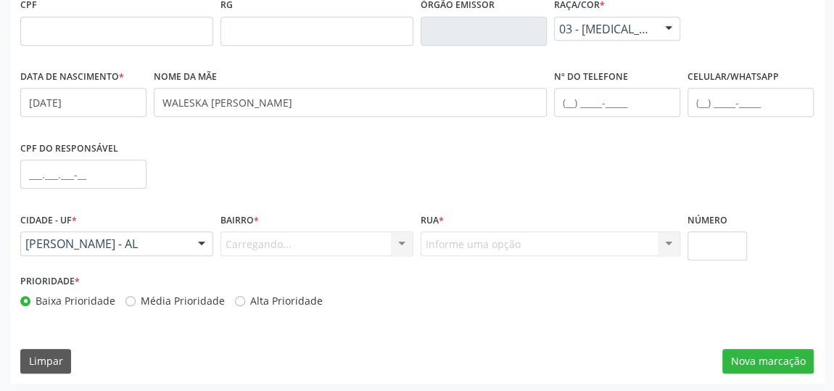
scroll to position [438, 0]
click at [293, 239] on div "Carregando... Nenhum resultado encontrado para: " " Nenhuma opção encontrada. D…" at bounding box center [317, 243] width 193 height 25
click at [400, 241] on div at bounding box center [402, 243] width 22 height 25
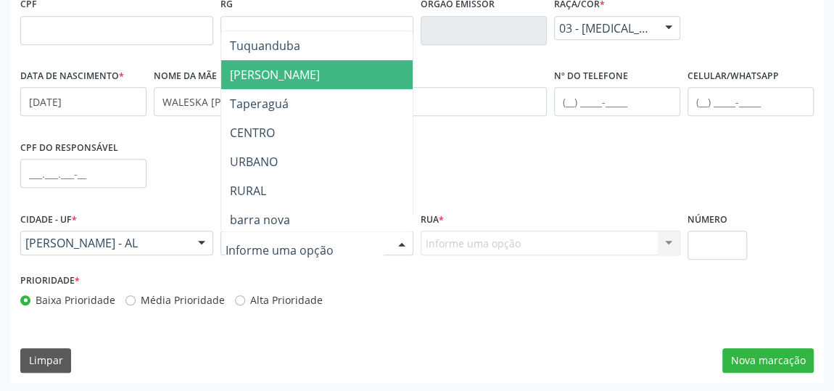
click at [302, 80] on span "[PERSON_NAME]" at bounding box center [316, 74] width 191 height 29
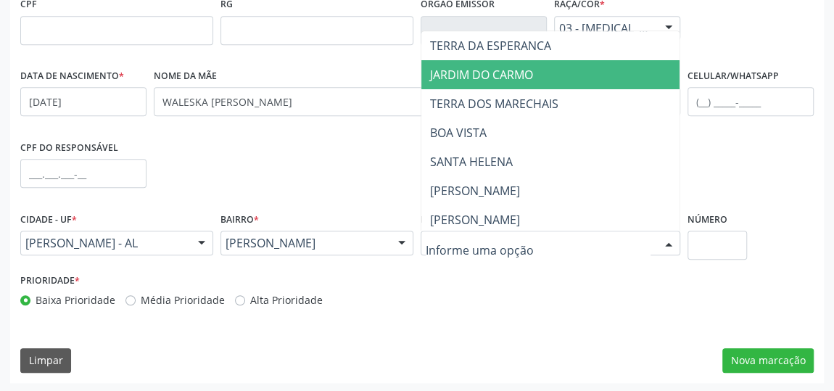
click at [523, 70] on span "JARDIM DO CARMO" at bounding box center [481, 75] width 103 height 16
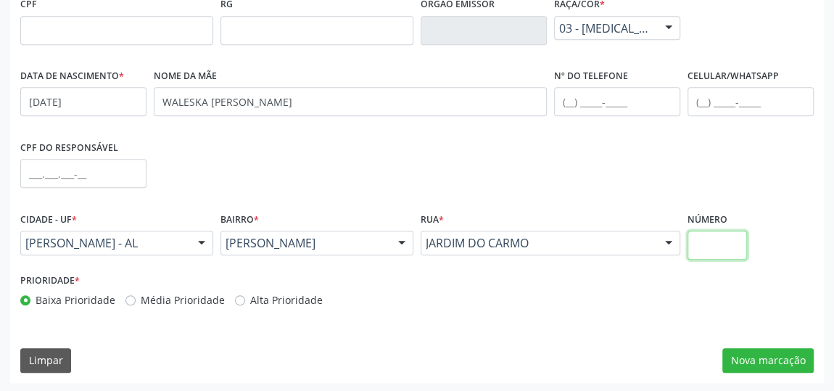
click at [699, 239] on input "text" at bounding box center [717, 245] width 59 height 29
type input "S/N"
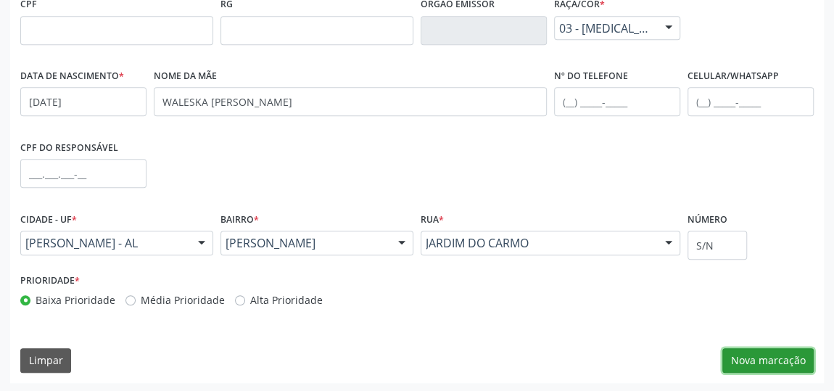
click at [768, 369] on button "Nova marcação" at bounding box center [767, 360] width 91 height 25
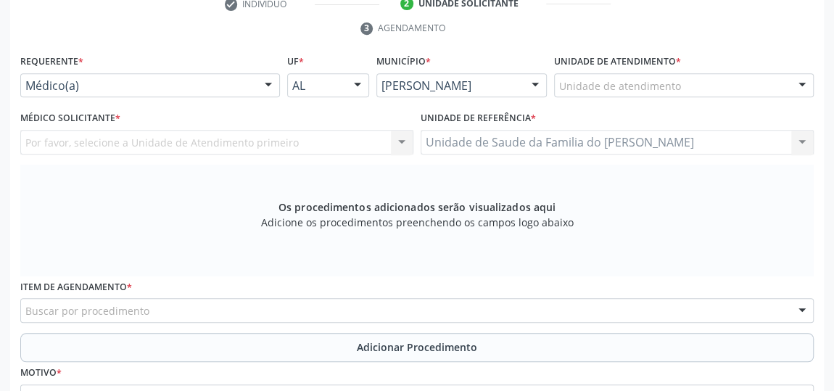
scroll to position [306, 0]
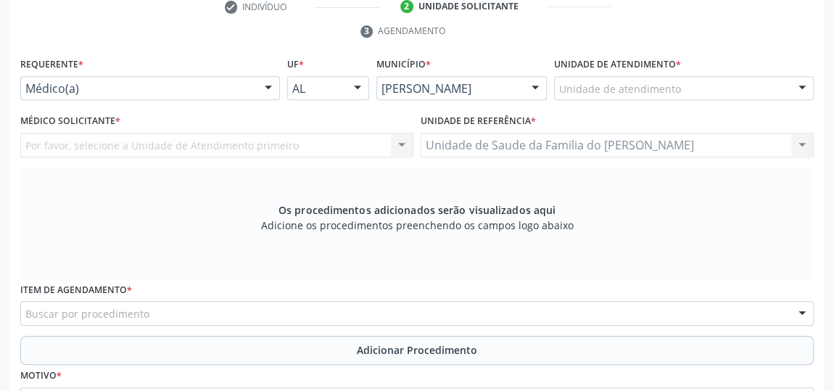
click at [398, 142] on div "Por favor, selecione a Unidade de Atendimento primeiro Nenhum resultado encontr…" at bounding box center [216, 145] width 393 height 25
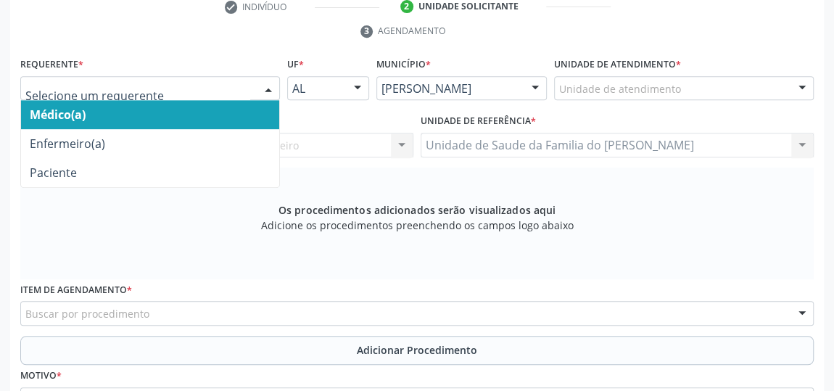
click at [266, 85] on div at bounding box center [269, 89] width 22 height 25
click at [226, 115] on span "Médico(a)" at bounding box center [150, 114] width 258 height 29
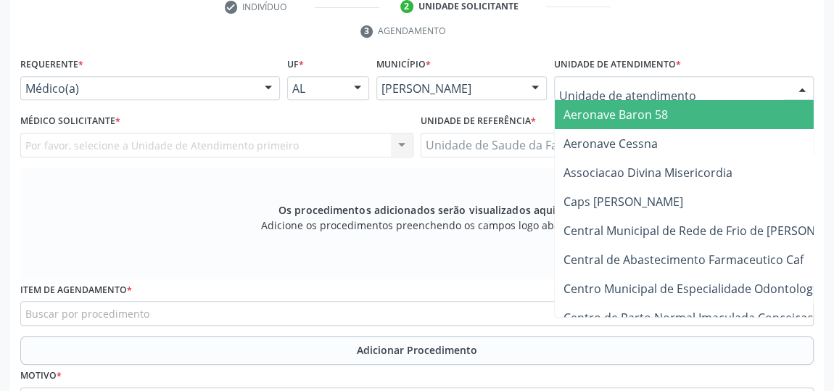
type input "J"
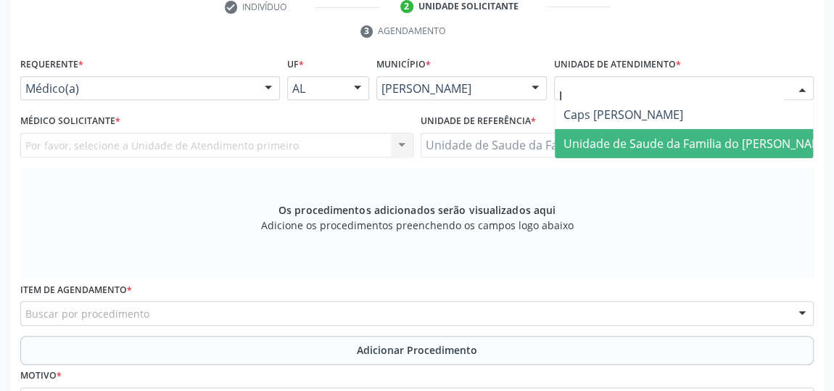
click at [662, 143] on span "Unidade de Saude da Familia do [PERSON_NAME]" at bounding box center [698, 144] width 268 height 16
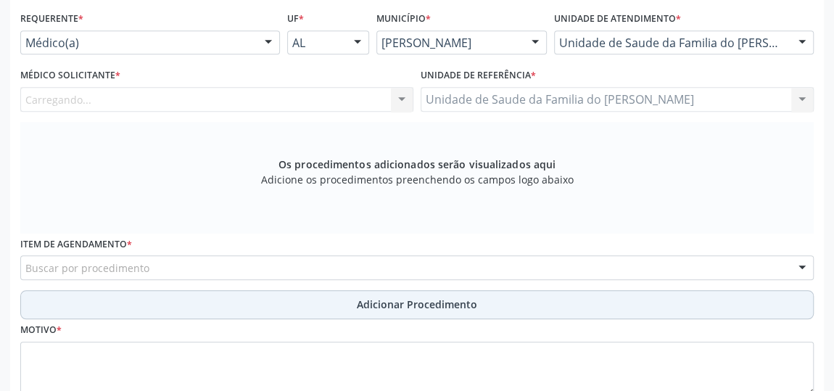
scroll to position [372, 0]
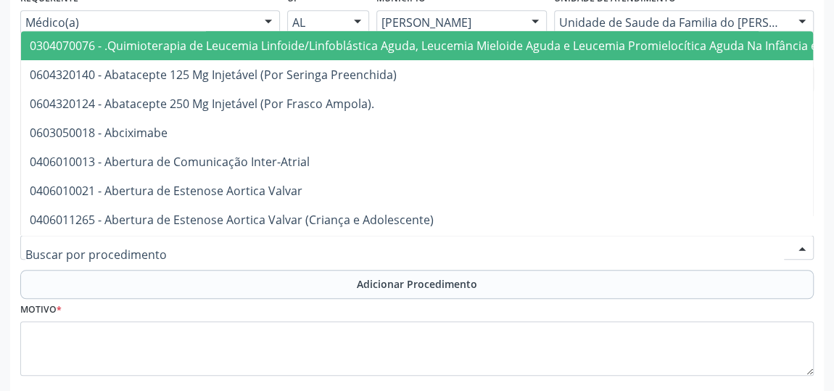
click at [250, 250] on div at bounding box center [417, 247] width 794 height 25
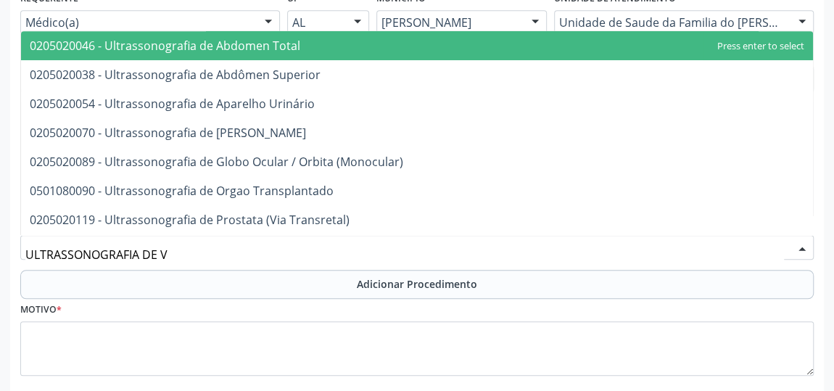
type input "ULTRASSONOGRAFIA DE"
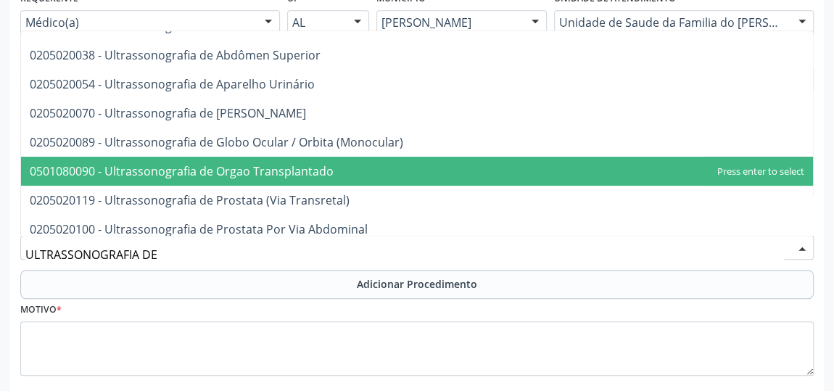
scroll to position [0, 0]
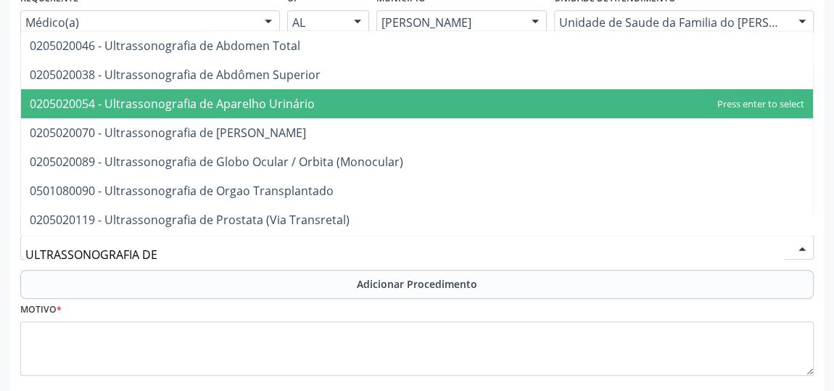
click at [318, 99] on span "0205020054 - Ultrassonografia de Aparelho Urinário" at bounding box center [417, 103] width 792 height 29
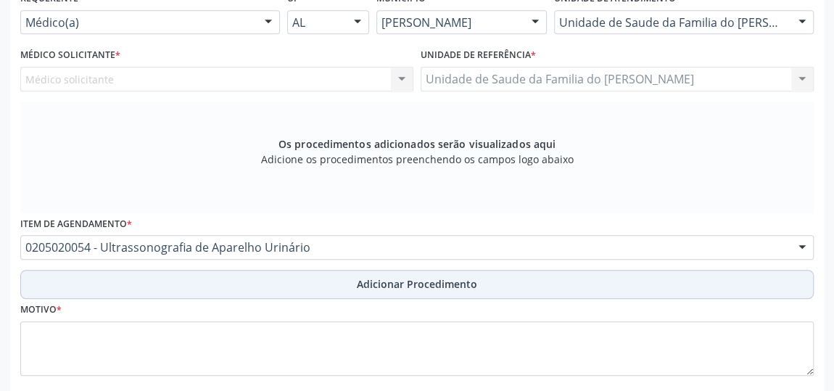
click at [393, 285] on span "Adicionar Procedimento" at bounding box center [417, 283] width 120 height 15
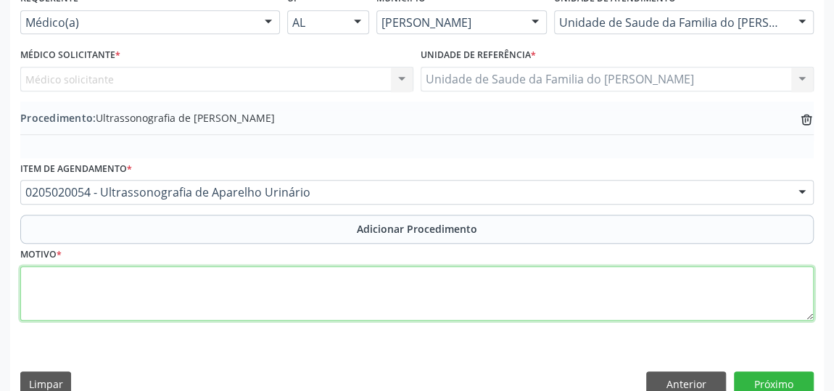
click at [339, 302] on textarea at bounding box center [417, 293] width 794 height 55
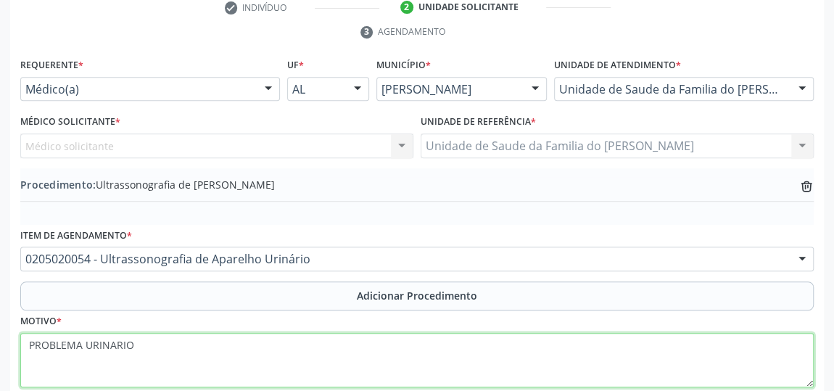
scroll to position [240, 0]
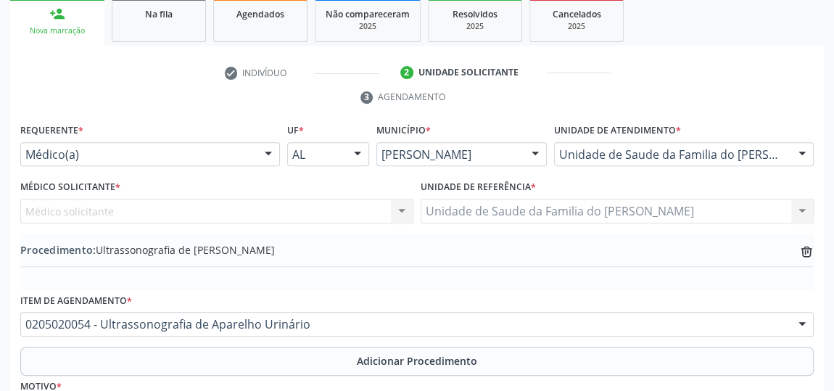
click at [399, 210] on div "Médico solicitante Nenhum resultado encontrado para: " " Não há nenhuma opção p…" at bounding box center [216, 211] width 393 height 25
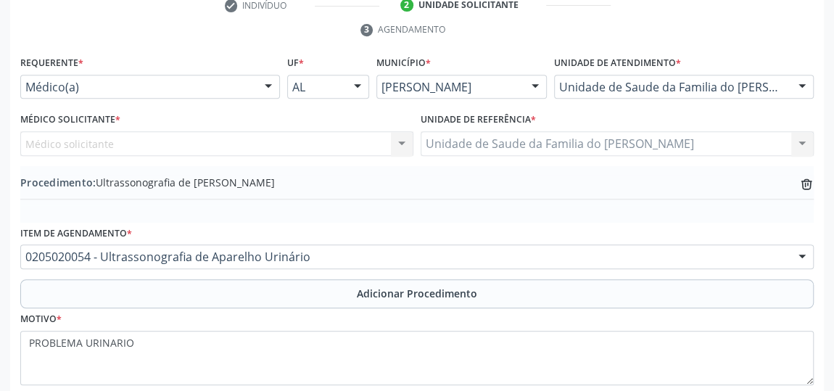
scroll to position [395, 0]
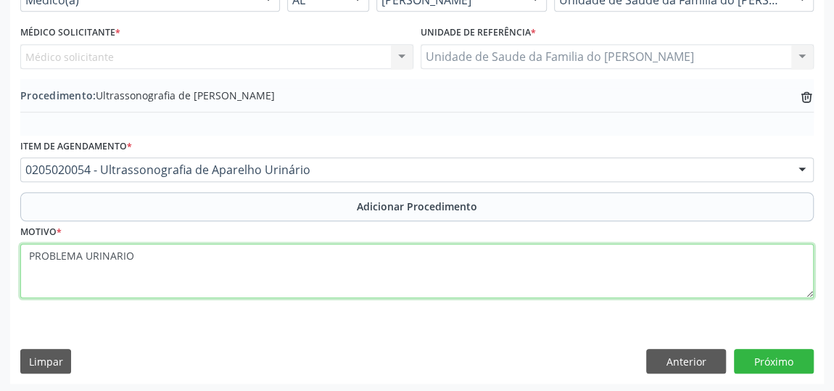
click at [102, 255] on textarea "PROBLEMA URINARIO" at bounding box center [417, 271] width 794 height 55
type textarea "PROBLEMA URINÁRIO"
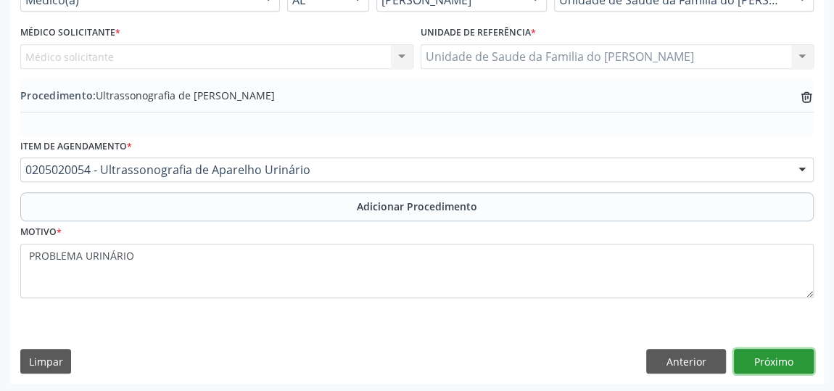
click at [773, 363] on button "Próximo" at bounding box center [774, 361] width 80 height 25
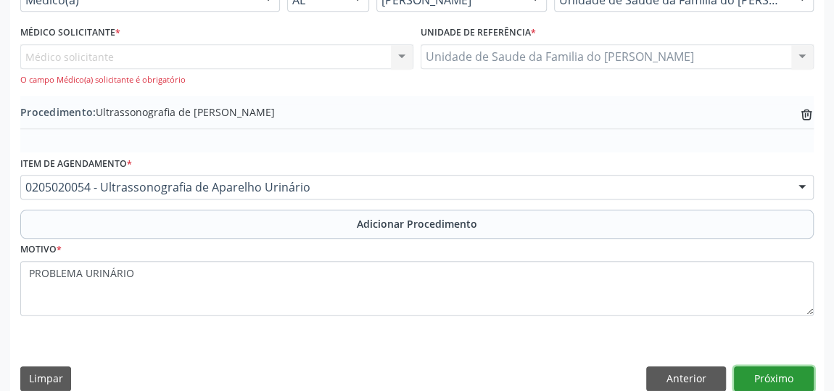
scroll to position [329, 0]
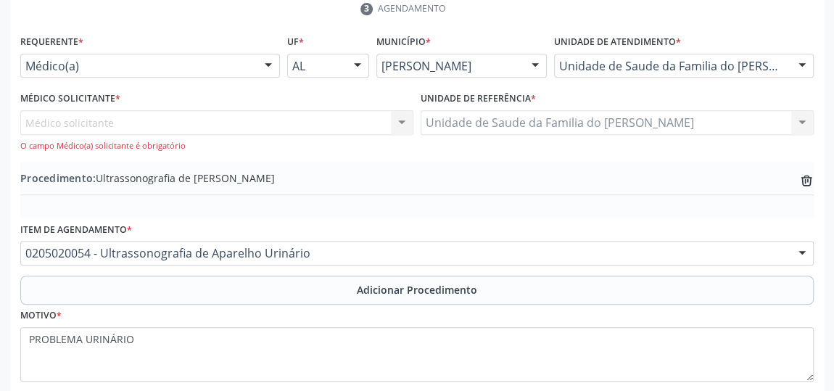
click at [399, 117] on div "Médico solicitante Nenhum resultado encontrado para: " " Não há nenhuma opção p…" at bounding box center [216, 130] width 393 height 41
click at [270, 118] on div "Médico solicitante Nenhum resultado encontrado para: " " Não há nenhuma opção p…" at bounding box center [216, 130] width 393 height 41
click at [172, 125] on div "Médico solicitante Nenhum resultado encontrado para: " " Não há nenhuma opção p…" at bounding box center [216, 130] width 393 height 41
click at [175, 124] on div "Médico solicitante Nenhum resultado encontrado para: " " Não há nenhuma opção p…" at bounding box center [216, 130] width 393 height 41
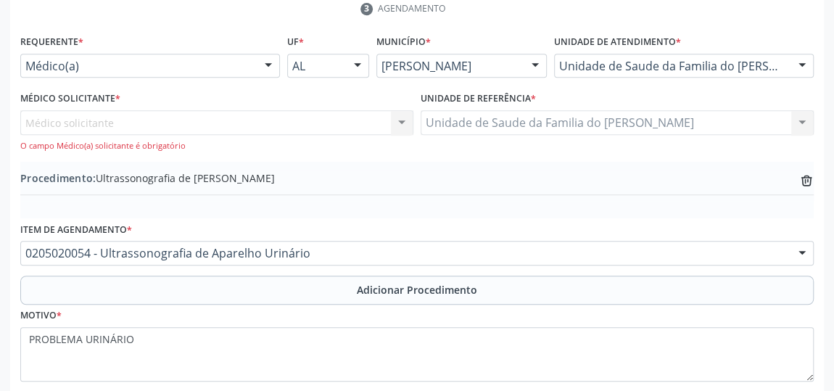
click at [263, 61] on div at bounding box center [269, 66] width 22 height 25
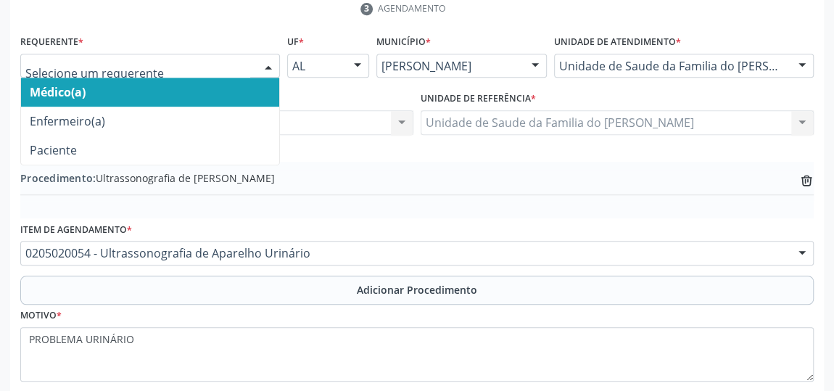
click at [236, 99] on span "Médico(a)" at bounding box center [150, 92] width 258 height 29
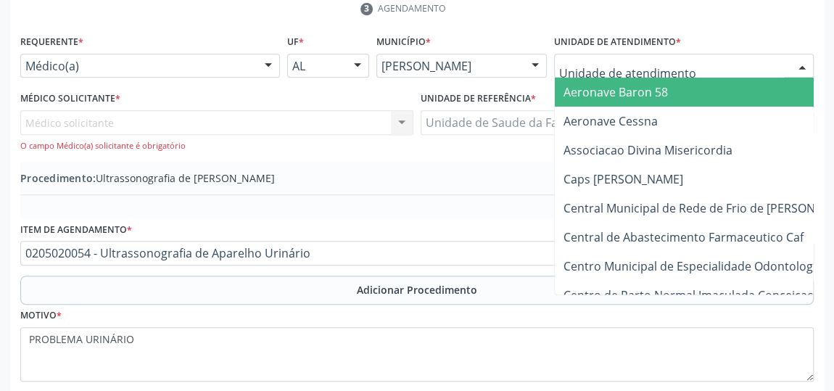
type input "J"
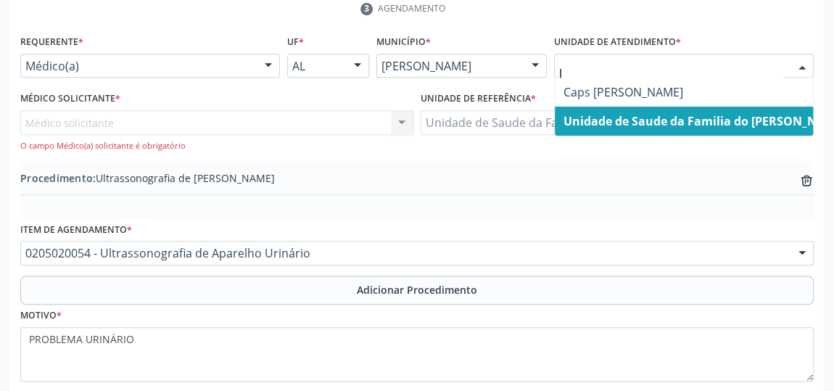
click at [635, 118] on span "Unidade de Saude da Familia do [PERSON_NAME]" at bounding box center [705, 121] width 282 height 16
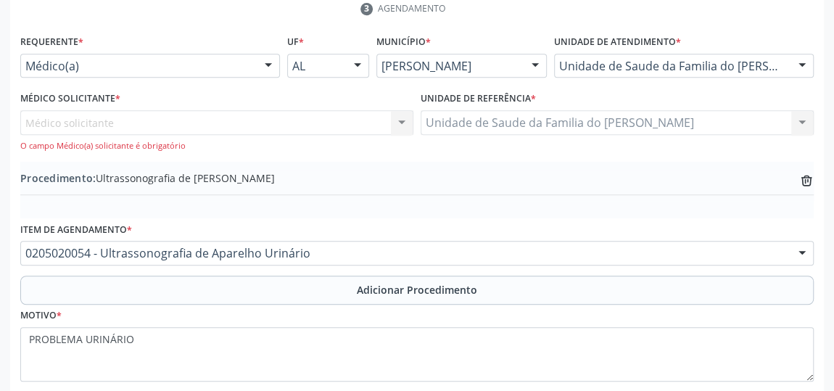
click at [395, 120] on div "Médico solicitante Nenhum resultado encontrado para: " " Não há nenhuma opção p…" at bounding box center [216, 130] width 393 height 41
click at [297, 118] on div "Médico solicitante Nenhum resultado encontrado para: " " Não há nenhuma opção p…" at bounding box center [216, 130] width 393 height 41
click at [173, 117] on div "Médico solicitante Nenhum resultado encontrado para: " " Não há nenhuma opção p…" at bounding box center [216, 130] width 393 height 41
click at [136, 120] on div "Médico solicitante Nenhum resultado encontrado para: " " Não há nenhuma opção p…" at bounding box center [216, 130] width 393 height 41
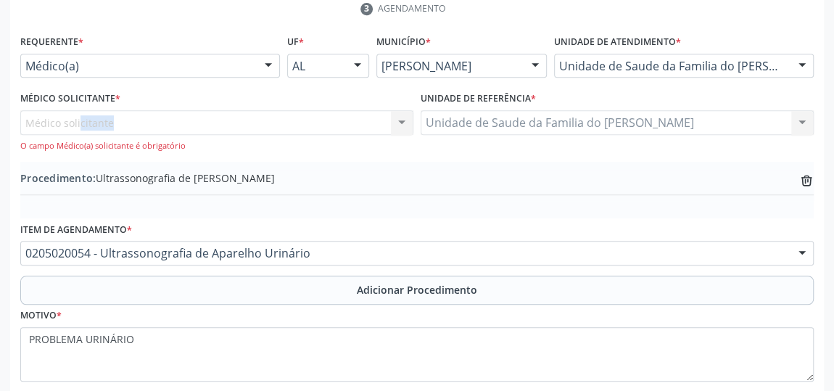
click at [136, 120] on div "Médico solicitante Nenhum resultado encontrado para: " " Não há nenhuma opção p…" at bounding box center [216, 130] width 393 height 41
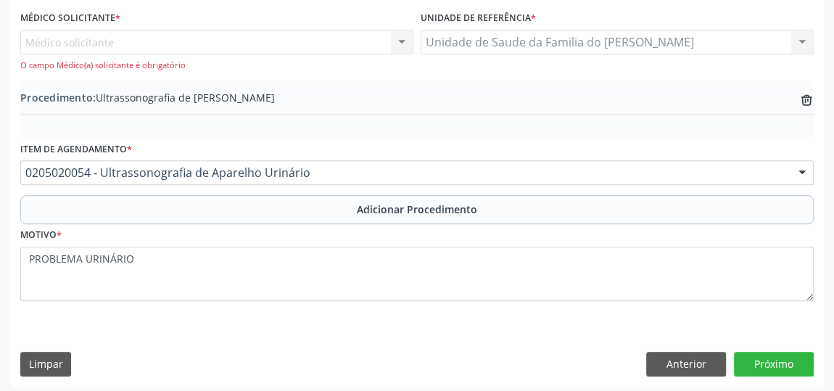
scroll to position [411, 0]
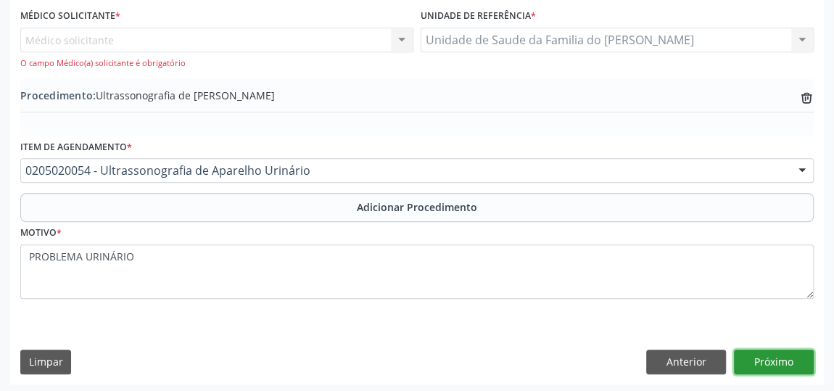
click at [749, 355] on button "Próximo" at bounding box center [774, 362] width 80 height 25
click at [758, 359] on button "Próximo" at bounding box center [774, 362] width 80 height 25
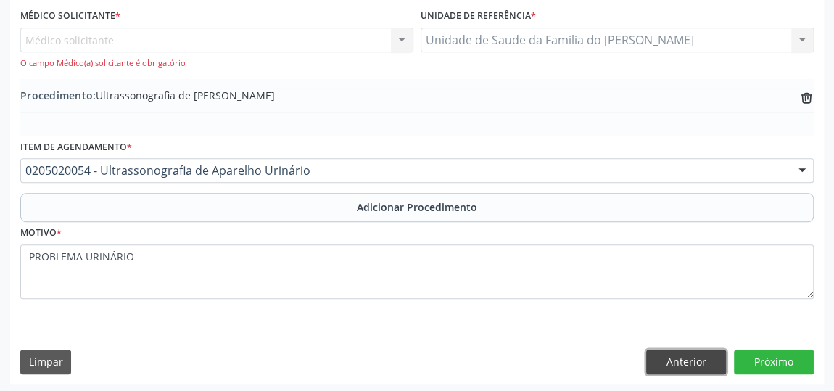
click at [678, 364] on button "Anterior" at bounding box center [686, 362] width 80 height 25
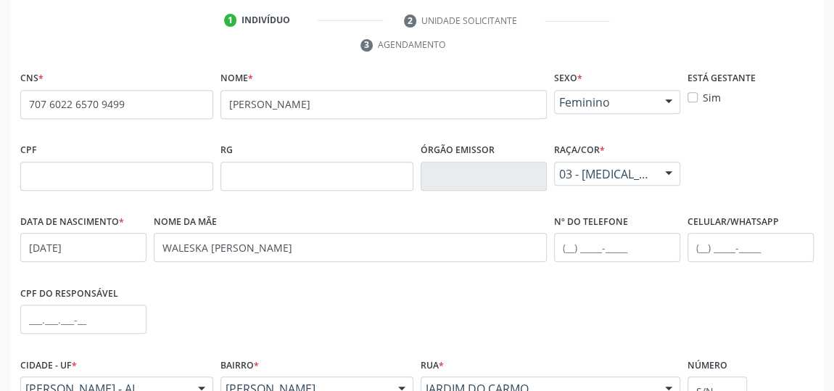
scroll to position [438, 0]
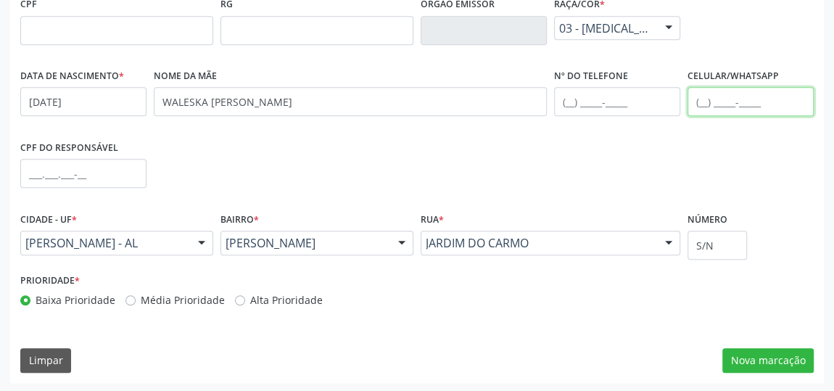
click at [700, 102] on input "text" at bounding box center [751, 101] width 126 height 29
type input "(82) 99609-3540"
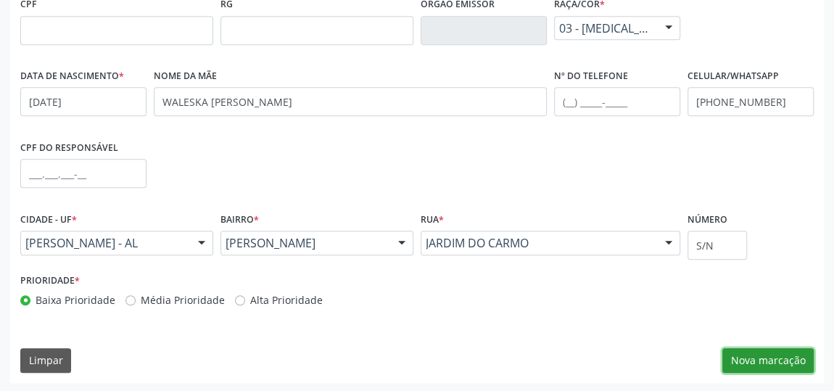
click at [736, 357] on button "Nova marcação" at bounding box center [767, 360] width 91 height 25
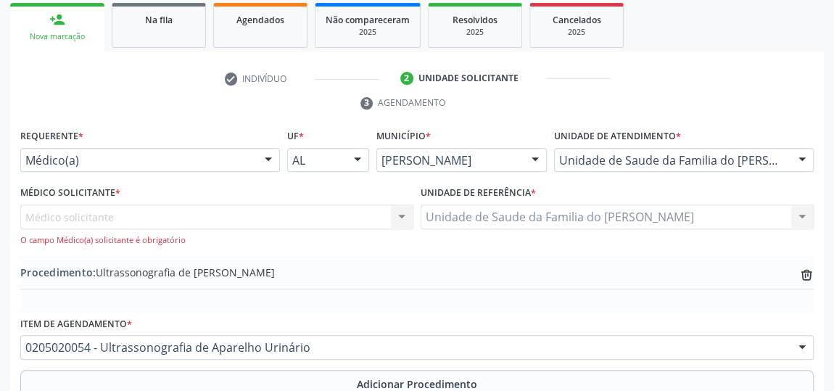
scroll to position [214, 0]
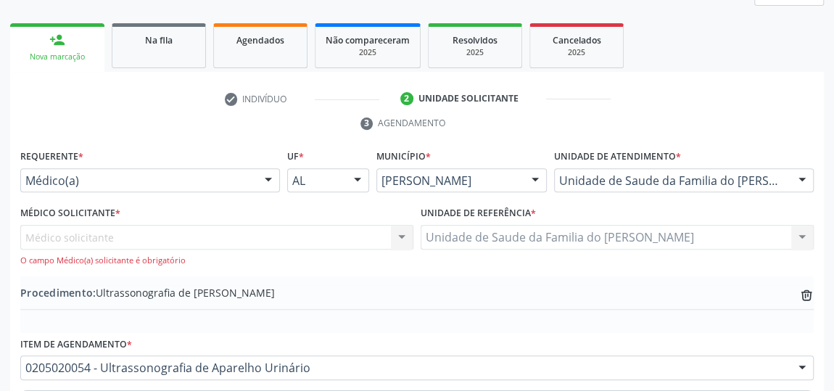
click at [403, 233] on div "Médico solicitante Nenhum resultado encontrado para: " " Não há nenhuma opção p…" at bounding box center [216, 245] width 393 height 41
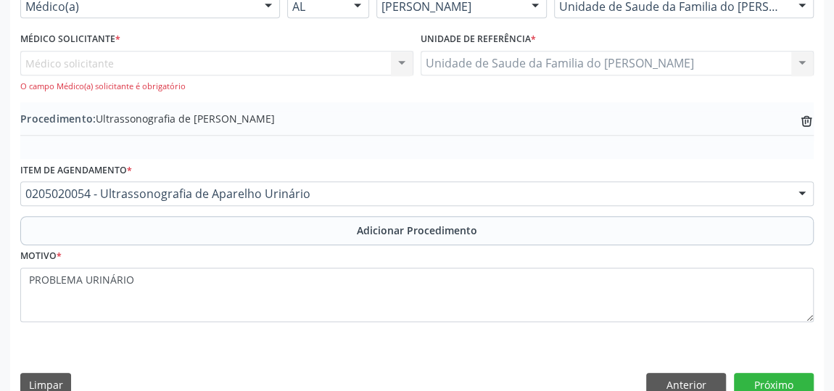
scroll to position [411, 0]
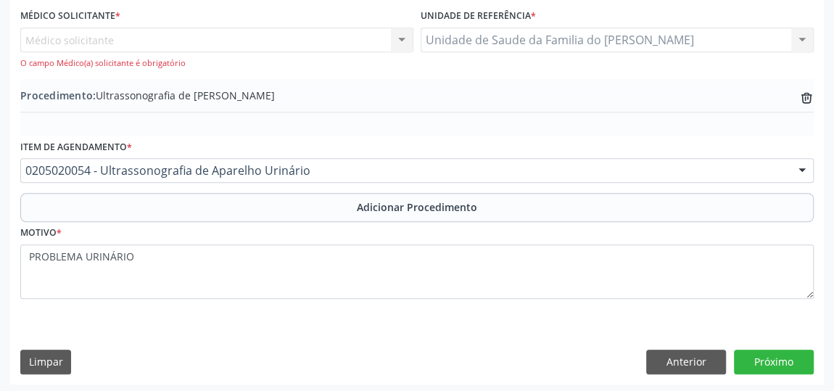
click at [401, 41] on div "Médico solicitante Nenhum resultado encontrado para: " " Não há nenhuma opção p…" at bounding box center [216, 48] width 393 height 41
click at [705, 353] on button "Anterior" at bounding box center [686, 362] width 80 height 25
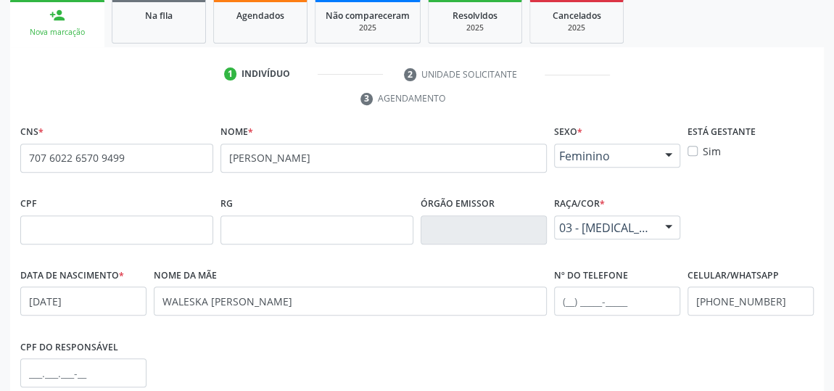
scroll to position [214, 0]
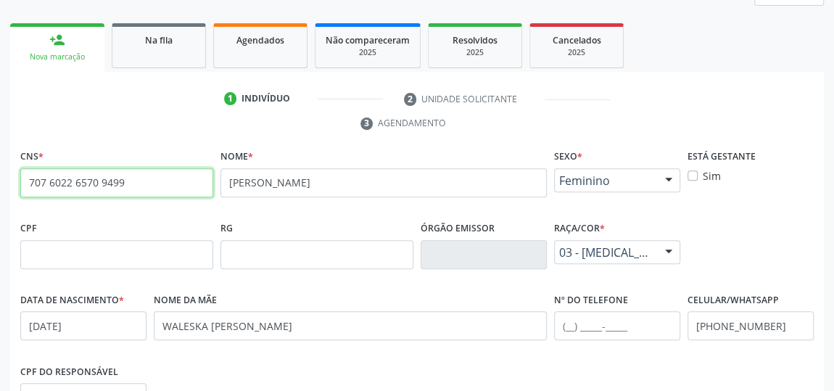
click at [81, 181] on input "707 6022 6570 9499" at bounding box center [116, 182] width 193 height 29
click at [243, 43] on span "Agendados" at bounding box center [260, 40] width 48 height 12
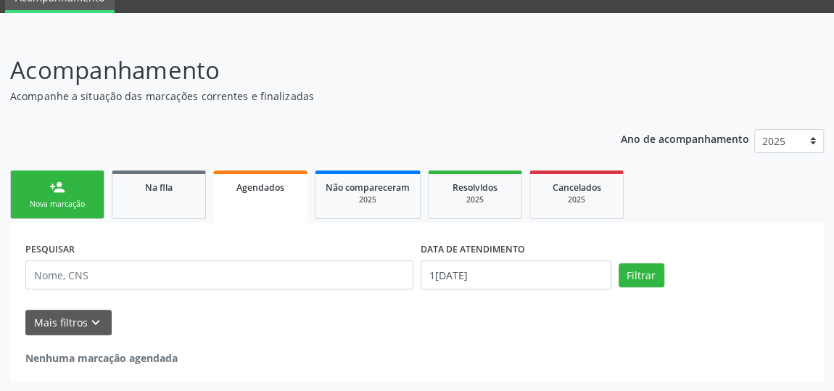
scroll to position [65, 0]
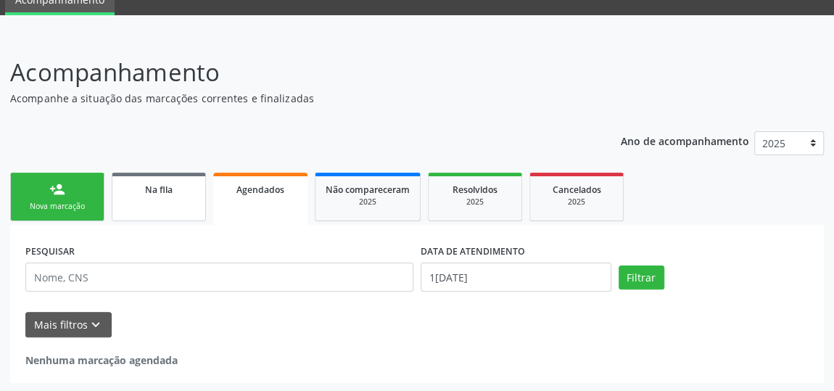
click at [128, 186] on div "Na fila" at bounding box center [159, 188] width 73 height 15
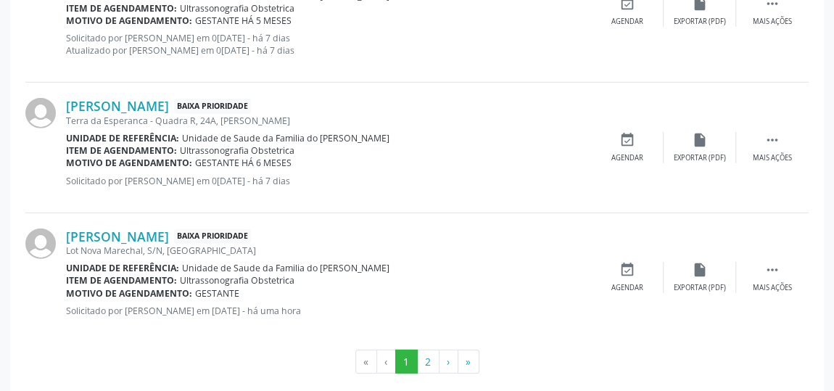
scroll to position [2104, 0]
click at [127, 97] on link "Flávia dos Santos" at bounding box center [117, 105] width 103 height 16
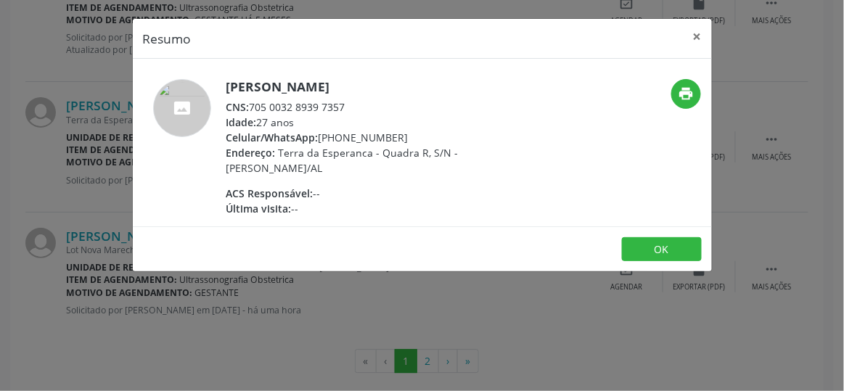
drag, startPoint x: 350, startPoint y: 102, endPoint x: 250, endPoint y: 104, distance: 100.1
click at [250, 104] on div "CNS: 705 0032 8939 7357" at bounding box center [367, 106] width 282 height 15
click at [696, 36] on button "×" at bounding box center [697, 37] width 29 height 36
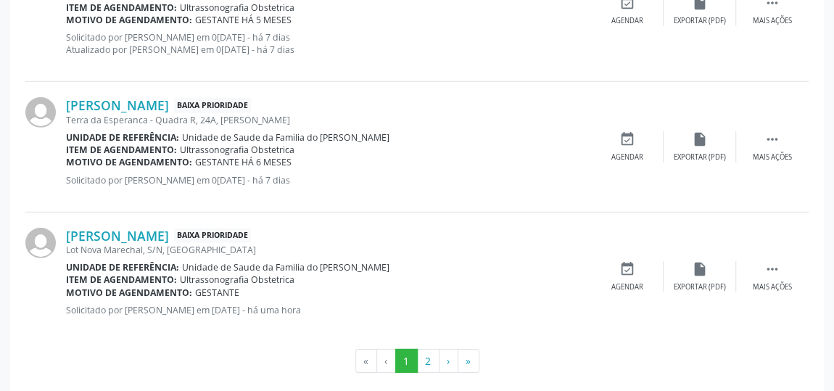
scroll to position [2114, 0]
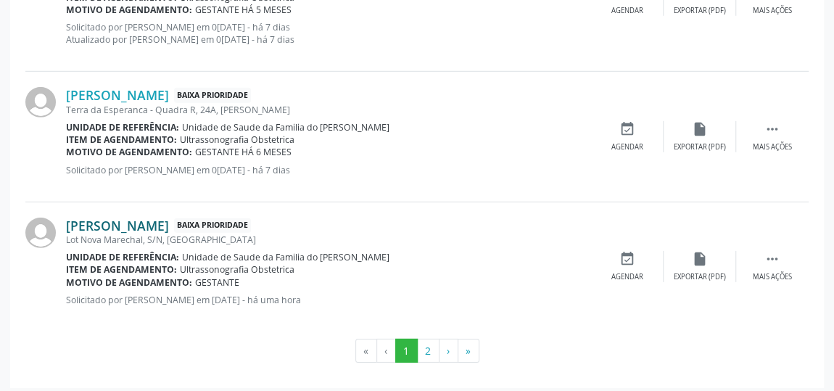
click at [169, 222] on link "Milene Alves Maranduba" at bounding box center [117, 226] width 103 height 16
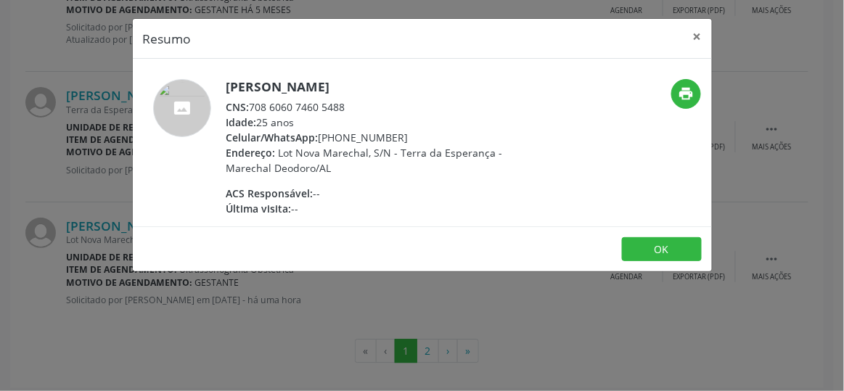
drag, startPoint x: 351, startPoint y: 104, endPoint x: 252, endPoint y: 102, distance: 99.4
click at [252, 102] on div "CNS: 708 6060 7460 5488" at bounding box center [367, 106] width 282 height 15
click at [691, 33] on button "×" at bounding box center [697, 37] width 29 height 36
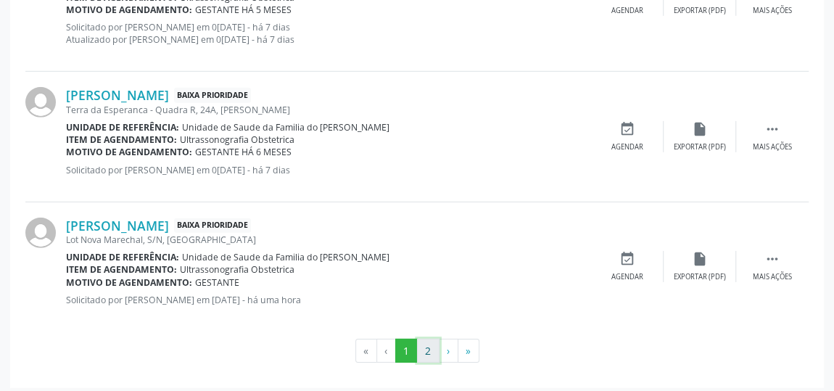
click at [431, 341] on button "2" at bounding box center [428, 351] width 22 height 25
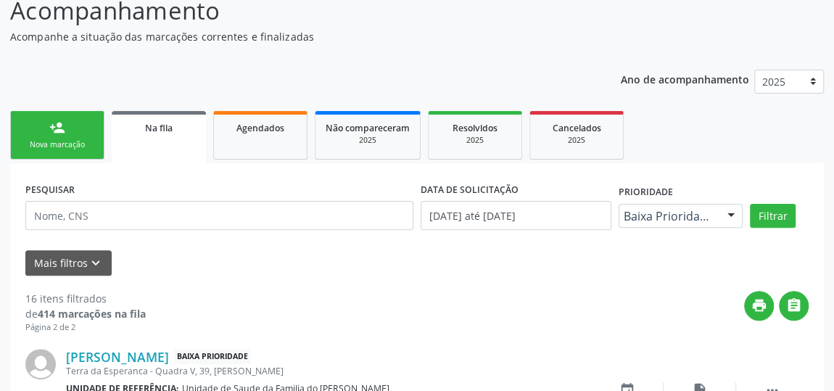
scroll to position [263, 0]
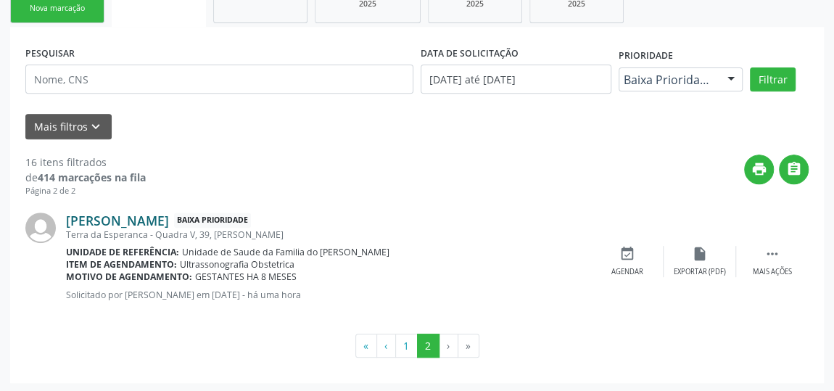
click at [169, 217] on link "Tainara Paulino Dias" at bounding box center [117, 221] width 103 height 16
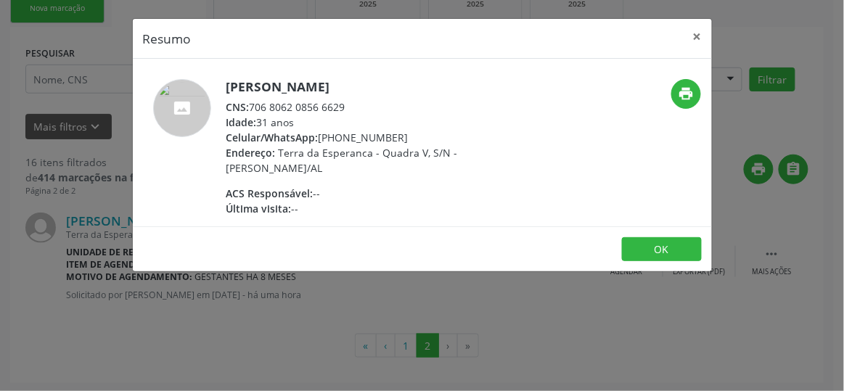
drag, startPoint x: 345, startPoint y: 106, endPoint x: 253, endPoint y: 104, distance: 91.4
click at [253, 104] on div "CNS: 706 8062 0856 6629" at bounding box center [367, 106] width 282 height 15
click at [699, 36] on button "×" at bounding box center [697, 37] width 29 height 36
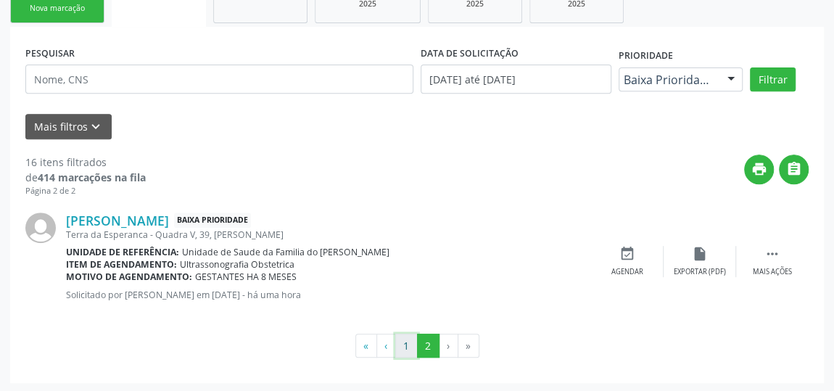
click at [411, 342] on button "1" at bounding box center [406, 346] width 22 height 25
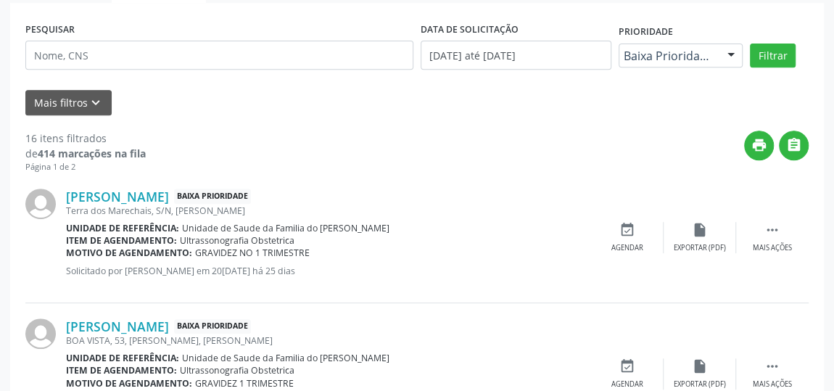
scroll to position [202, 0]
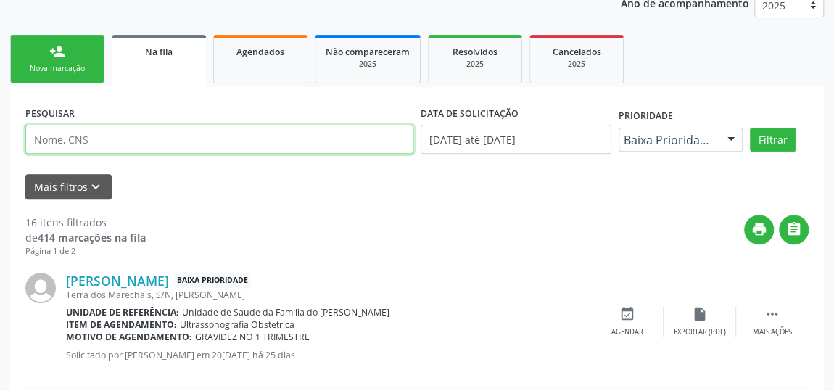
click at [113, 136] on input "text" at bounding box center [219, 139] width 388 height 29
type input "ana paula da silva"
click at [750, 128] on button "Filtrar" at bounding box center [773, 140] width 46 height 25
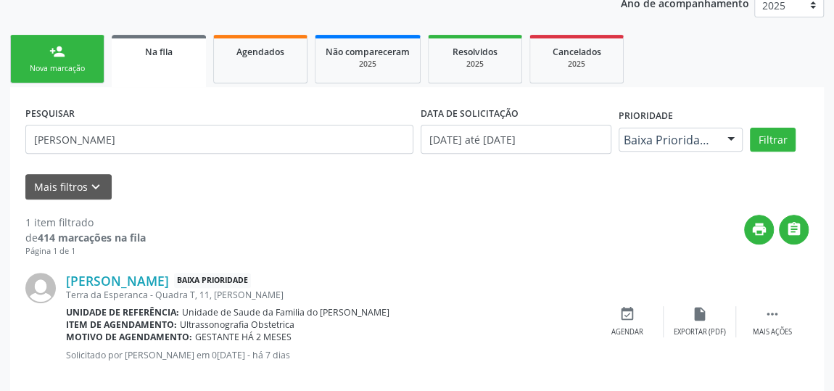
scroll to position [221, 0]
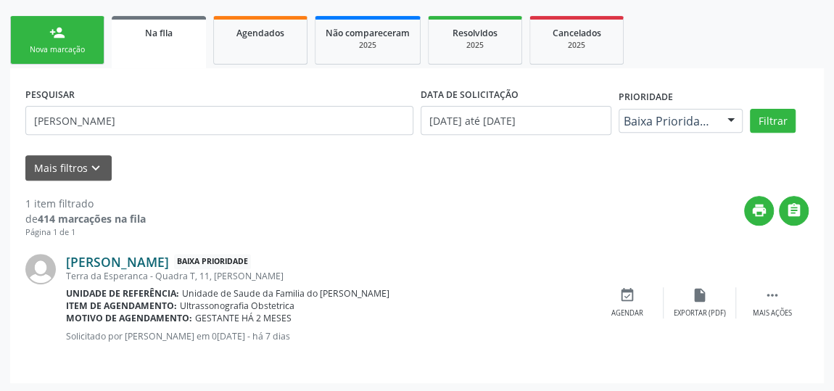
click at [108, 263] on link "Ana Paula da Silva" at bounding box center [117, 262] width 103 height 16
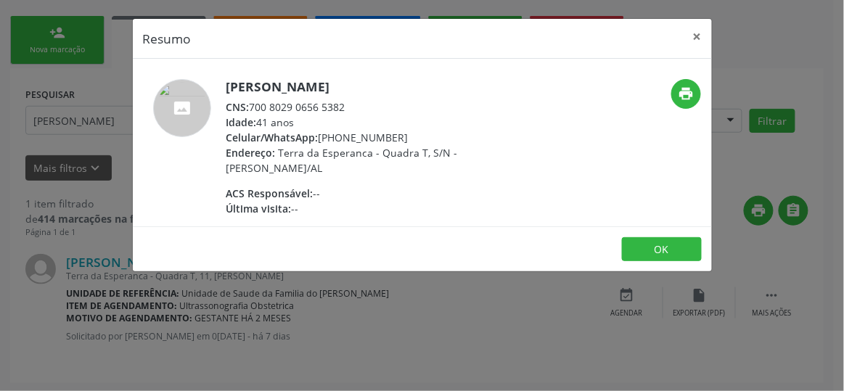
drag, startPoint x: 345, startPoint y: 107, endPoint x: 254, endPoint y: 107, distance: 91.4
click at [254, 107] on div "CNS: 700 8029 0656 5382" at bounding box center [367, 106] width 282 height 15
click at [693, 32] on button "×" at bounding box center [697, 37] width 29 height 36
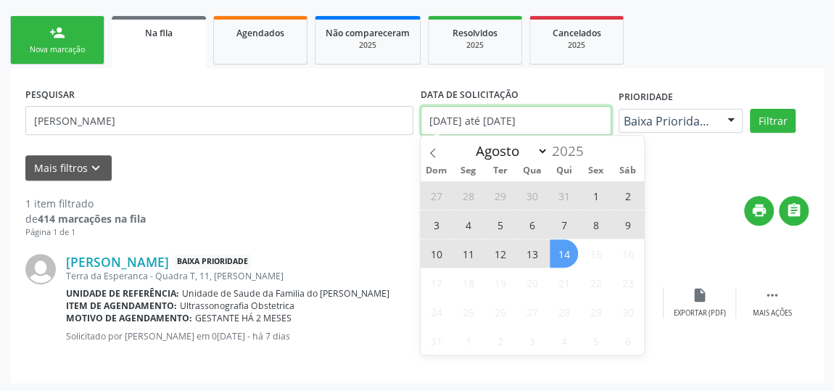
click at [576, 122] on input "01/01/2025 até 14/08/2025" at bounding box center [516, 120] width 191 height 29
click at [562, 116] on input "01/01/2025 até 14/08/2025" at bounding box center [516, 120] width 191 height 29
drag, startPoint x: 562, startPoint y: 116, endPoint x: 515, endPoint y: 122, distance: 47.5
click at [515, 122] on input "01/01/2025 até 14/08/2025" at bounding box center [516, 120] width 191 height 29
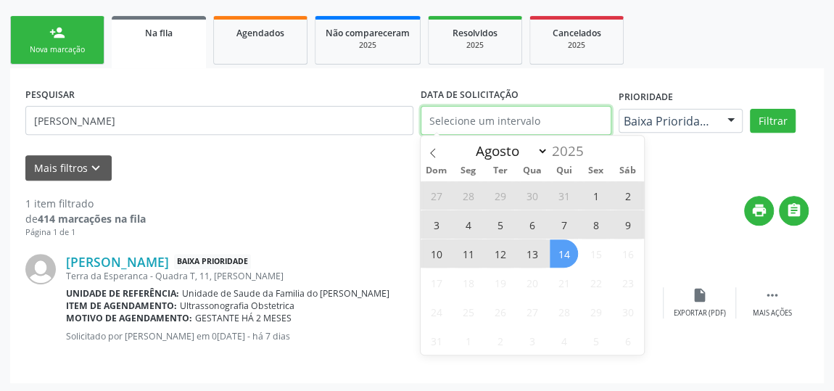
select select "0"
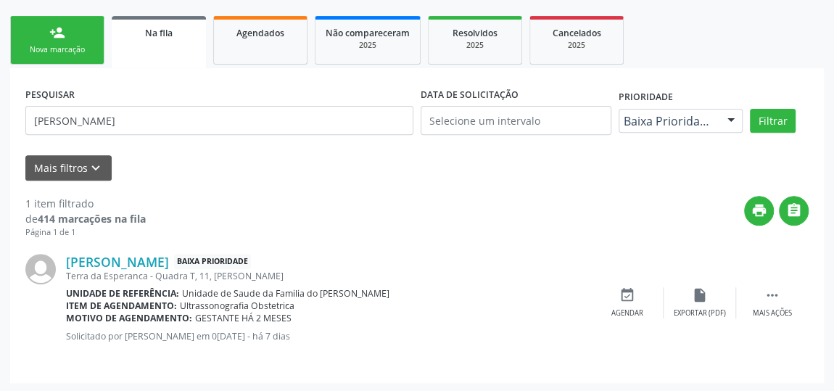
click at [693, 182] on div "1 item filtrado de 414 marcações na fila Página 1 de 1 print  Ana Paula da Sil…" at bounding box center [416, 274] width 783 height 187
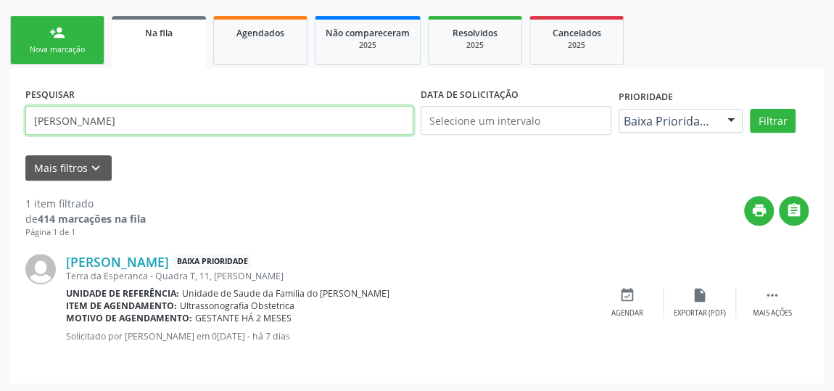
drag, startPoint x: 206, startPoint y: 126, endPoint x: 17, endPoint y: 124, distance: 189.3
click at [17, 124] on div "PESQUISAR ana paula da silva DATA DE SOLICITAÇÃO Prioridade Baixa Prioridade To…" at bounding box center [417, 225] width 814 height 314
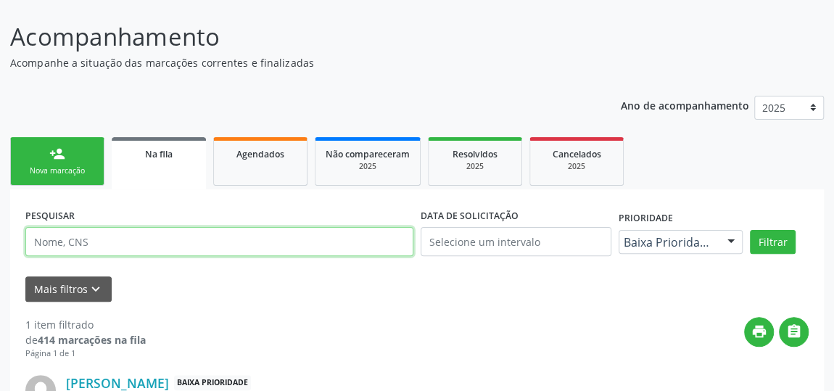
scroll to position [89, 0]
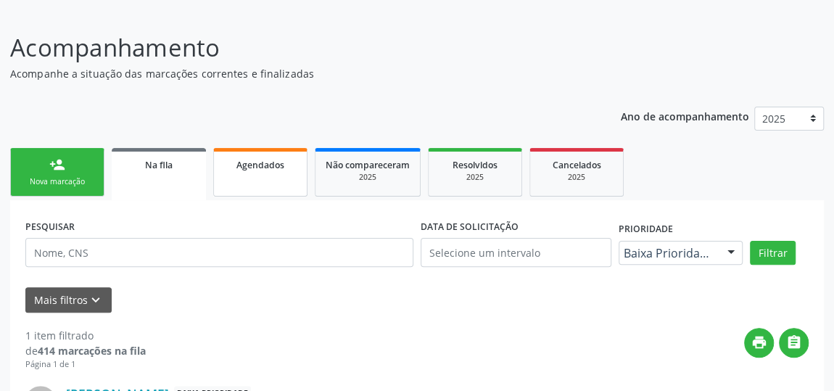
click at [263, 187] on link "Agendados" at bounding box center [260, 172] width 94 height 49
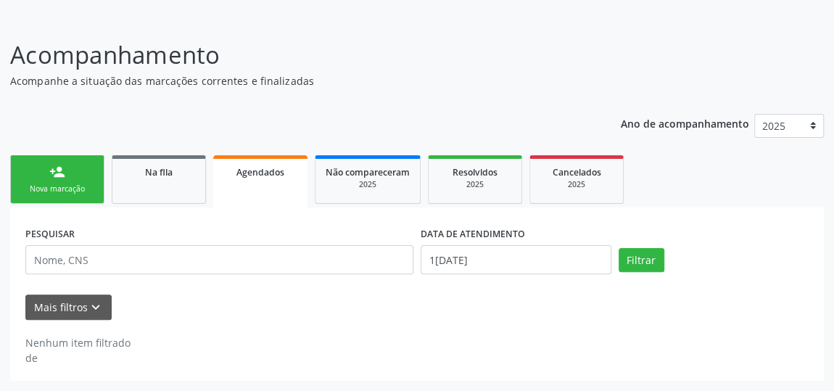
scroll to position [80, 0]
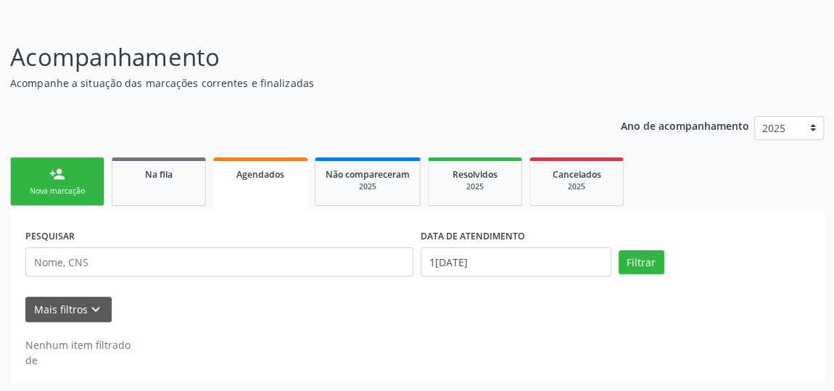
click at [59, 176] on div "person_add" at bounding box center [57, 174] width 16 height 16
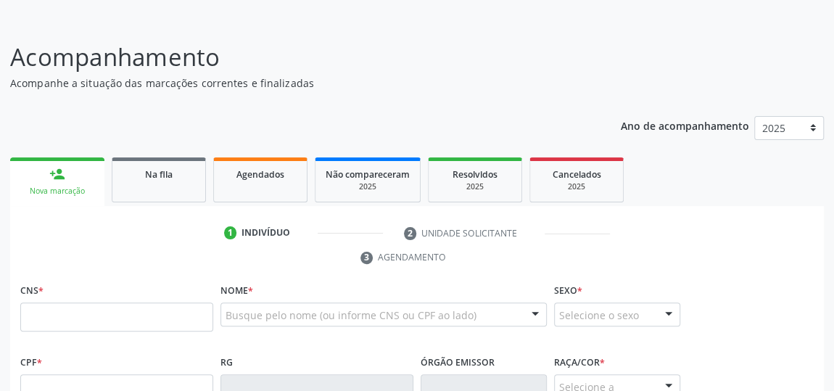
scroll to position [146, 0]
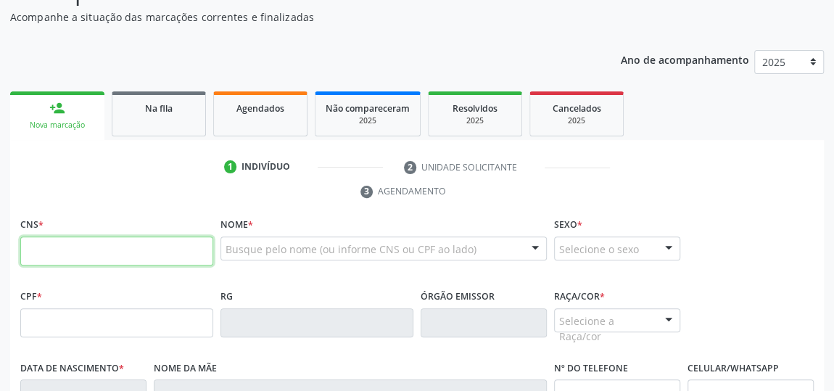
click at [94, 255] on input "text" at bounding box center [116, 250] width 193 height 29
type input "700 0018 7739 9005"
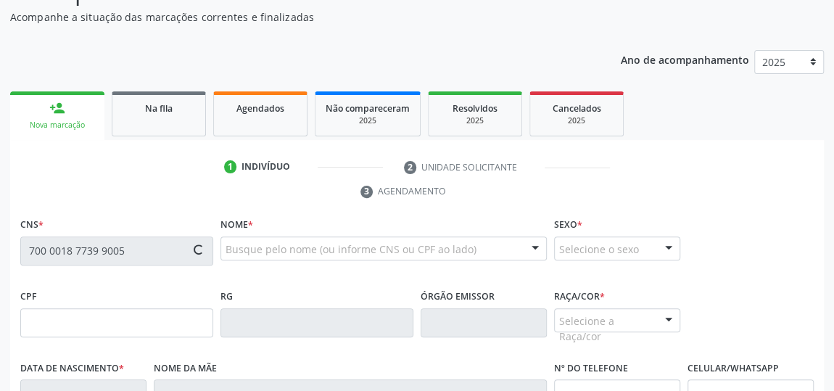
type input "957.176.174-53"
type input "27/05/1974"
type input "Maria do Socorro Lemos"
type input "(82) 99379-1390"
type input "S/N"
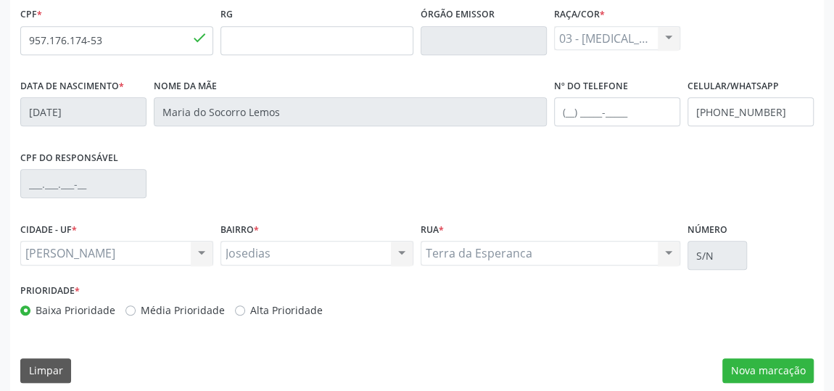
scroll to position [438, 0]
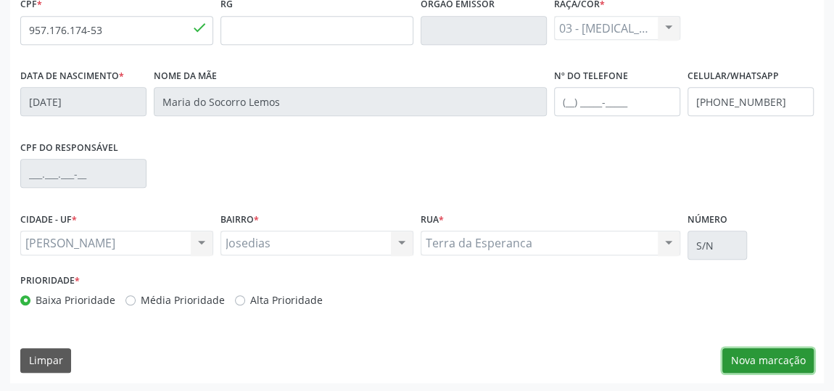
click at [780, 362] on button "Nova marcação" at bounding box center [767, 360] width 91 height 25
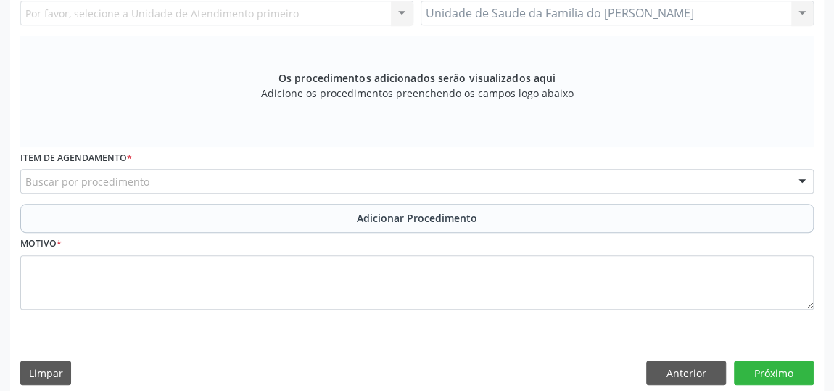
scroll to position [174, 0]
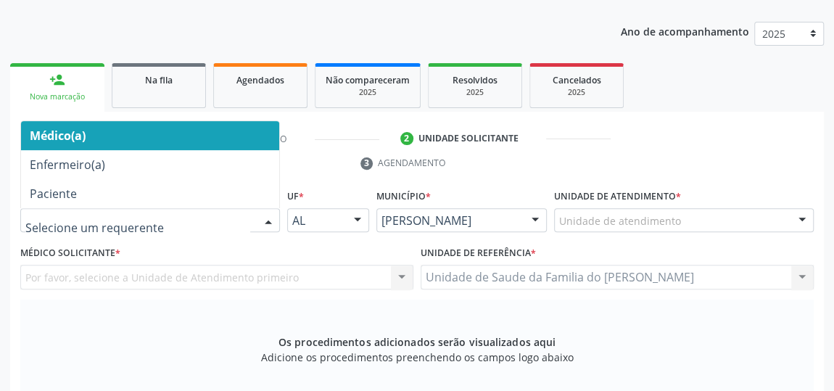
click at [266, 218] on div at bounding box center [269, 221] width 22 height 25
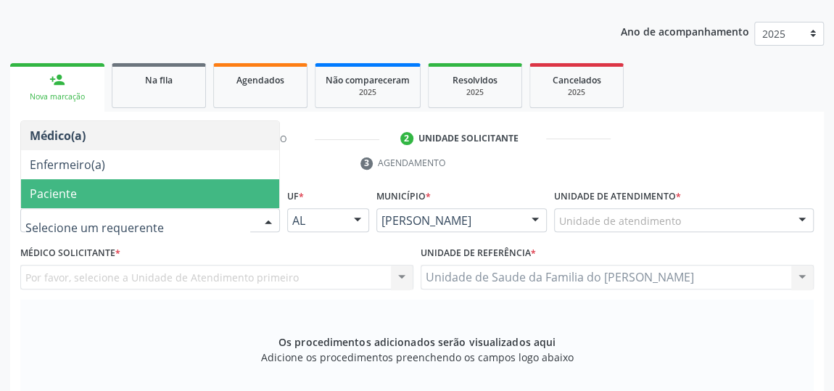
click at [215, 191] on span "Paciente" at bounding box center [150, 193] width 258 height 29
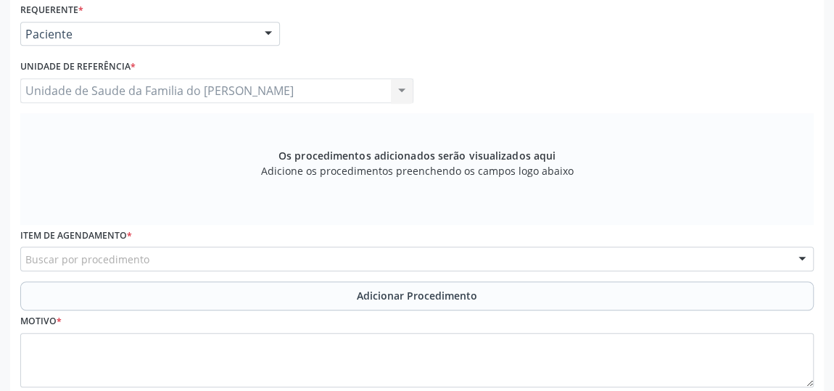
scroll to position [450, 0]
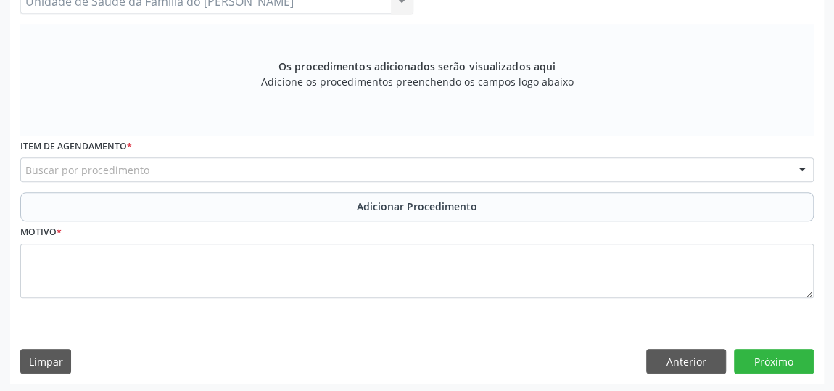
click at [293, 174] on div "Buscar por procedimento" at bounding box center [417, 169] width 794 height 25
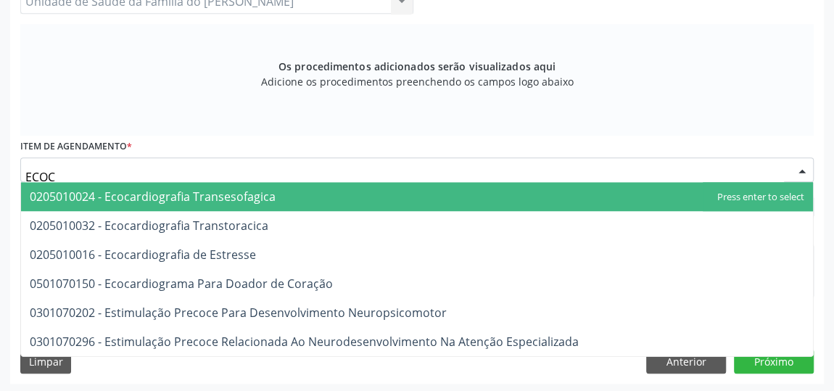
type input "ECOCA"
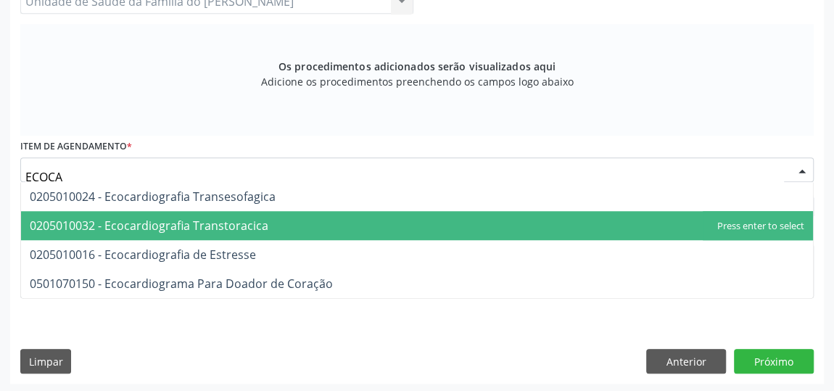
click at [298, 220] on span "0205010032 - Ecocardiografia Transtoracica" at bounding box center [417, 225] width 792 height 29
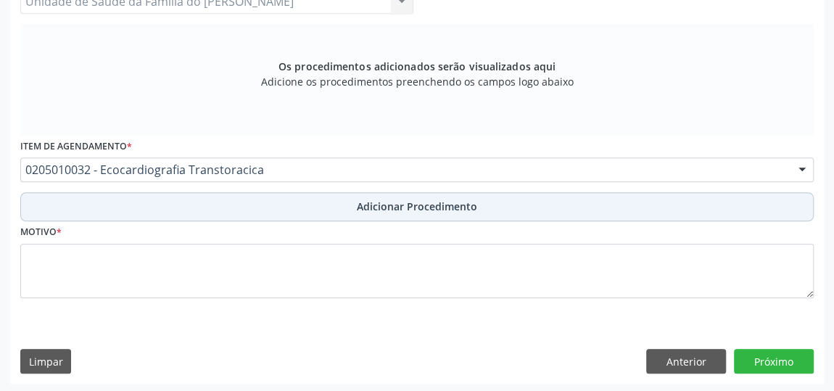
click at [318, 207] on button "Adicionar Procedimento" at bounding box center [417, 206] width 794 height 29
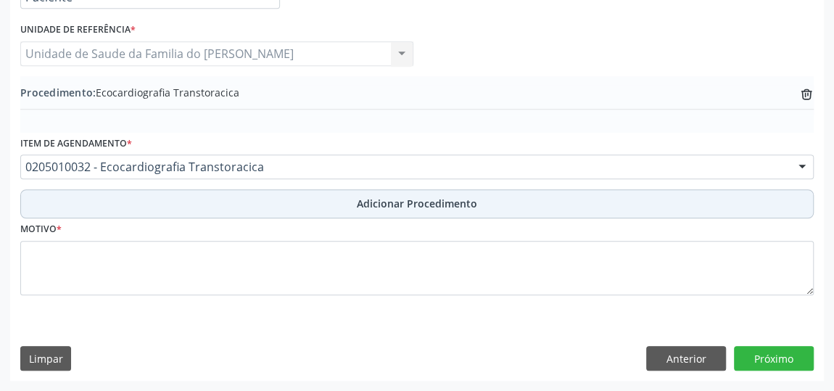
scroll to position [395, 0]
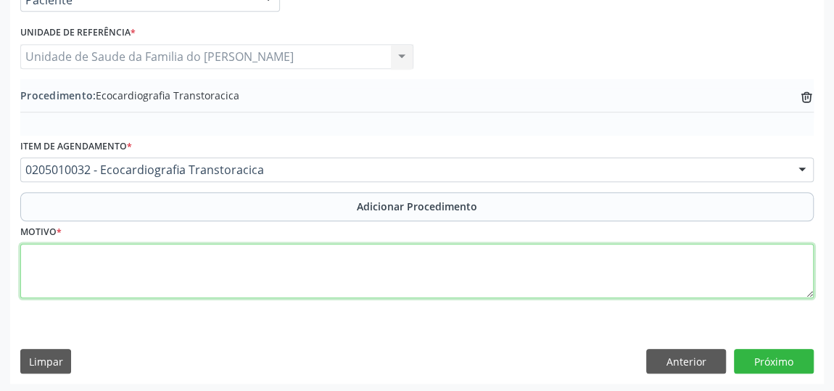
click at [301, 258] on textarea at bounding box center [417, 271] width 794 height 55
click at [64, 255] on textarea "AVALIACAO" at bounding box center [417, 271] width 794 height 55
type textarea "AVALIAÇÃO"
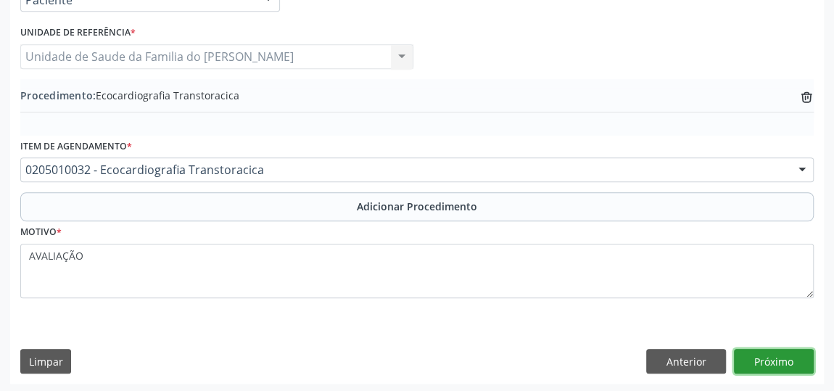
click at [784, 355] on button "Próximo" at bounding box center [774, 361] width 80 height 25
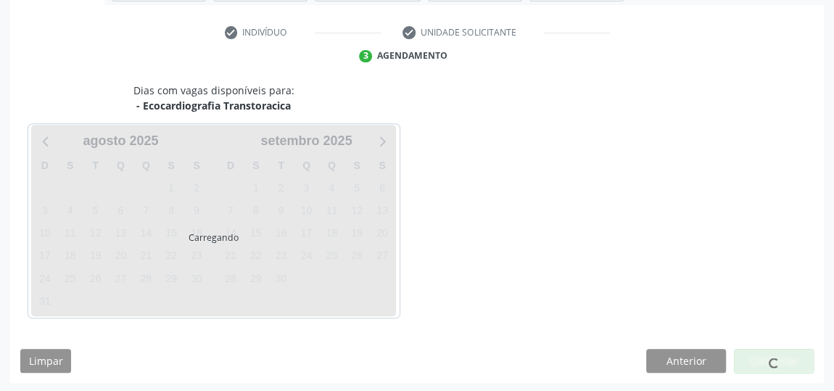
scroll to position [324, 0]
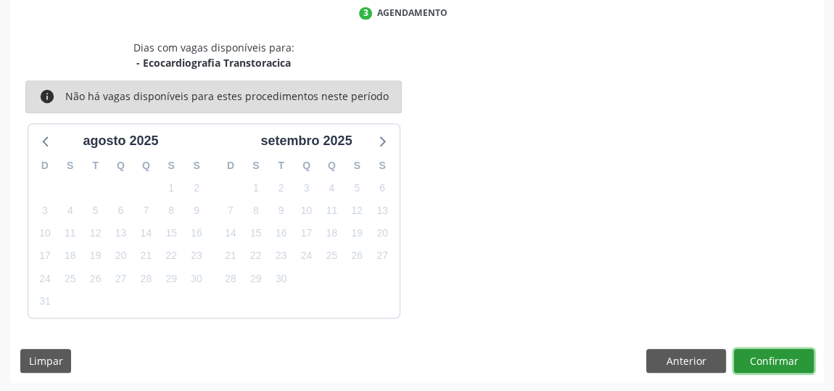
click at [765, 361] on button "Confirmar" at bounding box center [774, 361] width 80 height 25
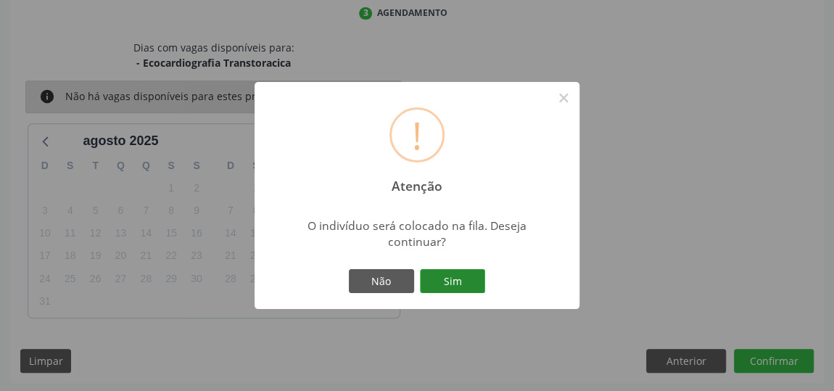
click at [471, 280] on button "Sim" at bounding box center [452, 281] width 65 height 25
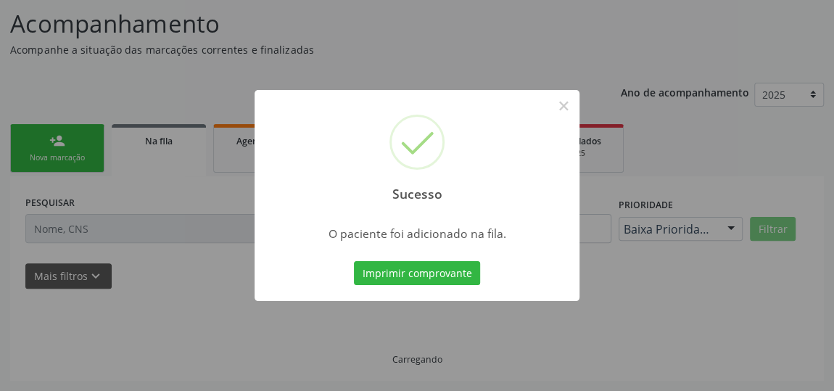
scroll to position [111, 0]
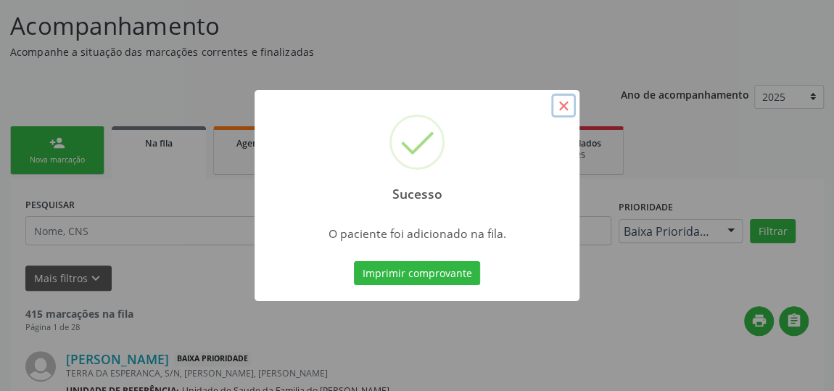
click at [563, 106] on button "×" at bounding box center [563, 106] width 25 height 25
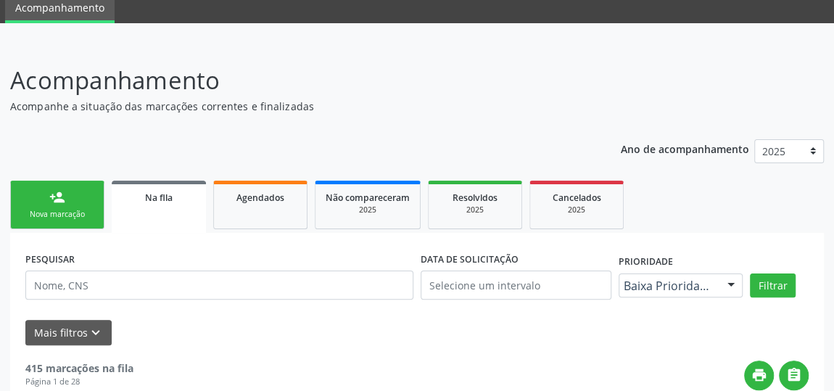
scroll to position [131, 0]
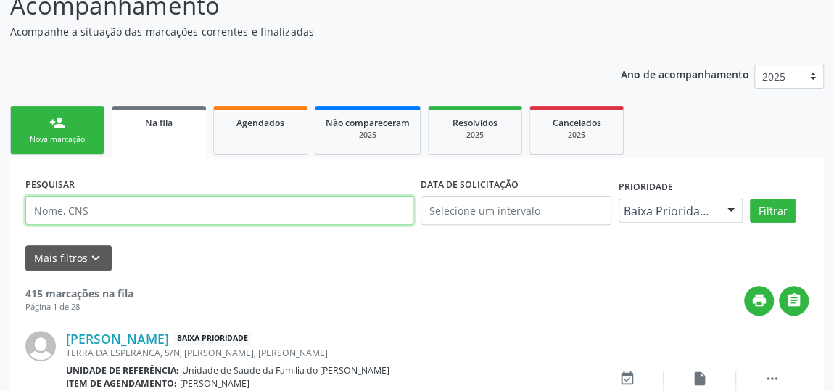
click at [189, 213] on input "text" at bounding box center [219, 210] width 388 height 29
type input "706208031956261"
click at [81, 209] on input "706208031956261" at bounding box center [219, 210] width 388 height 29
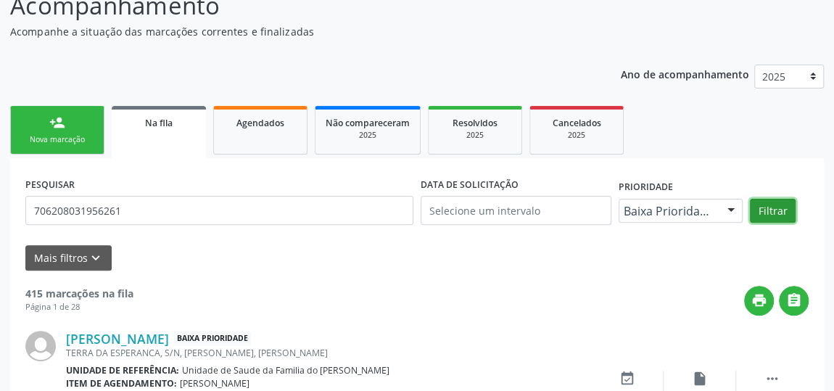
click at [764, 209] on button "Filtrar" at bounding box center [773, 211] width 46 height 25
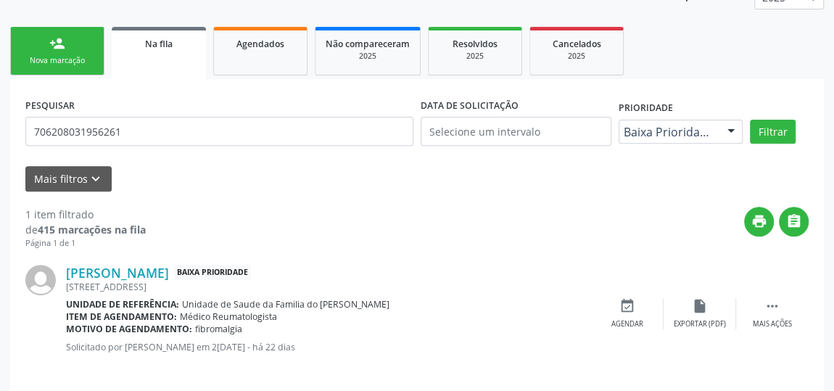
scroll to position [221, 0]
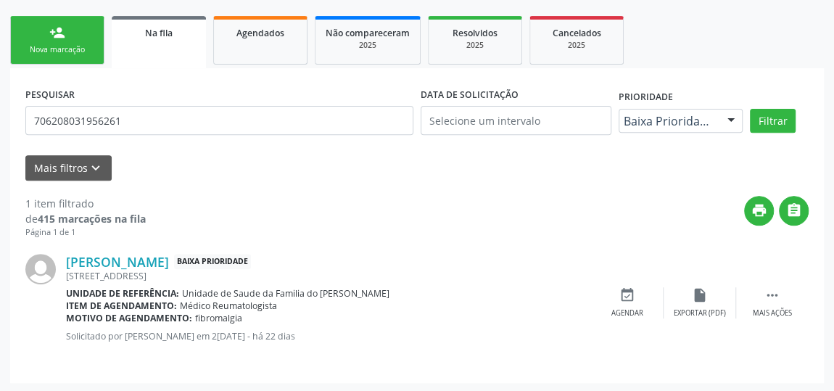
click at [53, 44] on div "Nova marcação" at bounding box center [57, 49] width 73 height 11
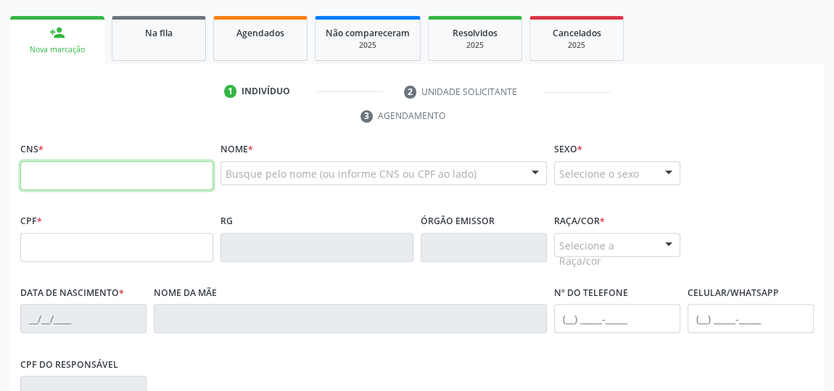
paste input "706 2080 3195 6261"
type input "706 2080 3195 6261"
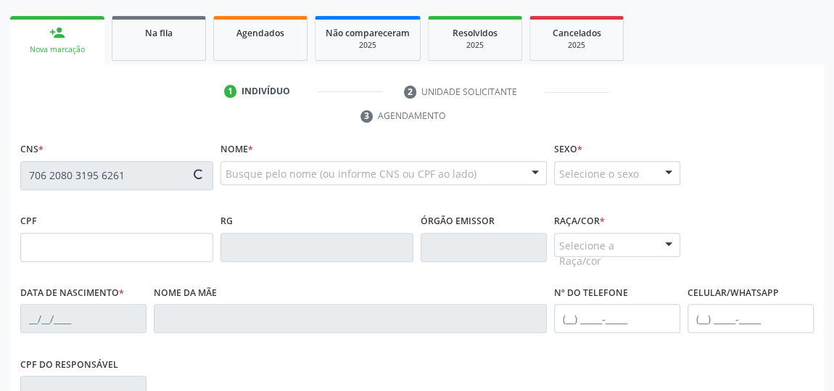
type input "14[DATE]"
type input "[PERSON_NAME]"
type input "[PHONE_NUMBER]"
type input "06"
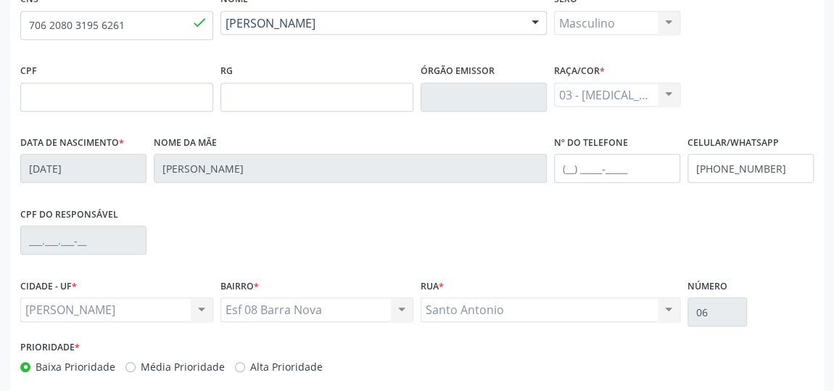
scroll to position [438, 0]
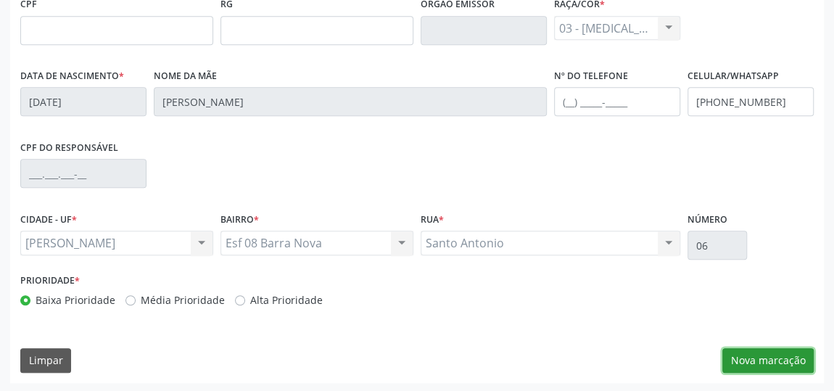
click at [768, 358] on button "Nova marcação" at bounding box center [767, 360] width 91 height 25
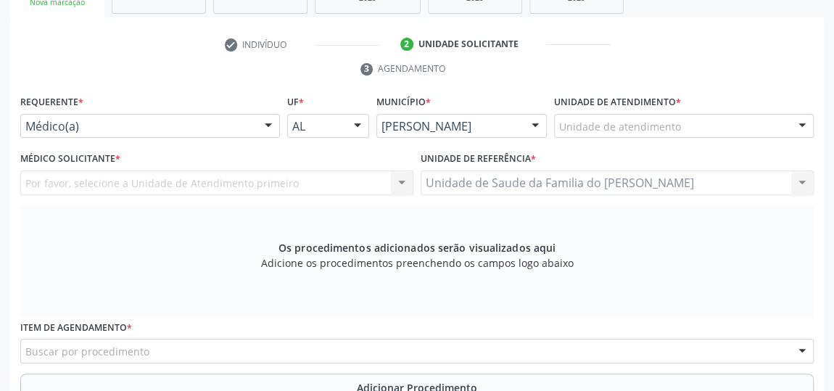
scroll to position [108, 0]
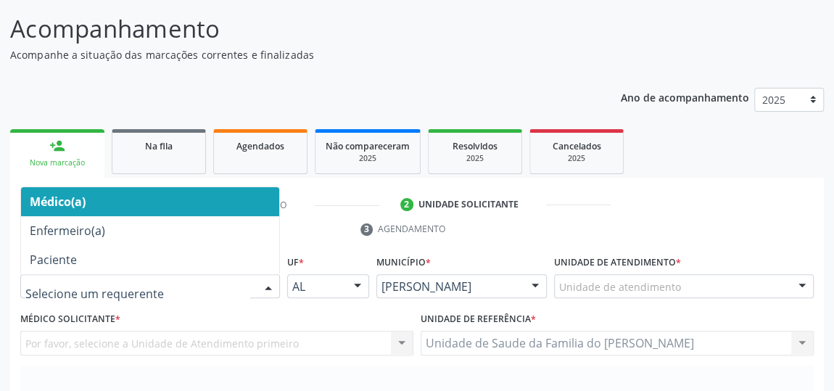
click at [266, 287] on div at bounding box center [269, 287] width 22 height 25
click at [226, 197] on span "Médico(a)" at bounding box center [150, 201] width 258 height 29
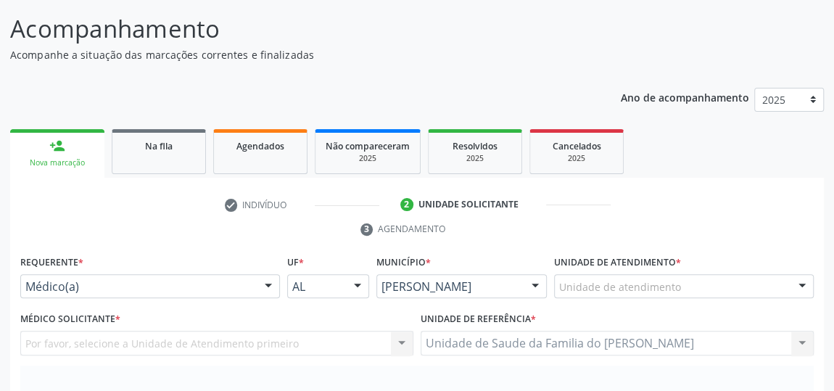
click at [691, 286] on div "Unidade de atendimento" at bounding box center [684, 286] width 260 height 25
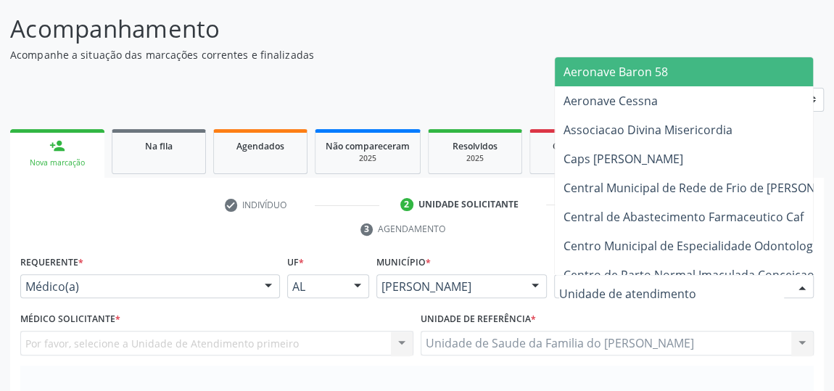
type input "J"
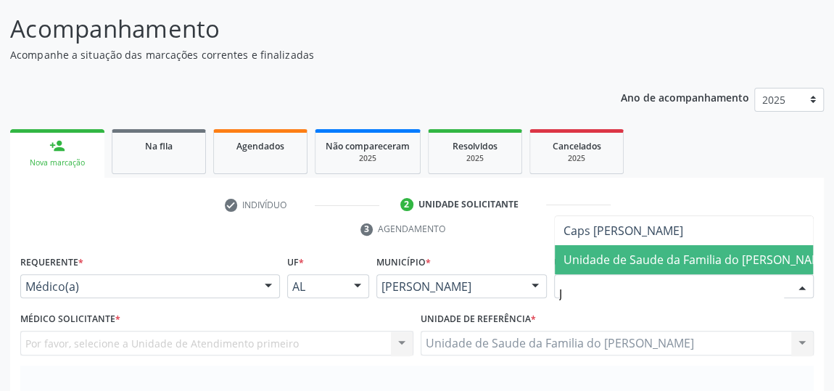
click at [697, 260] on span "Unidade de Saude da Familia do [PERSON_NAME]" at bounding box center [698, 260] width 268 height 16
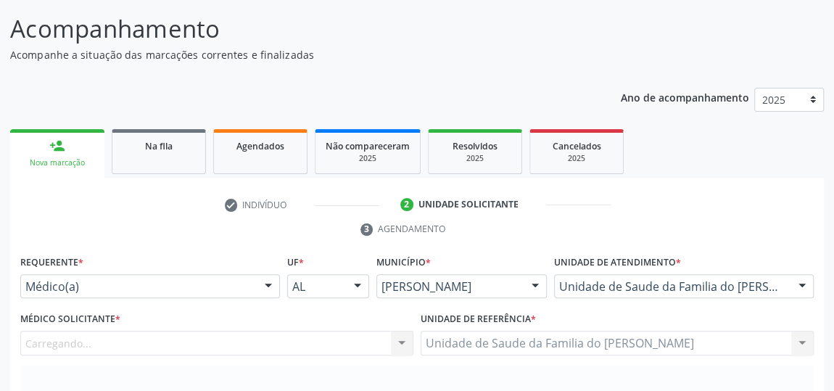
scroll to position [240, 0]
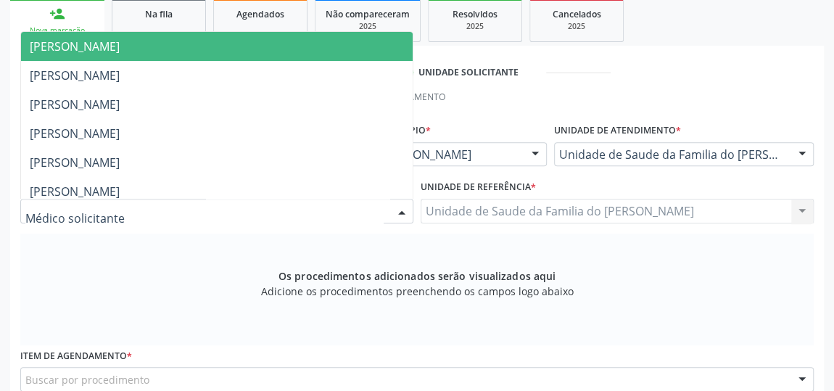
click at [392, 211] on div at bounding box center [402, 211] width 22 height 25
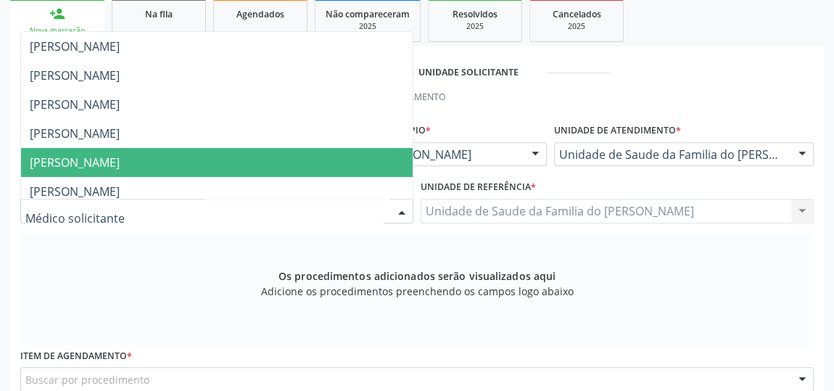
click at [305, 161] on span "[PERSON_NAME]" at bounding box center [217, 162] width 392 height 29
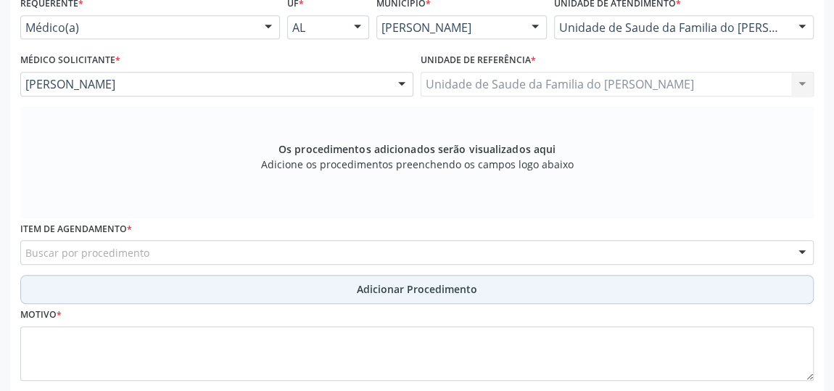
scroll to position [372, 0]
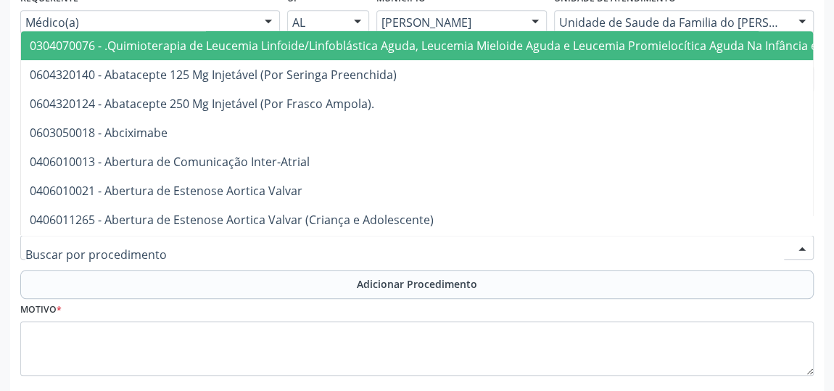
click at [367, 252] on div at bounding box center [417, 247] width 794 height 25
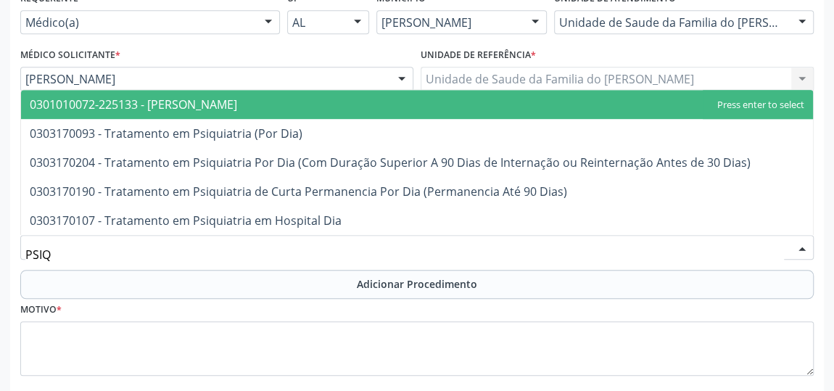
type input "PSIQU"
click at [374, 102] on span "0301010072-225133 - [PERSON_NAME]" at bounding box center [417, 104] width 792 height 29
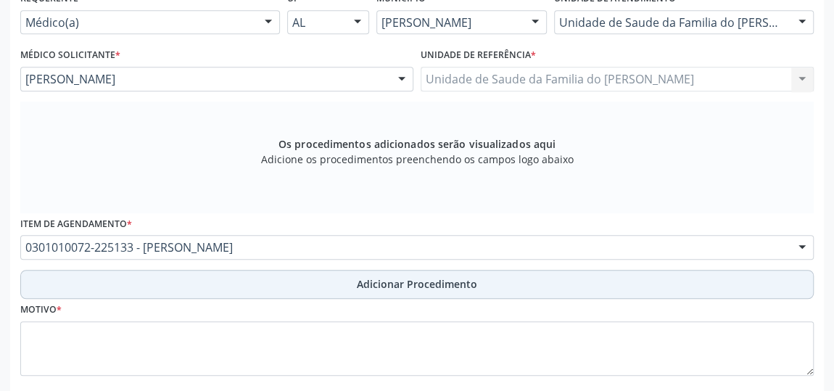
click at [383, 276] on span "Adicionar Procedimento" at bounding box center [417, 283] width 120 height 15
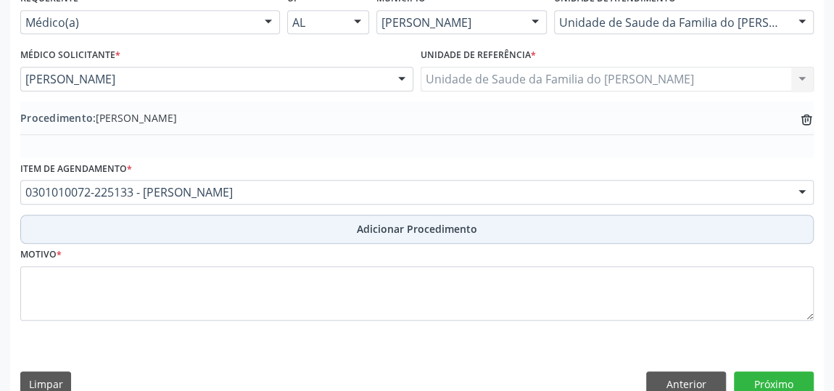
scroll to position [395, 0]
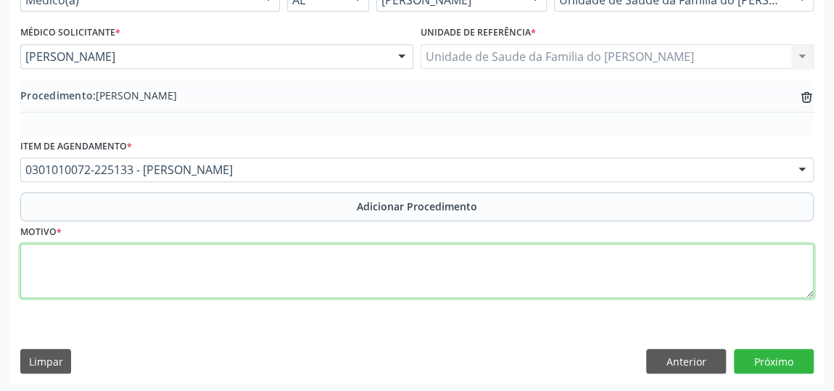
click at [384, 273] on textarea at bounding box center [417, 271] width 794 height 55
type textarea "ESQUIZOFRENIA"
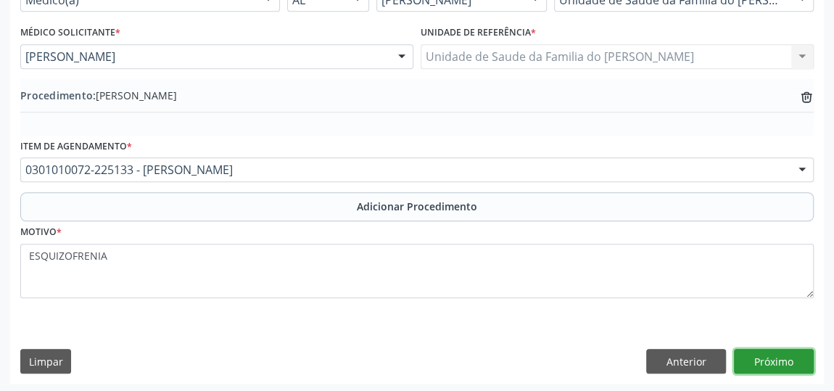
click at [786, 361] on button "Próximo" at bounding box center [774, 361] width 80 height 25
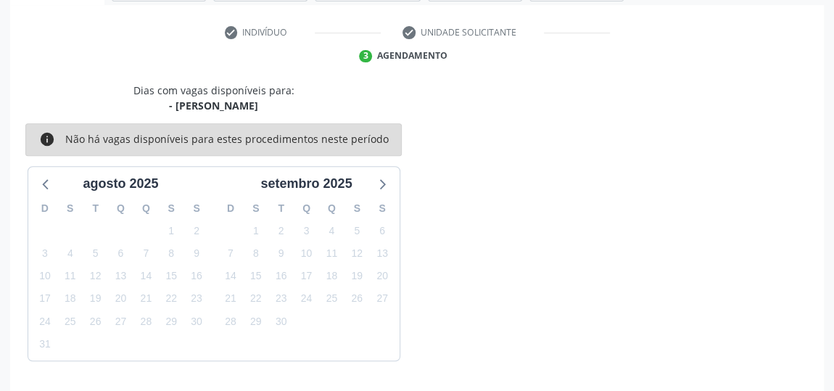
scroll to position [324, 0]
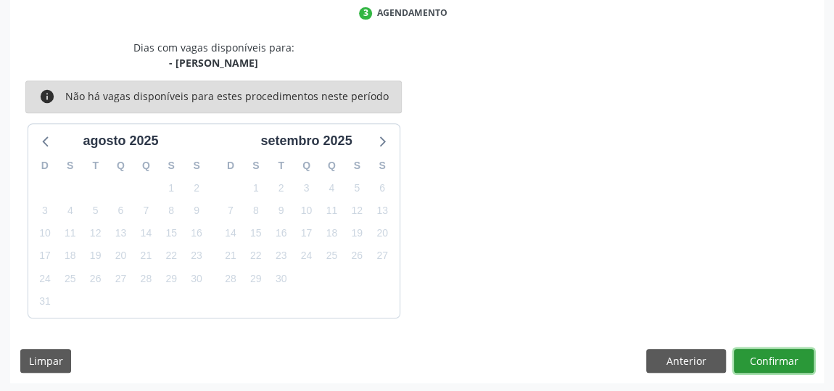
click at [771, 360] on button "Confirmar" at bounding box center [774, 361] width 80 height 25
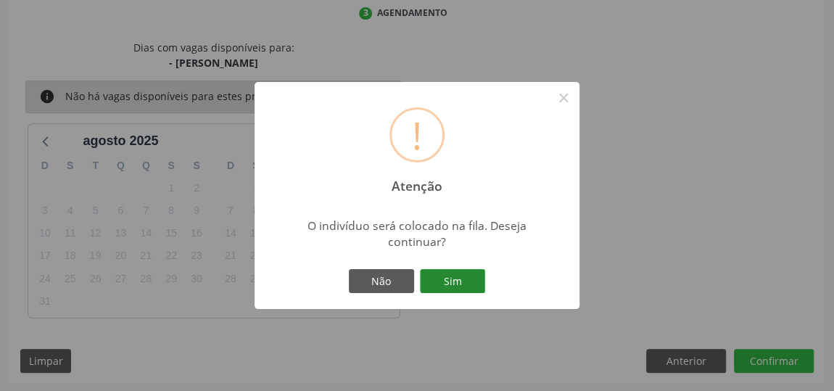
click at [449, 282] on button "Sim" at bounding box center [452, 281] width 65 height 25
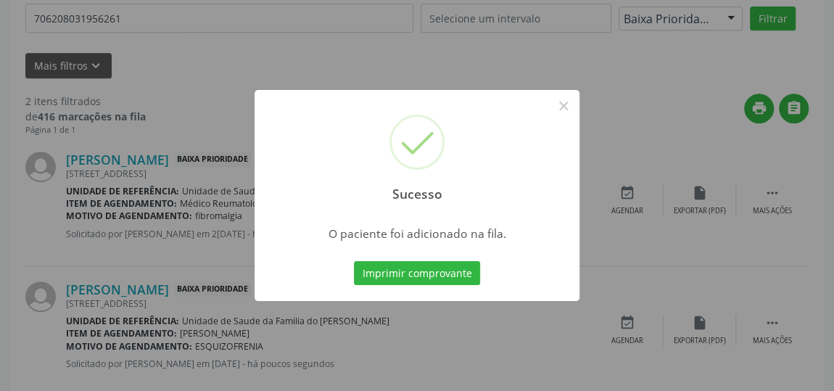
scroll to position [111, 0]
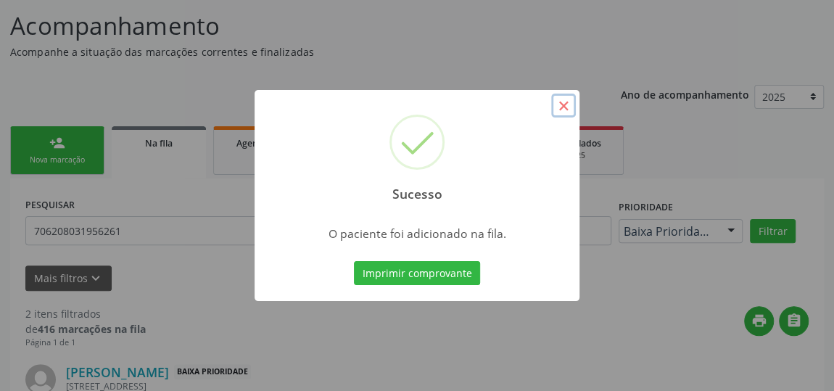
click at [565, 105] on button "×" at bounding box center [563, 106] width 25 height 25
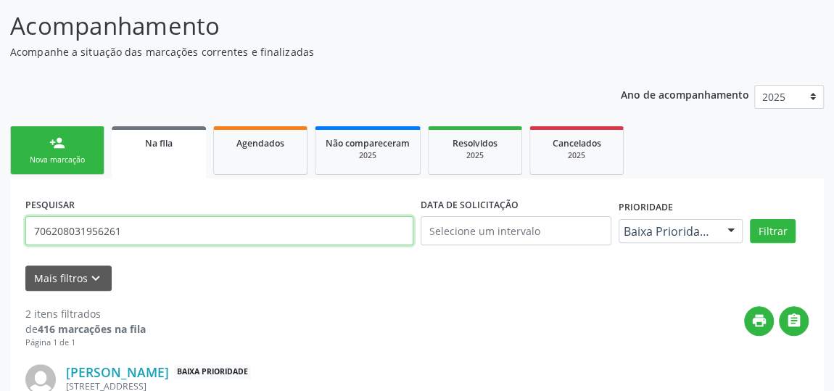
click at [102, 233] on input "706208031956261" at bounding box center [219, 230] width 388 height 29
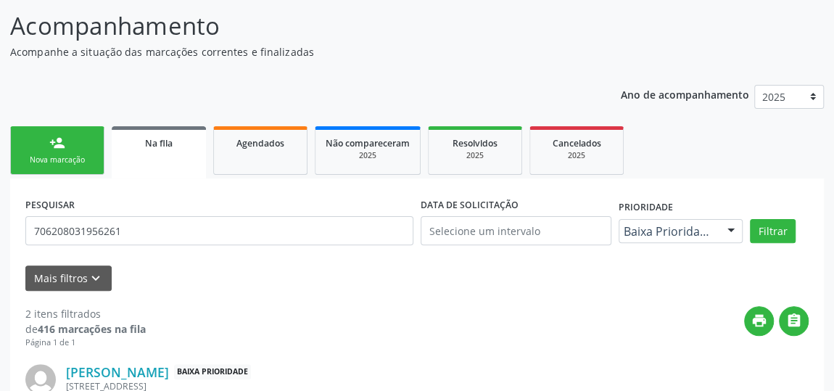
click at [71, 144] on link "person_add Nova marcação" at bounding box center [57, 150] width 94 height 49
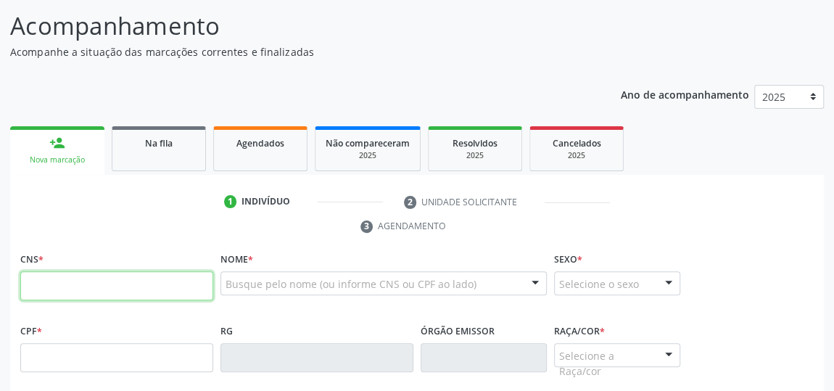
paste input "706 2080 3195 6261"
type input "706 2080 3195 6261"
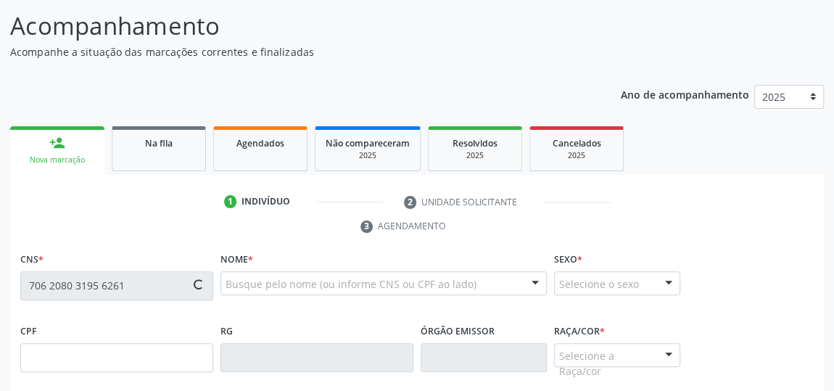
type input "14[DATE]"
type input "[PERSON_NAME]"
type input "[PHONE_NUMBER]"
type input "06"
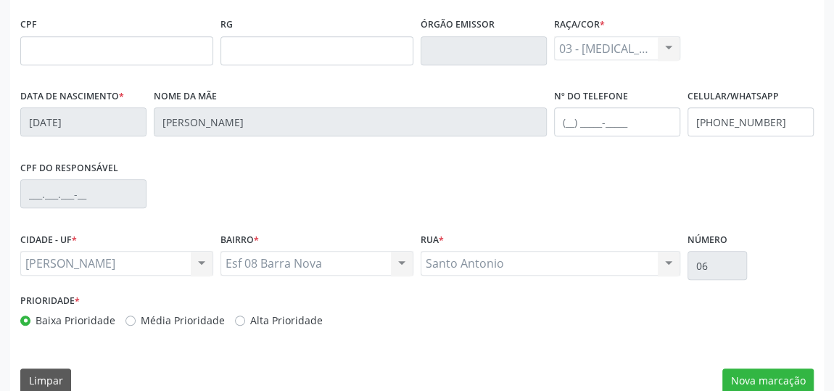
scroll to position [438, 0]
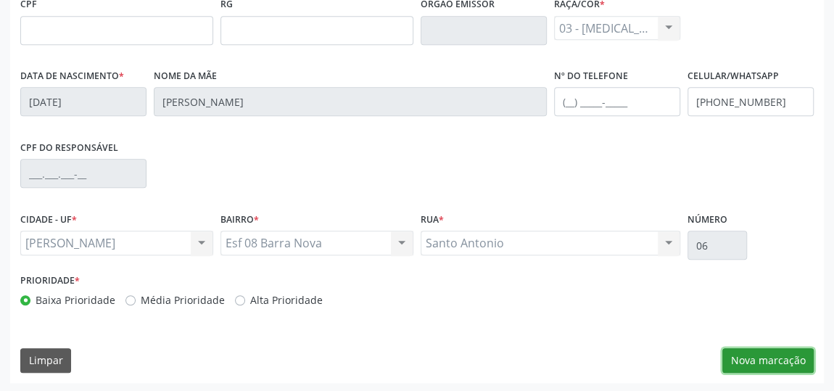
click at [765, 363] on button "Nova marcação" at bounding box center [767, 360] width 91 height 25
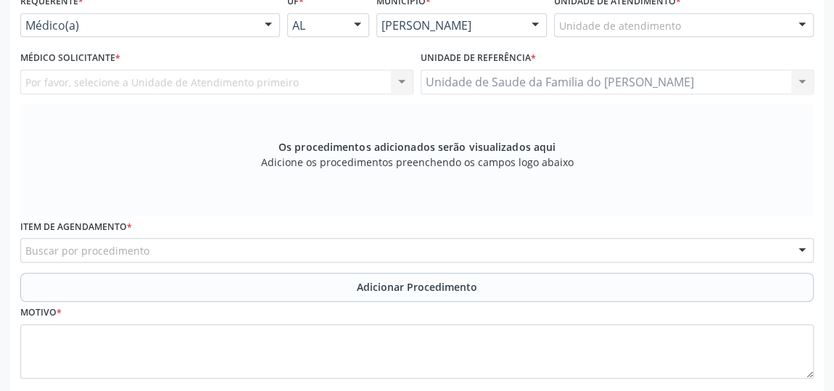
scroll to position [306, 0]
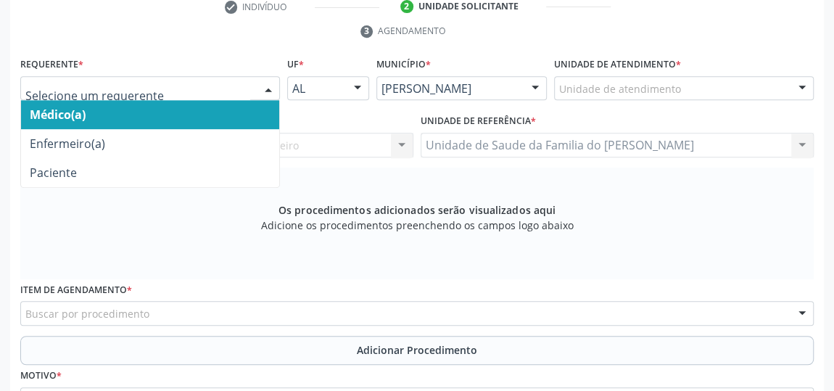
click at [271, 91] on div at bounding box center [269, 89] width 22 height 25
click at [246, 111] on span "Médico(a)" at bounding box center [150, 114] width 258 height 29
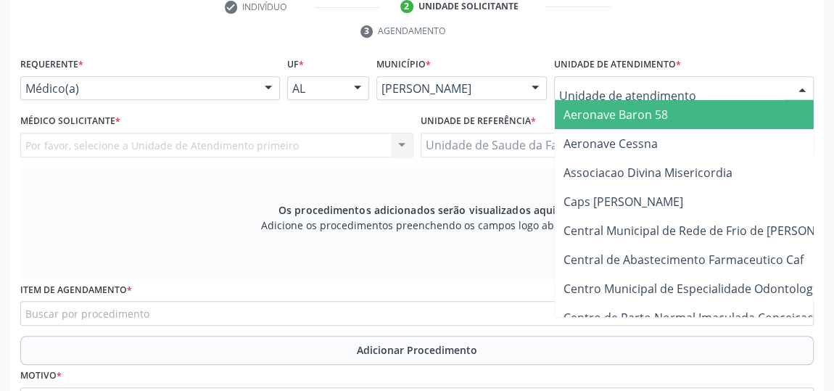
type input "J"
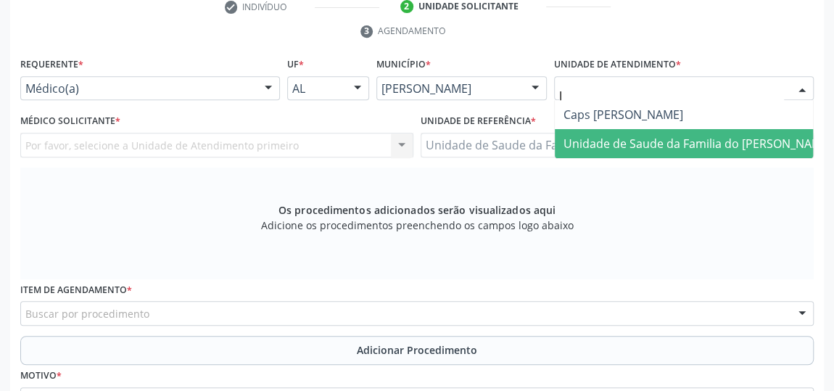
click at [622, 139] on span "Unidade de Saude da Familia do [PERSON_NAME]" at bounding box center [698, 144] width 268 height 16
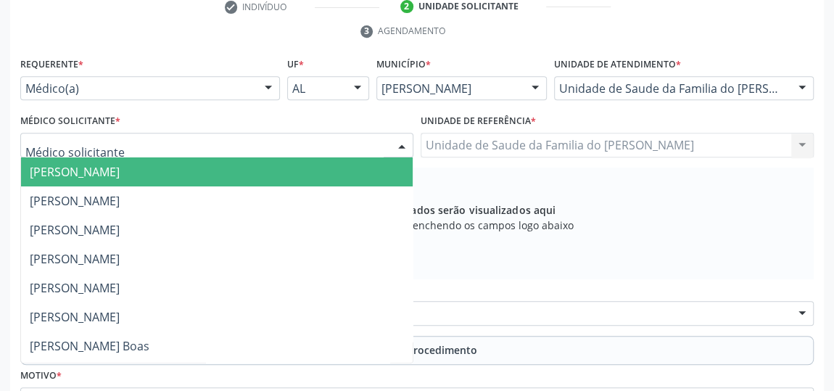
click at [396, 137] on div at bounding box center [402, 145] width 22 height 25
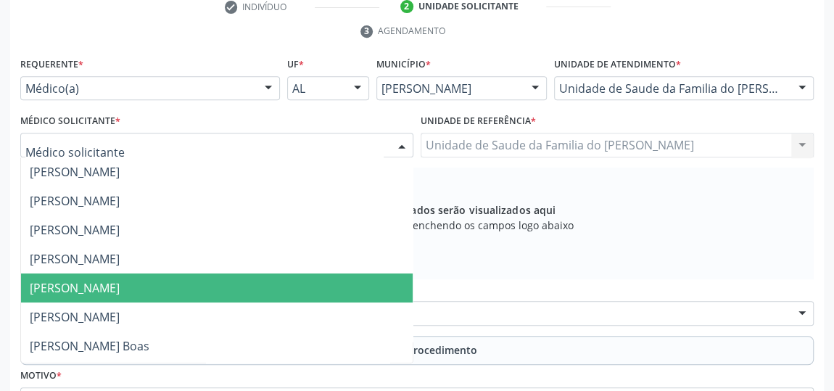
click at [318, 287] on span "[PERSON_NAME]" at bounding box center [217, 287] width 392 height 29
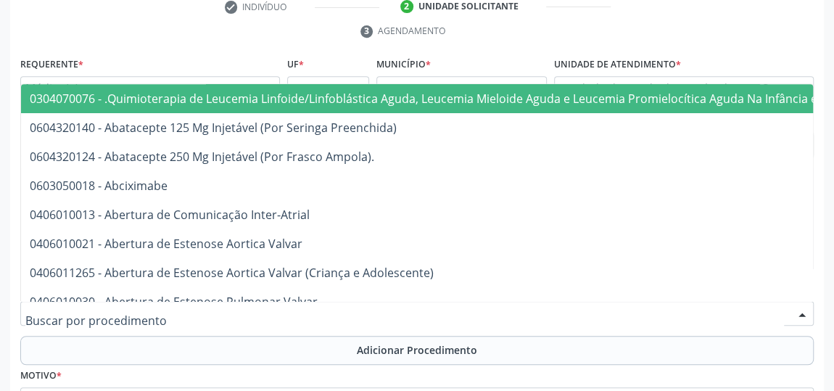
click at [281, 309] on div at bounding box center [417, 313] width 794 height 25
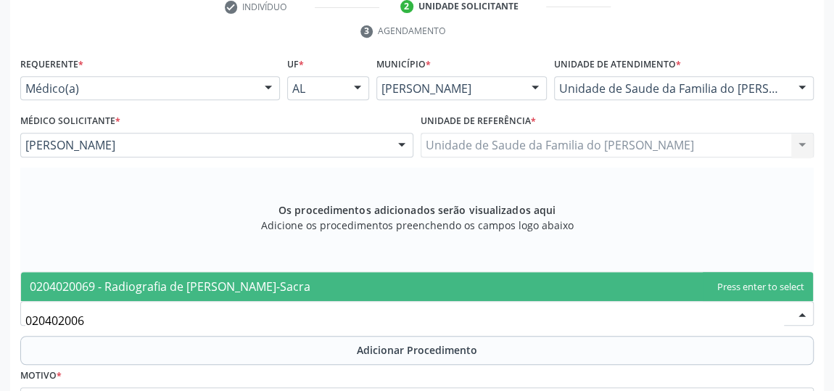
type input "0204020069"
click at [300, 284] on span "0204020069 - Radiografia de [PERSON_NAME]-Sacra" at bounding box center [417, 286] width 792 height 29
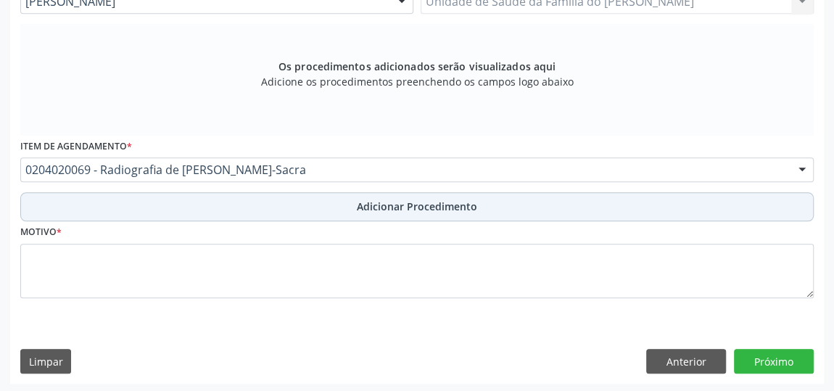
click at [368, 207] on span "Adicionar Procedimento" at bounding box center [417, 206] width 120 height 15
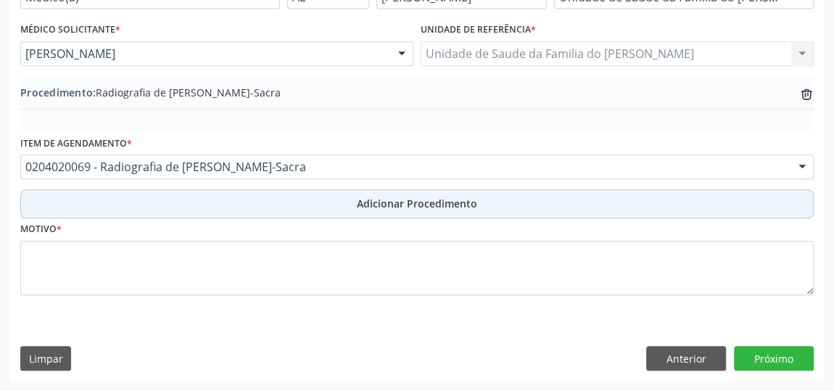
scroll to position [395, 0]
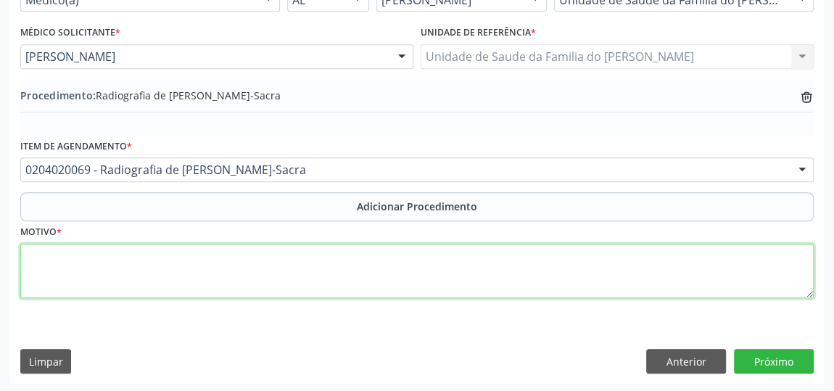
click at [350, 263] on textarea at bounding box center [417, 271] width 794 height 55
type textarea "DOR LOMBAR"
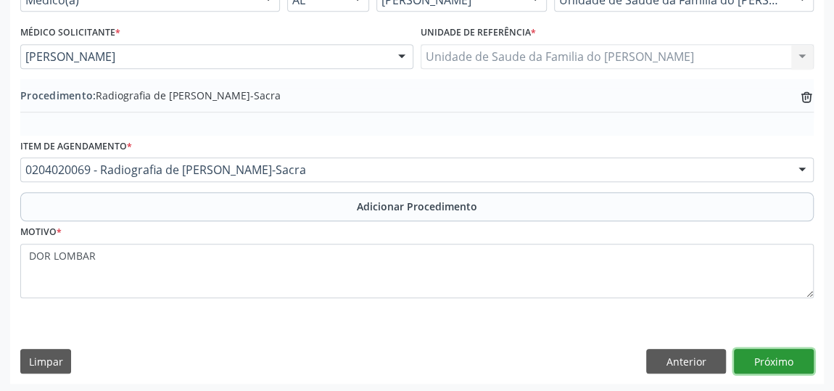
click at [781, 359] on button "Próximo" at bounding box center [774, 361] width 80 height 25
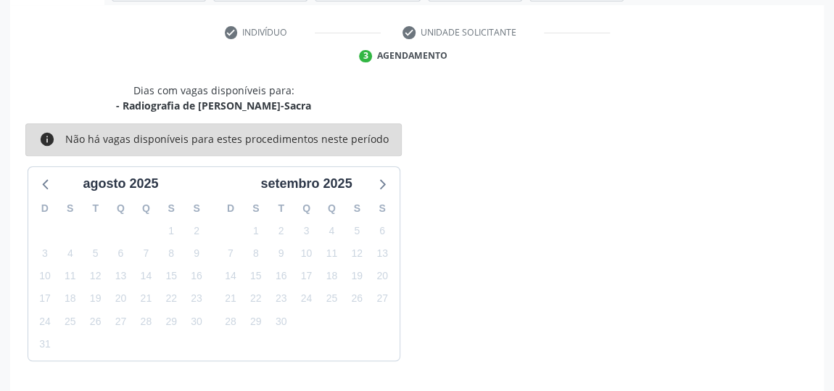
scroll to position [324, 0]
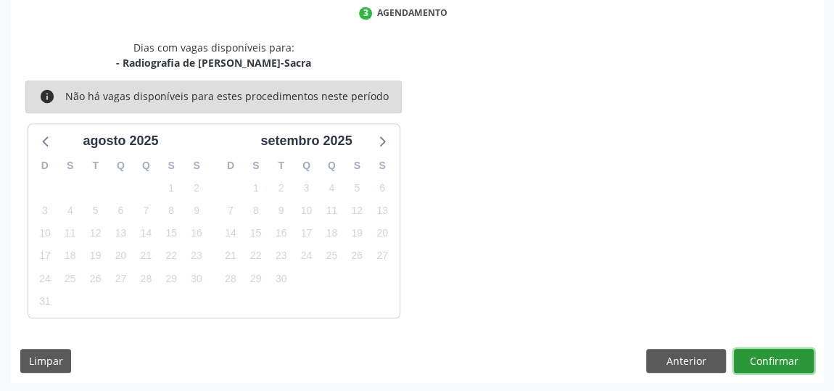
click at [781, 359] on button "Confirmar" at bounding box center [774, 361] width 80 height 25
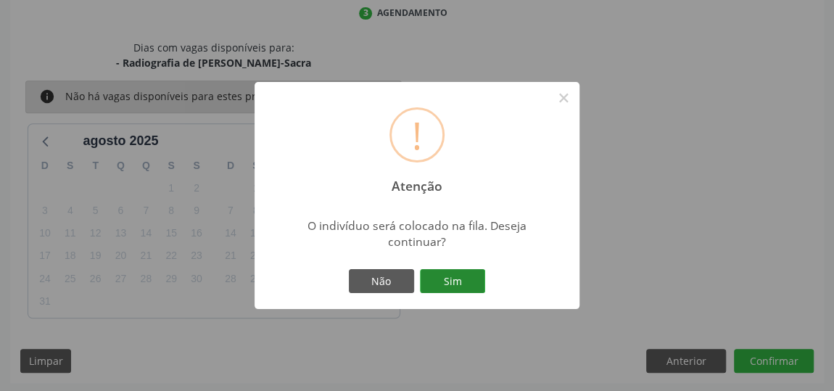
click at [463, 285] on button "Sim" at bounding box center [452, 281] width 65 height 25
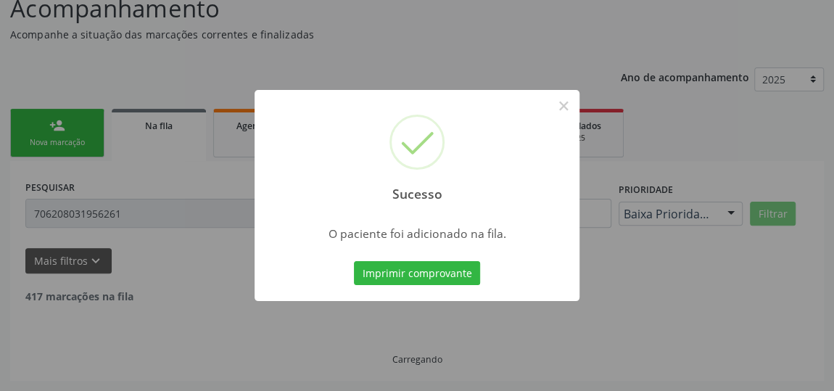
scroll to position [111, 0]
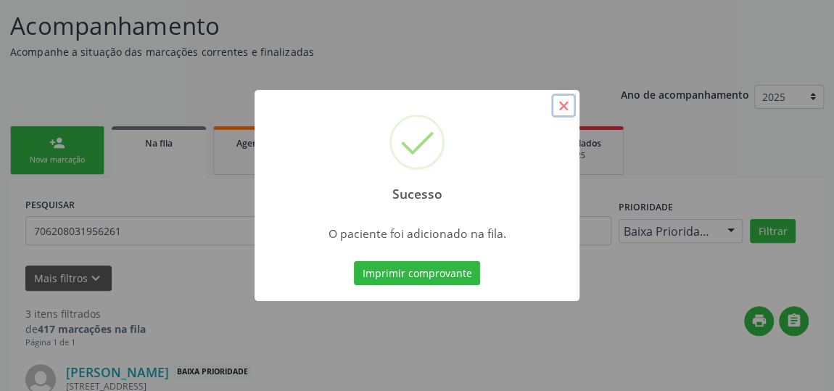
click at [569, 106] on button "×" at bounding box center [563, 106] width 25 height 25
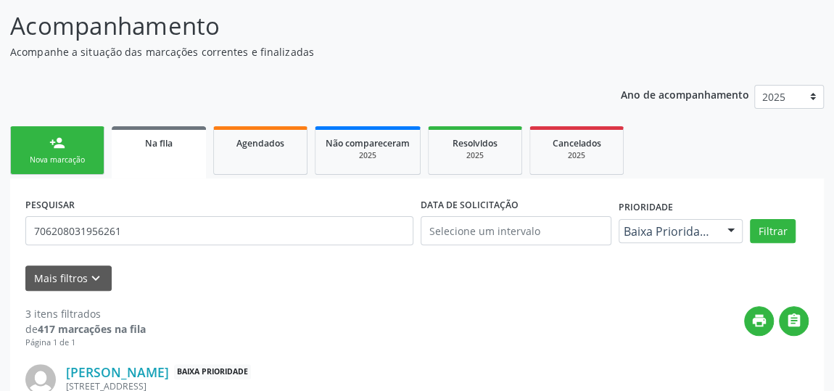
click at [146, 144] on span "Na fila" at bounding box center [159, 143] width 28 height 12
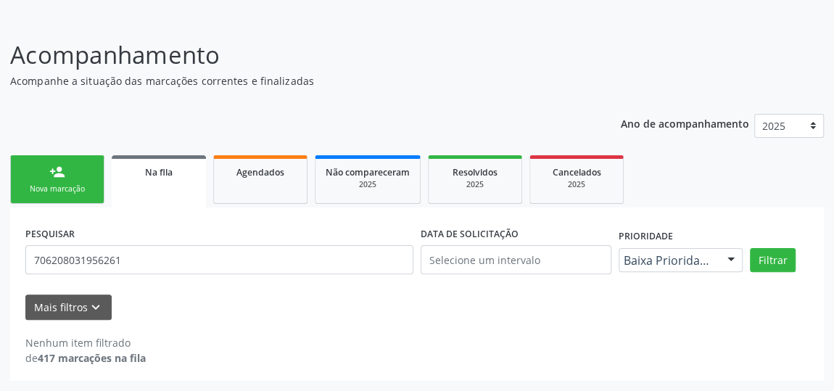
scroll to position [80, 0]
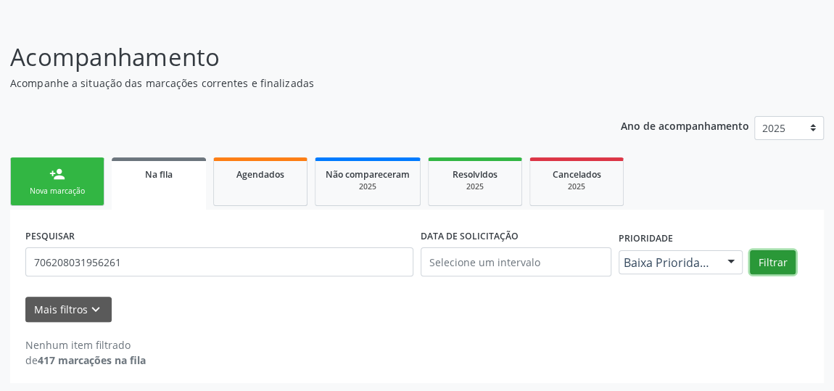
click at [762, 263] on button "Filtrar" at bounding box center [773, 262] width 46 height 25
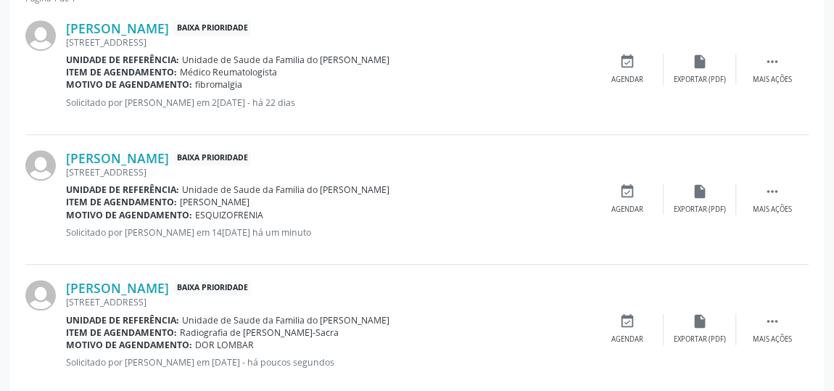
scroll to position [476, 0]
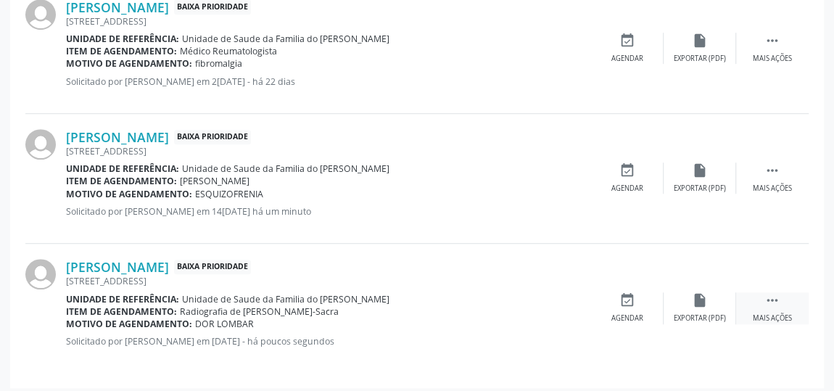
click at [771, 302] on icon "" at bounding box center [773, 300] width 16 height 16
click at [697, 309] on div "edit Editar" at bounding box center [700, 307] width 73 height 31
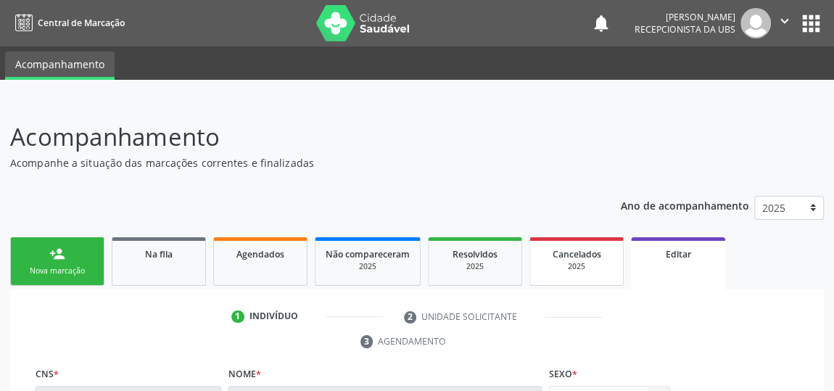
scroll to position [456, 0]
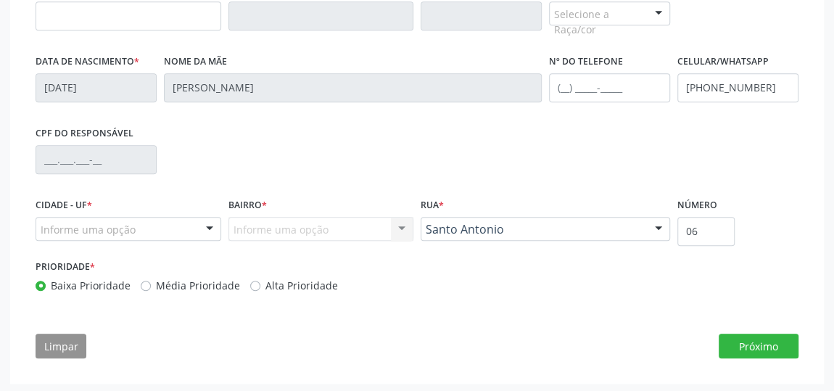
click at [213, 230] on div at bounding box center [210, 230] width 22 height 25
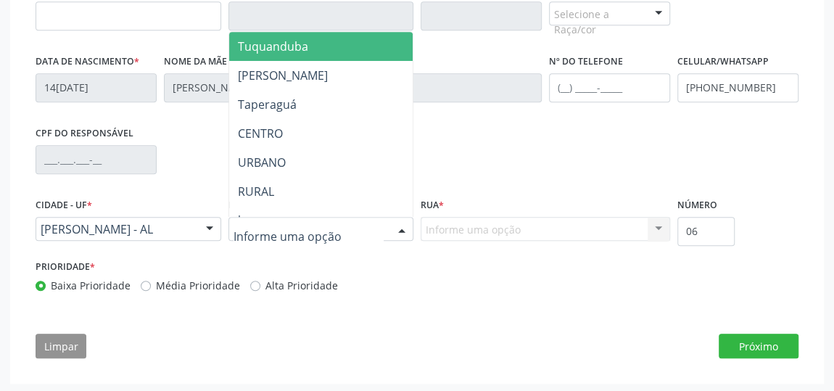
type input "J"
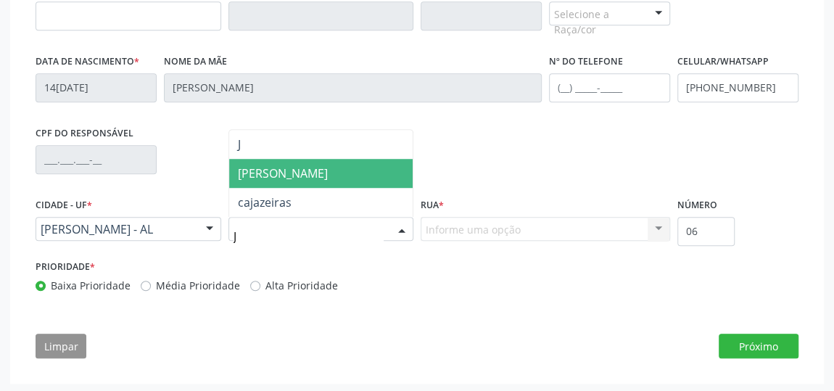
click at [297, 173] on span "[PERSON_NAME]" at bounding box center [321, 173] width 184 height 29
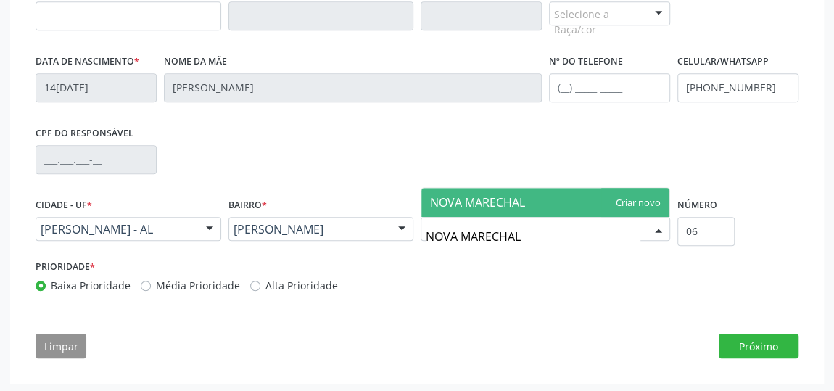
type input "NOVA MARECHAL"
click at [501, 210] on span "NOVA MARECHAL" at bounding box center [545, 202] width 248 height 29
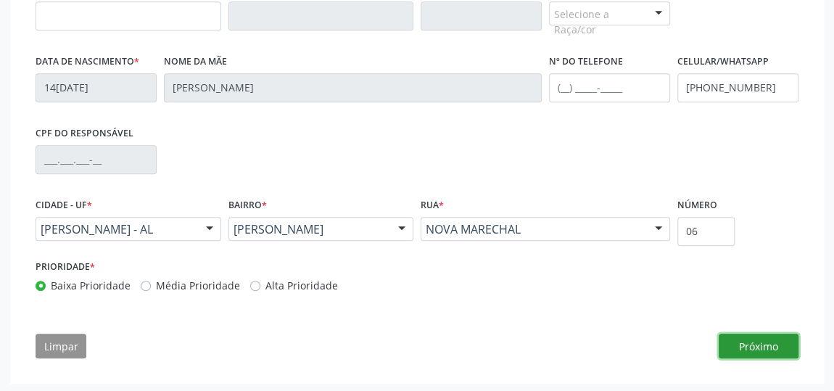
click at [770, 344] on button "Próximo" at bounding box center [759, 346] width 80 height 25
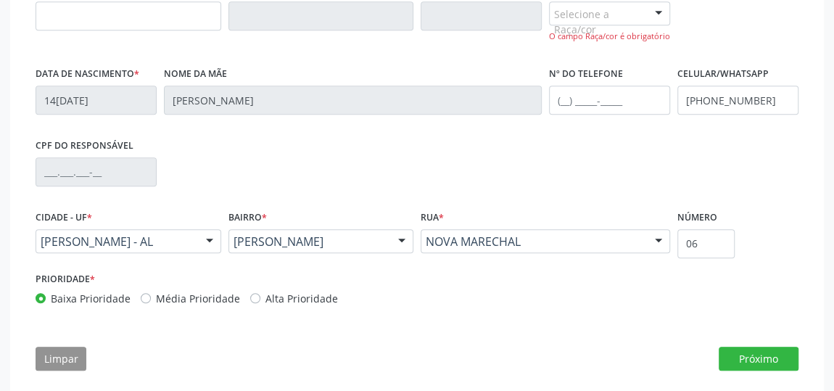
scroll to position [456, 0]
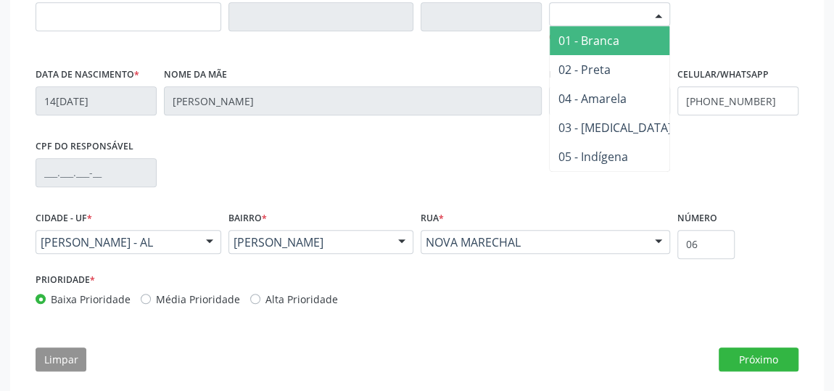
click at [661, 12] on div at bounding box center [659, 15] width 22 height 25
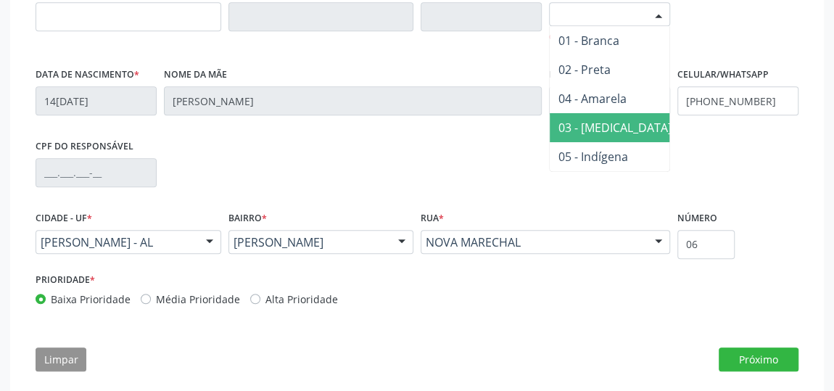
click at [607, 128] on span "03 - [MEDICAL_DATA]" at bounding box center [615, 128] width 113 height 16
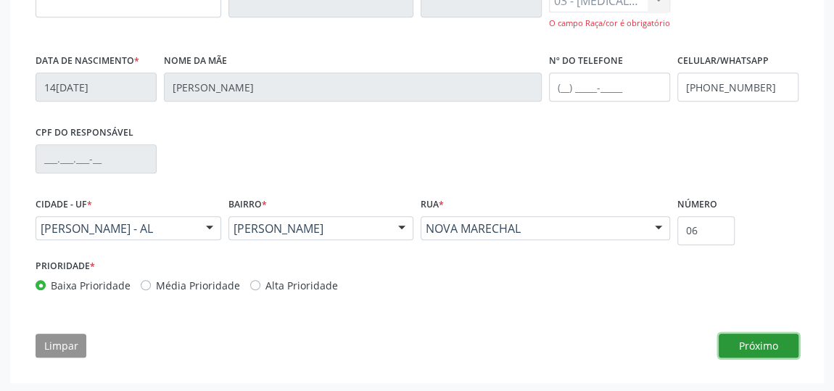
click at [746, 342] on button "Próximo" at bounding box center [759, 346] width 80 height 25
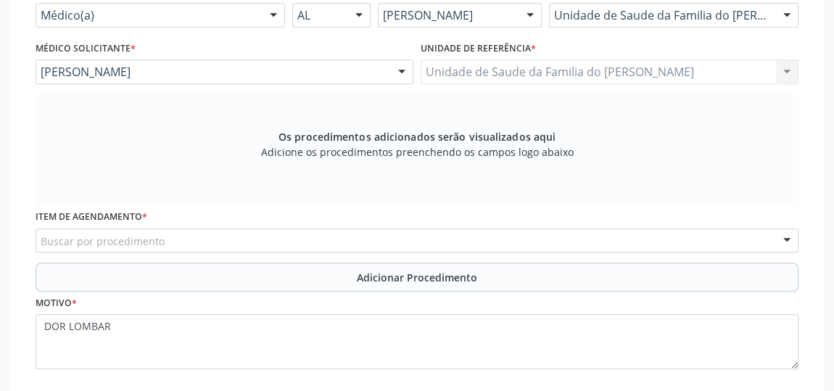
scroll to position [469, 0]
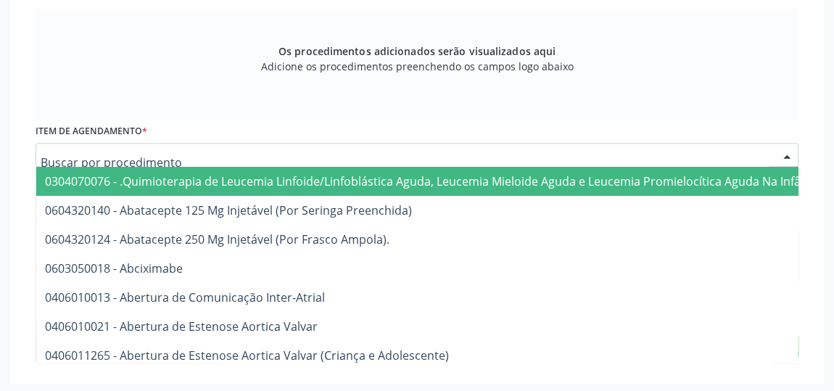
click at [471, 154] on div at bounding box center [417, 155] width 763 height 25
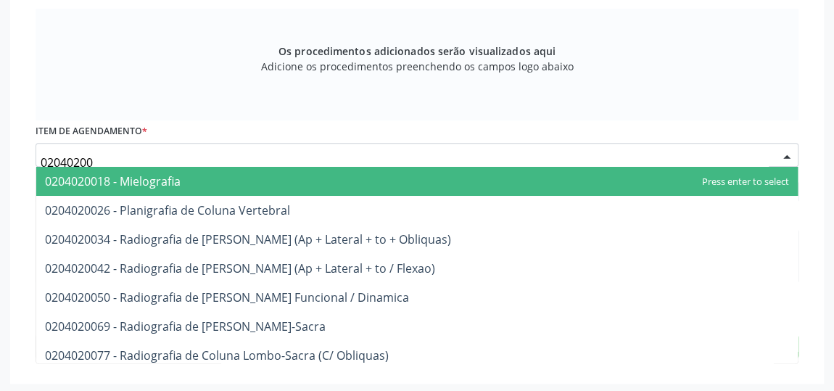
type input "020402006"
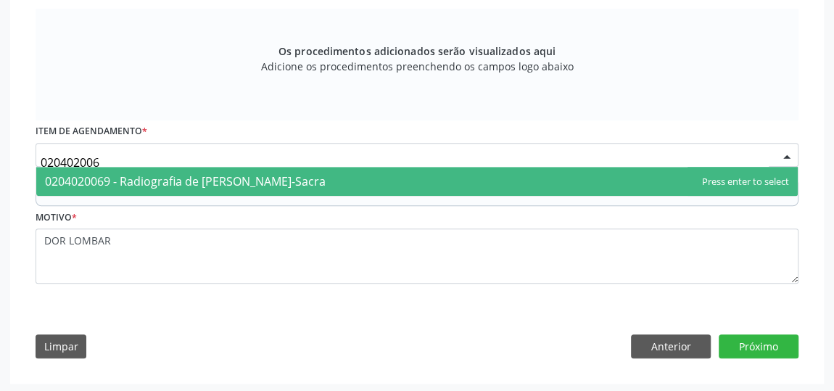
click at [467, 173] on span "0204020069 - Radiografia de [PERSON_NAME]-Sacra" at bounding box center [417, 181] width 762 height 29
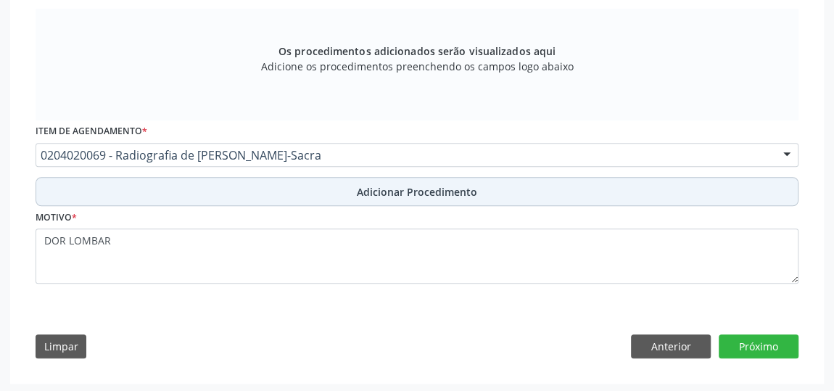
click at [407, 197] on button "Adicionar Procedimento" at bounding box center [417, 191] width 763 height 29
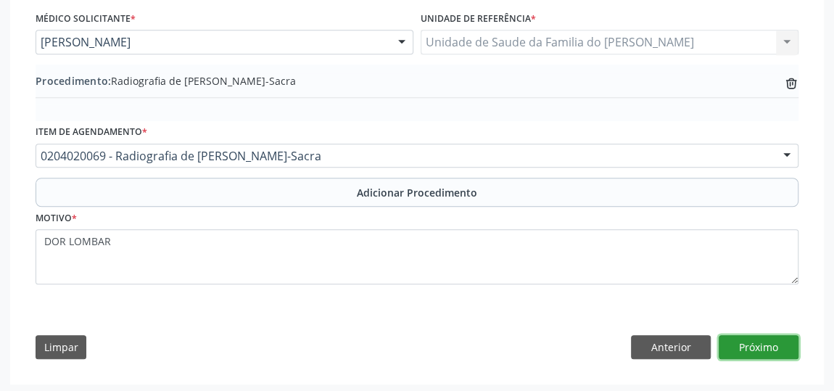
click at [780, 335] on button "Próximo" at bounding box center [759, 347] width 80 height 25
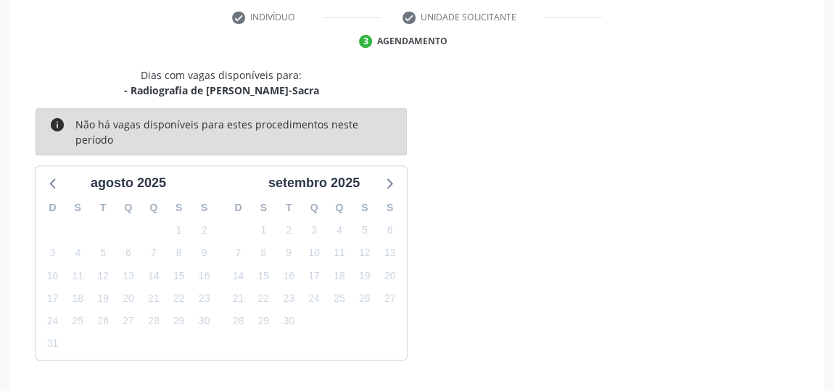
scroll to position [342, 0]
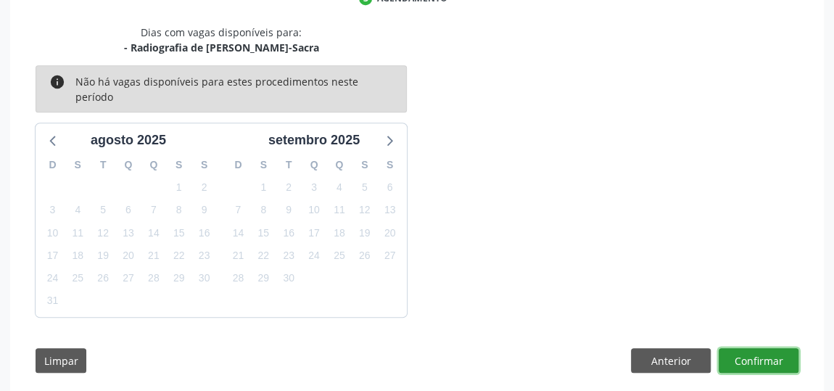
click at [754, 348] on button "Confirmar" at bounding box center [759, 360] width 80 height 25
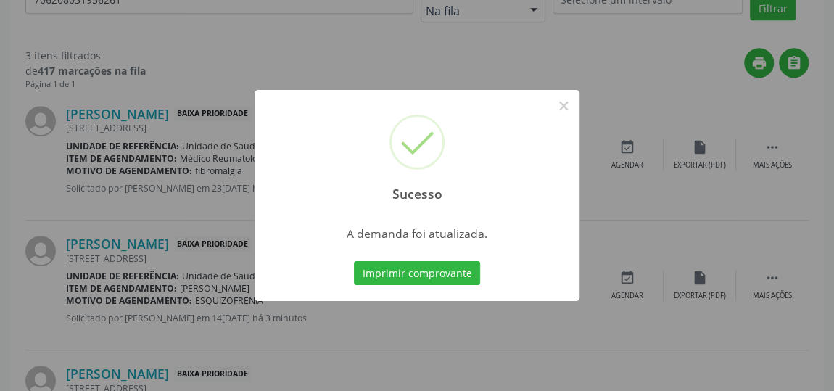
scroll to position [0, 0]
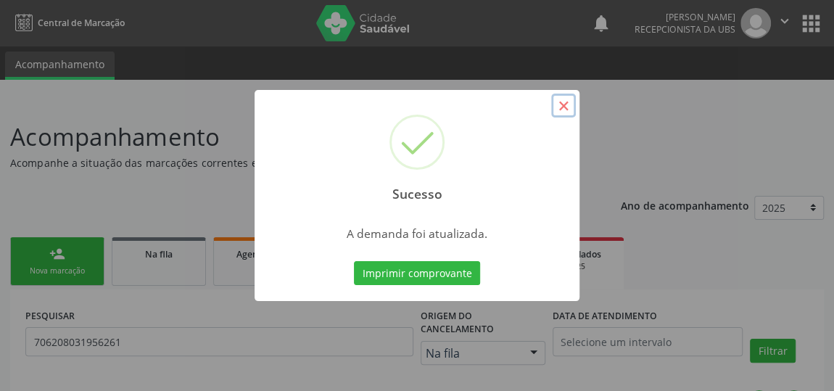
click at [566, 107] on button "×" at bounding box center [563, 106] width 25 height 25
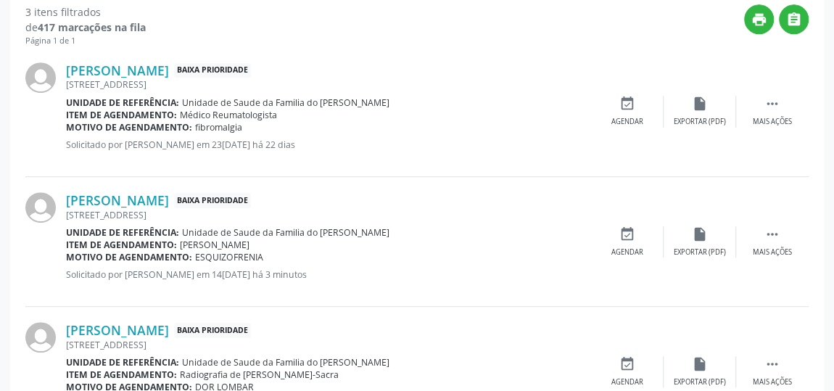
scroll to position [455, 0]
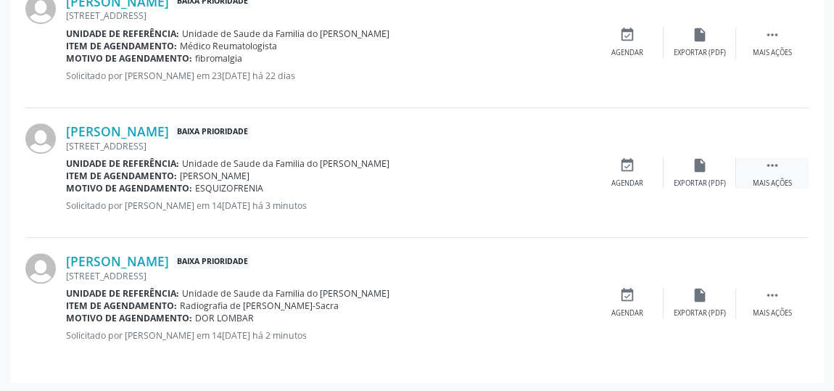
click at [776, 178] on div "Mais ações" at bounding box center [772, 183] width 39 height 10
click at [704, 181] on div "Editar" at bounding box center [699, 183] width 23 height 10
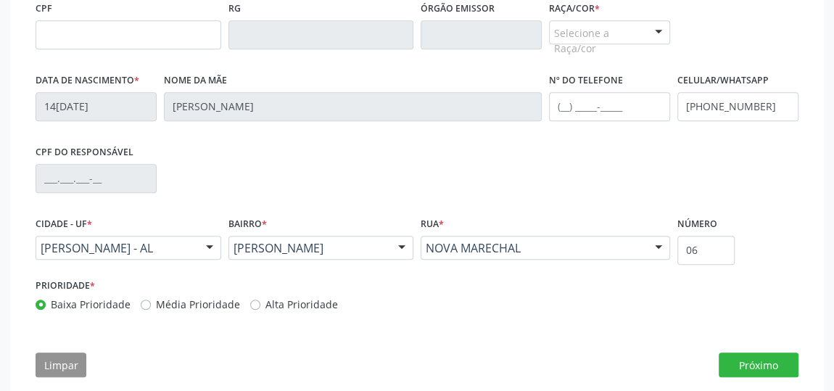
scroll to position [456, 0]
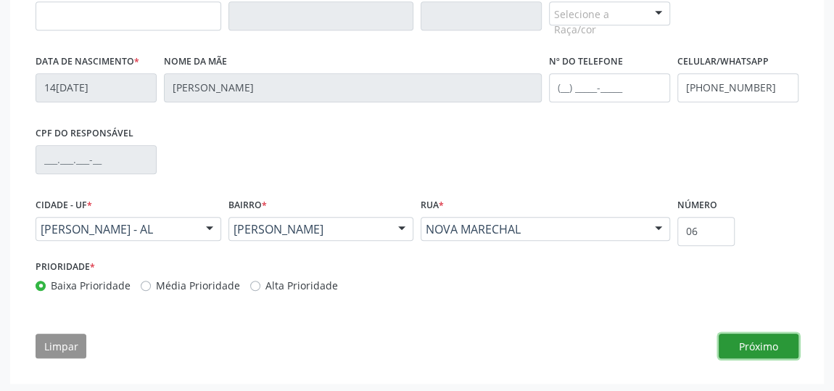
click at [744, 347] on button "Próximo" at bounding box center [759, 346] width 80 height 25
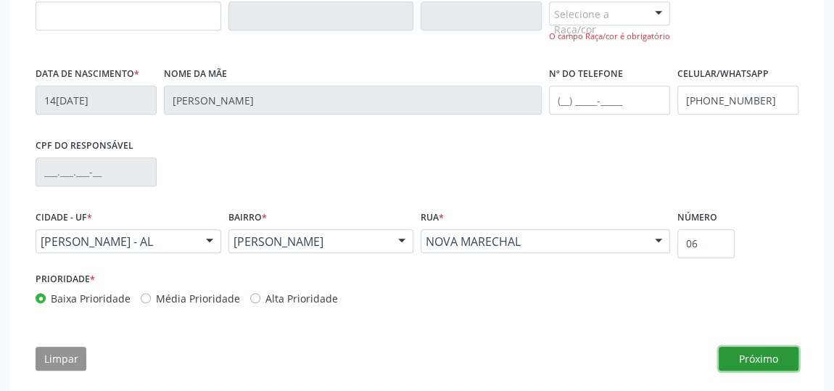
scroll to position [258, 0]
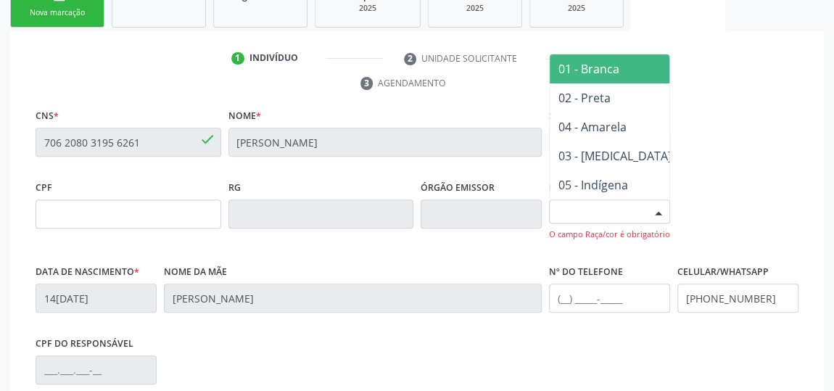
click at [660, 203] on div at bounding box center [659, 212] width 22 height 25
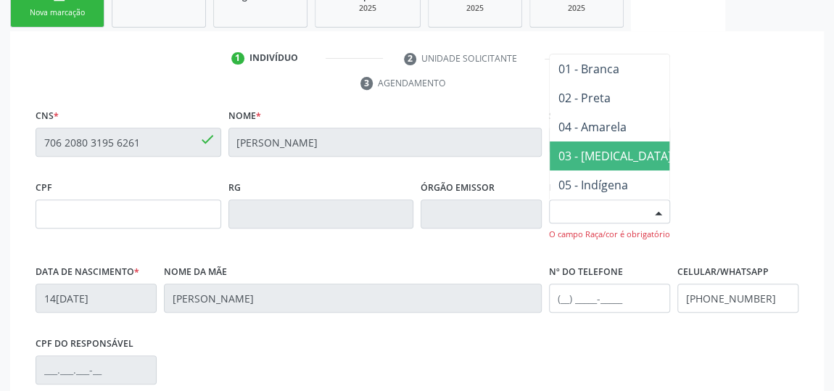
click at [617, 151] on span "03 - [MEDICAL_DATA]" at bounding box center [615, 155] width 131 height 29
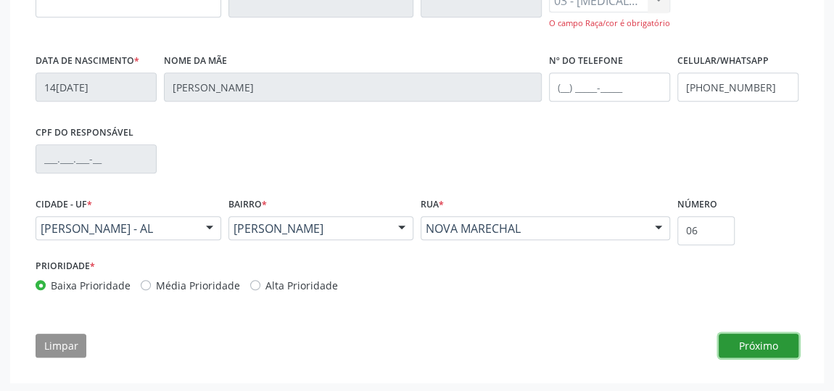
click at [743, 340] on button "Próximo" at bounding box center [759, 346] width 80 height 25
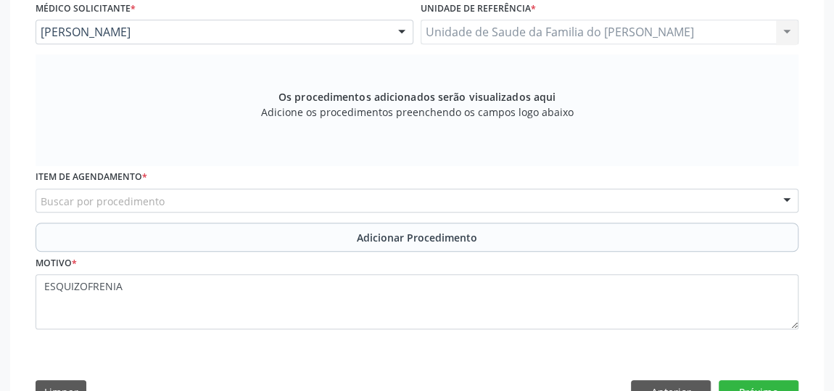
scroll to position [403, 0]
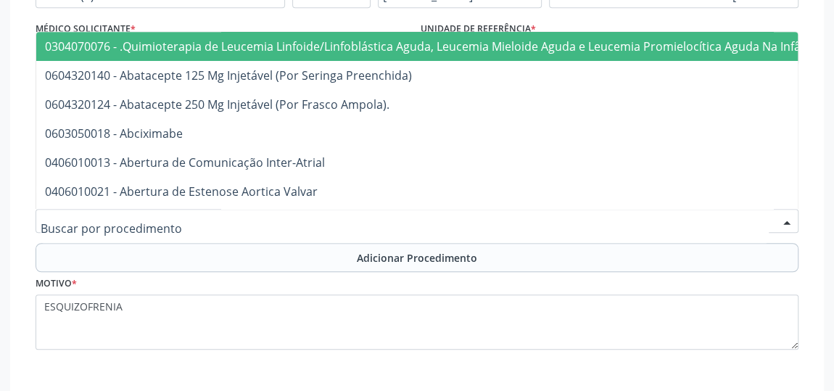
click at [347, 219] on div at bounding box center [417, 221] width 763 height 25
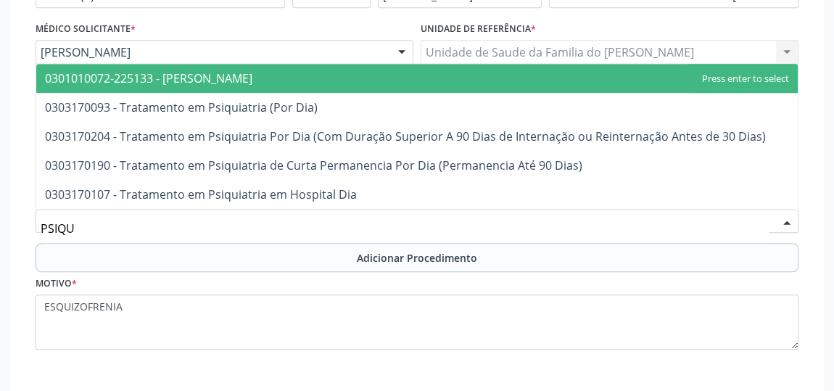
type input "PSIQUI"
click at [303, 82] on span "0301010072-225133 - [PERSON_NAME]" at bounding box center [417, 78] width 762 height 29
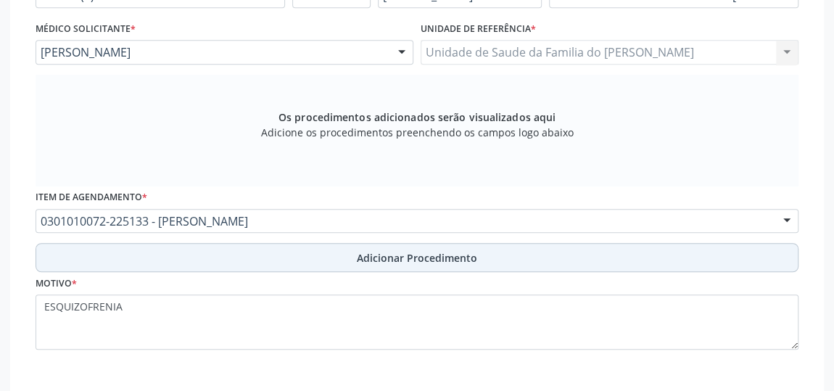
click at [333, 250] on button "Adicionar Procedimento" at bounding box center [417, 257] width 763 height 29
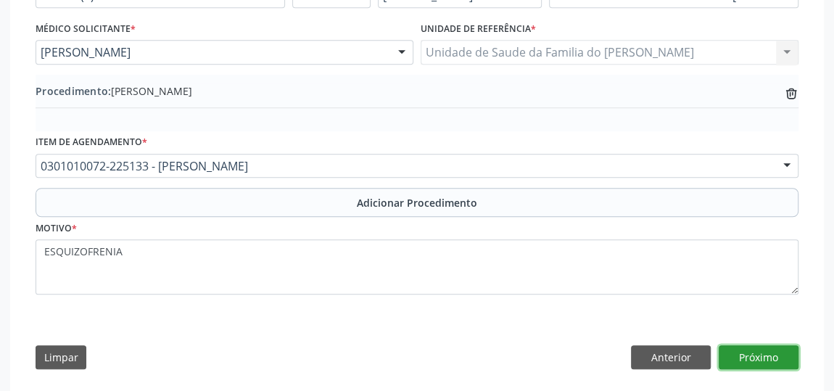
click at [766, 353] on button "Próximo" at bounding box center [759, 357] width 80 height 25
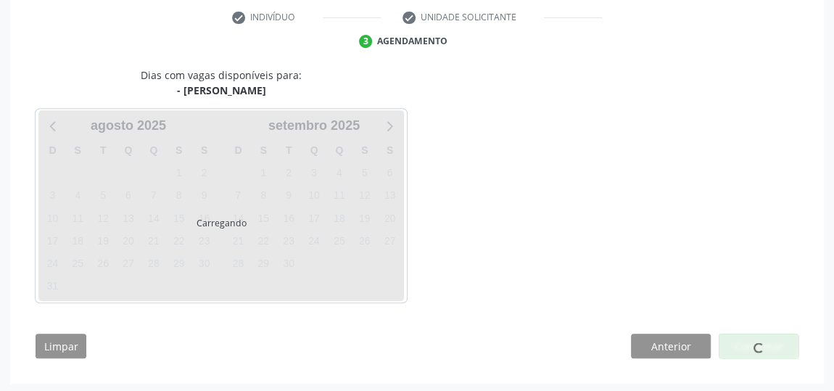
scroll to position [342, 0]
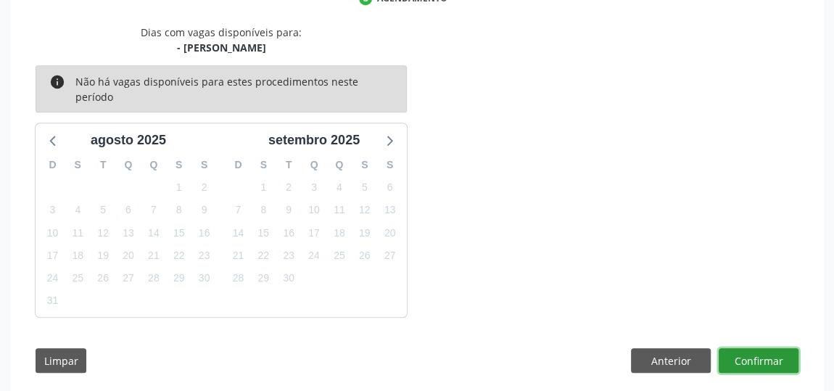
click at [764, 348] on button "Confirmar" at bounding box center [759, 360] width 80 height 25
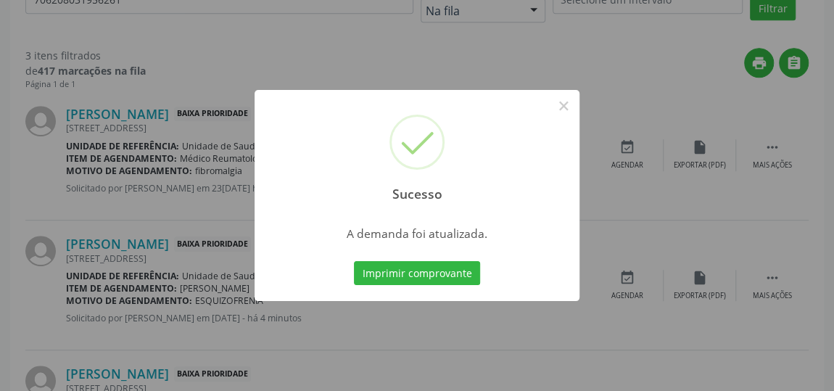
scroll to position [0, 0]
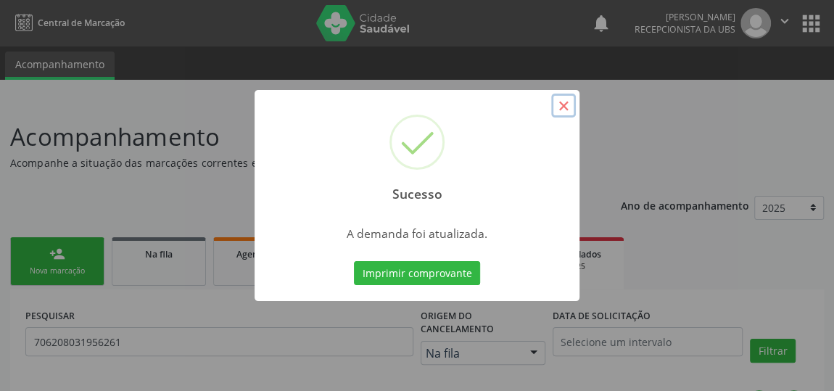
click at [561, 109] on button "×" at bounding box center [563, 106] width 25 height 25
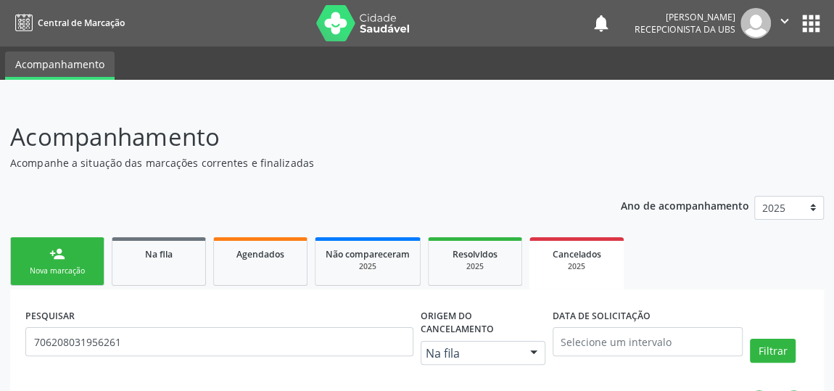
click at [69, 263] on link "person_add Nova marcação" at bounding box center [57, 261] width 94 height 49
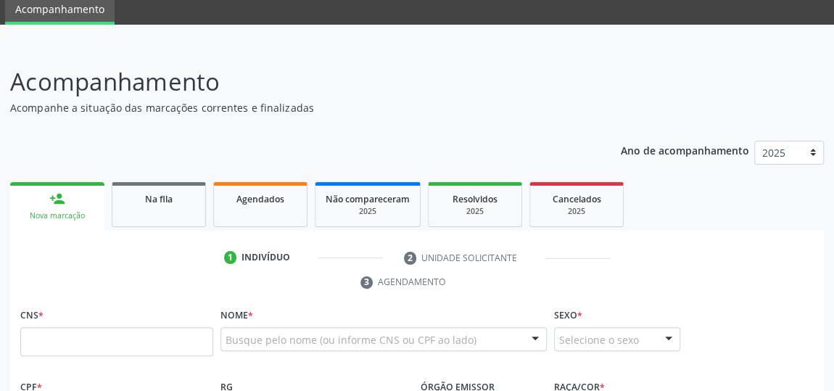
scroll to position [131, 0]
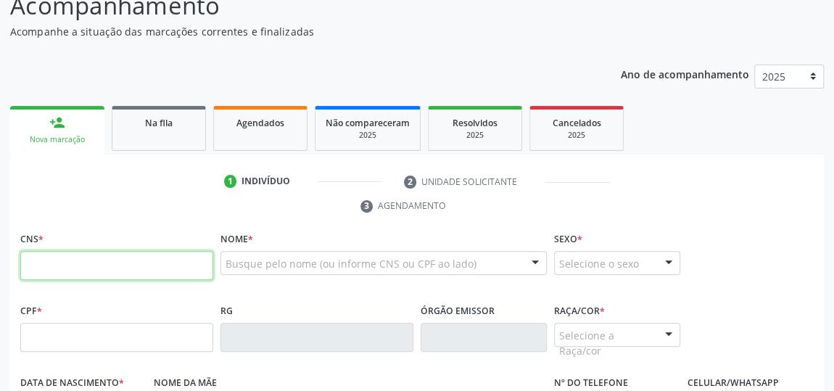
click at [156, 267] on input "text" at bounding box center [116, 265] width 193 height 29
type input "708 2051 8460 6244"
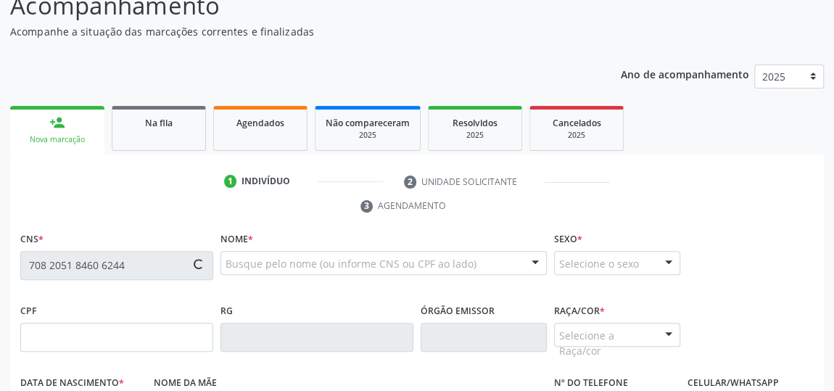
type input "151.403.014-40"
type input "04[DATE]"
type input "[PERSON_NAME][MEDICAL_DATA]"
type input "[PHONE_NUMBER]"
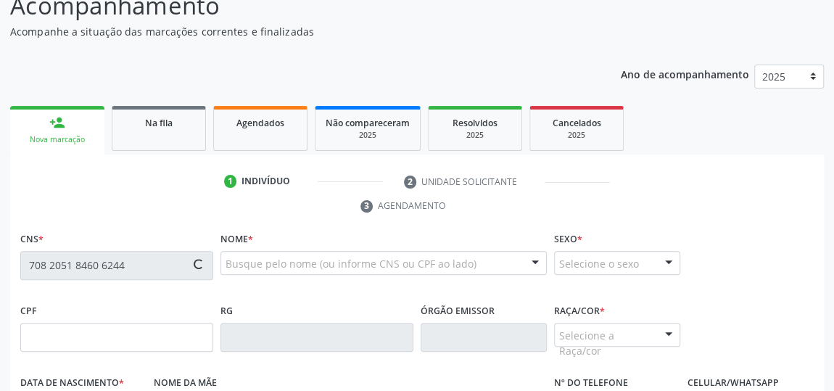
type input "S/N"
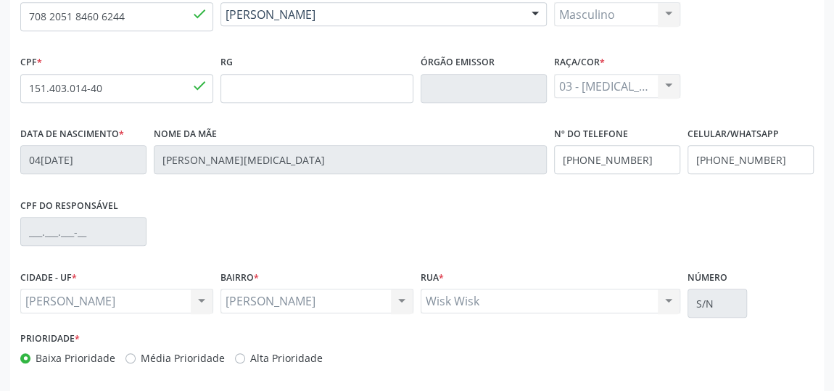
scroll to position [438, 0]
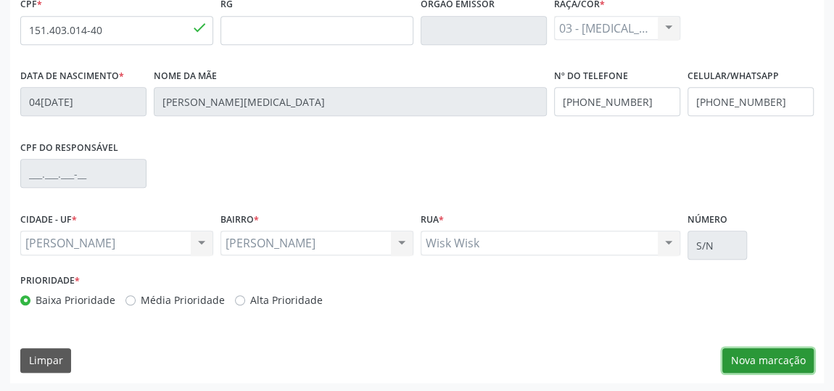
click at [744, 358] on button "Nova marcação" at bounding box center [767, 360] width 91 height 25
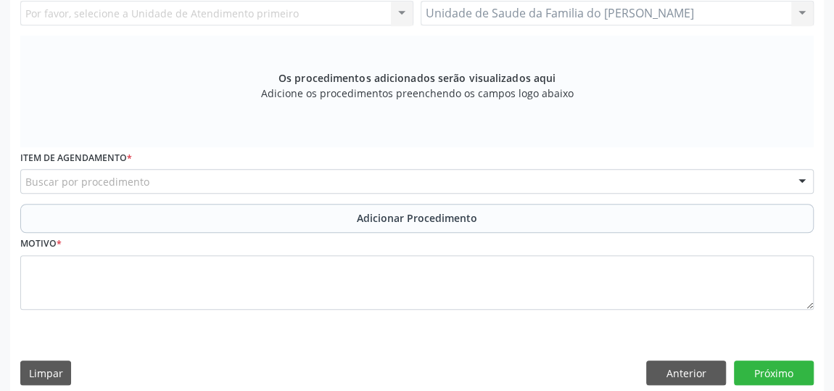
scroll to position [240, 0]
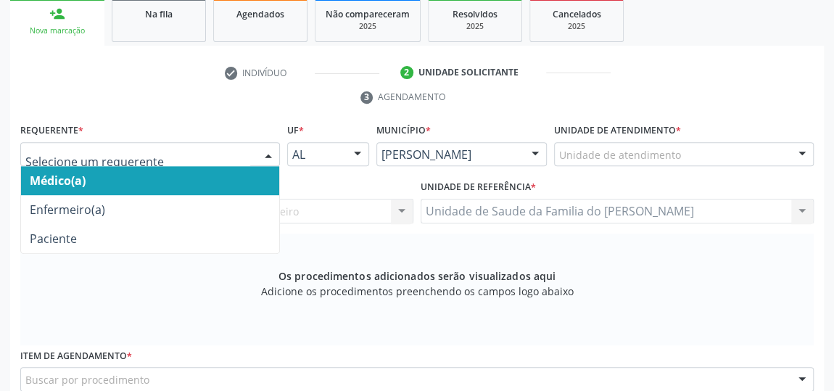
click at [259, 151] on div at bounding box center [269, 155] width 22 height 25
click at [231, 178] on span "Médico(a)" at bounding box center [150, 180] width 258 height 29
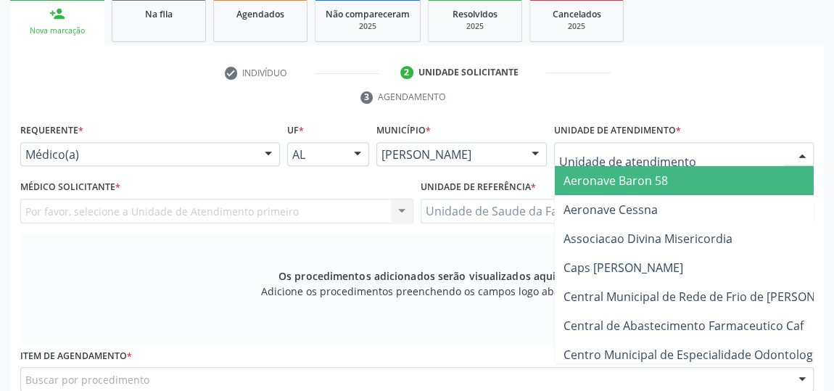
type input "J"
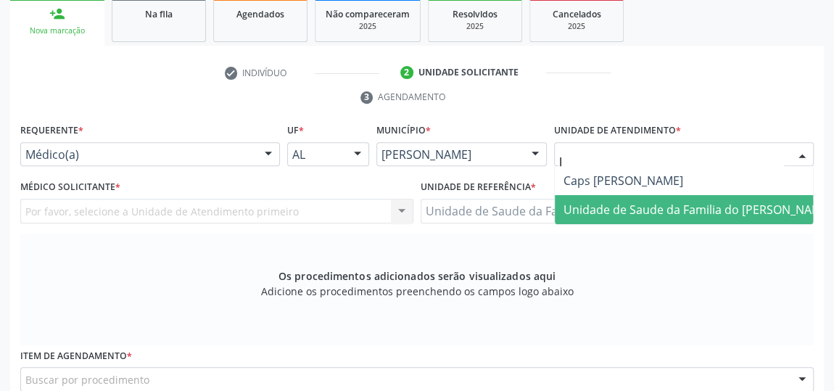
click at [638, 207] on span "Unidade de Saude da Familia do [PERSON_NAME]" at bounding box center [698, 210] width 268 height 16
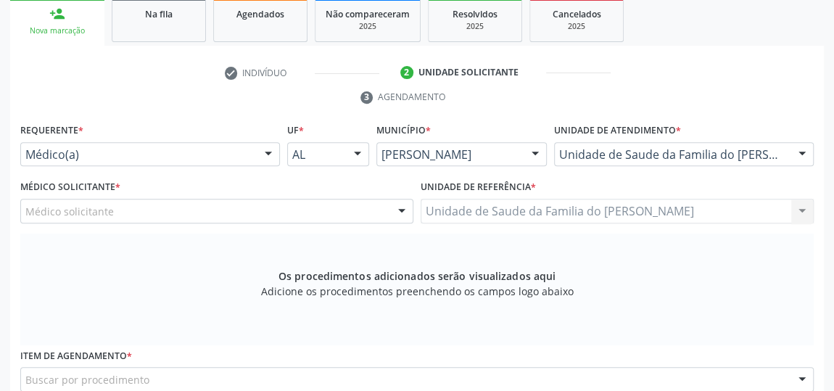
click at [403, 210] on div at bounding box center [402, 211] width 22 height 25
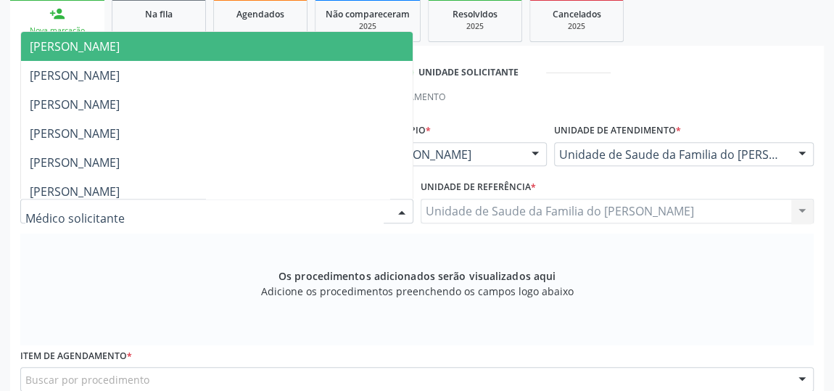
type input "J"
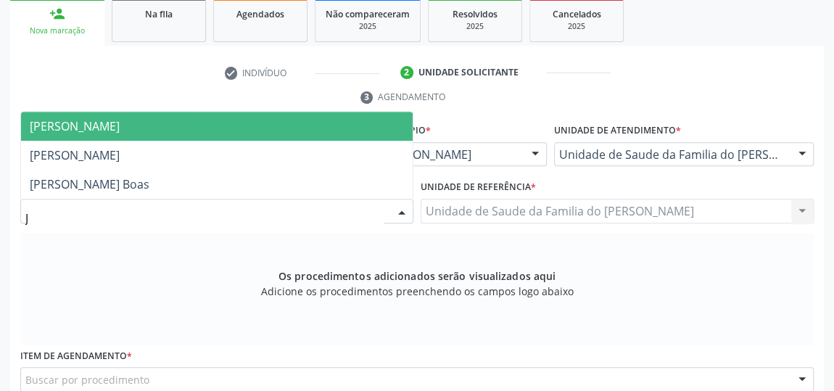
click at [329, 123] on span "[PERSON_NAME]" at bounding box center [217, 126] width 392 height 29
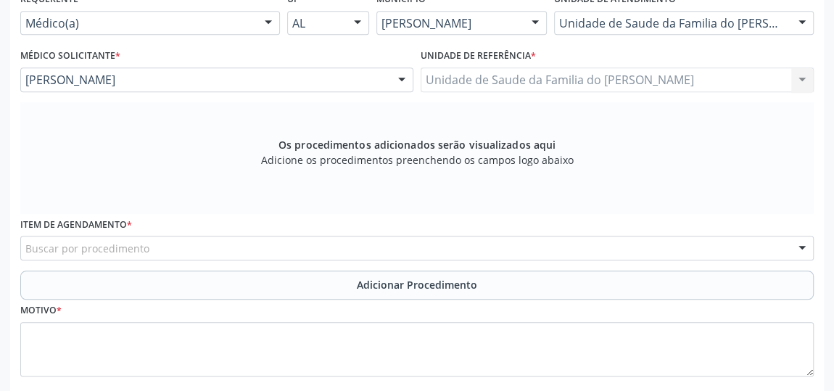
scroll to position [372, 0]
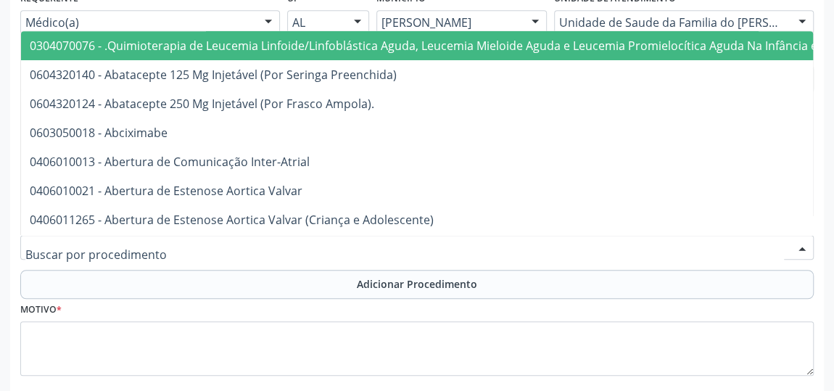
click at [371, 249] on div at bounding box center [417, 247] width 794 height 25
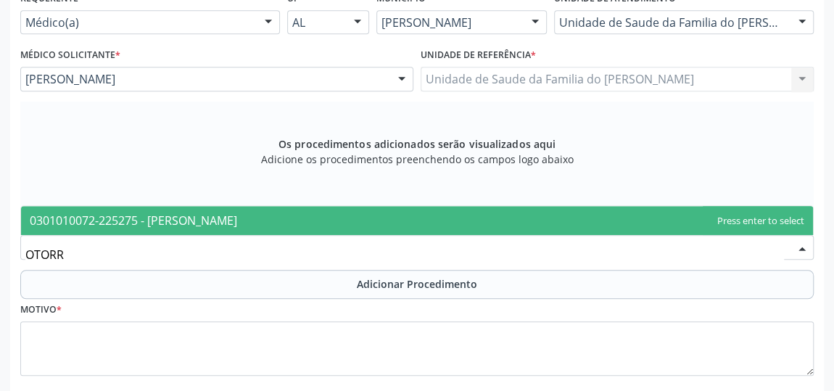
type input "OTORRI"
click at [389, 223] on span "0301010072-225275 - [PERSON_NAME]" at bounding box center [417, 220] width 792 height 29
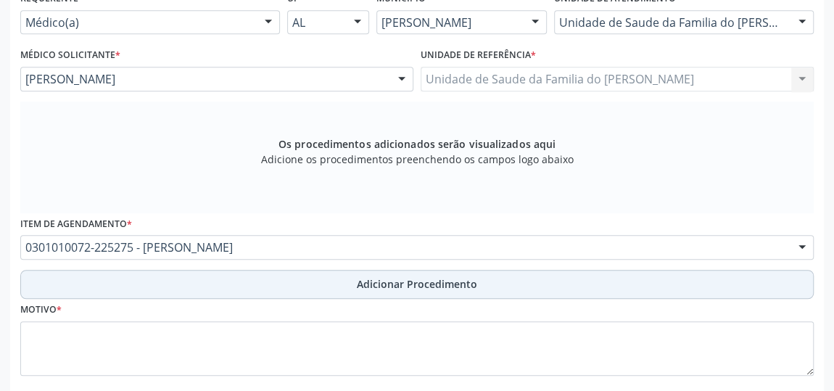
click at [354, 286] on button "Adicionar Procedimento" at bounding box center [417, 284] width 794 height 29
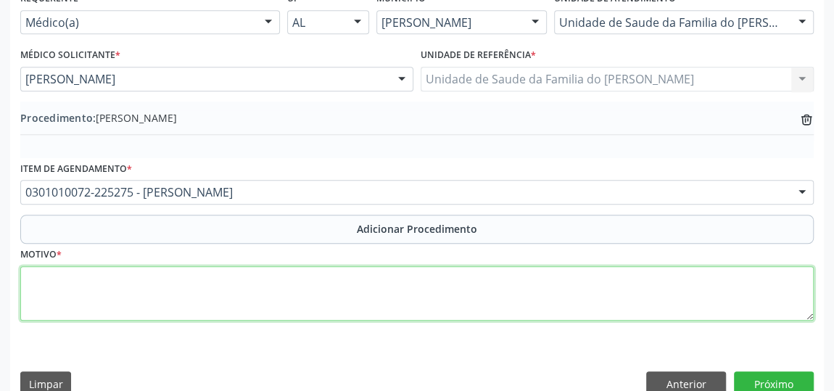
click at [322, 292] on textarea at bounding box center [417, 293] width 794 height 55
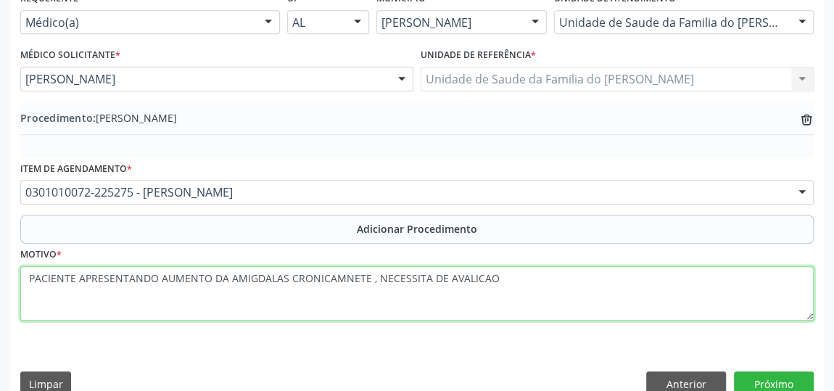
click at [464, 275] on textarea "PACIENTE APRESENTANDO AUMENTO DA AMIGDALAS CRONICAMNETE , NECESSITA DE AVALICAO" at bounding box center [417, 293] width 794 height 55
drag, startPoint x: 464, startPoint y: 275, endPoint x: 459, endPoint y: 284, distance: 10.7
click at [459, 284] on textarea "PACIENTE APRESENTANDO AUMENTO DA AMIGDALAS CRONICAMNETE , NECESSITA DE AVALICAO" at bounding box center [417, 293] width 794 height 55
click at [469, 275] on textarea "PACIENTE APRESENTANDO AUMENTO DA AMIGDALAS CRONICAMNETE , NECESSITA DE AVALICAO" at bounding box center [417, 293] width 794 height 55
click at [326, 276] on textarea "PACIENTE APRESENTANDO AUMENTO DA AMIGDALAS CRONICAMNETE , NECESSITA DE AVALIACAO" at bounding box center [417, 293] width 794 height 55
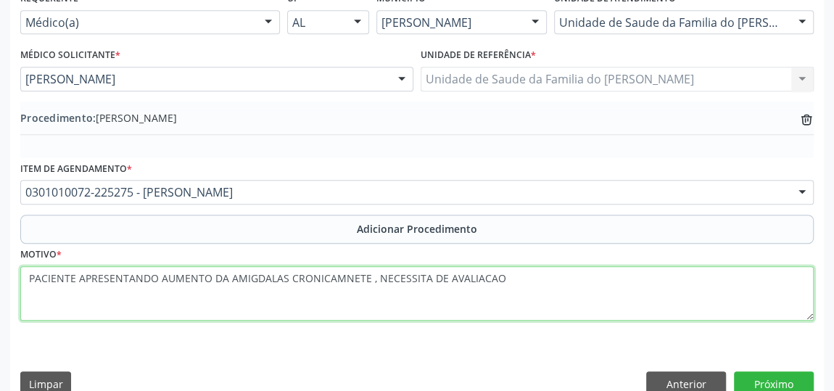
drag, startPoint x: 326, startPoint y: 276, endPoint x: 313, endPoint y: 315, distance: 40.8
click at [313, 315] on textarea "PACIENTE APRESENTANDO AUMENTO DA AMIGDALAS CRONICAMNETE , NECESSITA DE AVALIACAO" at bounding box center [417, 293] width 794 height 55
click at [339, 273] on textarea "PACIENTE APRESENTANDO AUMENTO DA AMIGDALAS CRONICAMNETE , NECESSITA DE AVALIACAO" at bounding box center [417, 293] width 794 height 55
click at [480, 278] on textarea "PACIENTE APRESENTANDO AUMENTO DA AMIGDALAS CRONICAMENETE , NECESSITA DE AVALIAC…" at bounding box center [417, 293] width 794 height 55
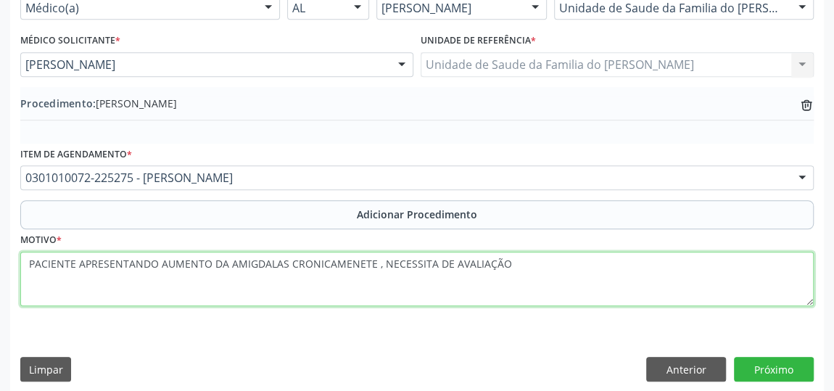
scroll to position [395, 0]
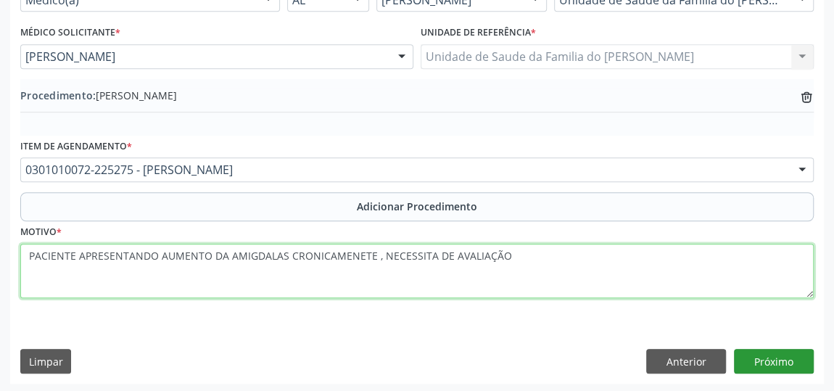
type textarea "PACIENTE APRESENTANDO AUMENTO DA AMIGDALAS CRONICAMENETE , NECESSITA DE AVALIAÇ…"
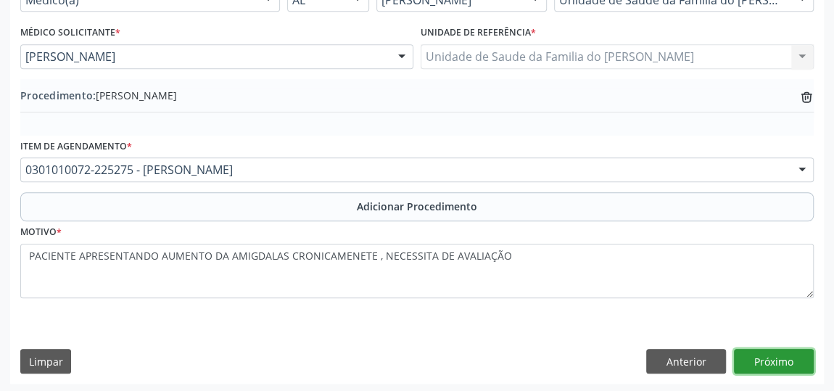
click at [792, 361] on button "Próximo" at bounding box center [774, 361] width 80 height 25
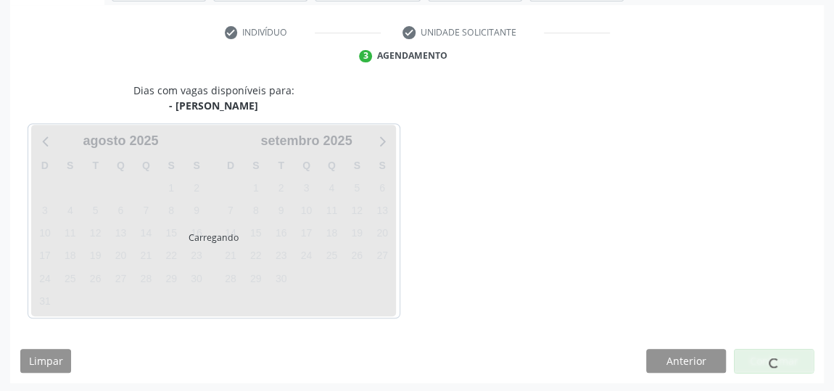
scroll to position [324, 0]
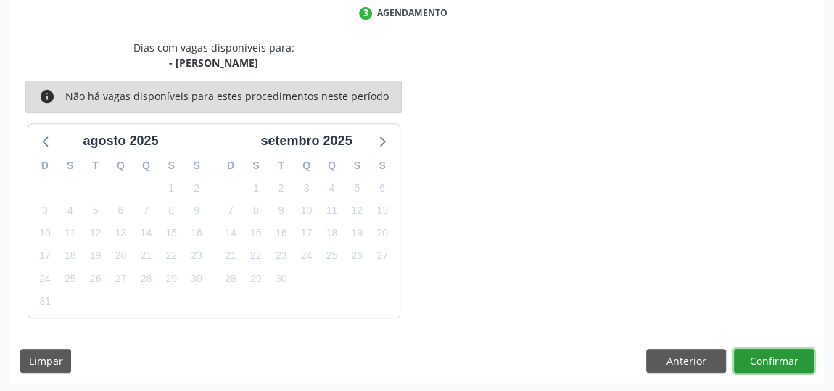
click at [791, 361] on button "Confirmar" at bounding box center [774, 361] width 80 height 25
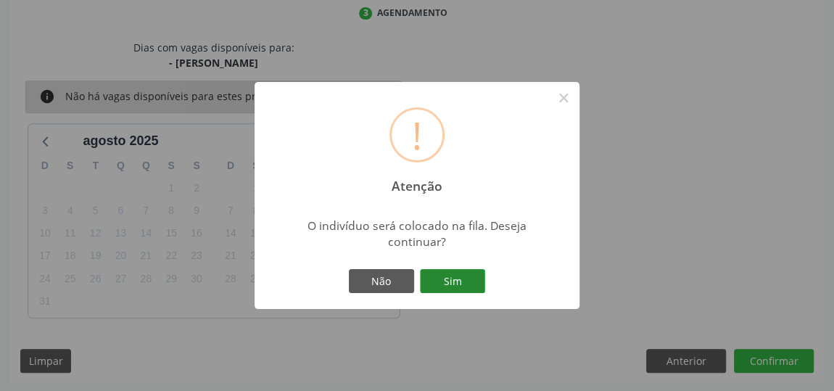
click at [474, 280] on button "Sim" at bounding box center [452, 281] width 65 height 25
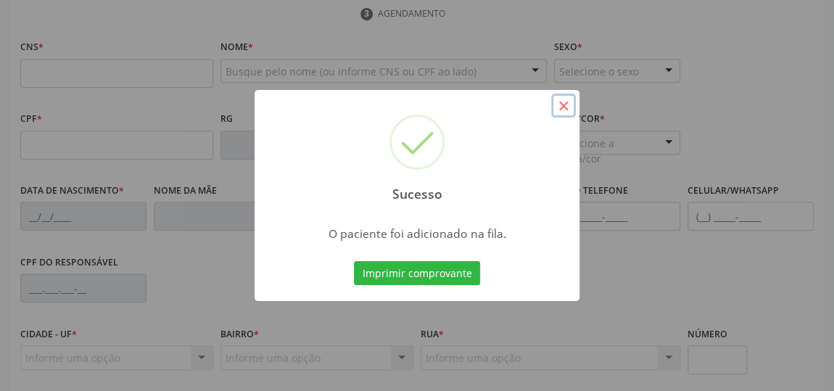
click at [562, 105] on button "×" at bounding box center [563, 106] width 25 height 25
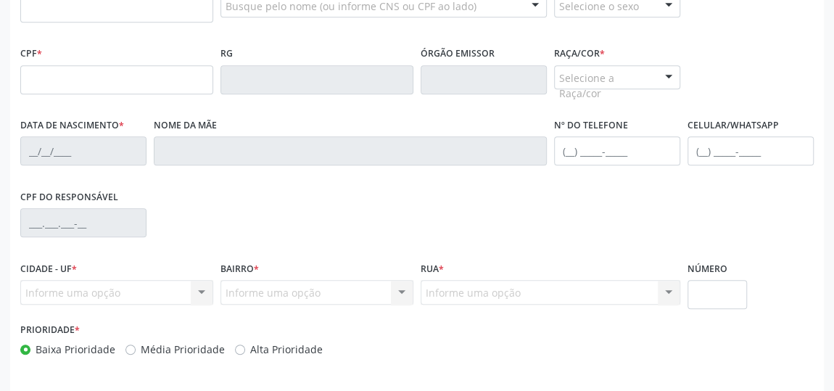
scroll to position [125, 0]
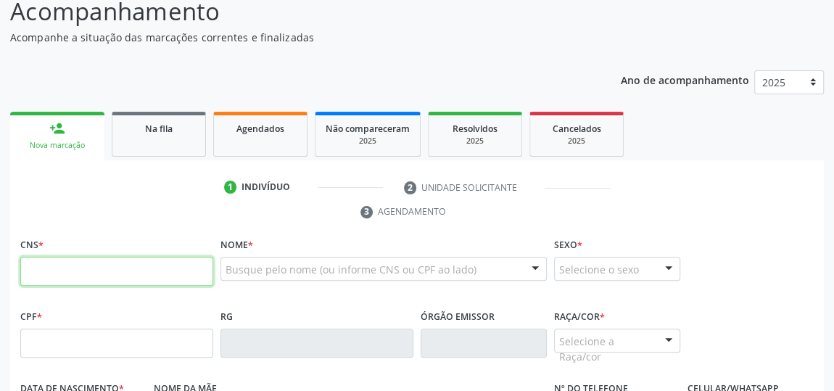
click at [88, 275] on input "text" at bounding box center [116, 271] width 193 height 29
type input "898 0062 1298 7442"
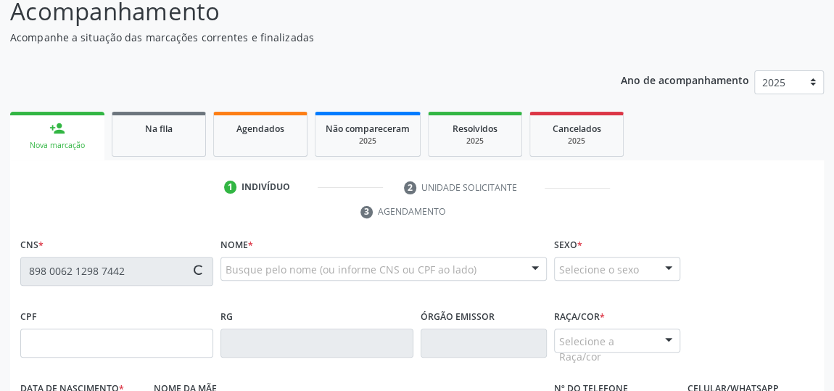
type input "173.567.704-31"
type input "[DATE]"
type input "[PERSON_NAME]"
type input "[PHONE_NUMBER]"
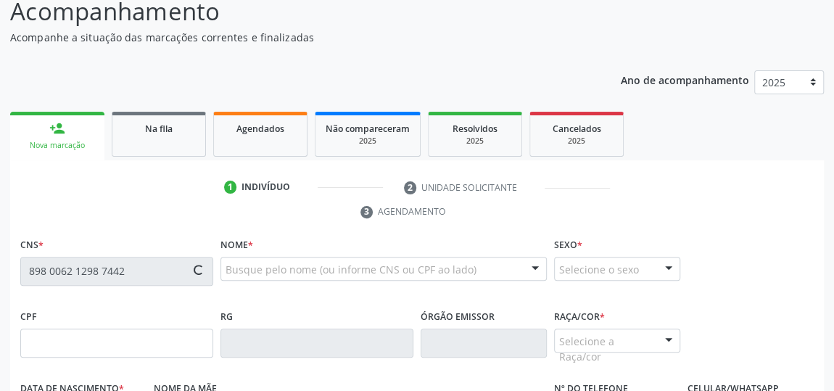
type input "S/N"
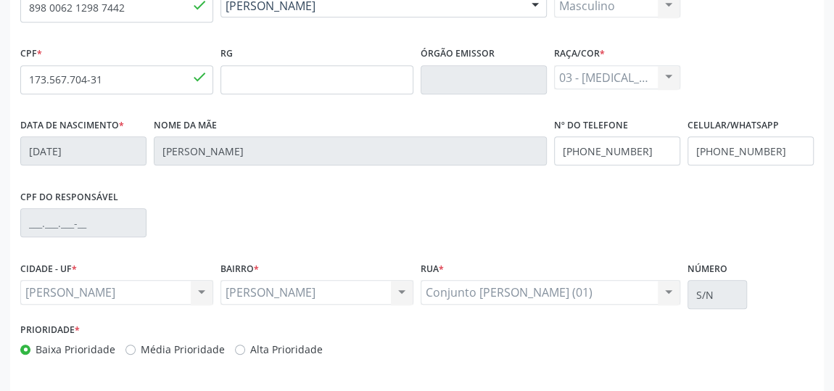
scroll to position [438, 0]
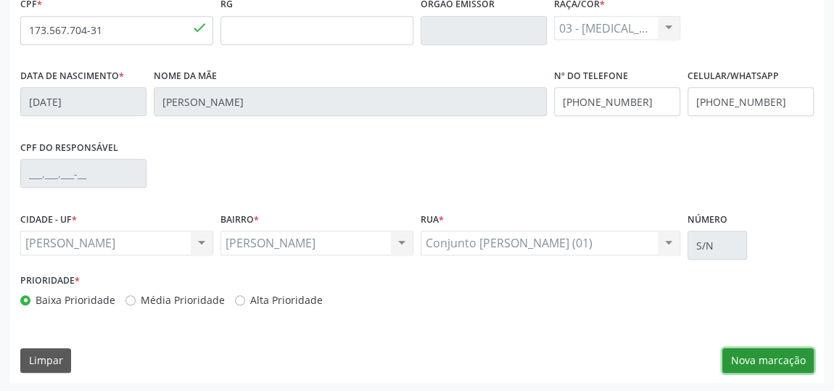
click at [781, 363] on button "Nova marcação" at bounding box center [767, 360] width 91 height 25
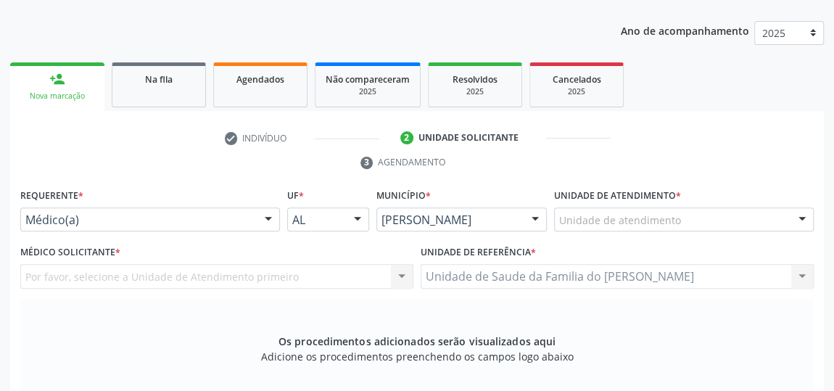
scroll to position [174, 0]
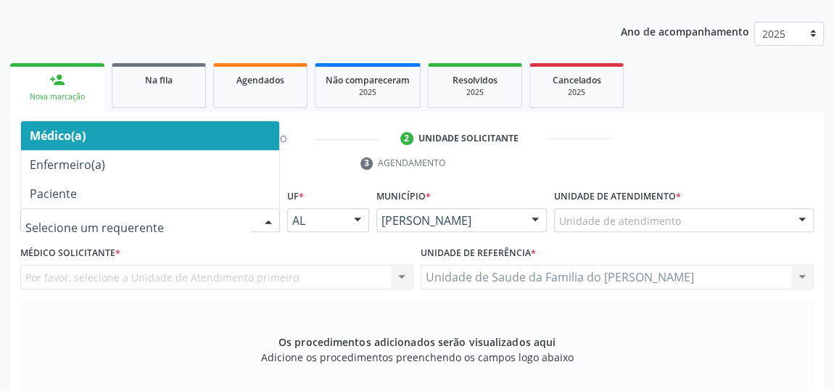
click at [227, 131] on span "Médico(a)" at bounding box center [150, 135] width 258 height 29
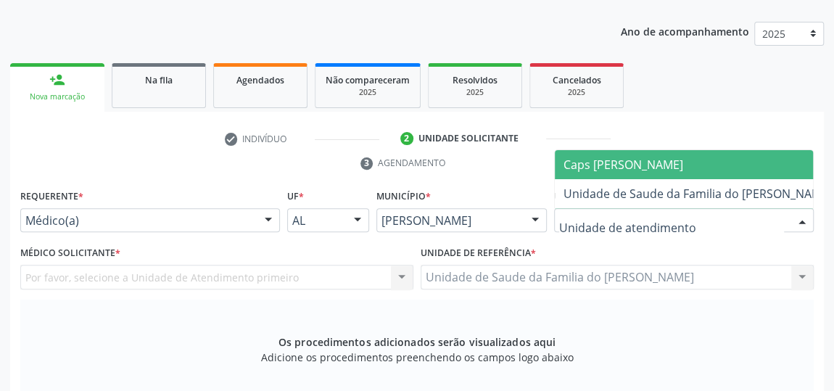
type input "J"
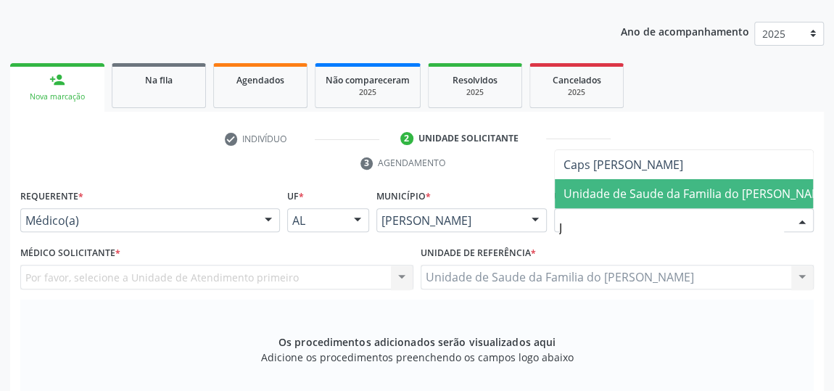
click at [643, 191] on span "Unidade de Saude da Familia do [PERSON_NAME]" at bounding box center [698, 194] width 268 height 16
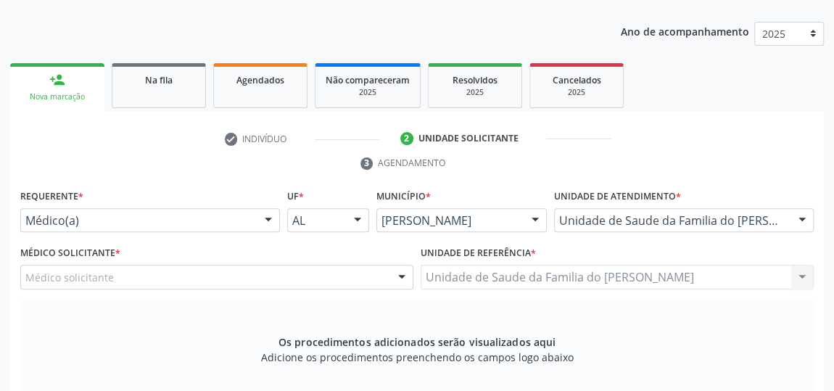
click at [391, 275] on div at bounding box center [402, 277] width 22 height 25
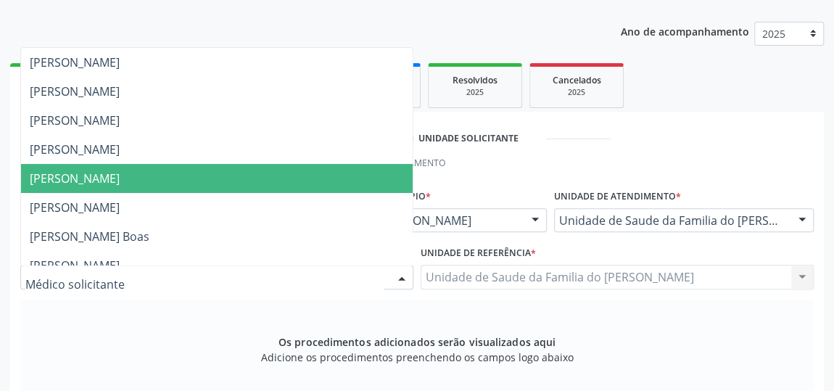
click at [302, 178] on span "[PERSON_NAME]" at bounding box center [217, 178] width 392 height 29
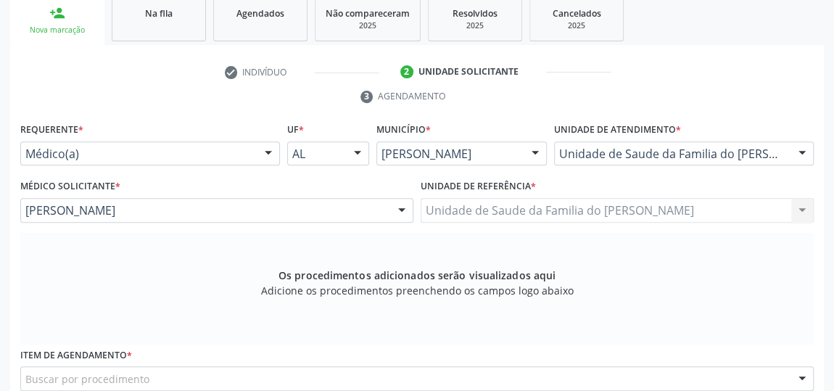
scroll to position [306, 0]
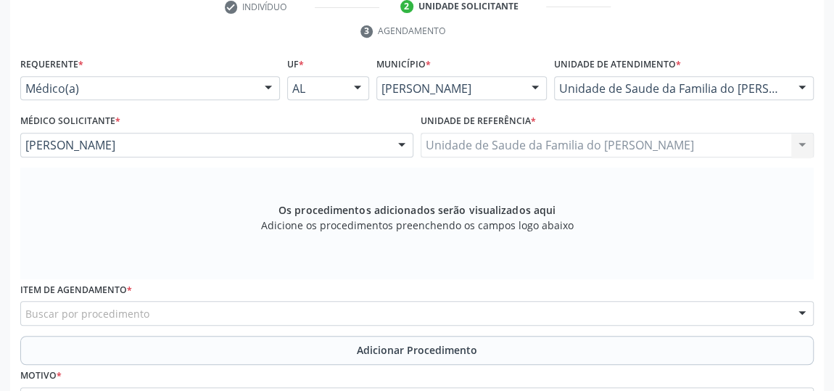
click at [242, 315] on div "Buscar por procedimento" at bounding box center [417, 313] width 794 height 25
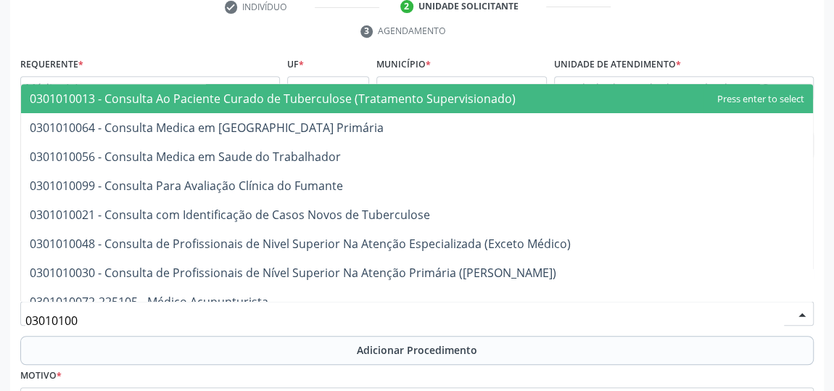
type input "030101004"
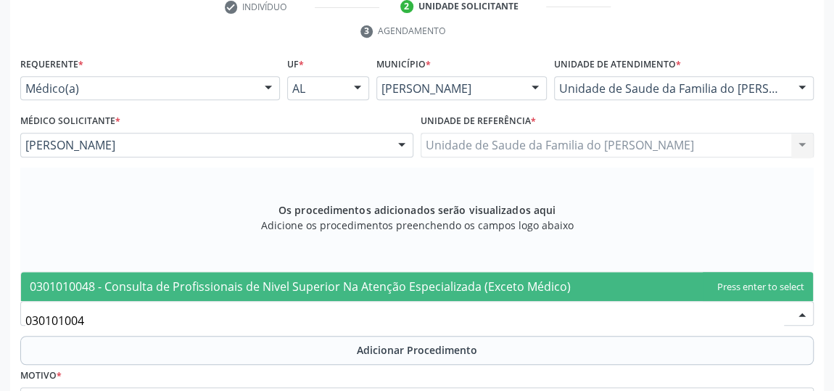
click at [259, 284] on span "0301010048 - Consulta de Profissionais de Nivel Superior Na Atenção Especializa…" at bounding box center [300, 287] width 541 height 16
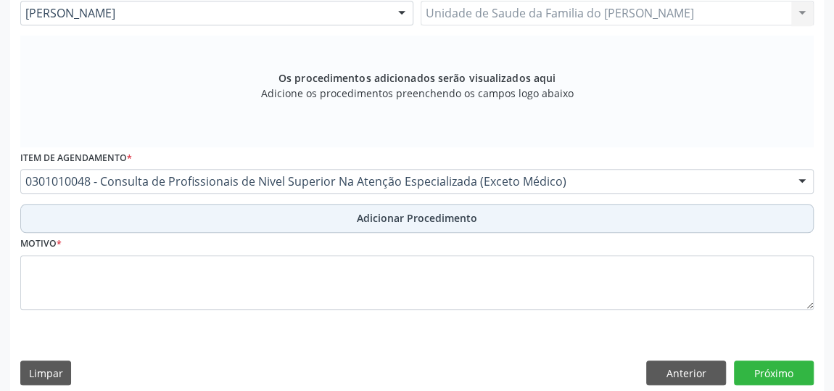
click at [297, 218] on button "Adicionar Procedimento" at bounding box center [417, 218] width 794 height 29
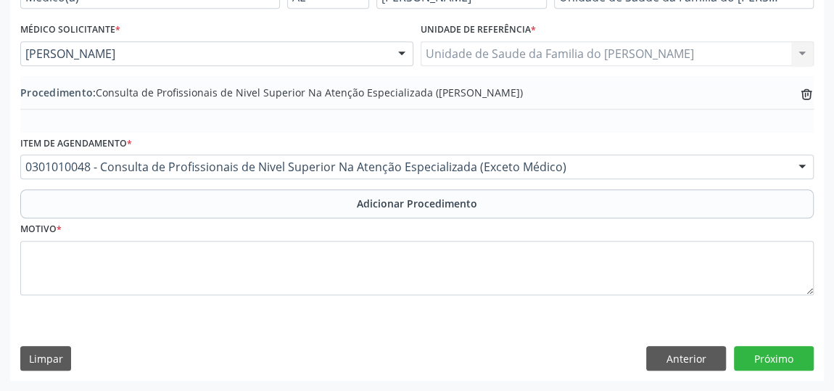
scroll to position [395, 0]
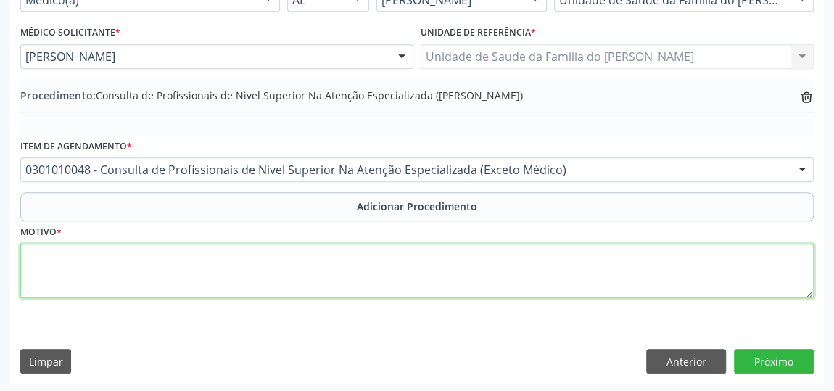
click at [262, 273] on textarea at bounding box center [417, 271] width 794 height 55
click at [57, 249] on textarea "DISTURBIO DE CONDUTA" at bounding box center [417, 271] width 794 height 55
type textarea "DISTÚRBIO DE CONDUTA"
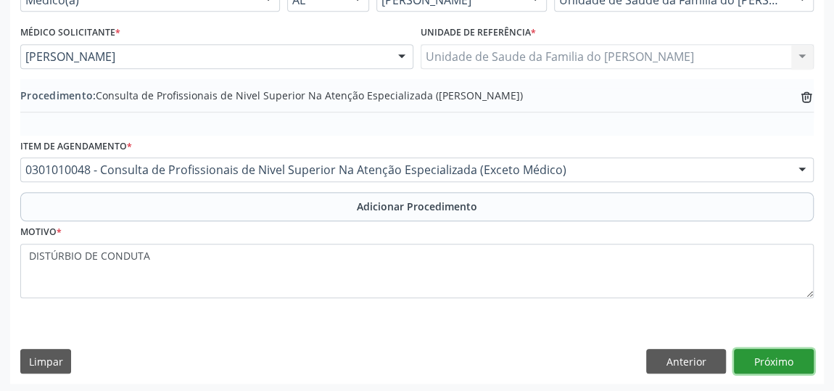
click at [768, 363] on button "Próximo" at bounding box center [774, 361] width 80 height 25
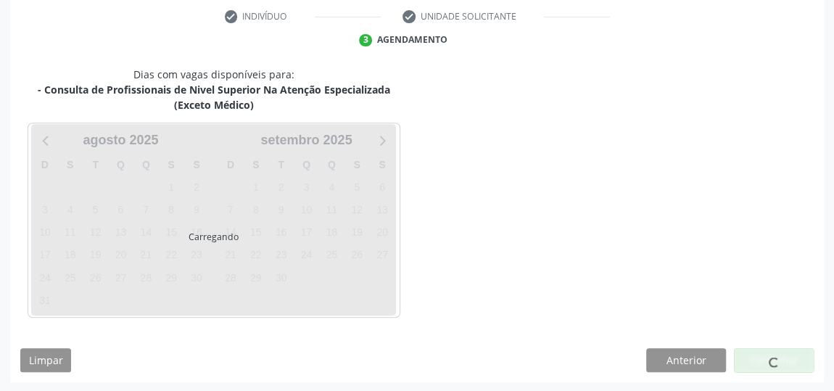
scroll to position [339, 0]
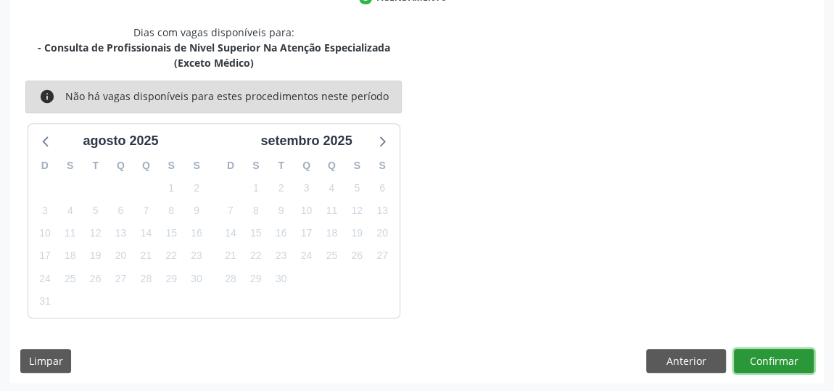
click at [772, 362] on button "Confirmar" at bounding box center [774, 361] width 80 height 25
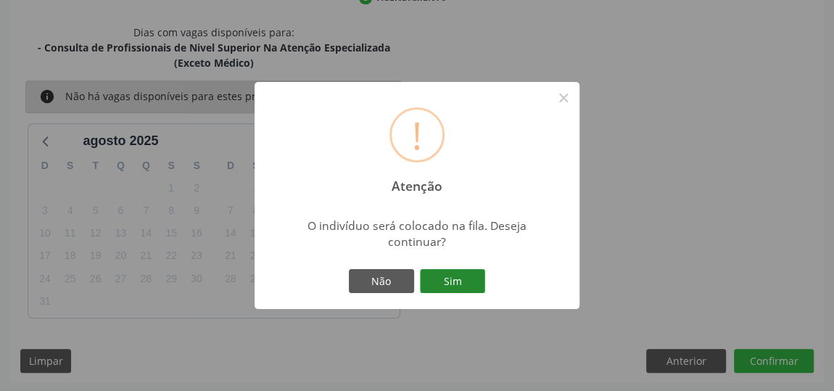
click at [452, 279] on button "Sim" at bounding box center [452, 281] width 65 height 25
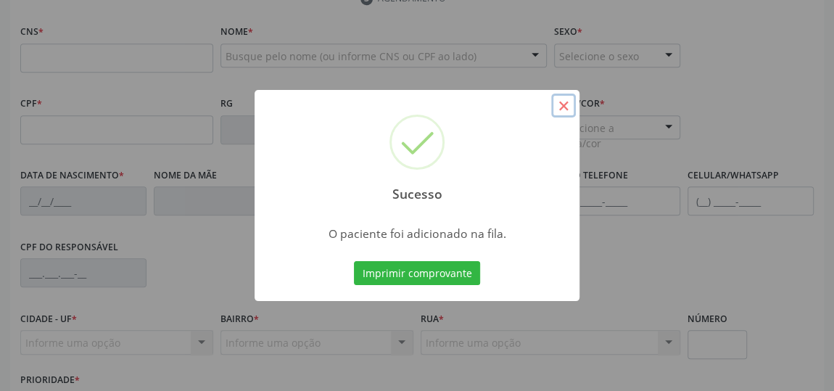
click at [558, 108] on button "×" at bounding box center [563, 106] width 25 height 25
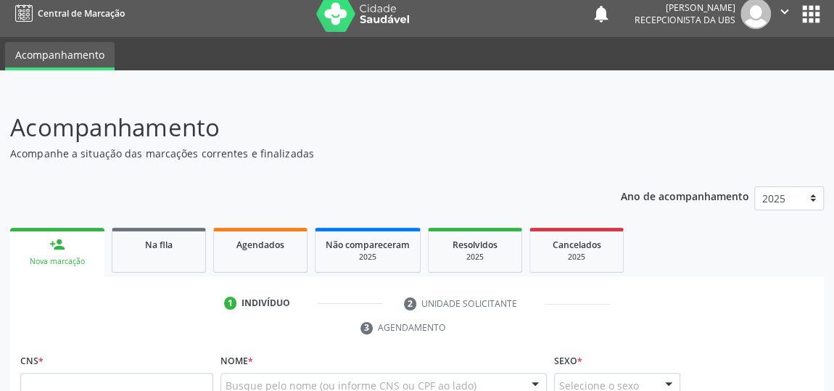
scroll to position [9, 0]
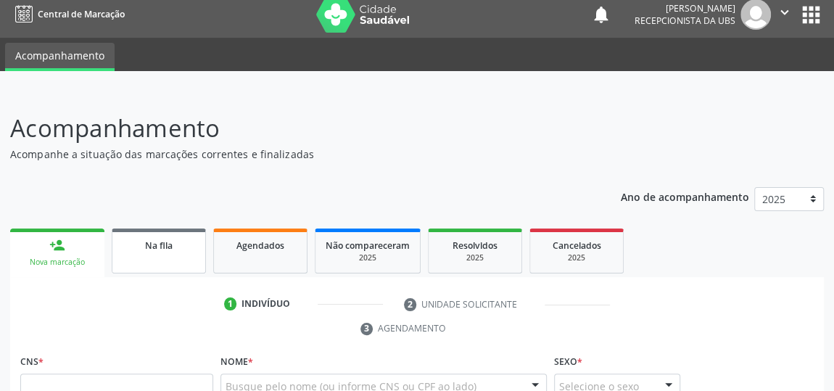
click at [186, 242] on div "Na fila" at bounding box center [159, 244] width 73 height 15
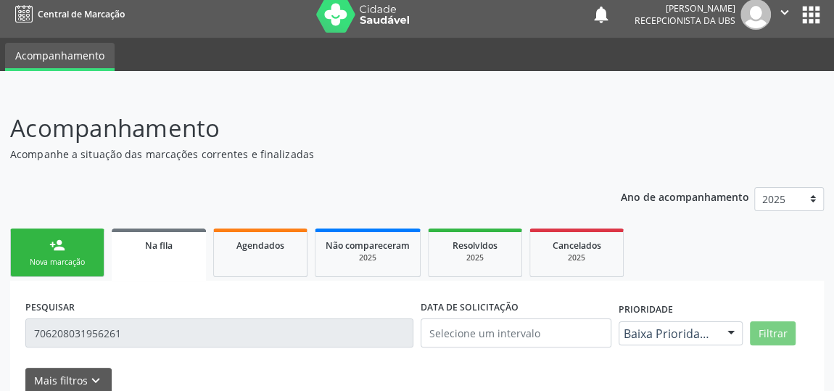
scroll to position [111, 0]
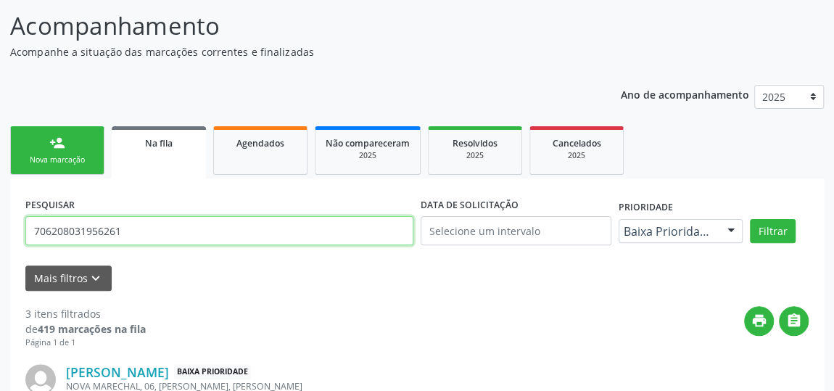
drag, startPoint x: 133, startPoint y: 231, endPoint x: 94, endPoint y: 228, distance: 38.6
click at [94, 228] on input "706208031956261" at bounding box center [219, 230] width 388 height 29
paste input "[PERSON_NAME]"
type input "[PERSON_NAME]"
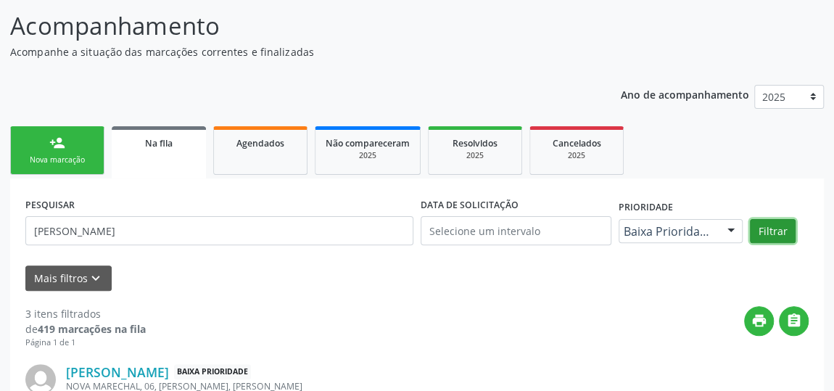
click at [767, 234] on button "Filtrar" at bounding box center [773, 231] width 46 height 25
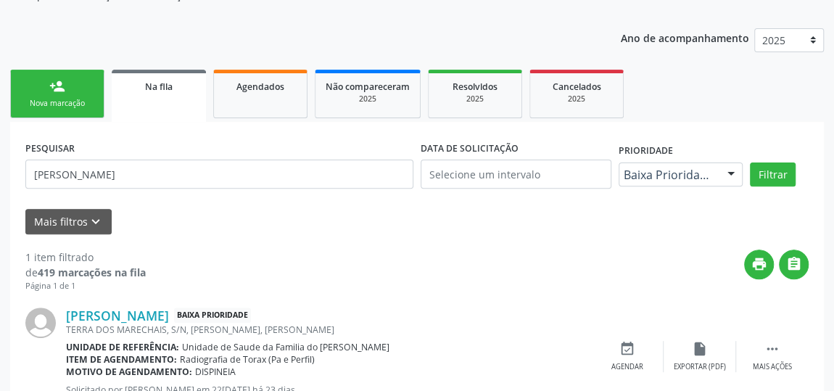
scroll to position [221, 0]
